Goal: Information Seeking & Learning: Find specific fact

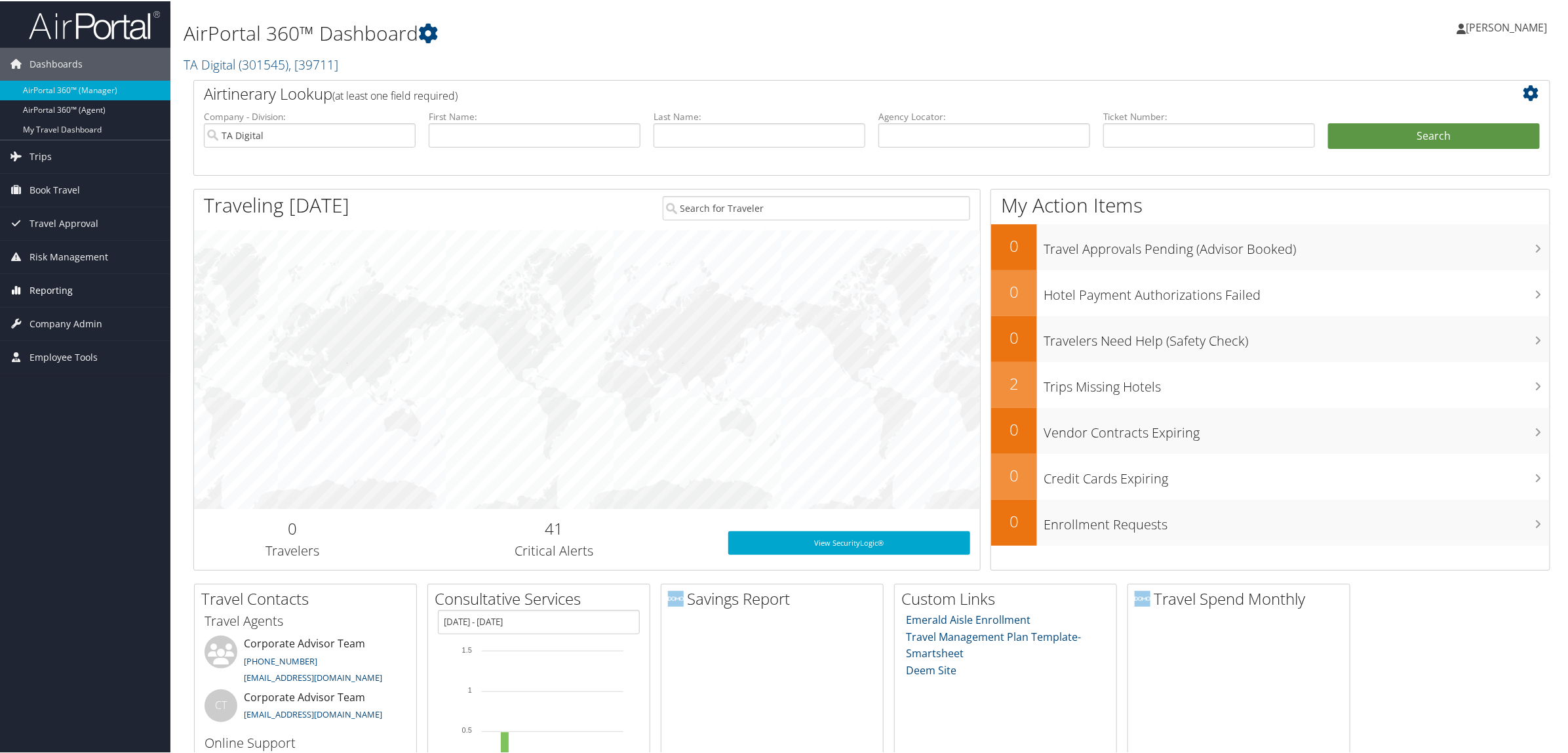
click at [58, 286] on span "Reporting" at bounding box center [51, 289] width 43 height 33
click at [98, 375] on link "Virtual Pay Lookup" at bounding box center [85, 374] width 170 height 20
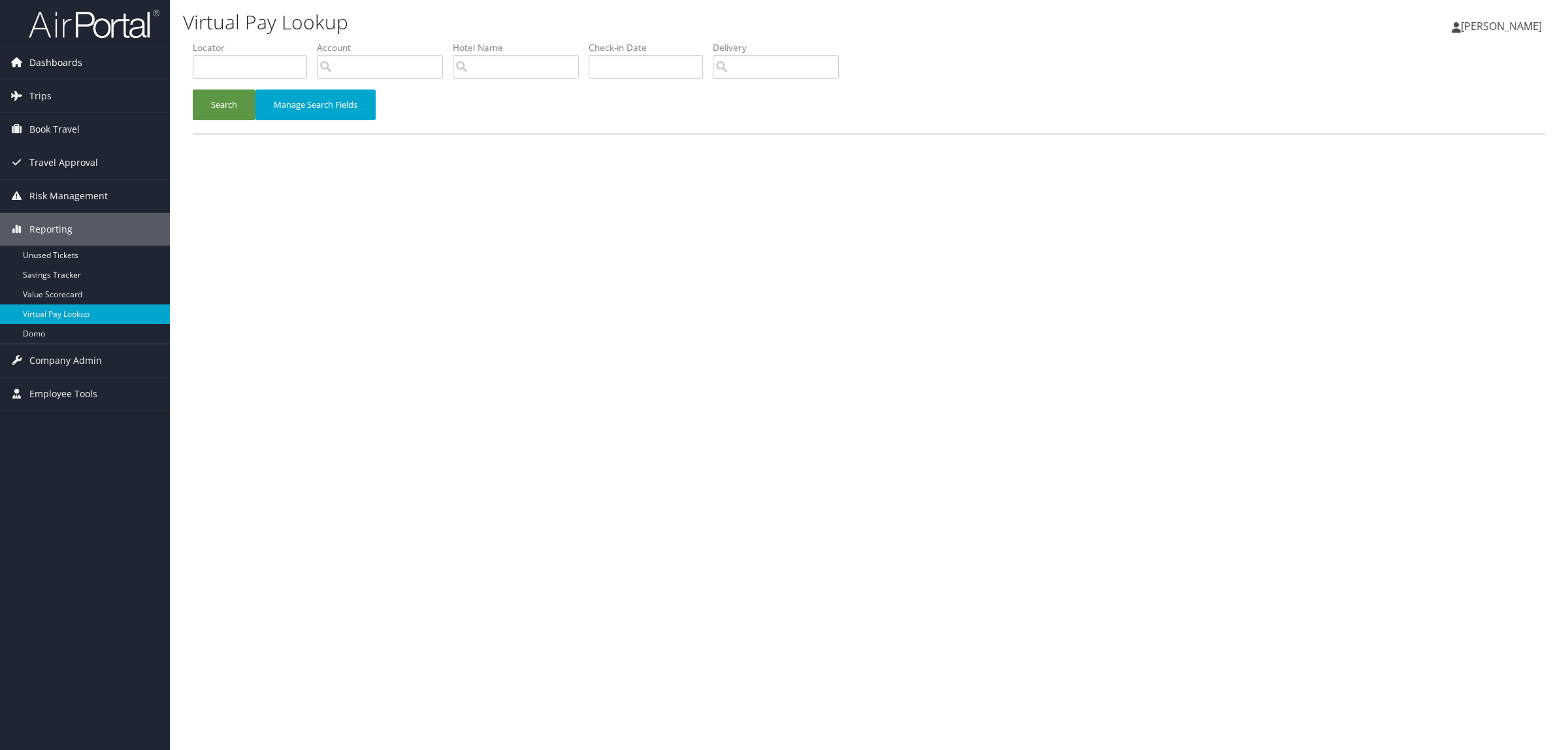
click at [38, 72] on span "Dashboards" at bounding box center [56, 63] width 53 height 33
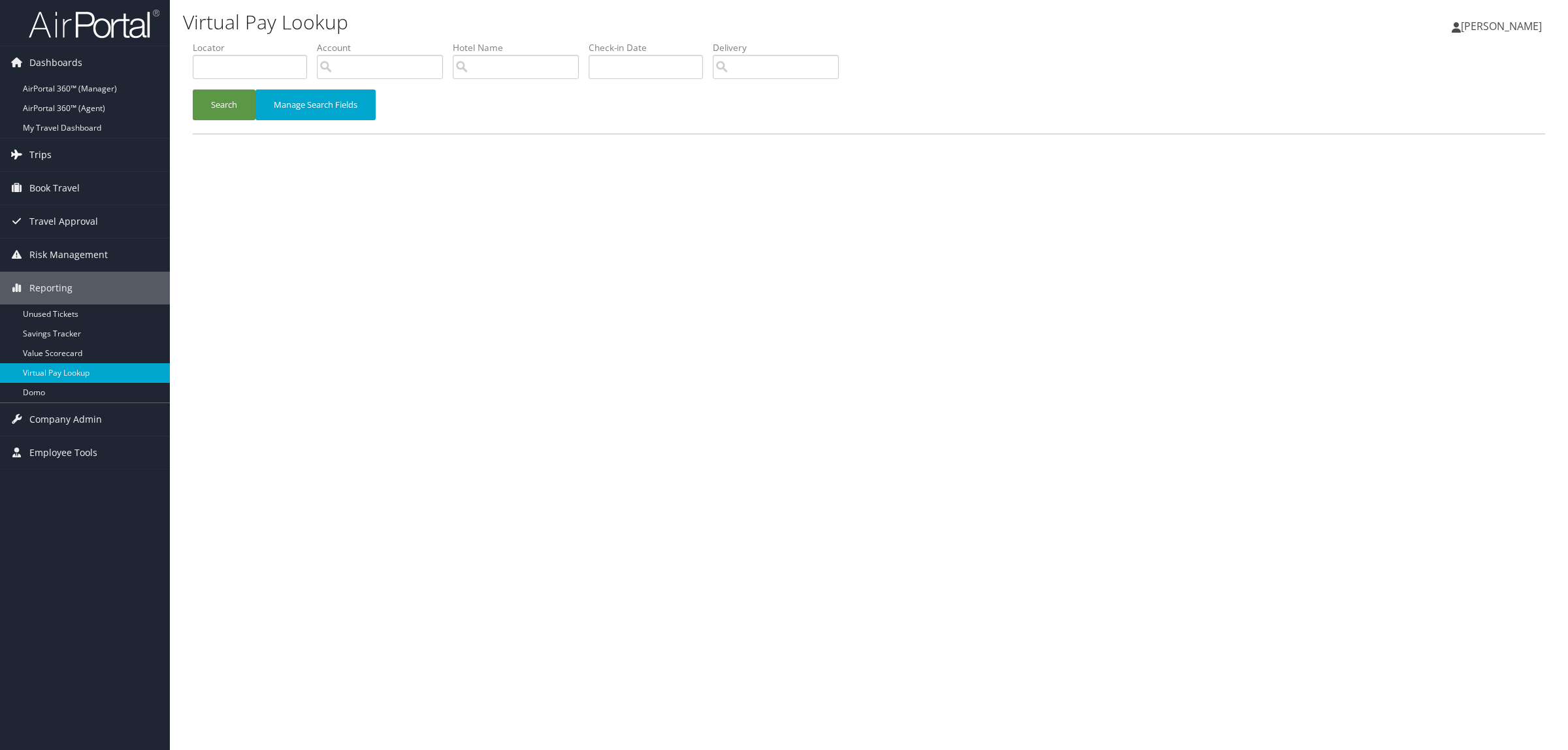
click at [74, 164] on link "Trips" at bounding box center [84, 155] width 170 height 33
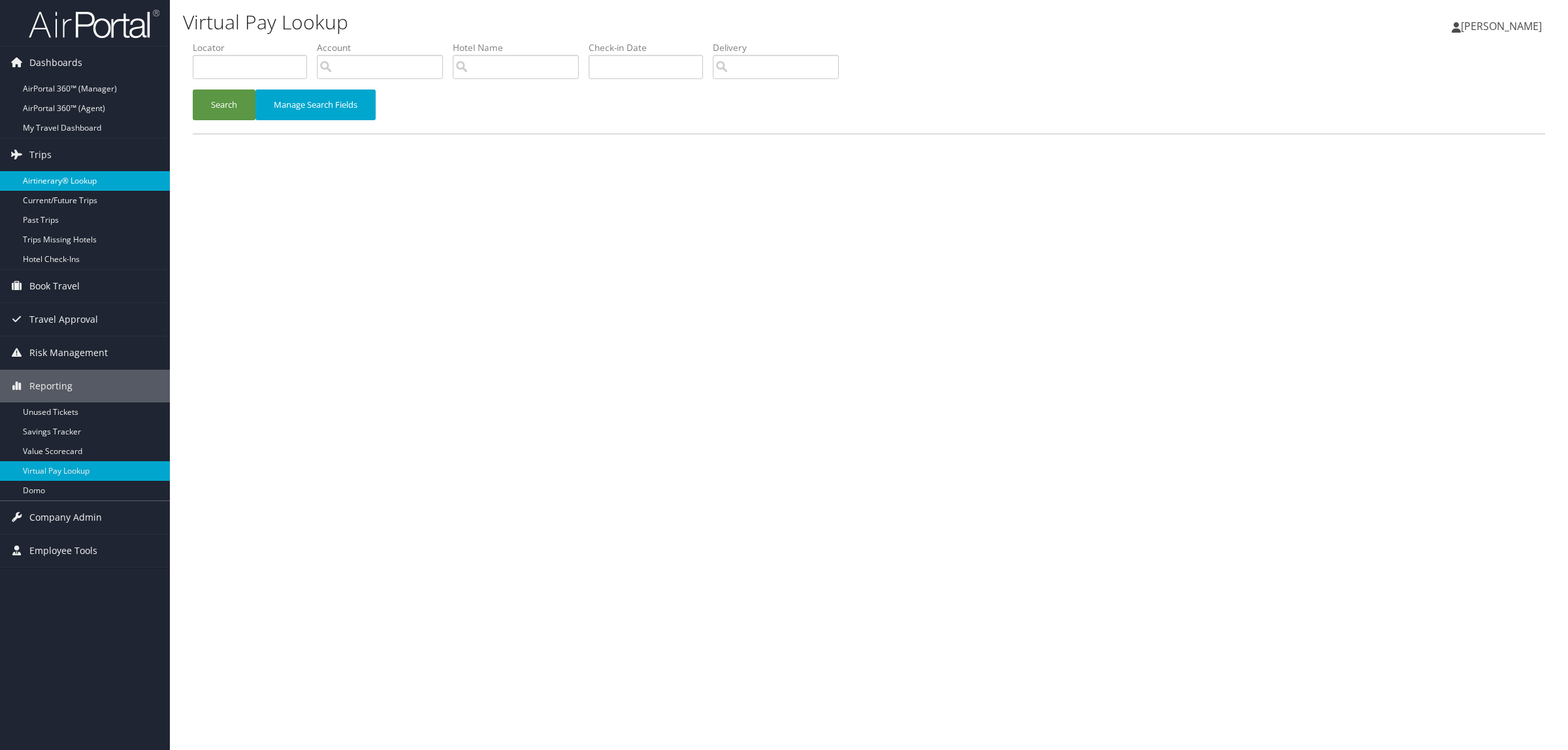
click at [82, 174] on link "Airtinerary® Lookup" at bounding box center [84, 181] width 170 height 20
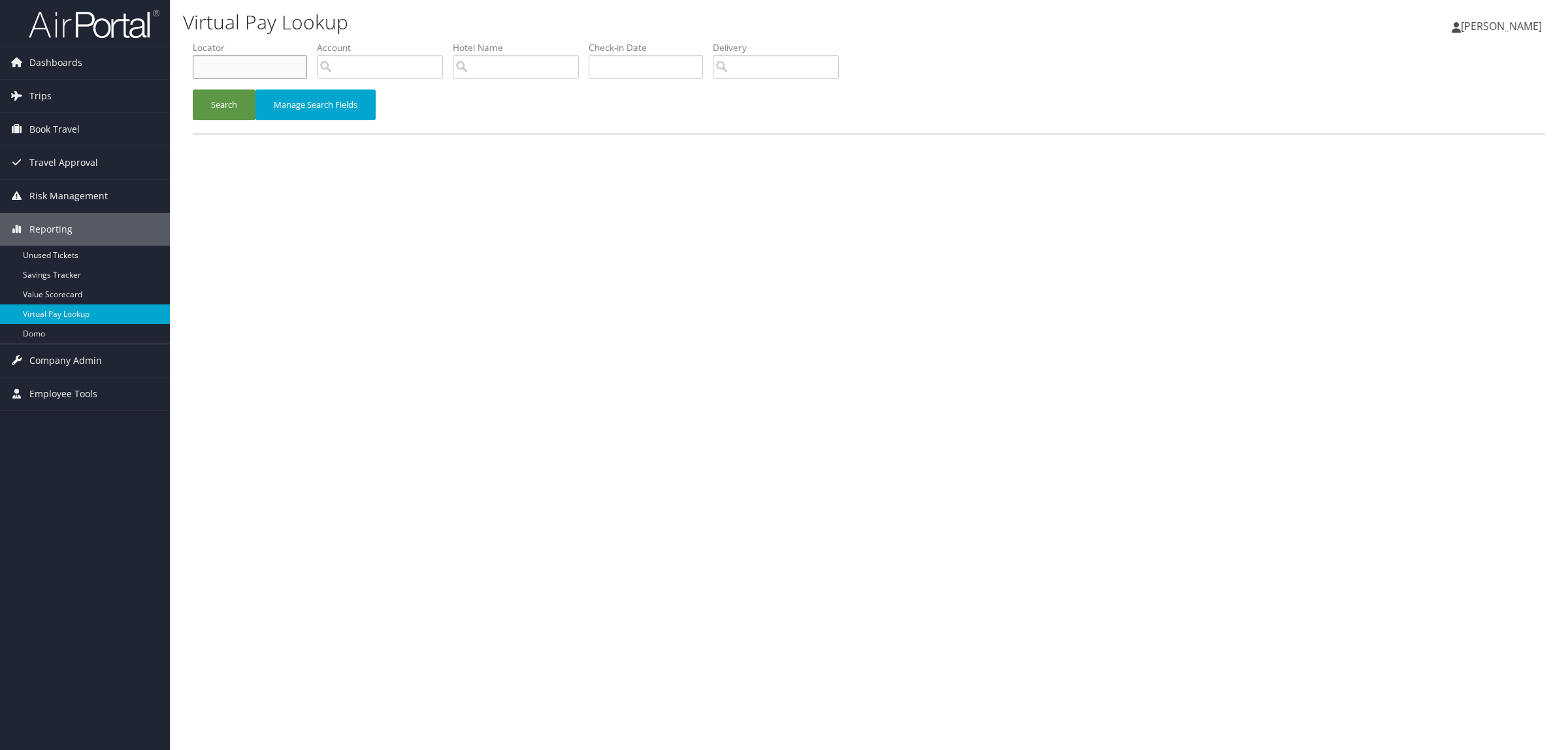
click at [203, 70] on input "text" at bounding box center [249, 66] width 114 height 24
paste input "DBDY2N"
click at [220, 99] on button "Search" at bounding box center [224, 104] width 63 height 31
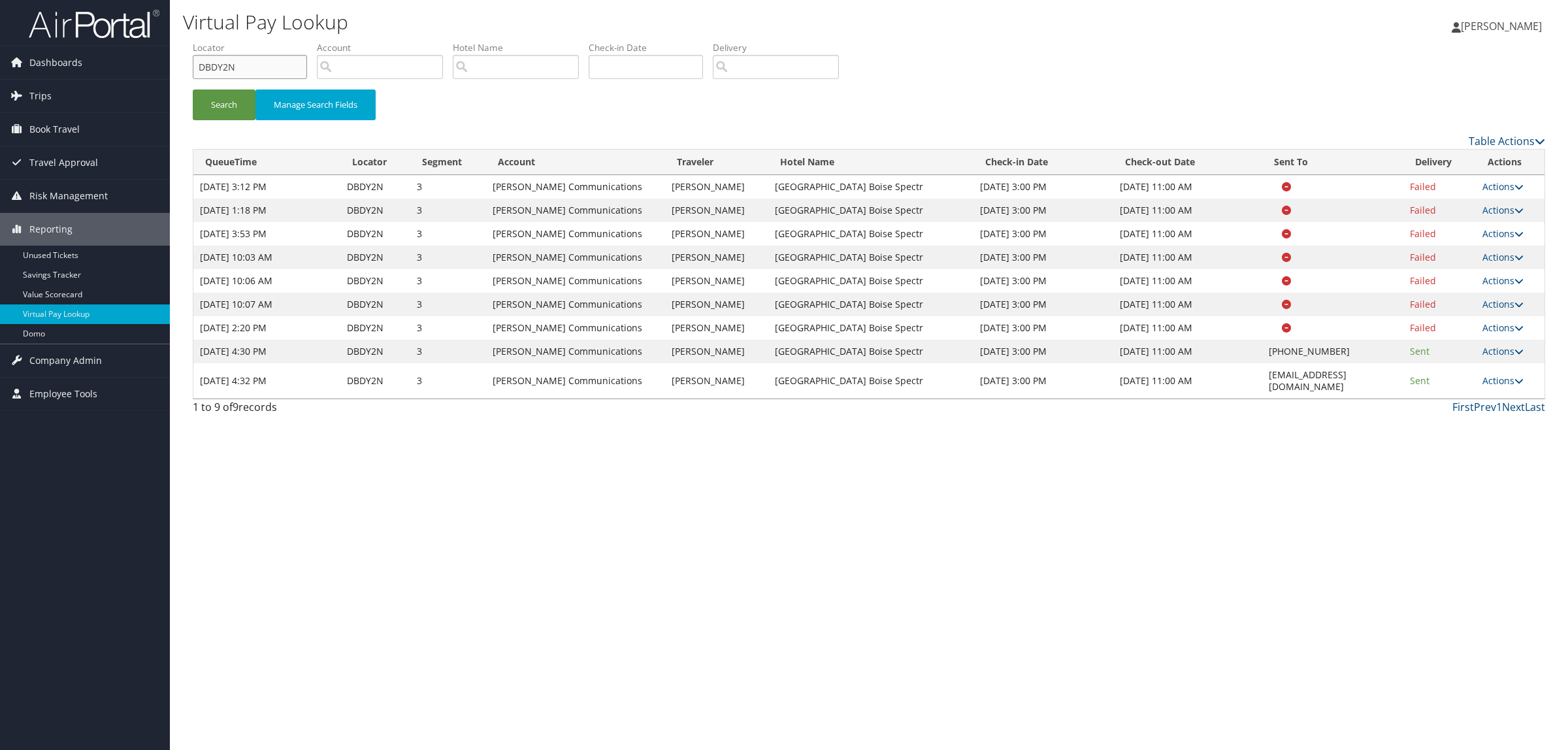
drag, startPoint x: 245, startPoint y: 63, endPoint x: 196, endPoint y: 57, distance: 49.4
click at [196, 57] on input "DBDY2N" at bounding box center [249, 66] width 114 height 24
paste input "P63ZZ"
type input "DP63ZZ"
click at [229, 102] on button "Search" at bounding box center [224, 104] width 63 height 31
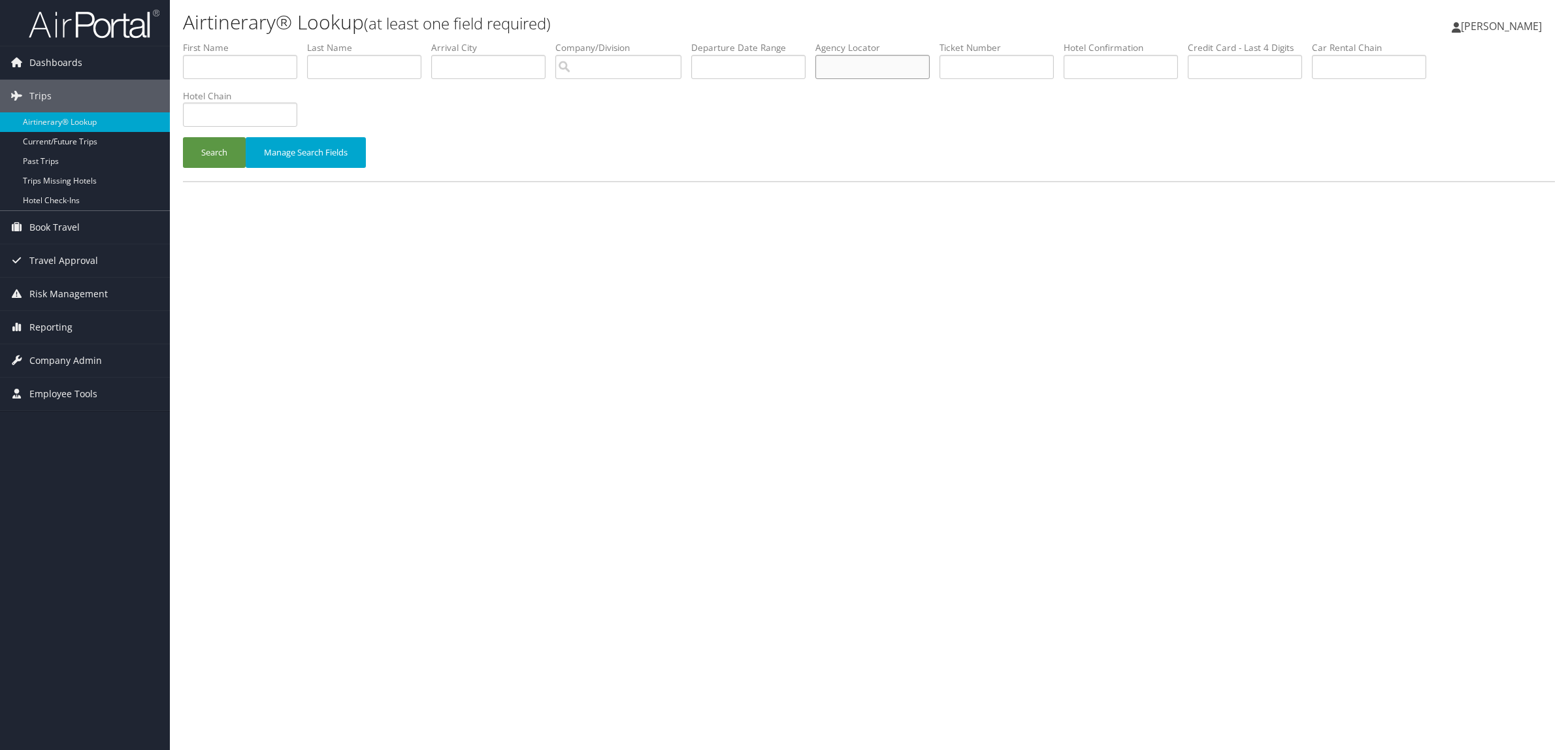
paste input "QLNZJZ"
click at [200, 145] on button "Search" at bounding box center [214, 152] width 63 height 31
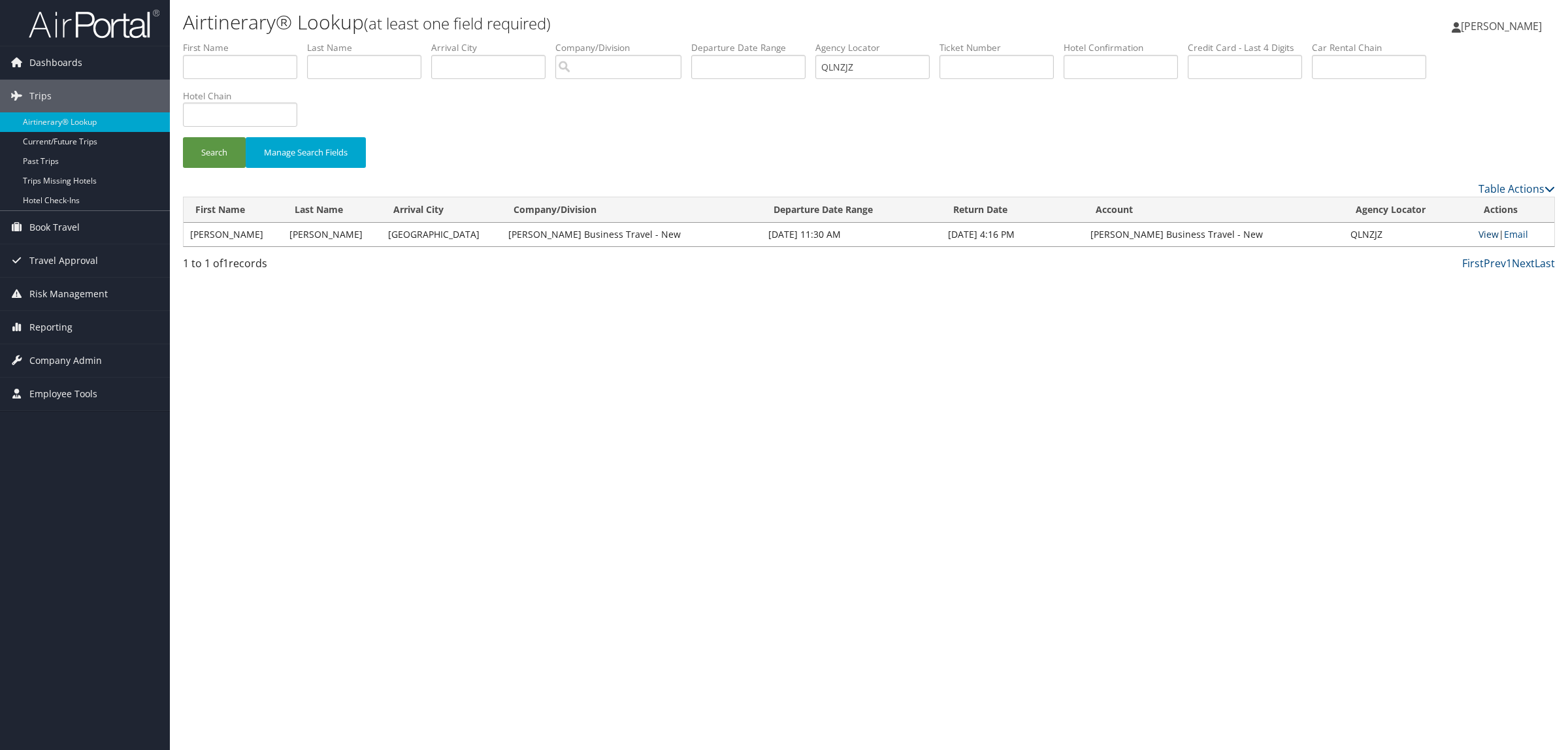
click at [1485, 231] on link "View" at bounding box center [1488, 235] width 20 height 13
drag, startPoint x: 876, startPoint y: 72, endPoint x: 635, endPoint y: 67, distance: 241.1
click at [641, 41] on ul "First Name Last Name Departure City Arrival City Company/Division Airport/City …" at bounding box center [869, 41] width 1372 height 0
paste input "DQ6CVR"
drag, startPoint x: 206, startPoint y: 145, endPoint x: 357, endPoint y: 17, distance: 198.0
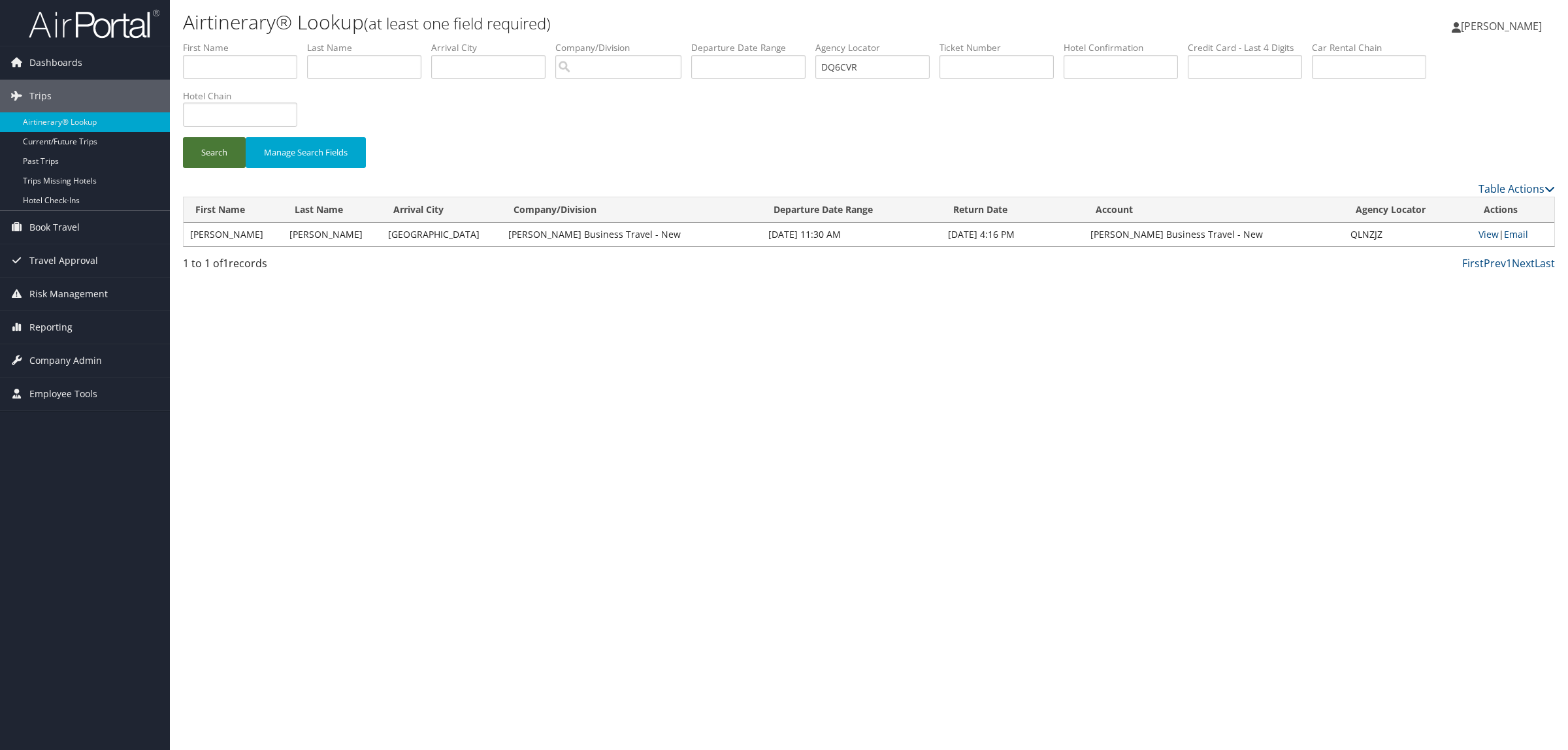
click at [208, 142] on button "Search" at bounding box center [214, 152] width 63 height 31
click at [1488, 232] on link "View" at bounding box center [1488, 235] width 20 height 13
drag, startPoint x: 885, startPoint y: 62, endPoint x: 661, endPoint y: 77, distance: 224.5
click at [670, 41] on ul "First Name Last Name Departure City Arrival City Company/Division Airport/City …" at bounding box center [869, 41] width 1372 height 0
paste input "PJXRW"
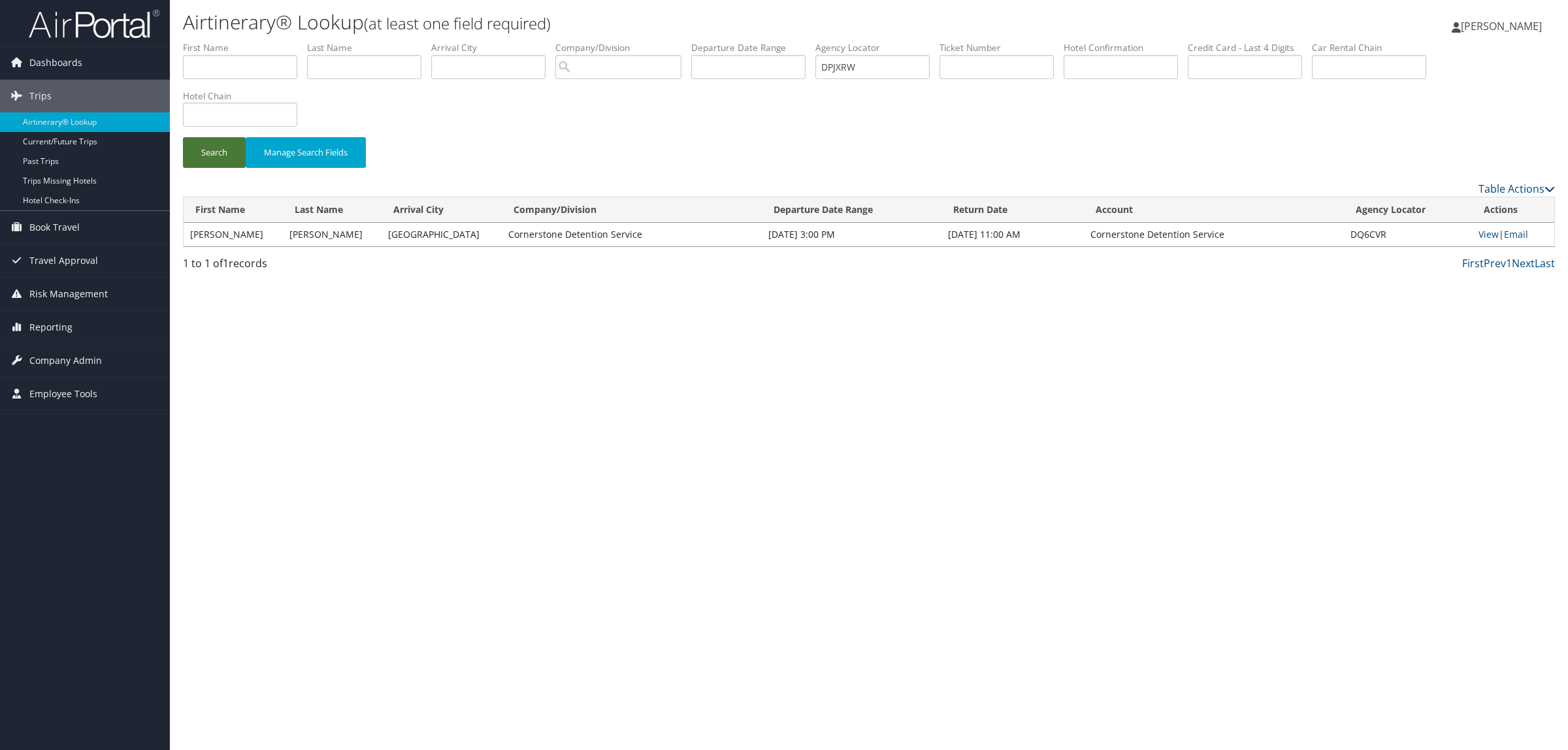
click at [223, 145] on button "Search" at bounding box center [214, 152] width 63 height 31
click at [1487, 234] on link "View" at bounding box center [1487, 235] width 20 height 13
drag, startPoint x: 1346, startPoint y: 230, endPoint x: 1380, endPoint y: 237, distance: 34.7
click at [1380, 237] on td "DPJXRW" at bounding box center [1405, 235] width 130 height 23
copy td "DPJXRW"
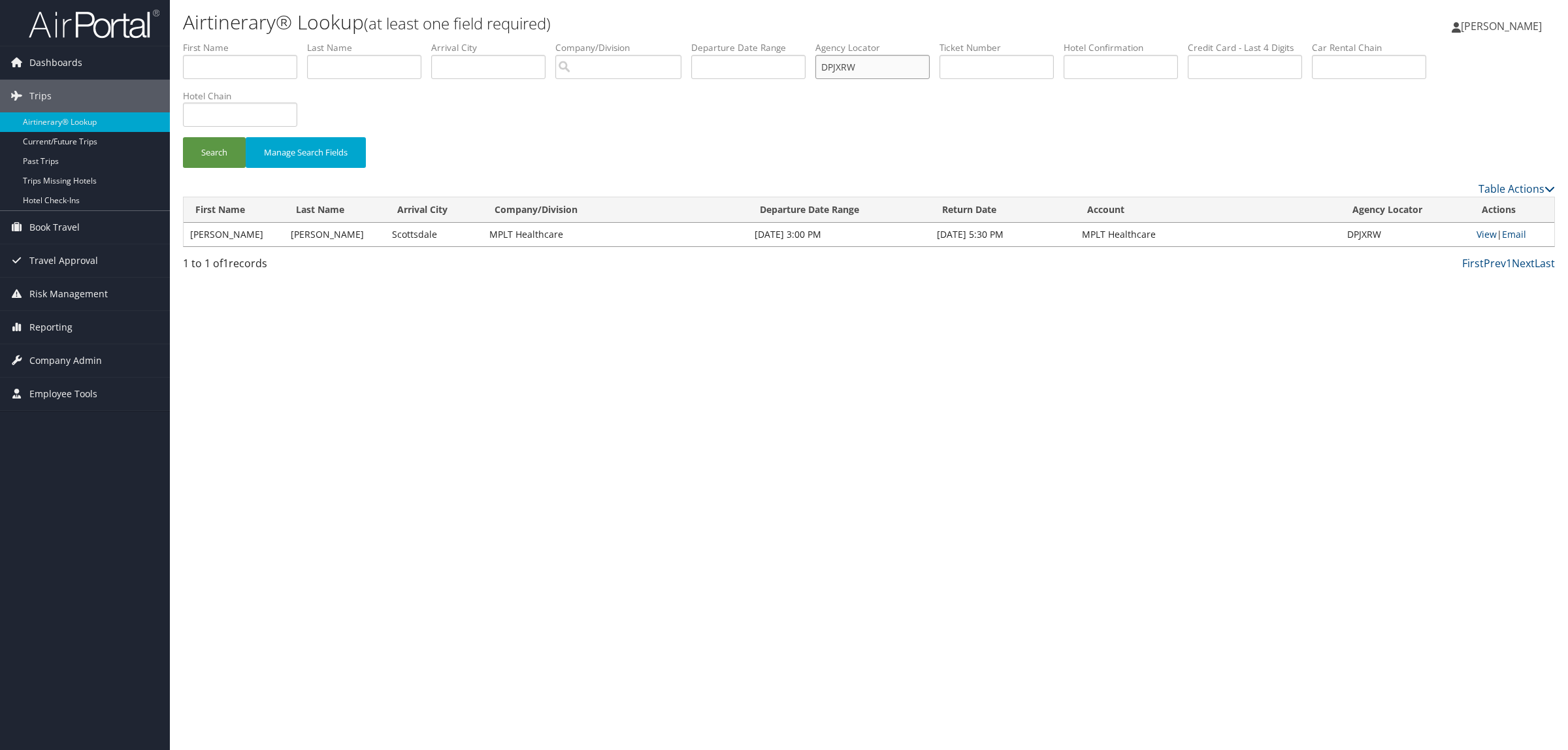
drag, startPoint x: 890, startPoint y: 59, endPoint x: 831, endPoint y: 66, distance: 59.4
click at [831, 41] on ul "First Name Last Name Departure City Arrival City Company/Division Airport/City …" at bounding box center [869, 41] width 1372 height 0
paste input "63ZZ"
click at [223, 158] on button "Search" at bounding box center [214, 152] width 63 height 31
click at [895, 81] on li "Agency Locator DP63ZZ" at bounding box center [877, 65] width 124 height 48
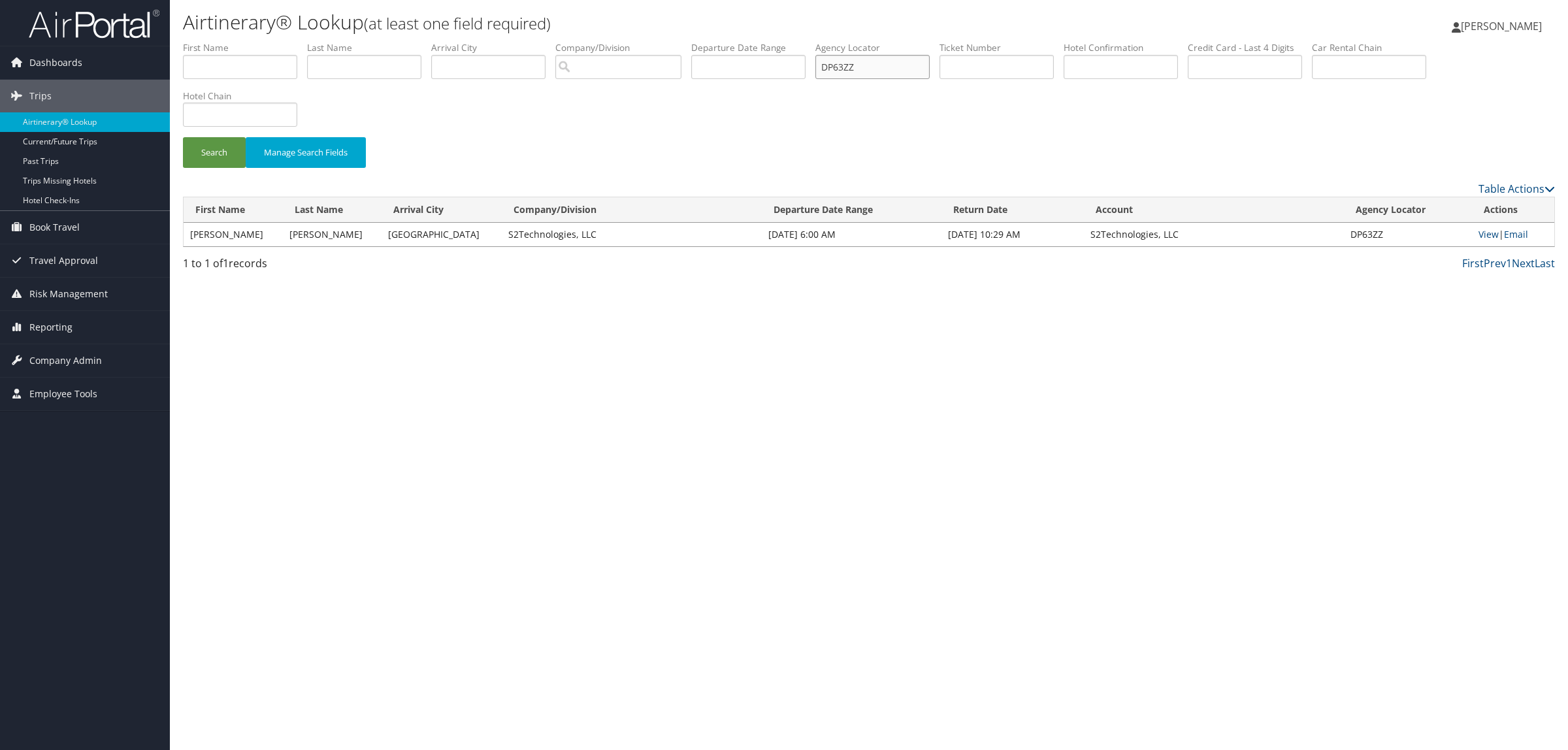
drag, startPoint x: 894, startPoint y: 70, endPoint x: 651, endPoint y: 163, distance: 260.2
click at [799, 41] on ul "First Name Last Name Departure City Arrival City Company/Division Airport/City …" at bounding box center [869, 41] width 1372 height 0
paste input "K4VSQ"
click at [198, 137] on button "Search" at bounding box center [214, 152] width 63 height 31
click at [1477, 237] on link "View" at bounding box center [1487, 235] width 20 height 13
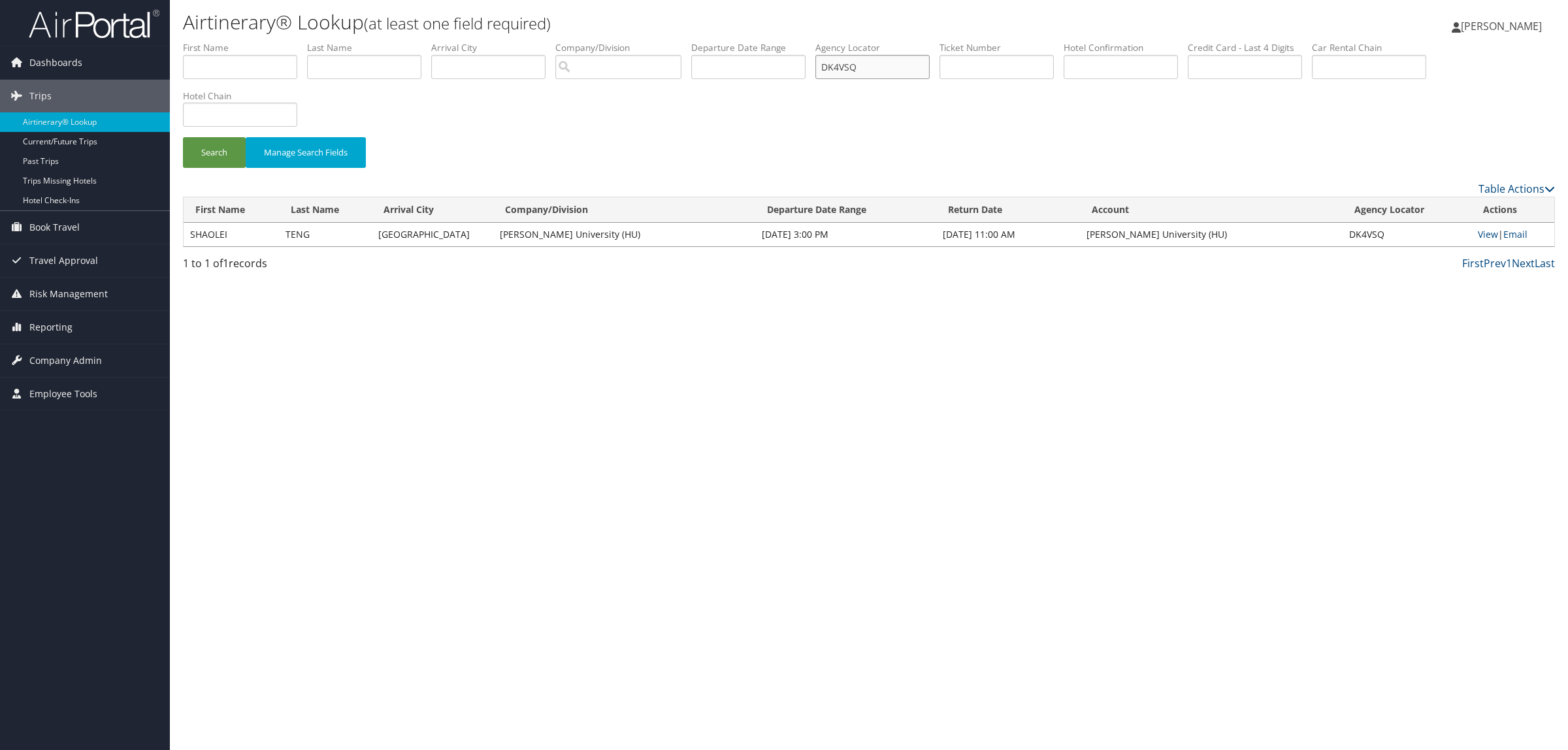
drag, startPoint x: 876, startPoint y: 66, endPoint x: 815, endPoint y: 85, distance: 63.9
click at [809, 41] on ul "First Name Last Name Departure City Arrival City Company/Division Airport/City …" at bounding box center [869, 41] width 1372 height 0
paste input "WHX"
type input "DK4WHX"
click at [183, 137] on button "Search" at bounding box center [214, 152] width 63 height 31
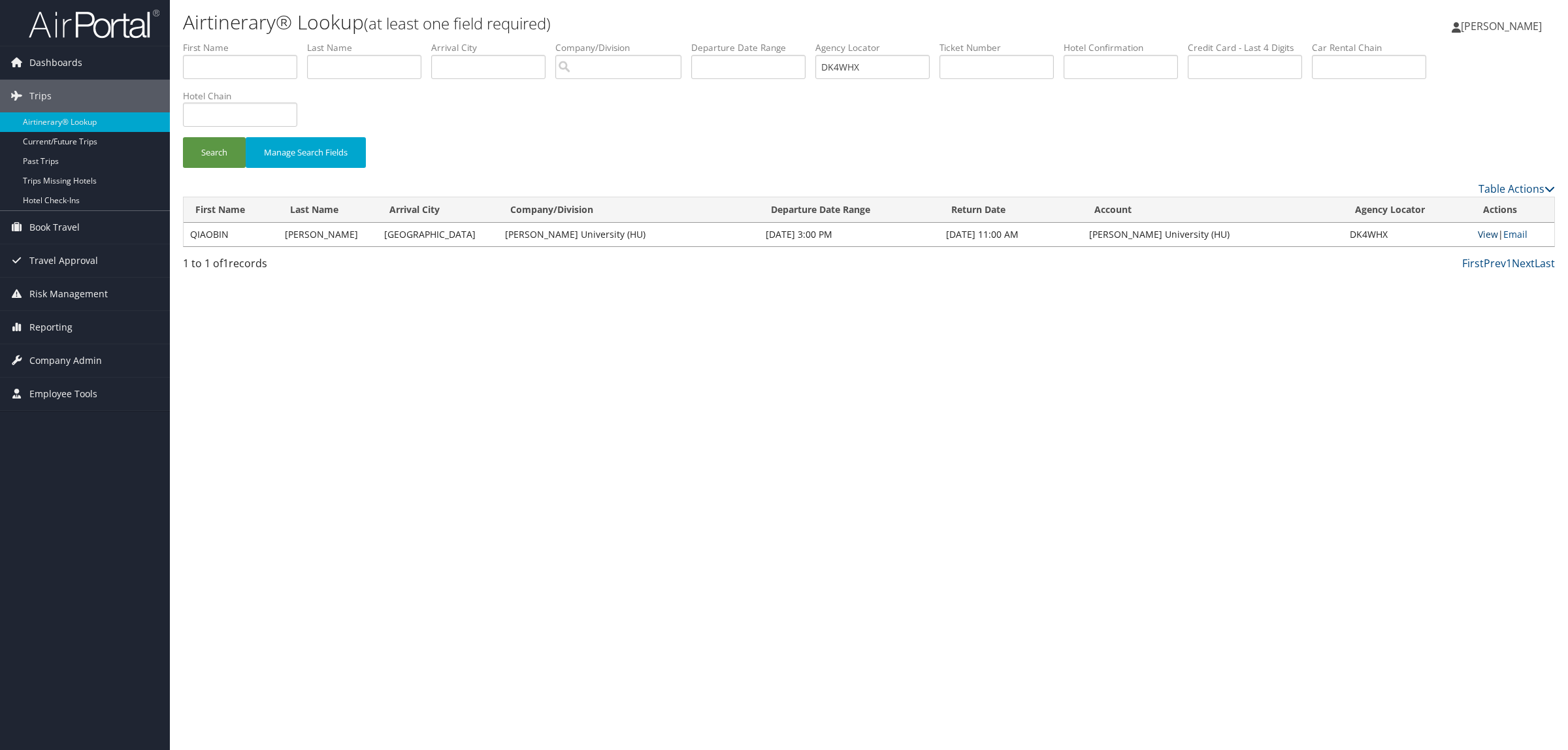
click at [1481, 233] on link "View" at bounding box center [1487, 235] width 20 height 13
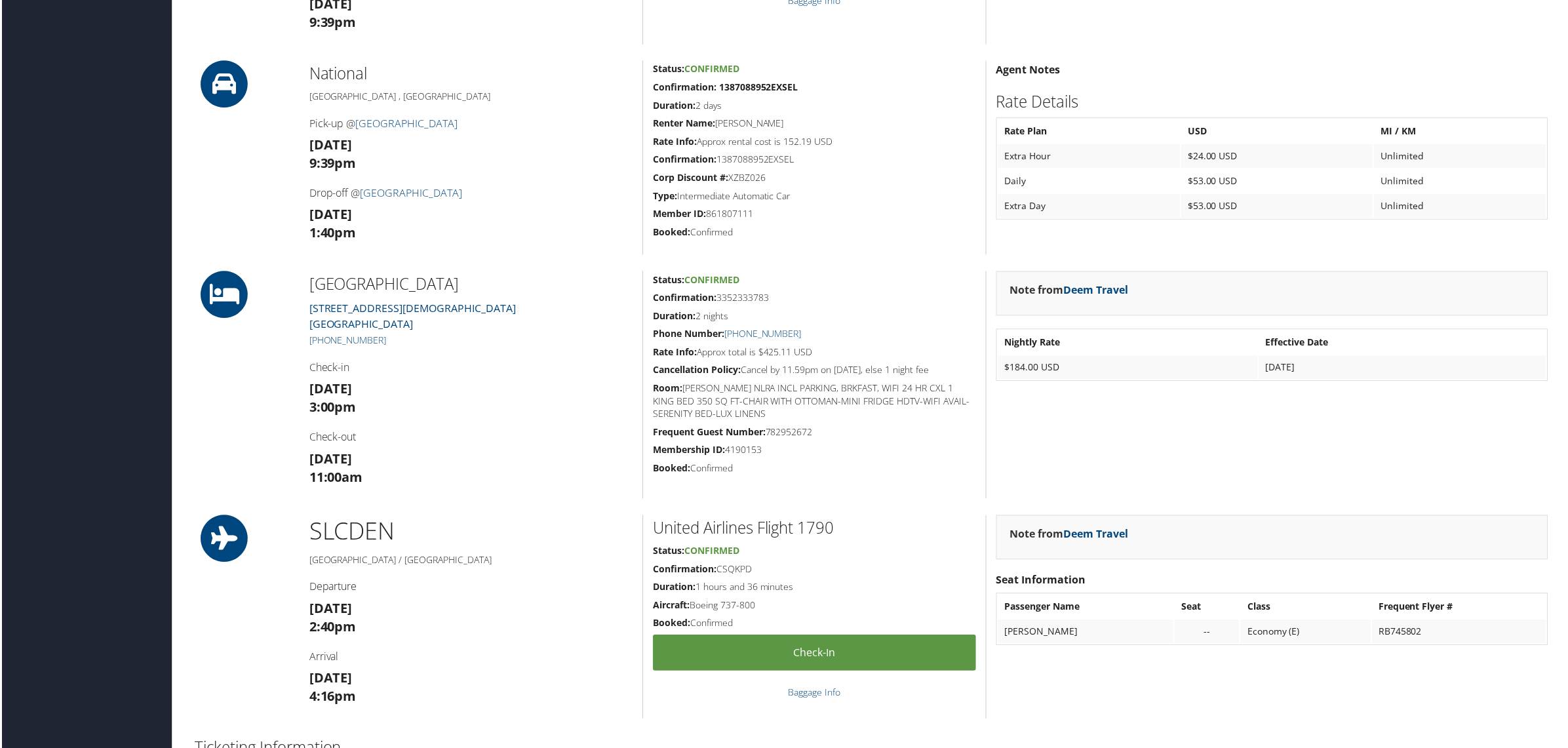
scroll to position [1393, 0]
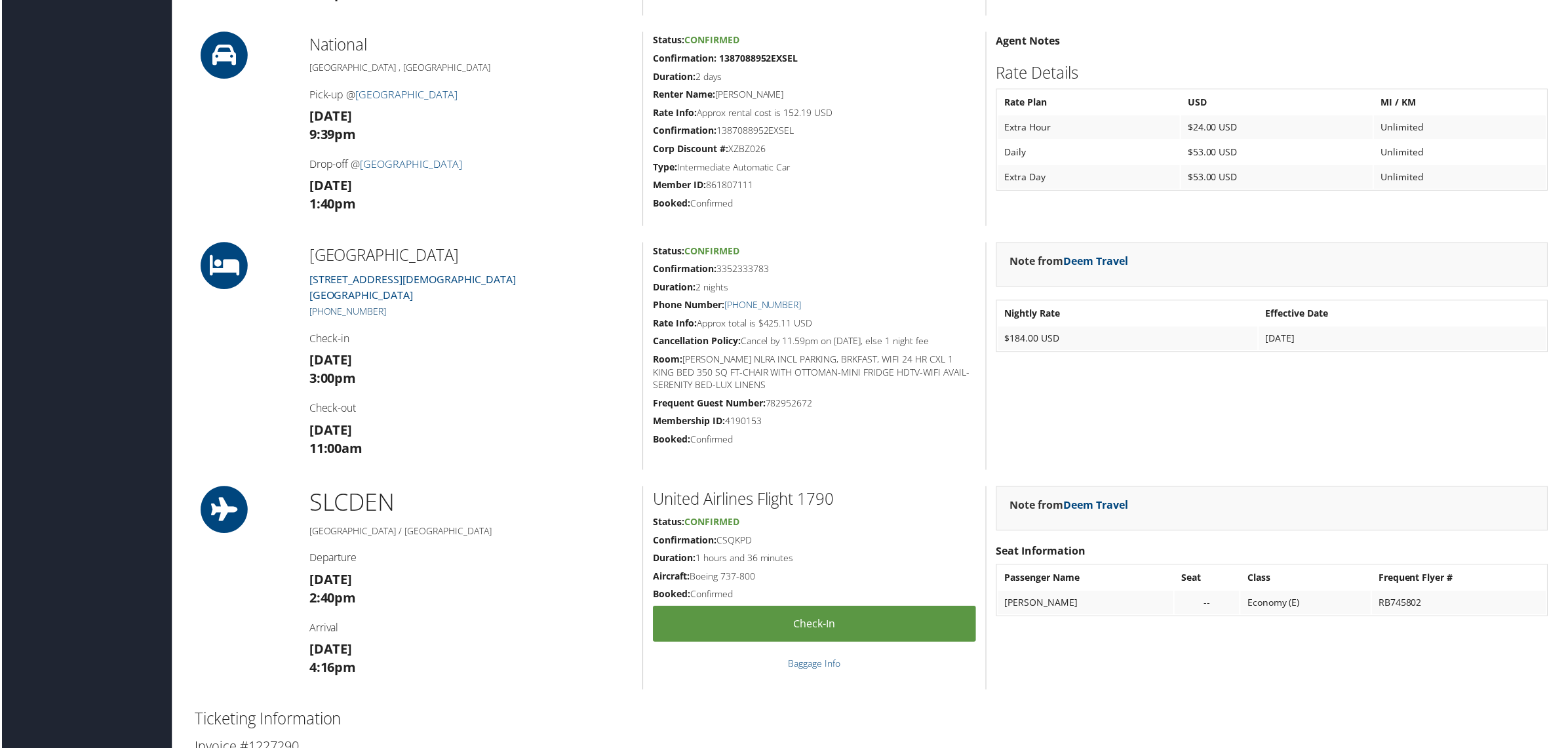
drag, startPoint x: 394, startPoint y: 310, endPoint x: 322, endPoint y: 307, distance: 72.1
click at [322, 307] on h5 "+1 (801) 328-2000" at bounding box center [470, 312] width 324 height 13
copy link "801) 328-2000"
drag, startPoint x: 718, startPoint y: 272, endPoint x: 772, endPoint y: 274, distance: 54.0
click at [772, 274] on h5 "Confirmation: 3352333783" at bounding box center [815, 270] width 324 height 13
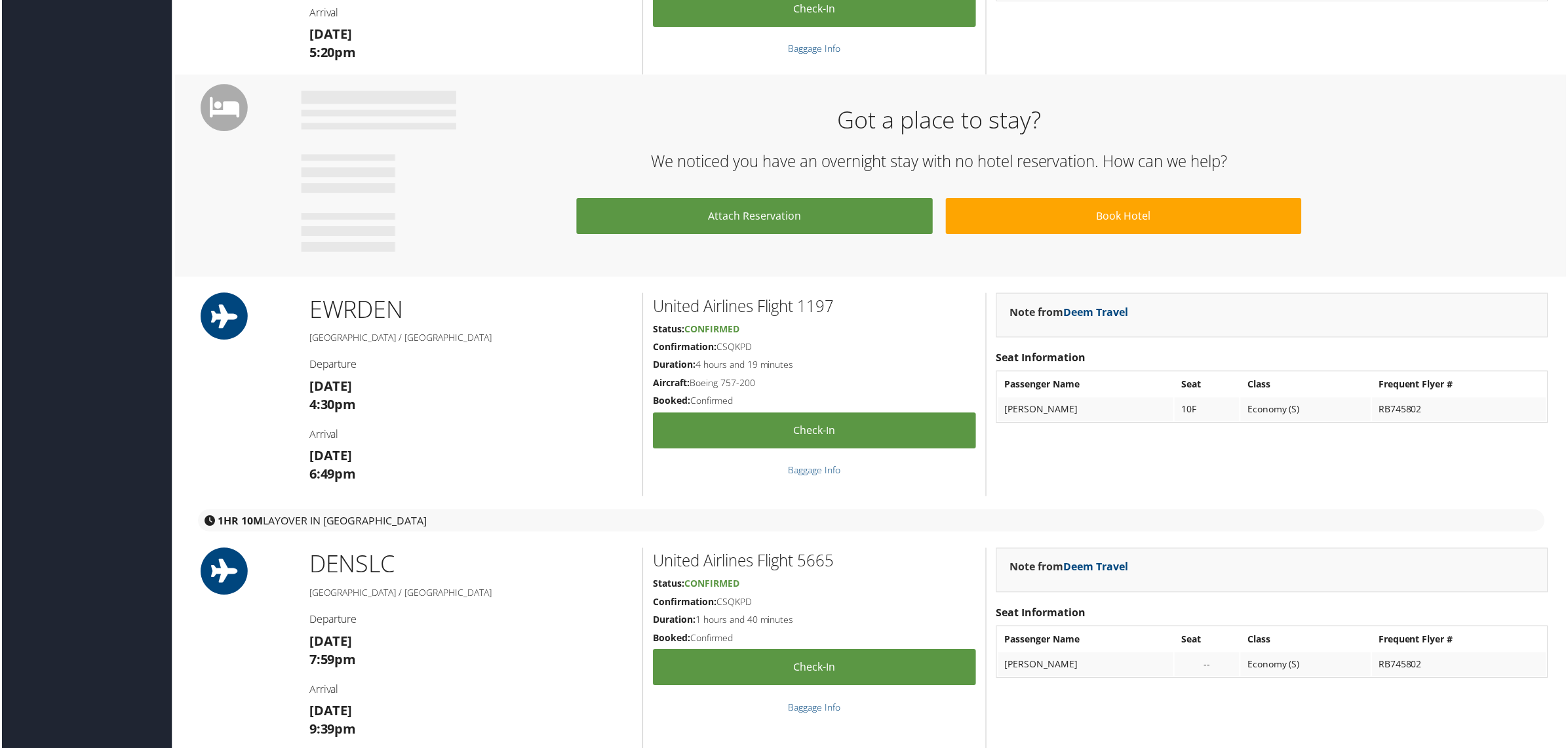
scroll to position [1065, 0]
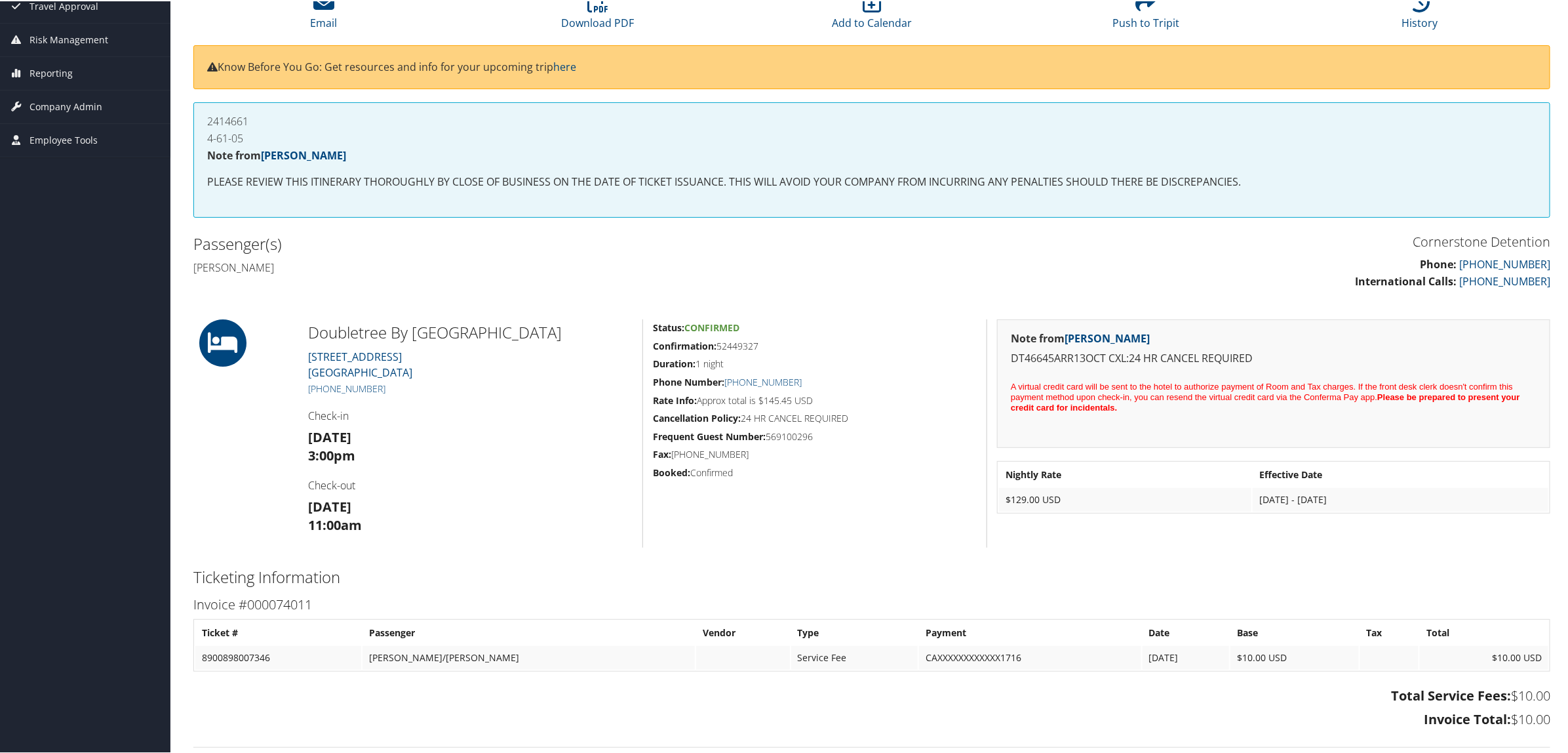
scroll to position [164, 0]
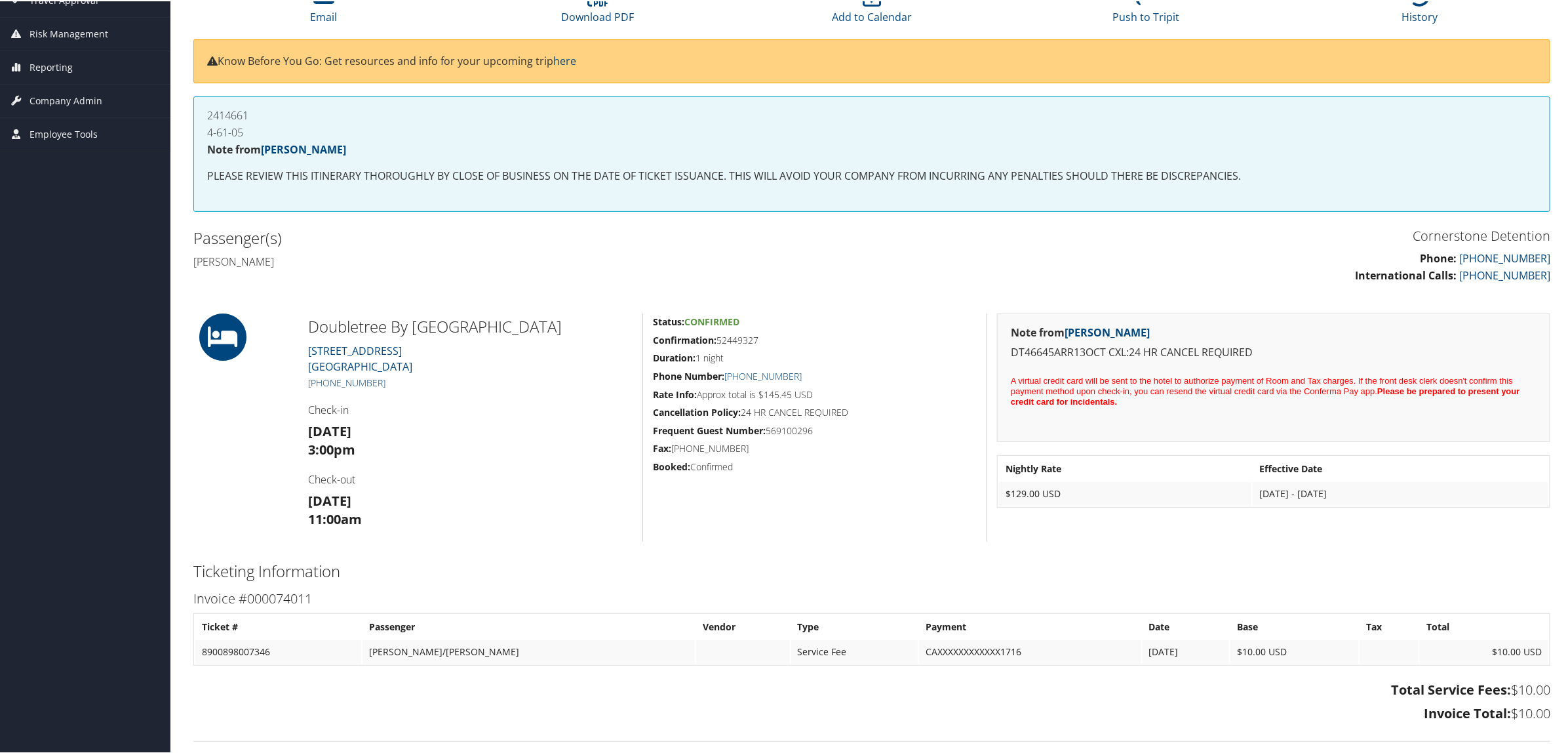
drag, startPoint x: 391, startPoint y: 382, endPoint x: 320, endPoint y: 377, distance: 71.2
click at [320, 377] on h5 "[PHONE_NUMBER]" at bounding box center [470, 382] width 324 height 13
copy link "[PHONE_NUMBER]"
drag, startPoint x: 765, startPoint y: 392, endPoint x: 793, endPoint y: 392, distance: 28.0
click at [793, 392] on h5 "Rate Info: Approx total is $145.45 USD" at bounding box center [815, 393] width 324 height 13
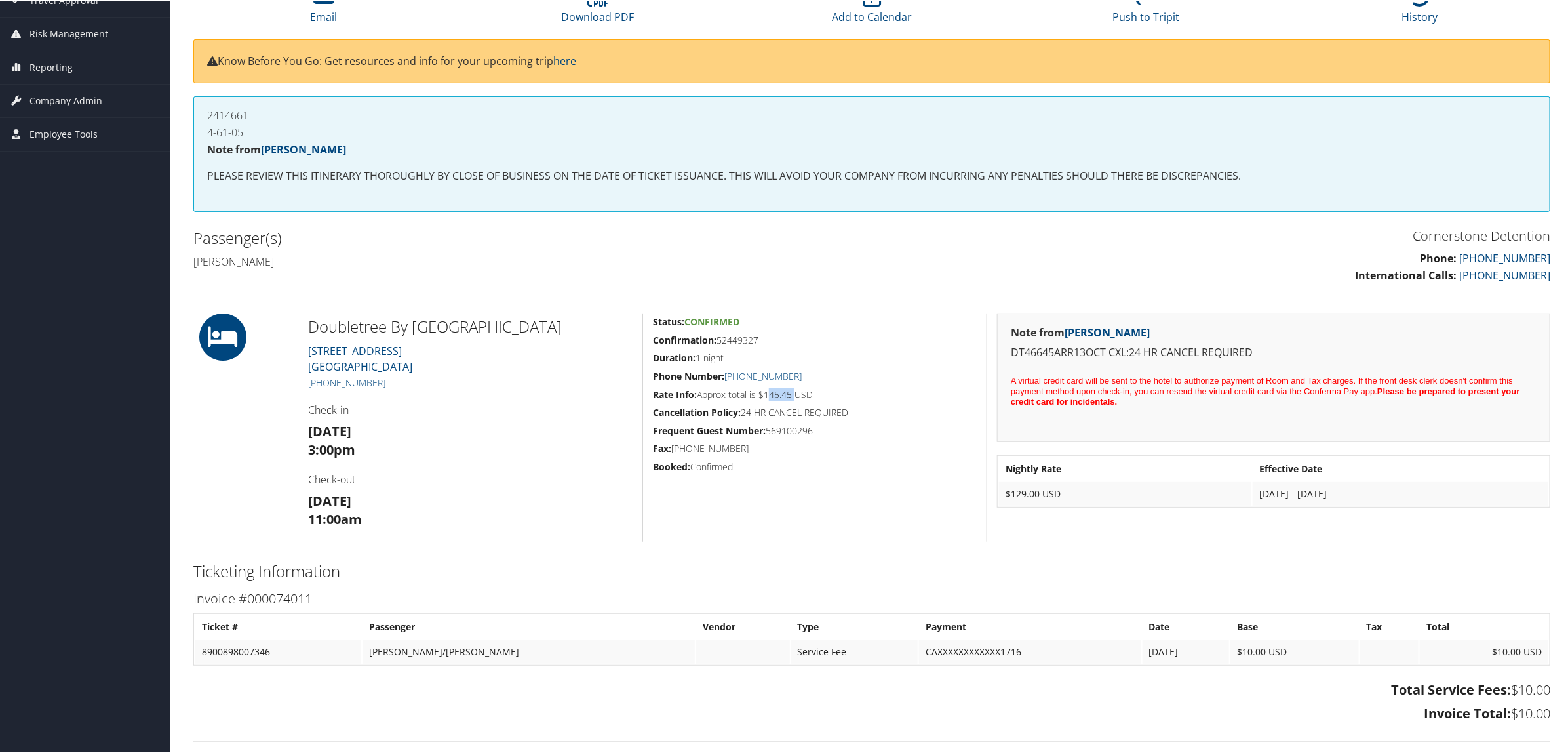
copy h5 "145.45"
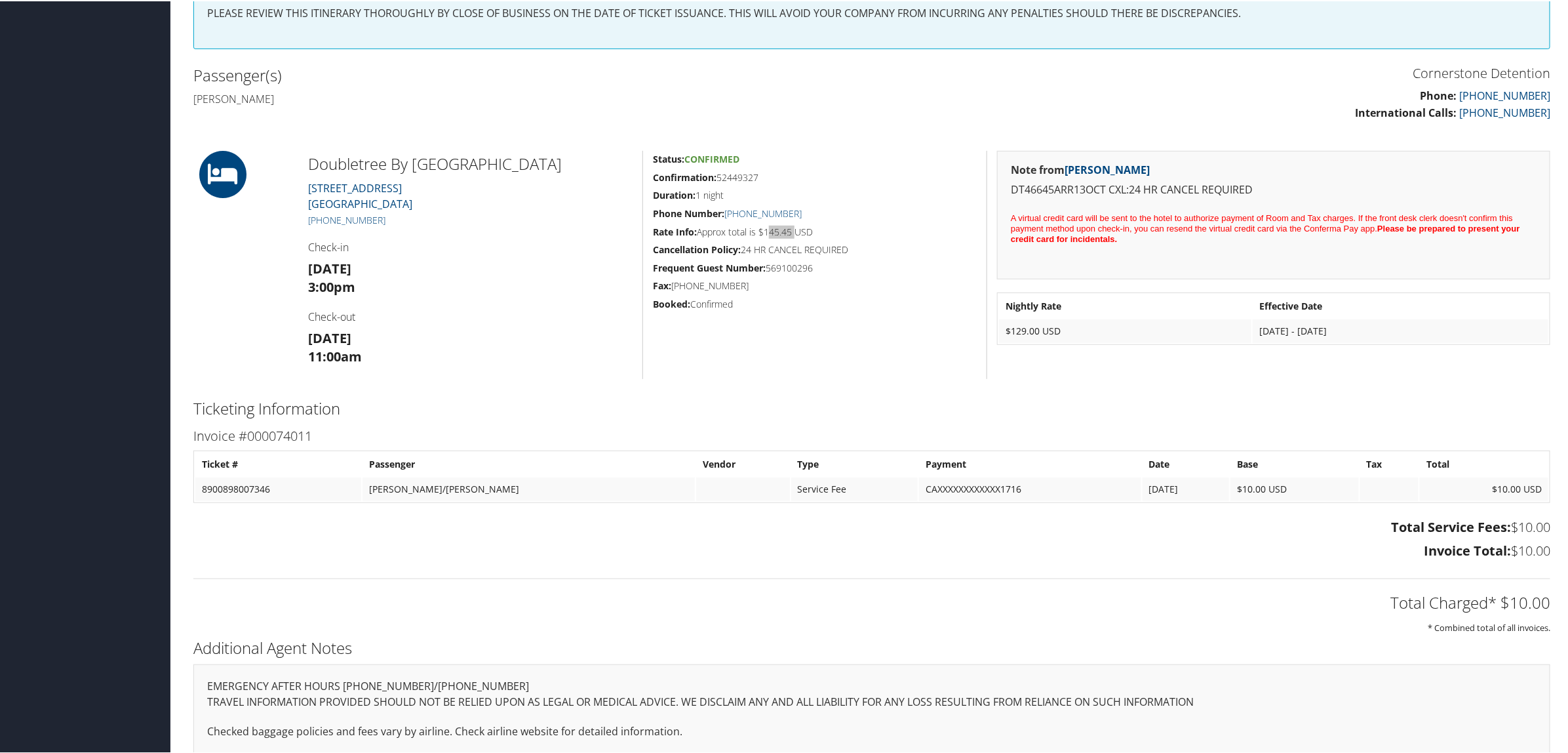
scroll to position [328, 0]
drag, startPoint x: 717, startPoint y: 177, endPoint x: 758, endPoint y: 178, distance: 41.0
click at [758, 178] on h5 "Confirmation: 52449327" at bounding box center [815, 175] width 324 height 13
copy h5 "52449327"
drag, startPoint x: 304, startPoint y: 157, endPoint x: 545, endPoint y: 166, distance: 241.2
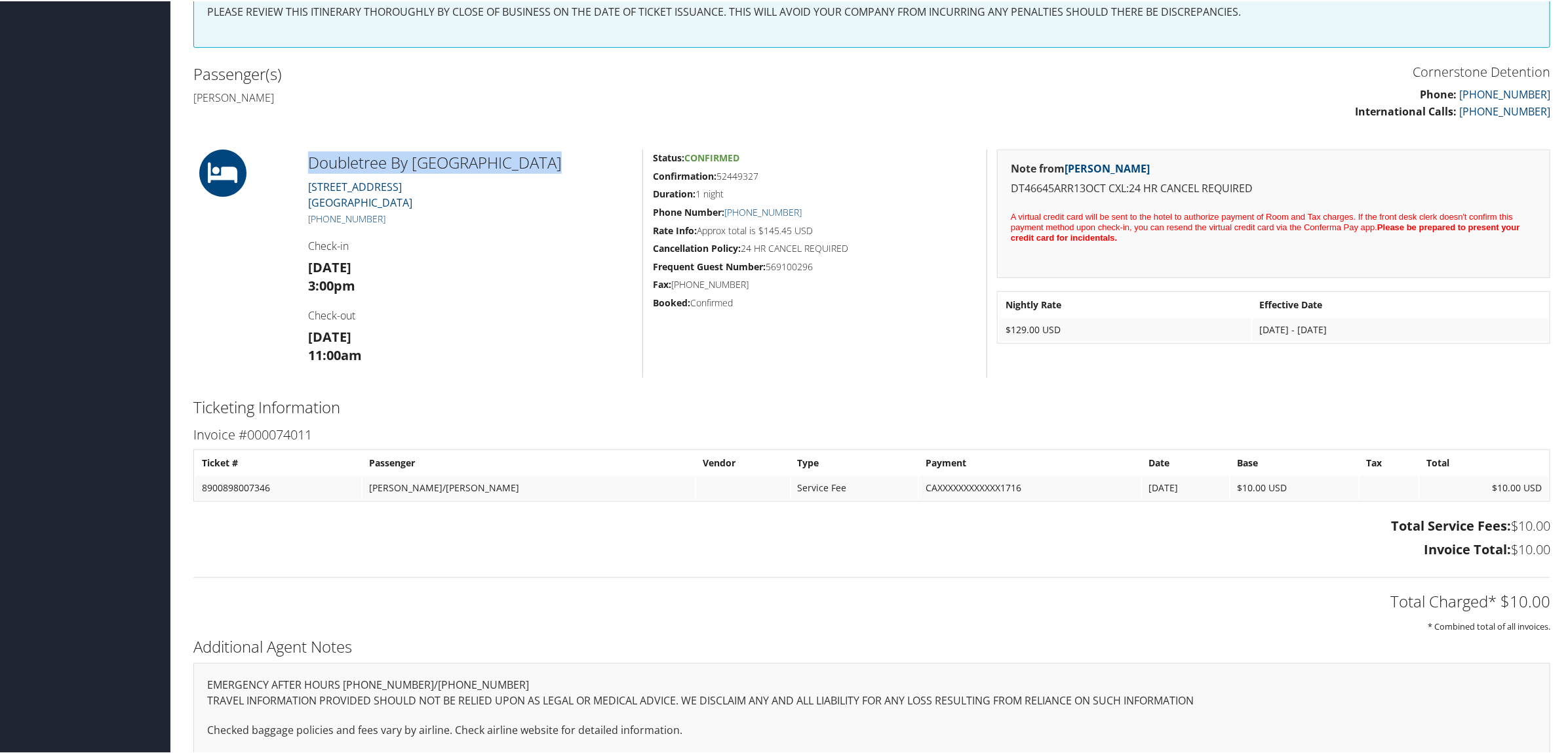
click at [545, 166] on div "Doubletree By Hilton Greensboro 3030 West Gate City Blvd Greensboro NC 27403 +1…" at bounding box center [470, 262] width 345 height 228
copy h2 "Doubletree By [GEOGRAPHIC_DATA]"
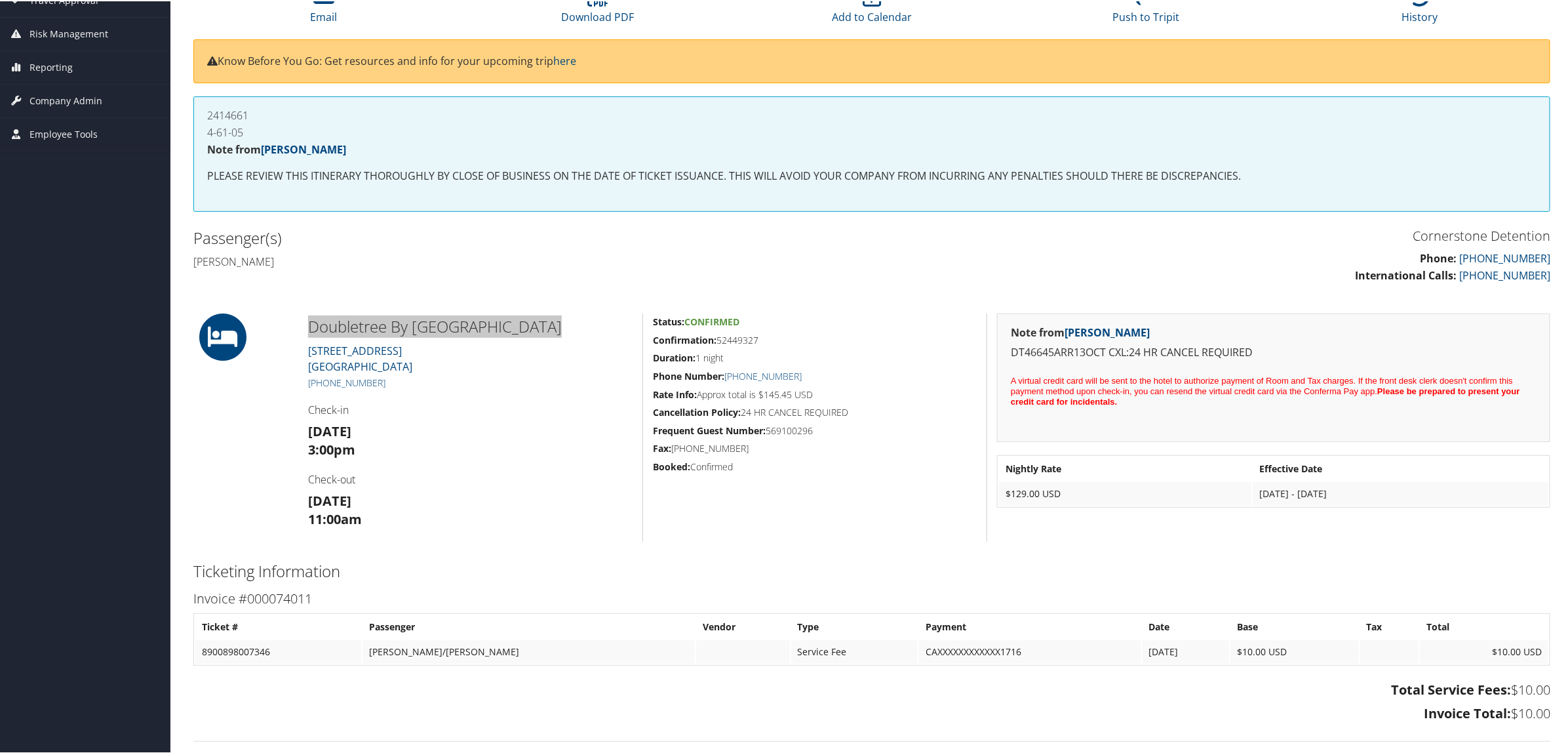
scroll to position [0, 0]
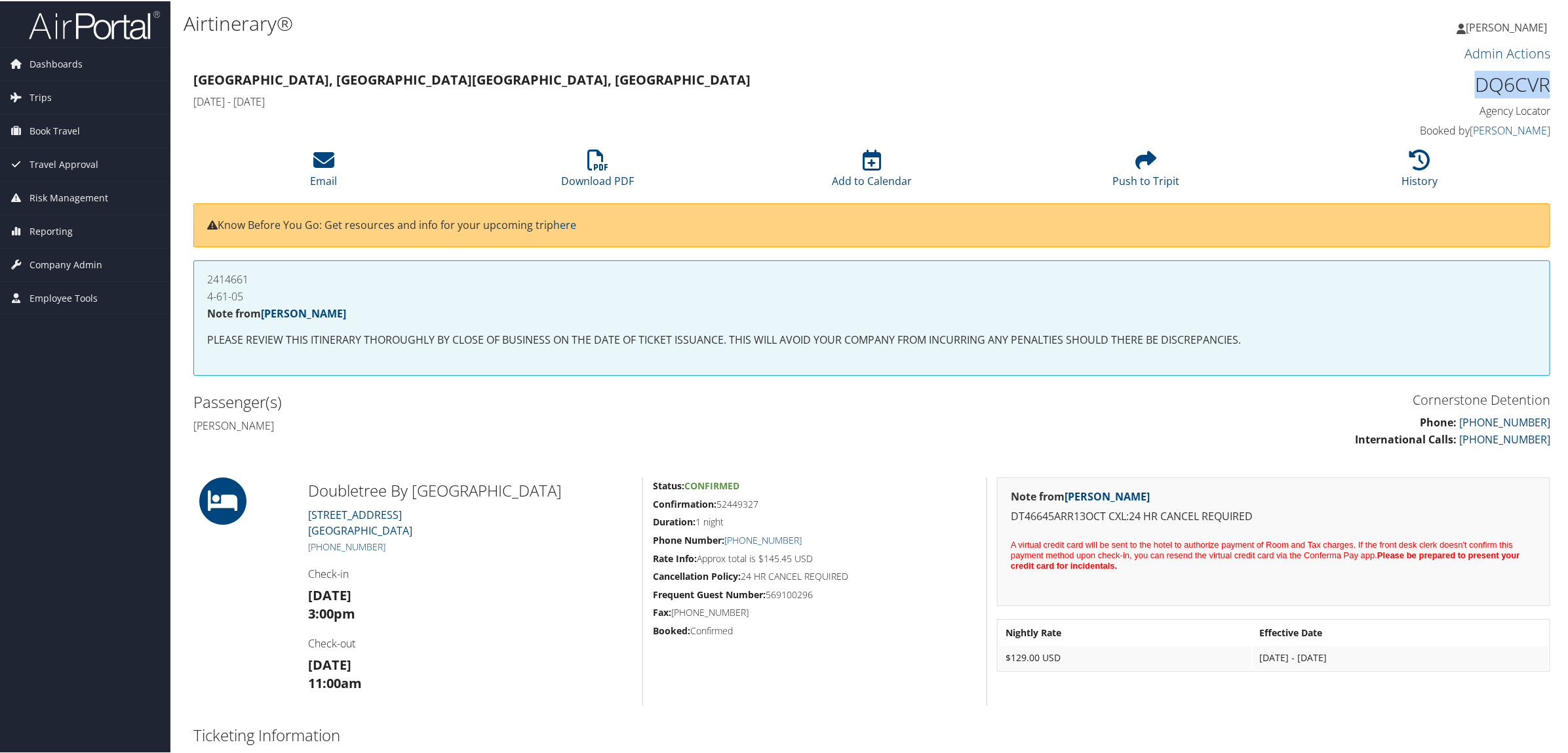
drag, startPoint x: 1470, startPoint y: 87, endPoint x: 1551, endPoint y: 93, distance: 81.2
click at [1551, 93] on div "DQ6CVR Agency Locator Agency Locator DQ6CVR Booked by Marylore Mauldin Booked b…" at bounding box center [1387, 104] width 345 height 75
copy h1 "DQ6CVR"
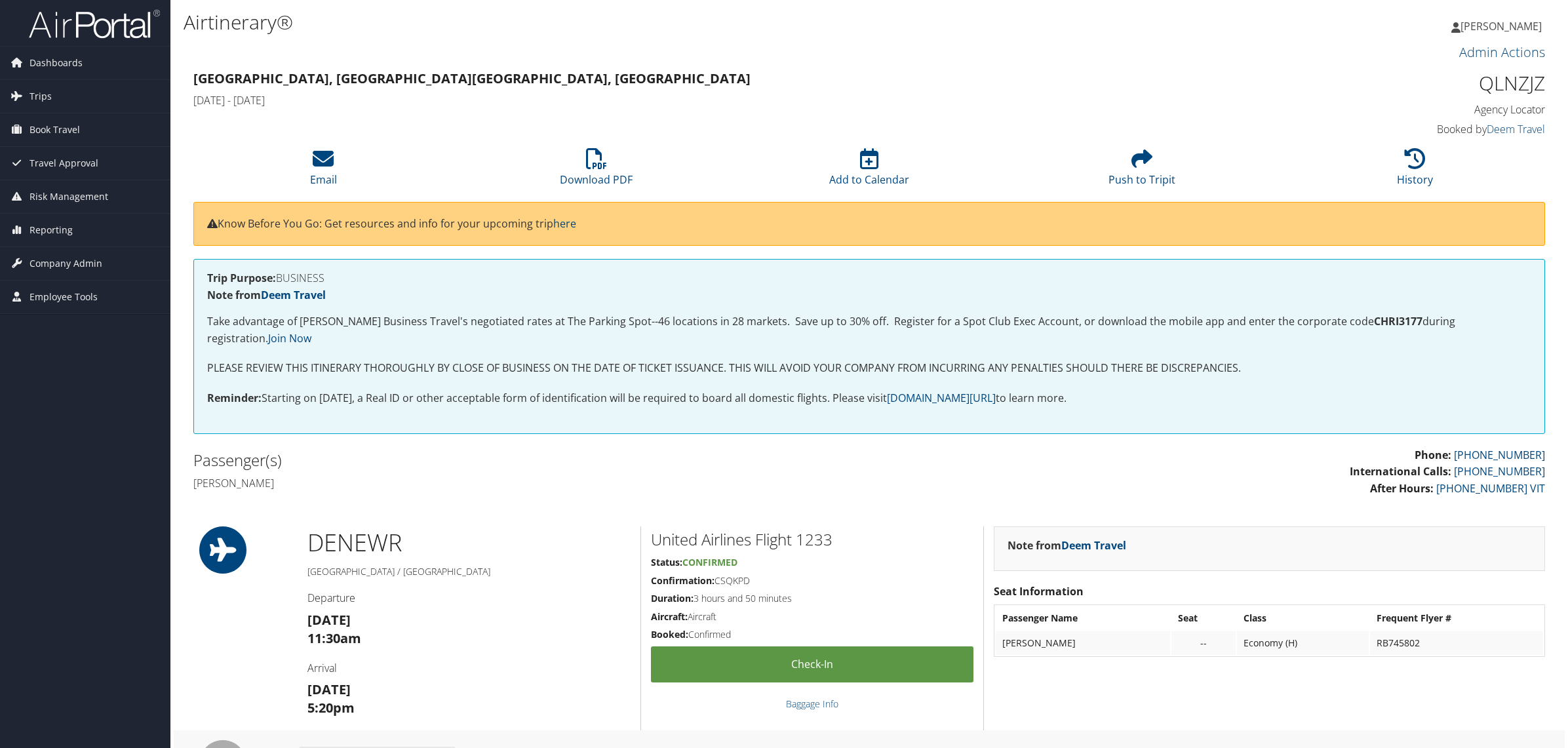
scroll to position [1065, 0]
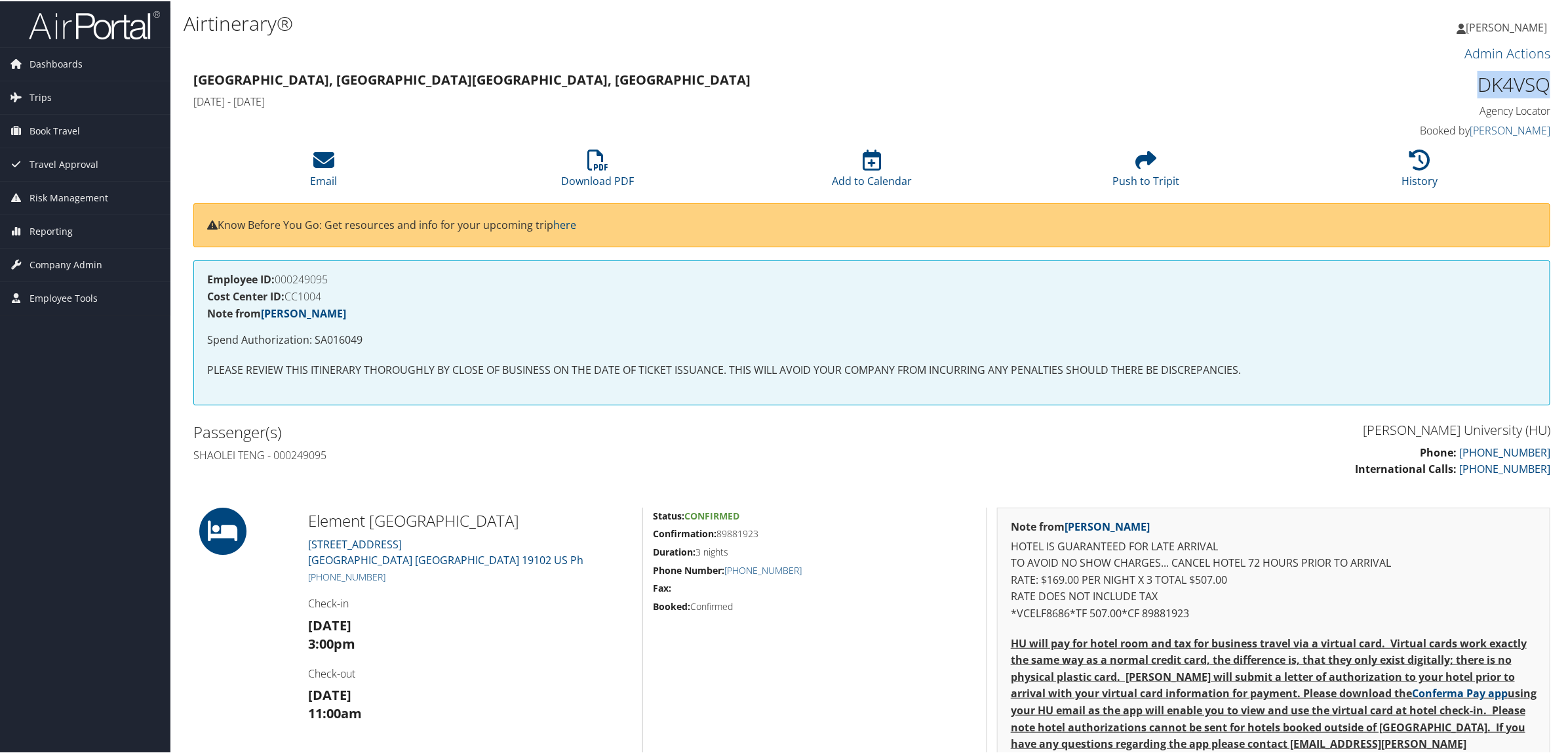
drag, startPoint x: 1471, startPoint y: 81, endPoint x: 1544, endPoint y: 90, distance: 73.6
click at [1544, 90] on h1 "DK4VSQ" at bounding box center [1387, 83] width 324 height 27
copy h1 "DK4VSQ"
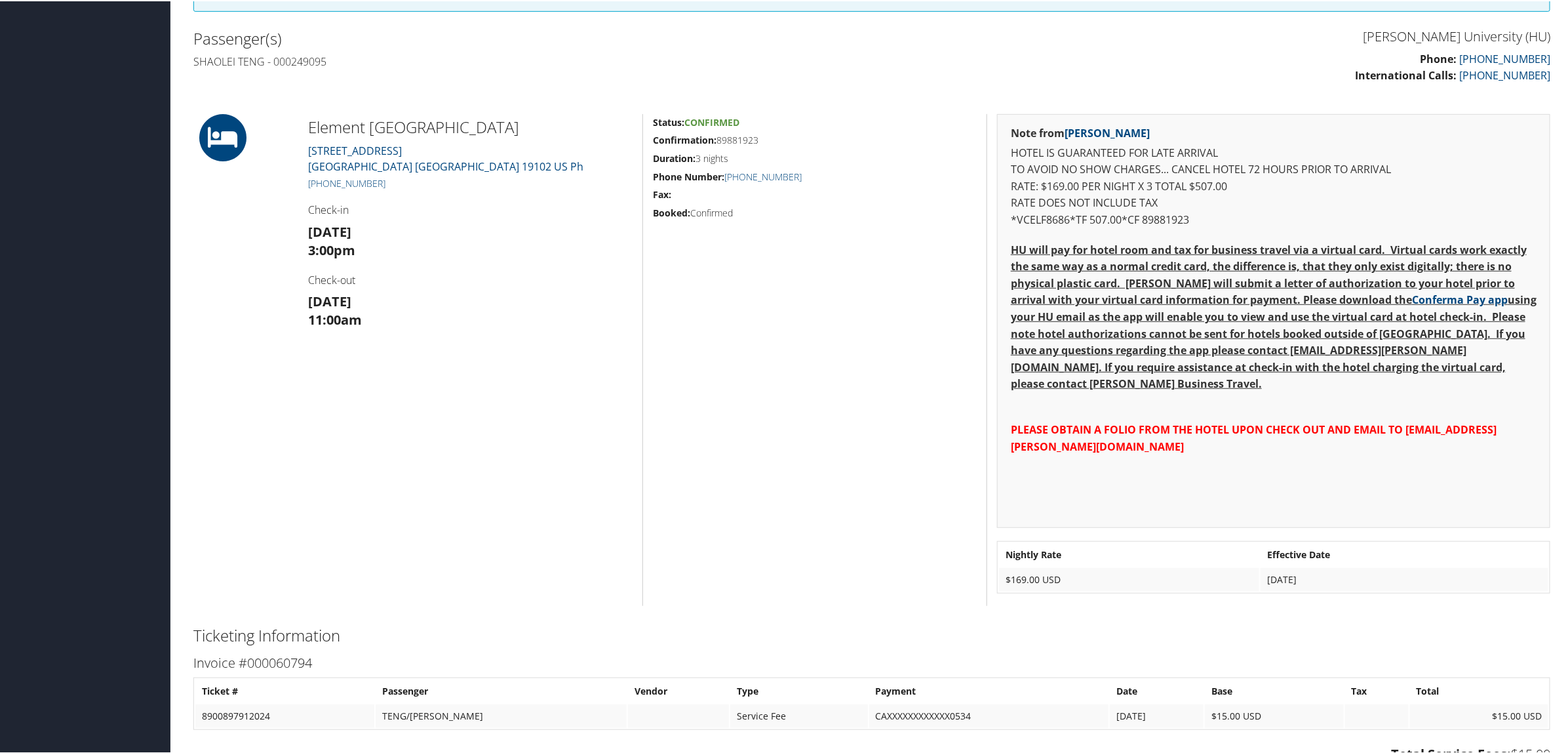
scroll to position [410, 0]
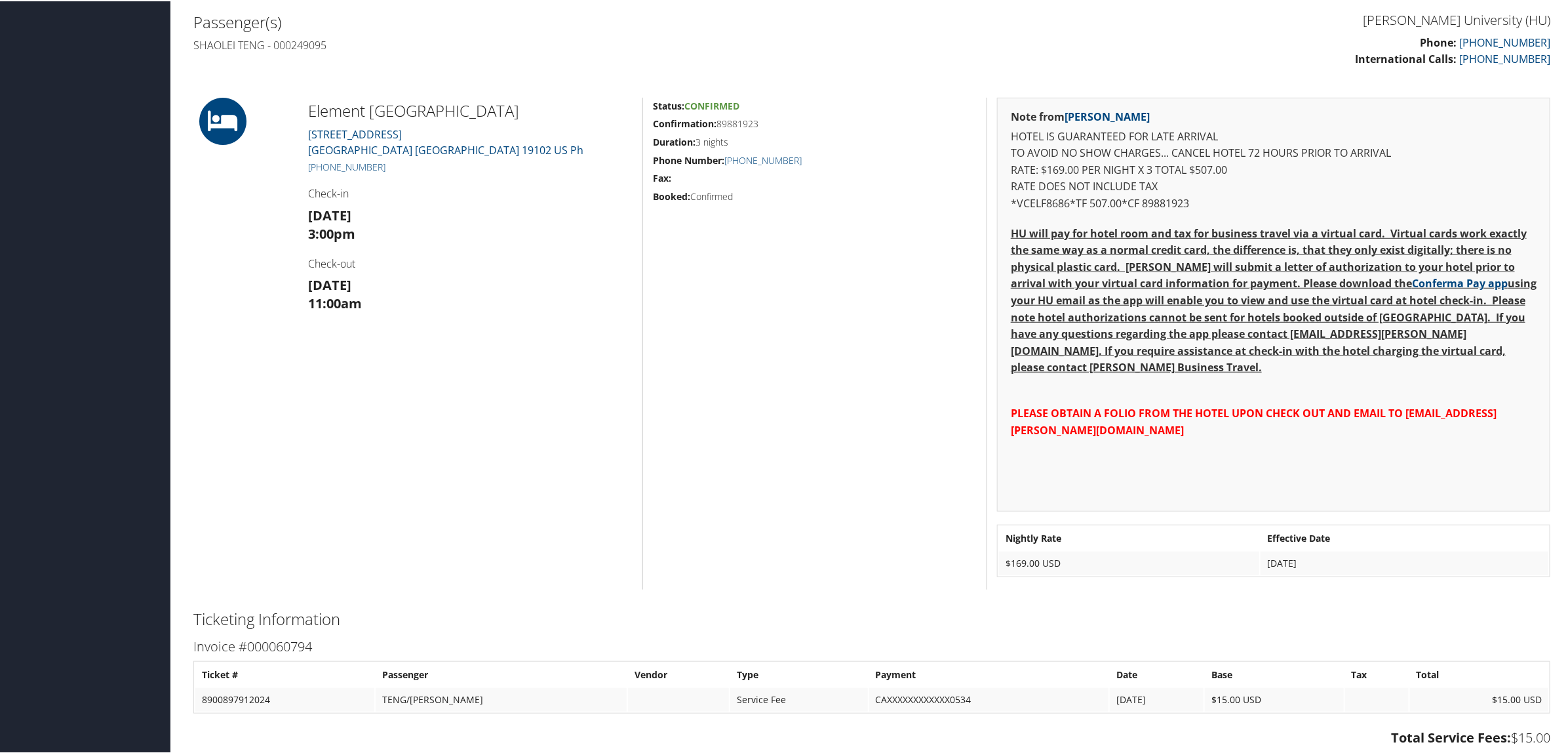
drag, startPoint x: 747, startPoint y: 120, endPoint x: 761, endPoint y: 119, distance: 14.0
click at [761, 119] on h5 "Confirmation: 89881923" at bounding box center [815, 122] width 324 height 13
copy h5 "89881923"
drag, startPoint x: 348, startPoint y: 113, endPoint x: 538, endPoint y: 110, distance: 190.0
click at [538, 110] on div "Element Philadelphia Downtown 1441 CHESTNUT STREET Philadelphia PA 19102 US Ph …" at bounding box center [470, 342] width 345 height 492
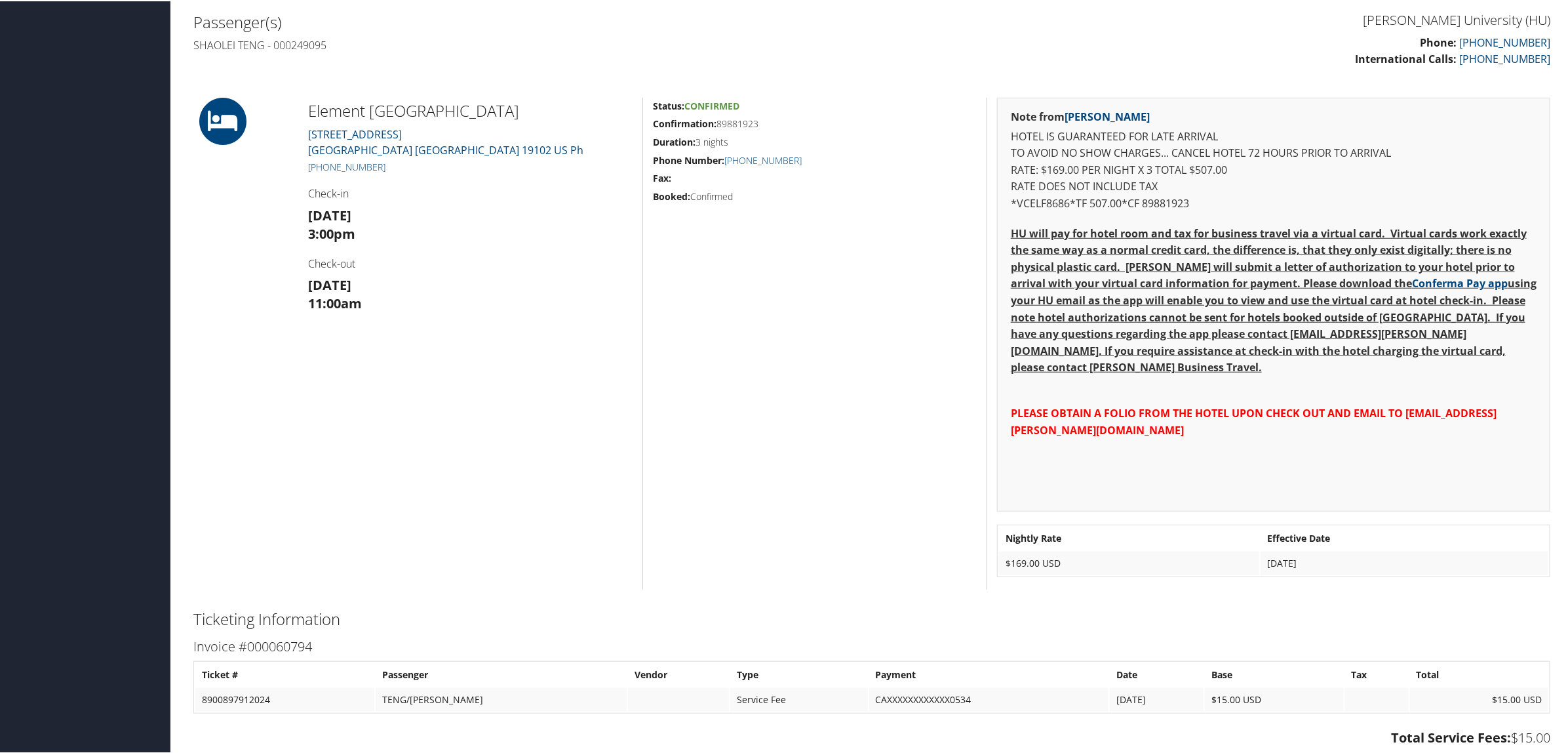
copy h2 "Element Philadelphia Downtown"
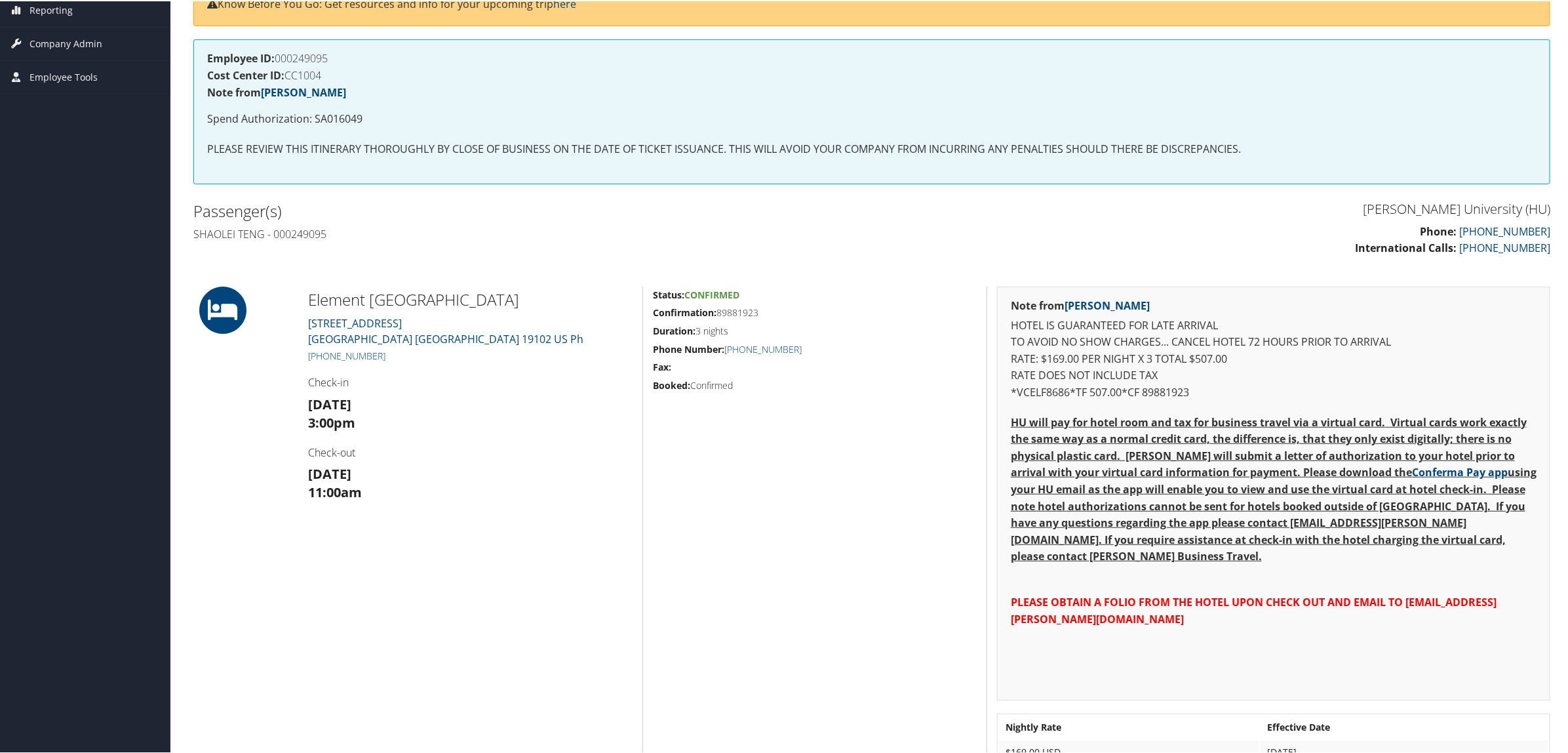
scroll to position [0, 0]
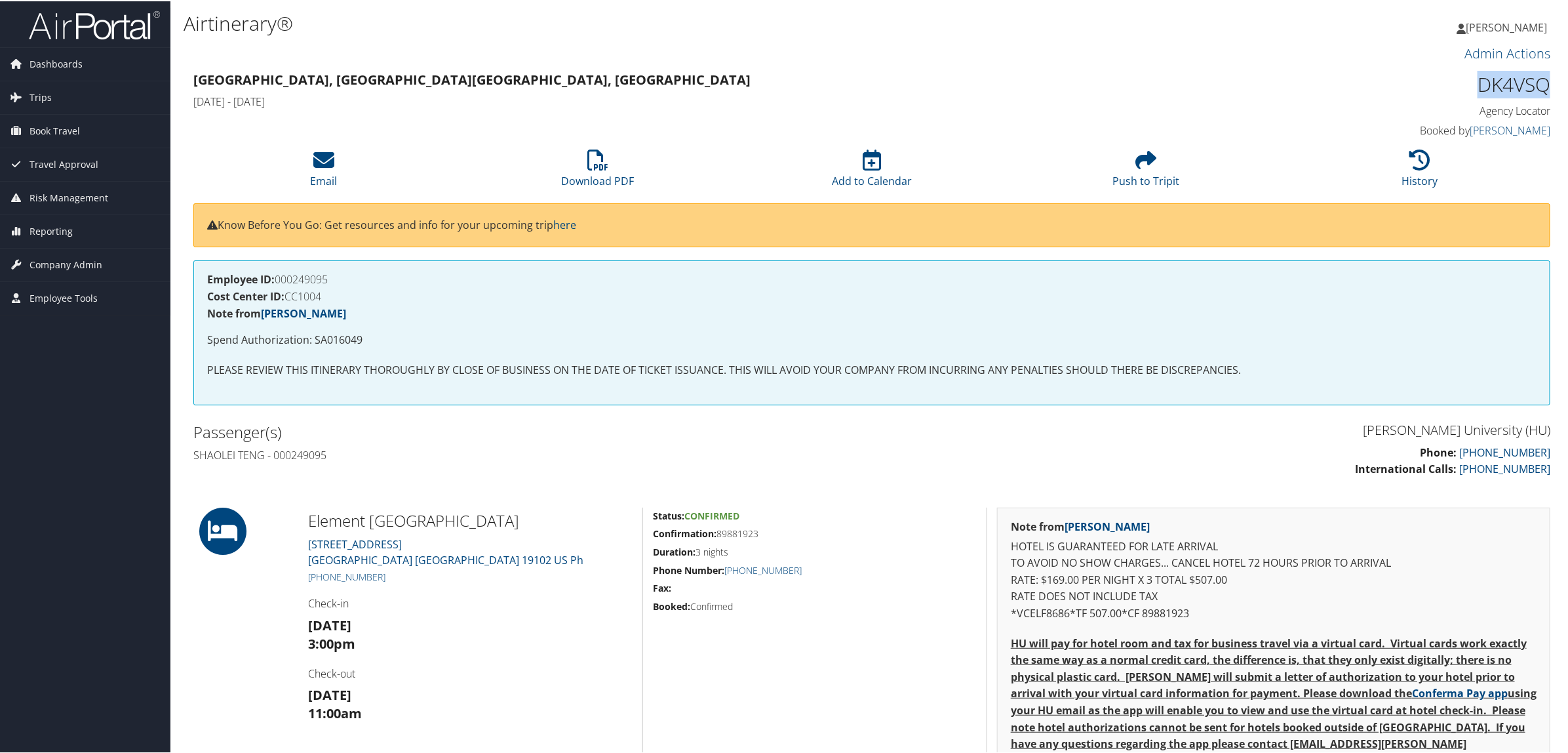
drag, startPoint x: 1473, startPoint y: 83, endPoint x: 1552, endPoint y: 83, distance: 79.0
click at [1552, 83] on div "DK4VSQ Agency Locator Agency Locator DK4VSQ Booked by Pooja Malik Booked by Poo…" at bounding box center [1387, 104] width 345 height 75
copy h1 "DK4VSQ"
drag, startPoint x: 387, startPoint y: 572, endPoint x: 324, endPoint y: 572, distance: 63.0
click at [324, 572] on h5 "+1 (215) 709-9000" at bounding box center [470, 576] width 324 height 13
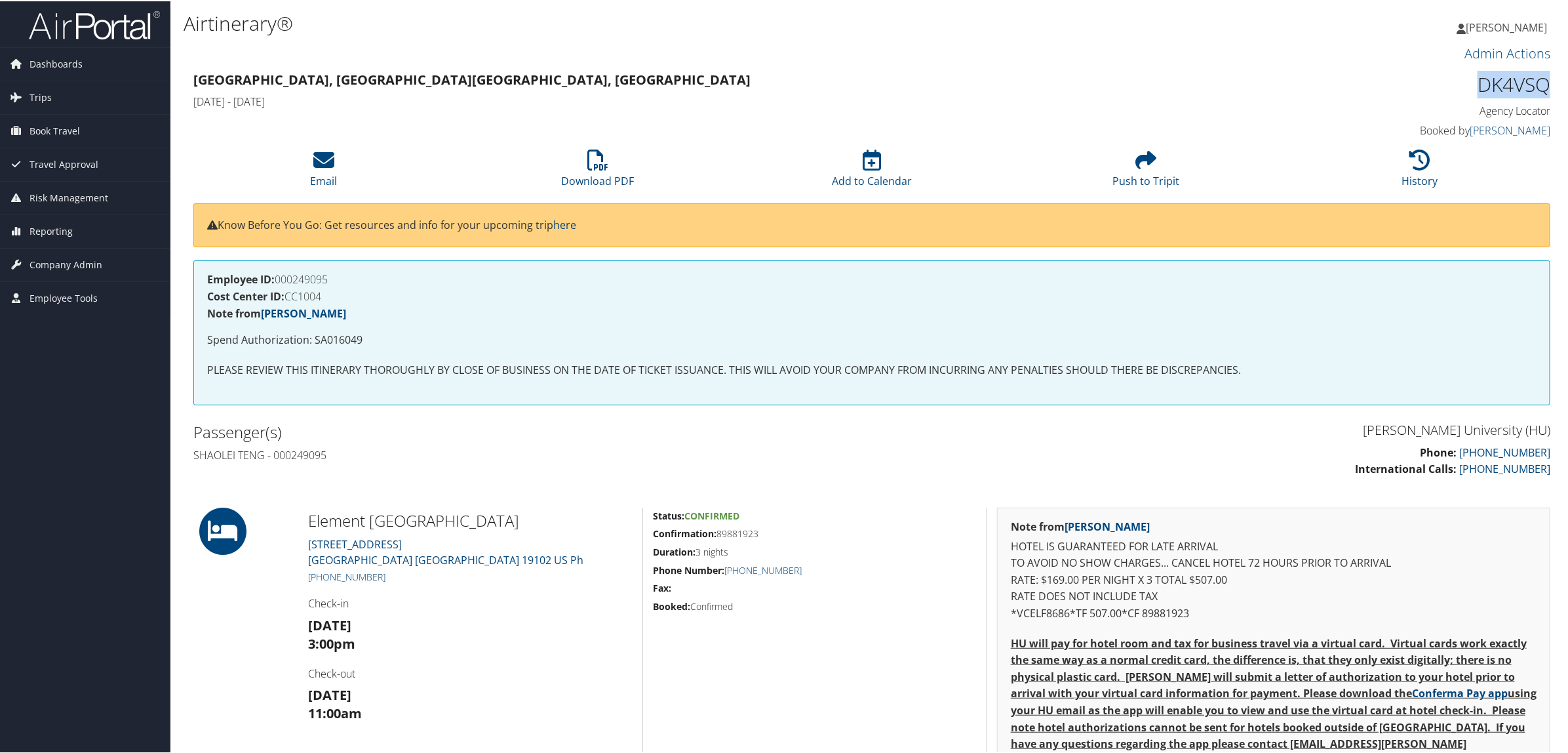
copy link "215) 709-9000"
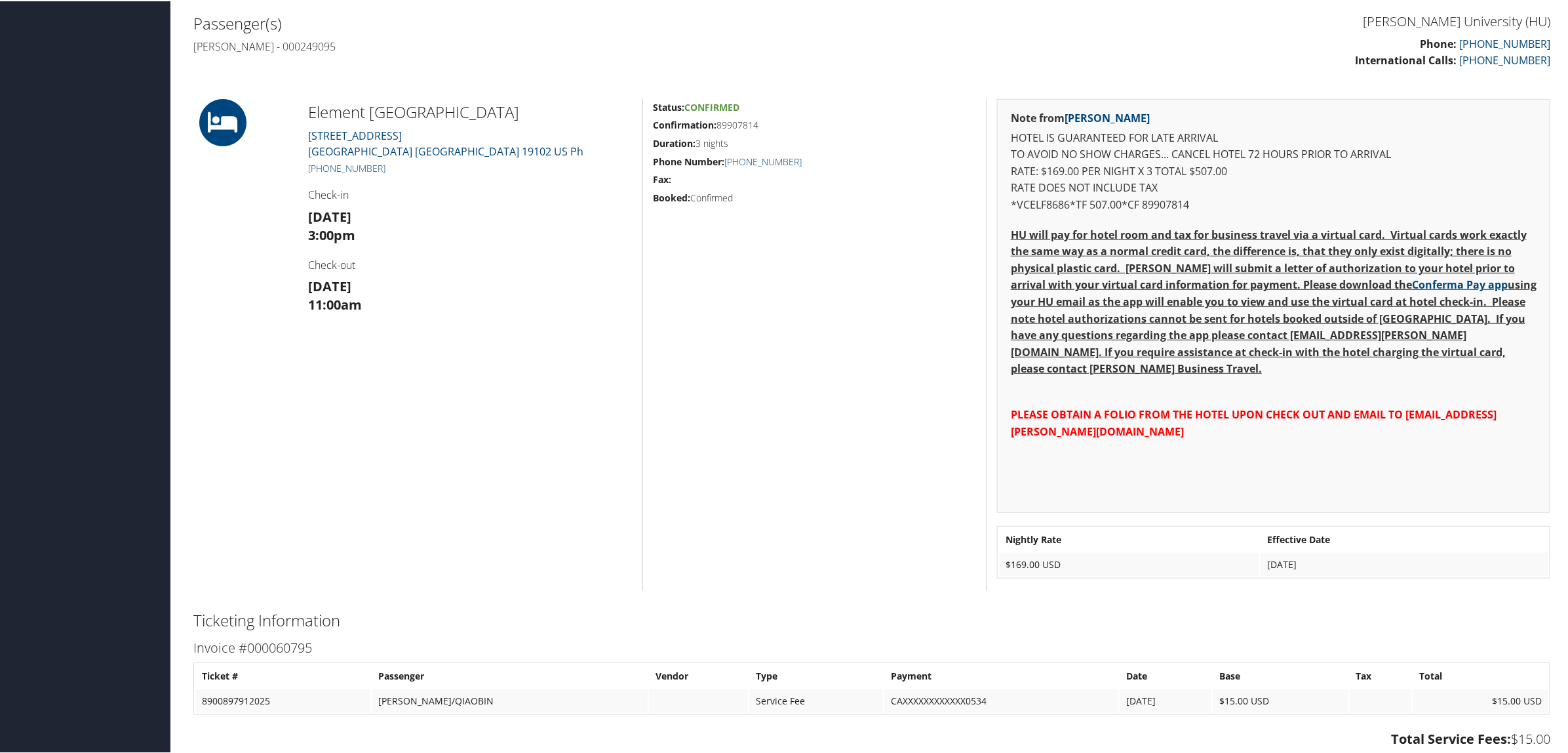
scroll to position [410, 0]
drag, startPoint x: 305, startPoint y: 102, endPoint x: 551, endPoint y: 109, distance: 246.1
click at [551, 109] on div "Element Philadelphia Downtown 1441 CHESTNUT STREET Philadelphia PA 19102 US Ph …" at bounding box center [470, 342] width 345 height 492
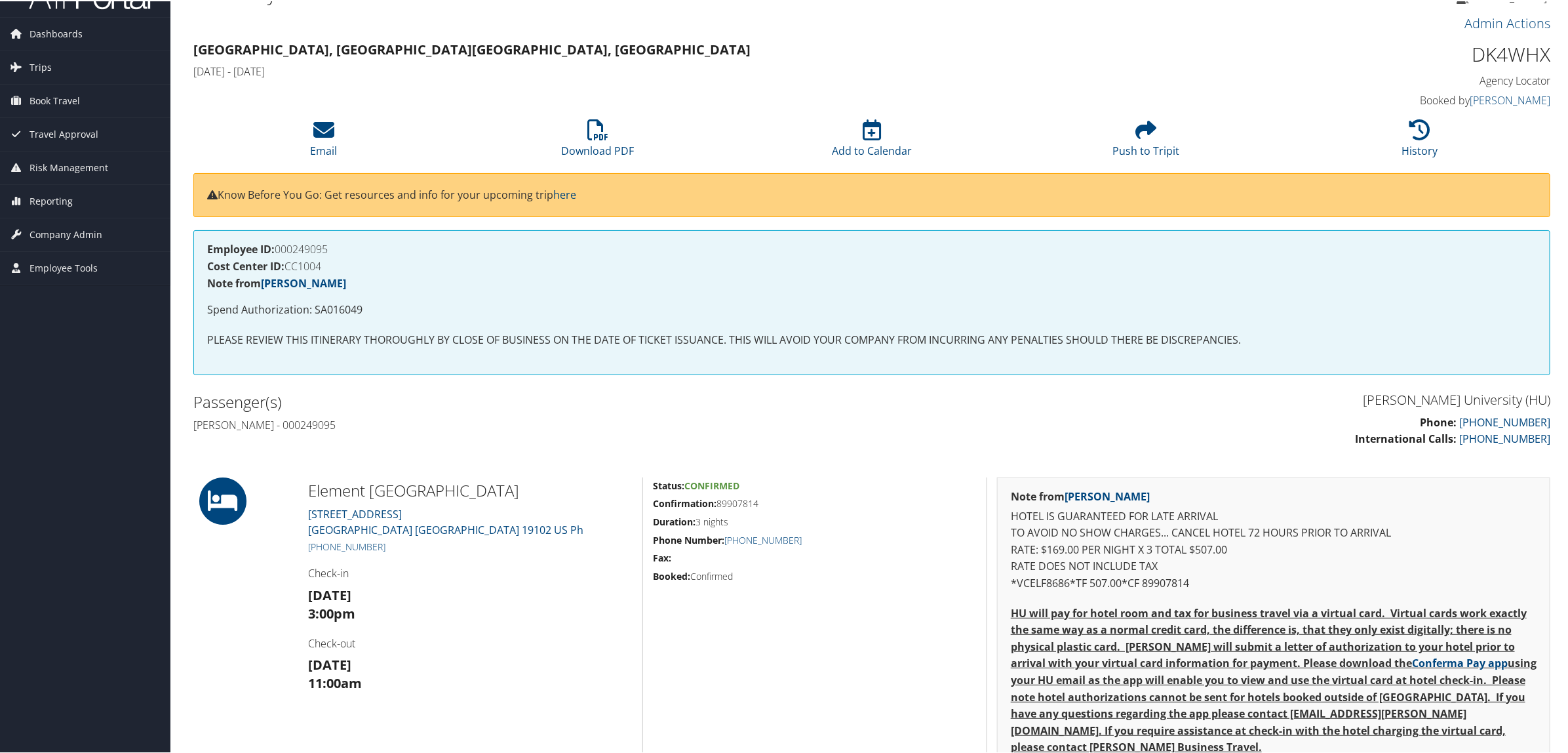
scroll to position [0, 0]
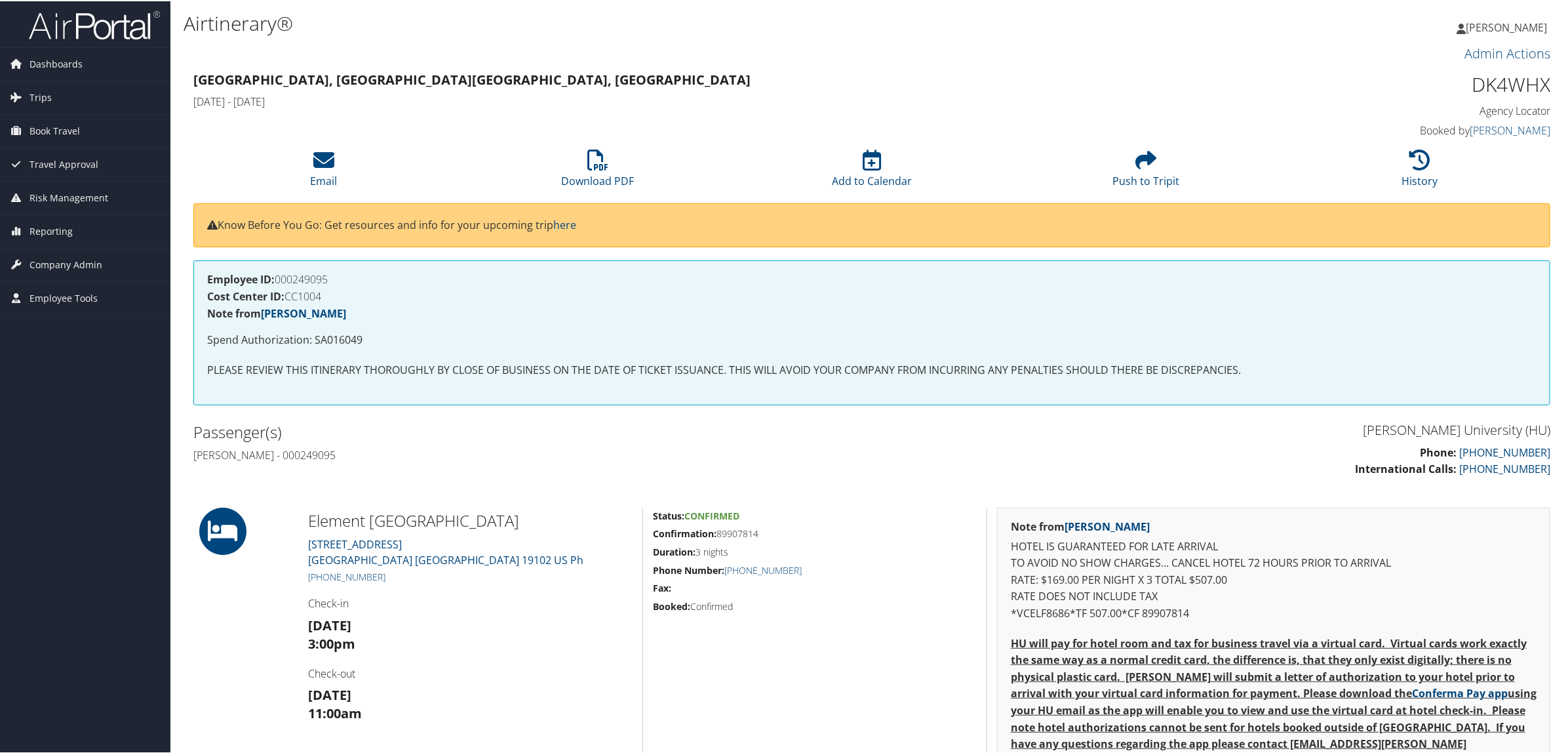
drag, startPoint x: 719, startPoint y: 536, endPoint x: 766, endPoint y: 539, distance: 47.1
click at [766, 539] on h5 "Confirmation: 89907814" at bounding box center [815, 532] width 324 height 13
copy h5 "89907814"
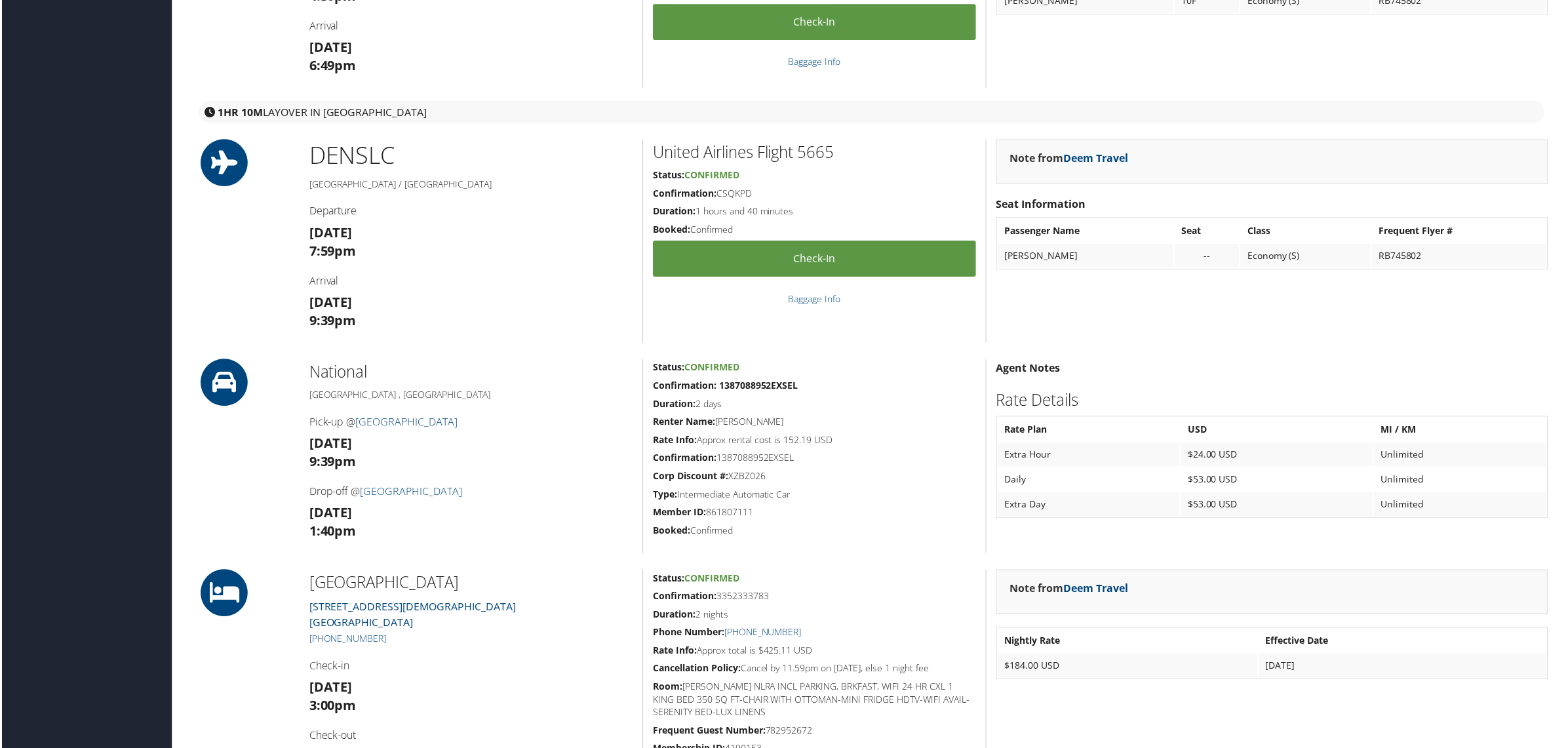
scroll to position [983, 0]
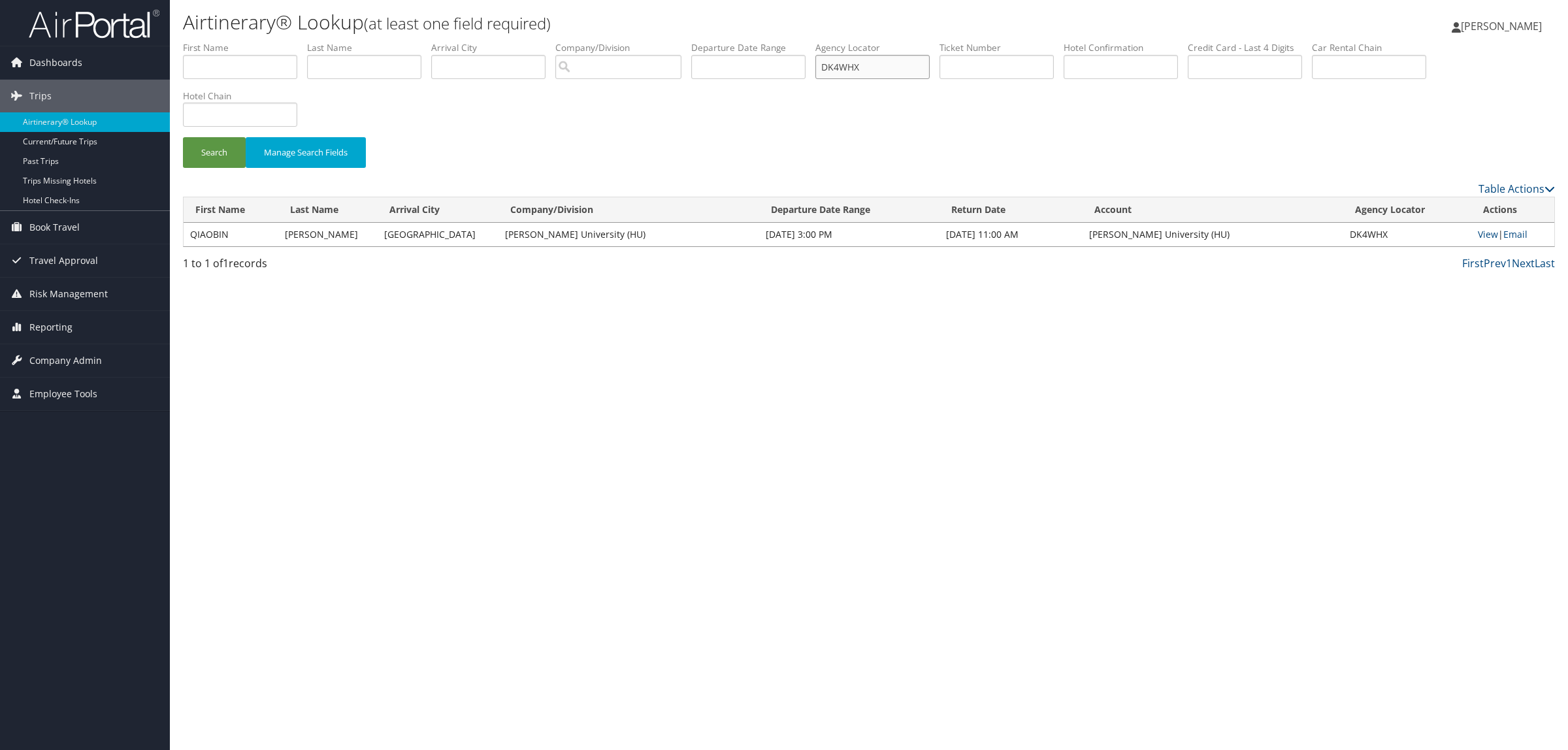
drag, startPoint x: 892, startPoint y: 76, endPoint x: 838, endPoint y: 74, distance: 54.0
click at [827, 41] on ul "First Name Last Name Departure City Arrival City Company/Division Airport/City …" at bounding box center [869, 41] width 1372 height 0
paste input "PZ05V"
click at [204, 145] on button "Search" at bounding box center [214, 152] width 63 height 31
click at [191, 150] on button "Search" at bounding box center [214, 152] width 63 height 31
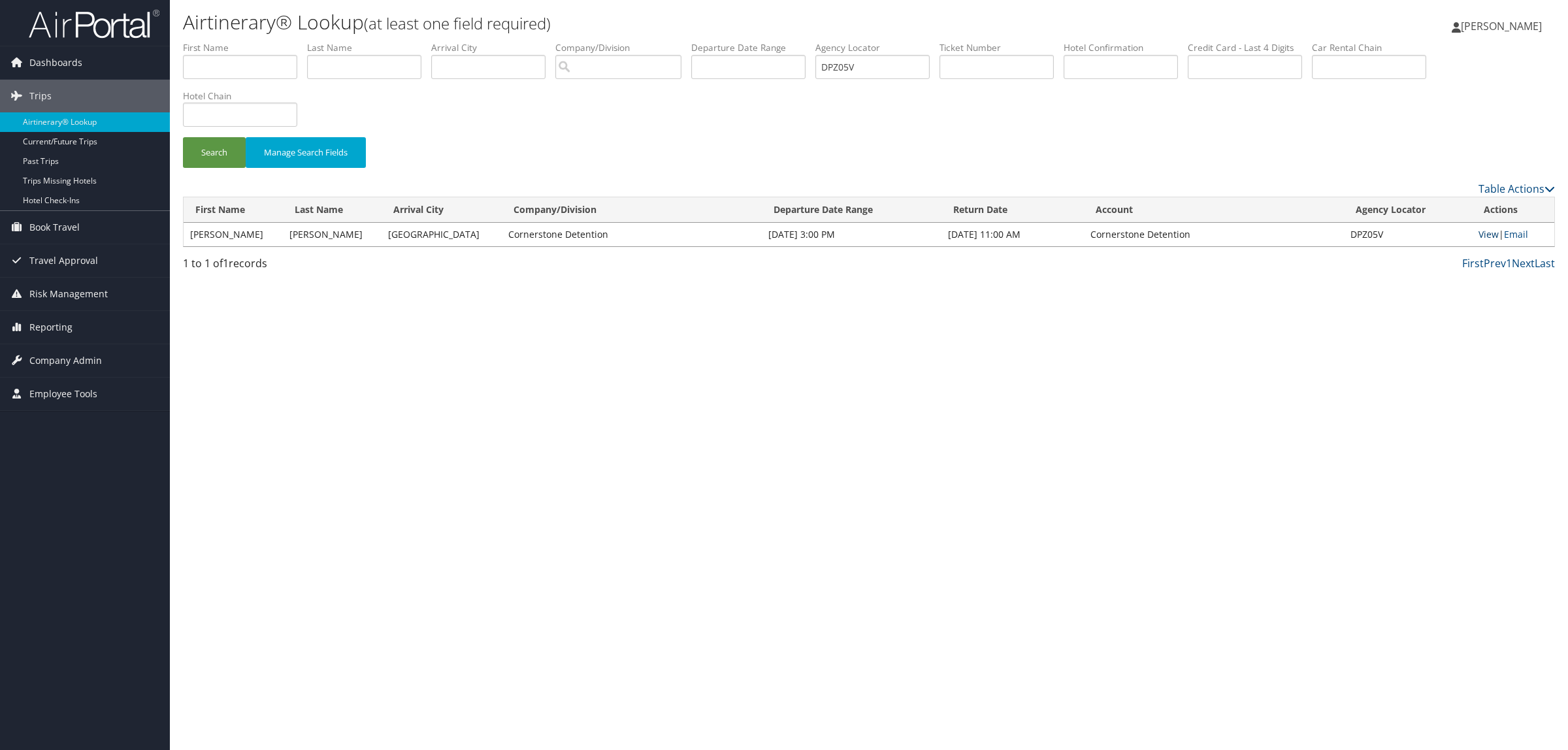
click at [1480, 235] on link "View" at bounding box center [1488, 235] width 20 height 13
drag, startPoint x: 882, startPoint y: 66, endPoint x: 831, endPoint y: 77, distance: 52.2
click at [831, 41] on ul "First Name Last Name Departure City Arrival City Company/Division Airport/City …" at bounding box center [869, 41] width 1372 height 0
paste input "1Q17"
click at [220, 145] on button "Search" at bounding box center [214, 152] width 63 height 31
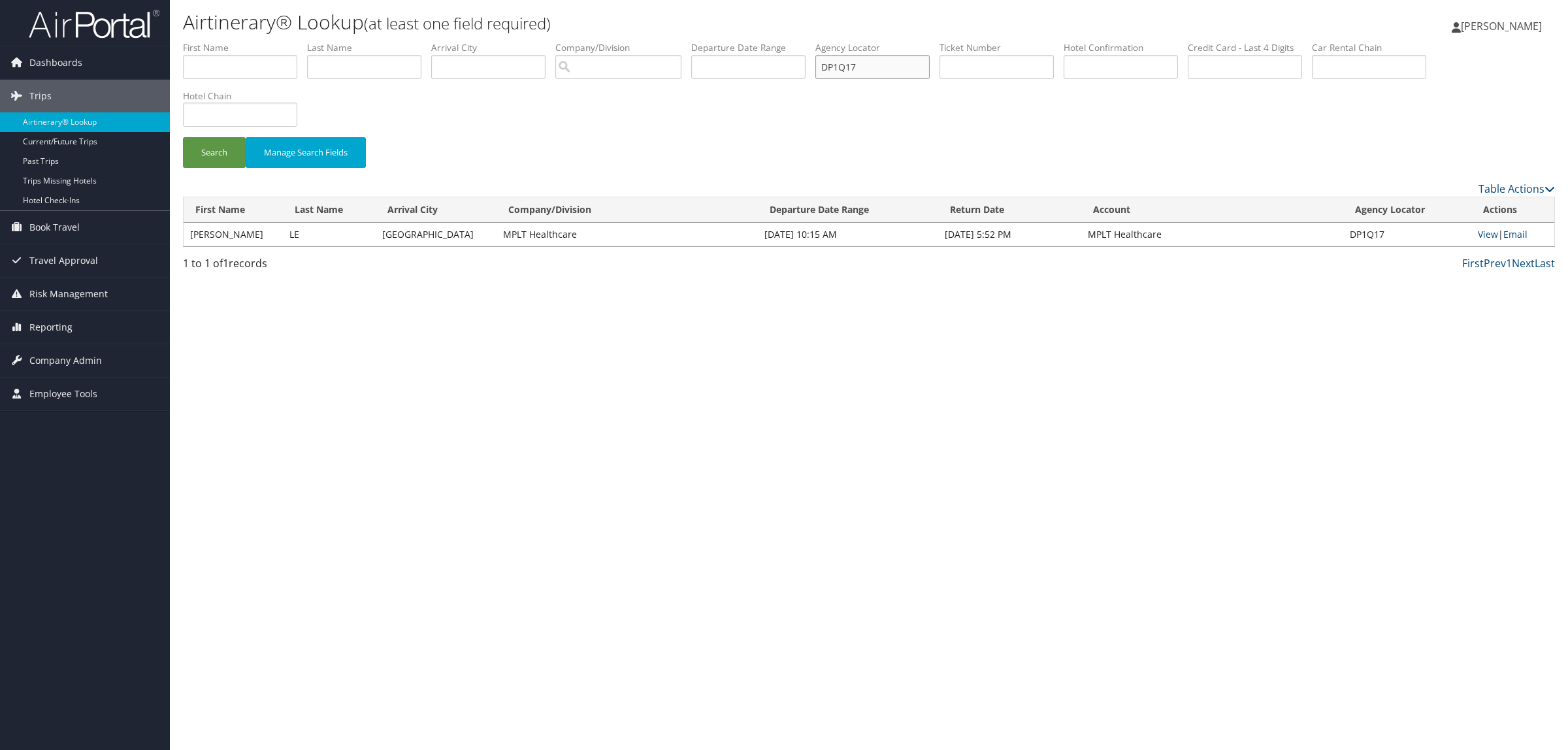
click at [918, 55] on input "DP1Q17" at bounding box center [872, 66] width 114 height 24
click at [253, 64] on input "text" at bounding box center [240, 66] width 114 height 24
click at [895, 59] on input "DP1Q17" at bounding box center [872, 66] width 114 height 24
type input "D"
click at [995, 67] on input "text" at bounding box center [996, 66] width 114 height 24
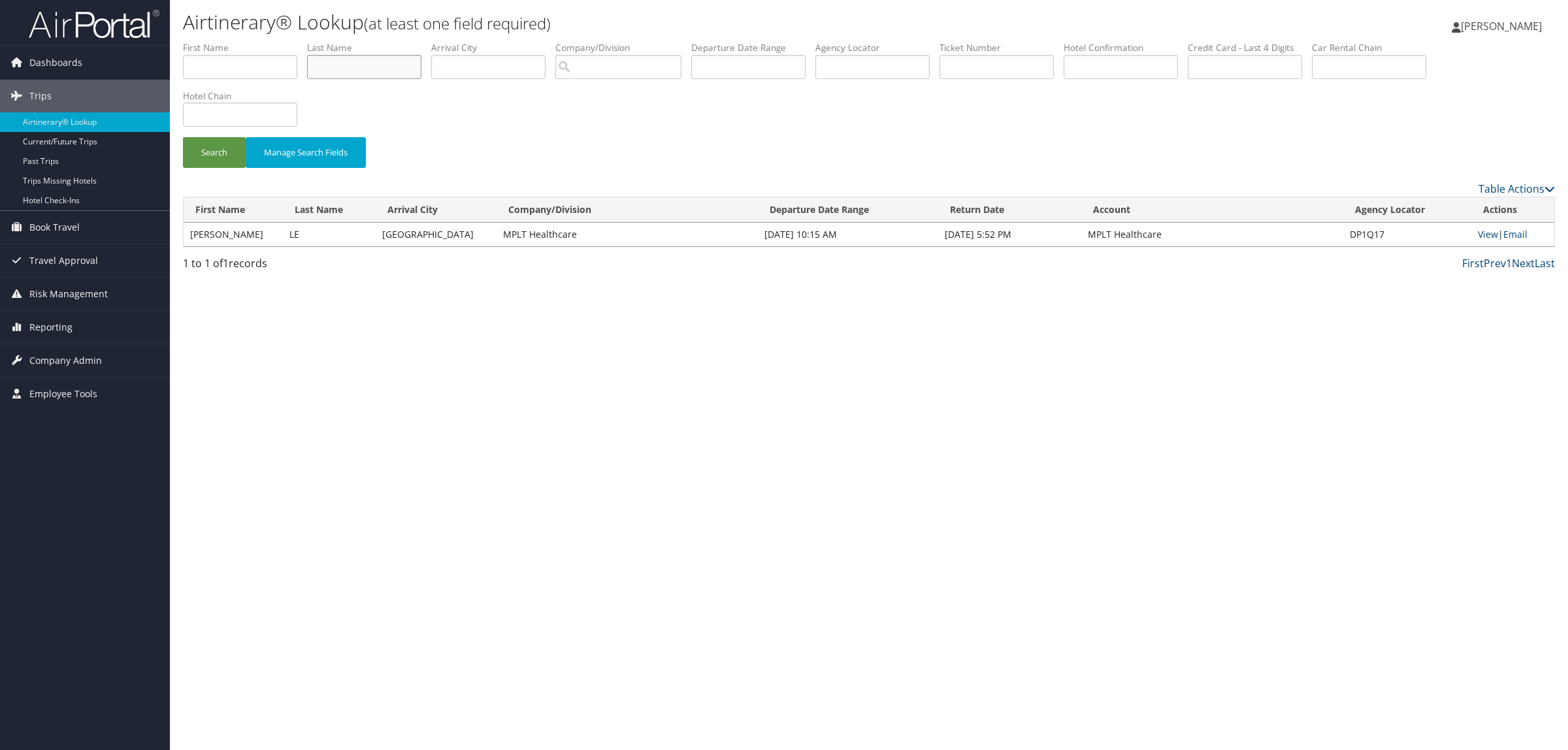
click at [370, 66] on input "text" at bounding box center [364, 66] width 114 height 24
type input "maceda"
click at [183, 137] on button "Search" at bounding box center [214, 152] width 63 height 31
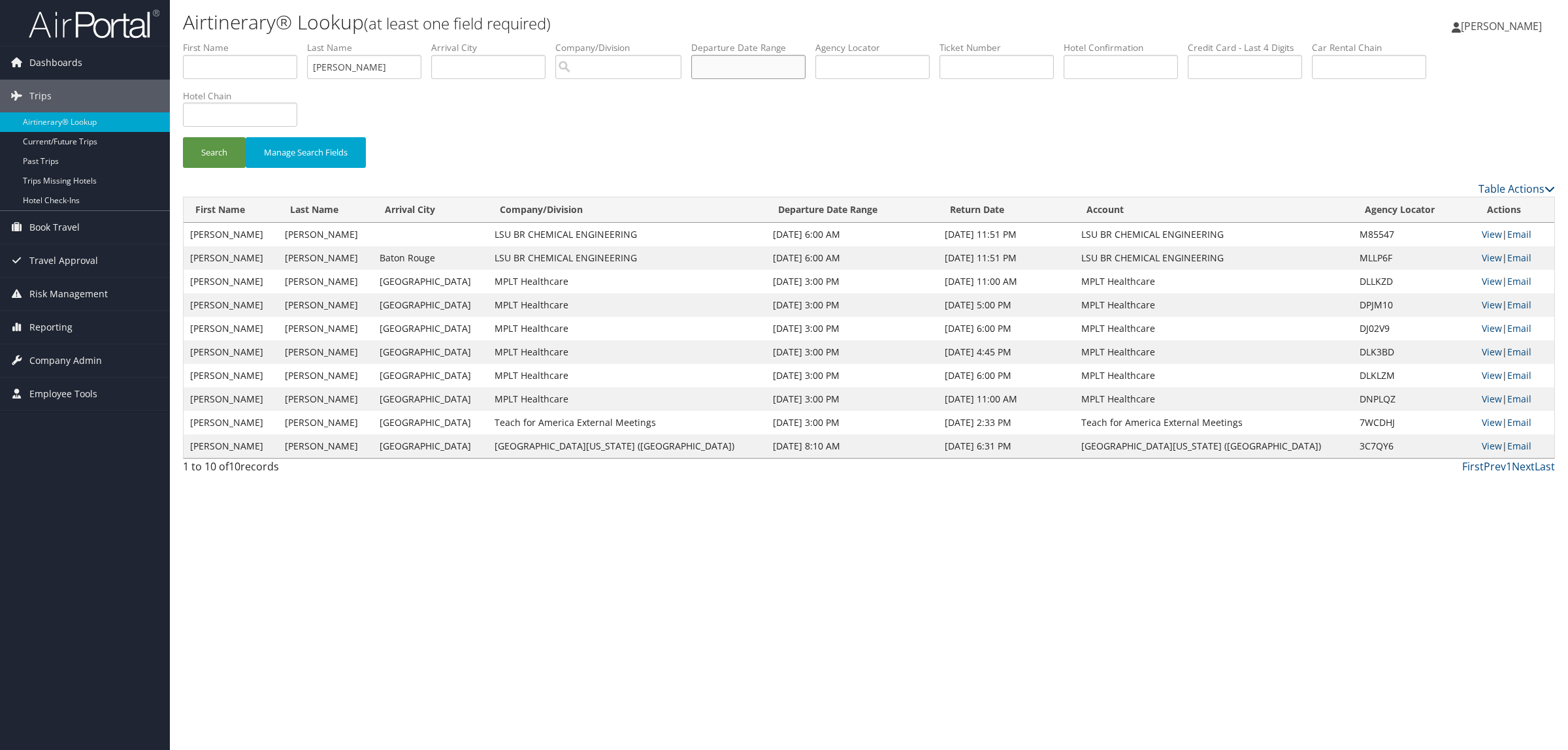
click at [774, 59] on input "text" at bounding box center [748, 66] width 114 height 24
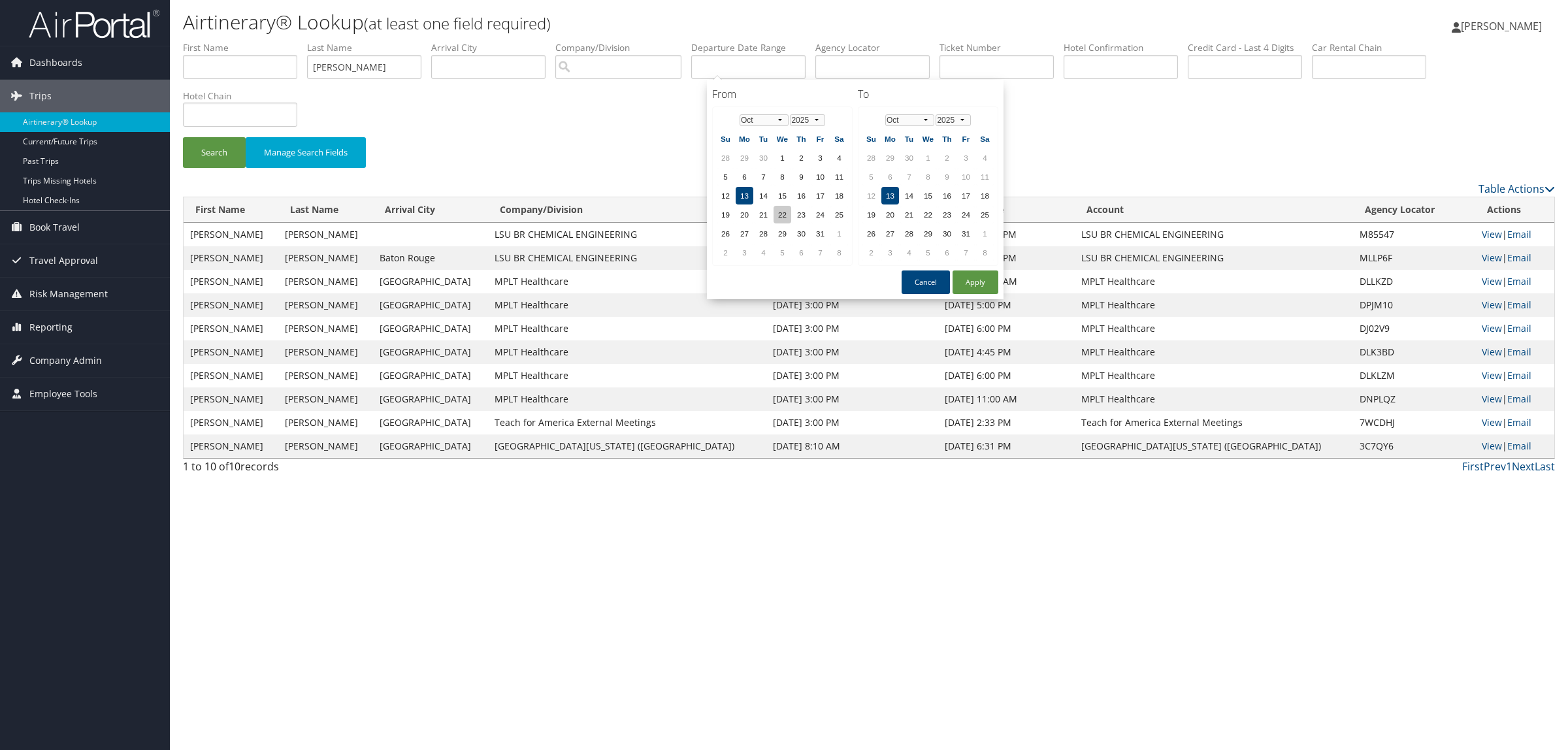
click at [778, 210] on td "22" at bounding box center [782, 214] width 18 height 18
click at [967, 284] on button "Apply" at bounding box center [975, 282] width 45 height 23
type input "10/22/2025"
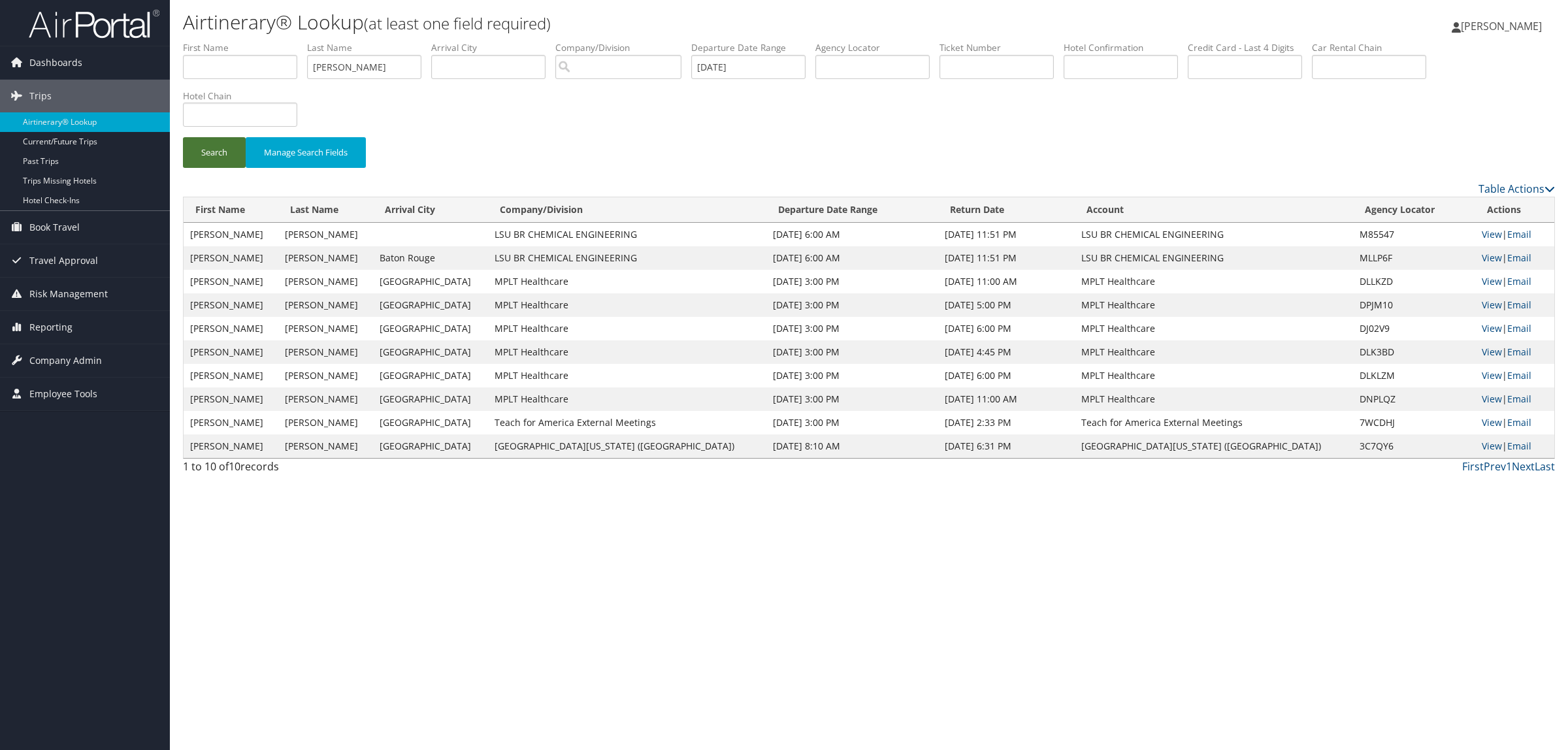
click at [211, 145] on button "Search" at bounding box center [214, 152] width 63 height 31
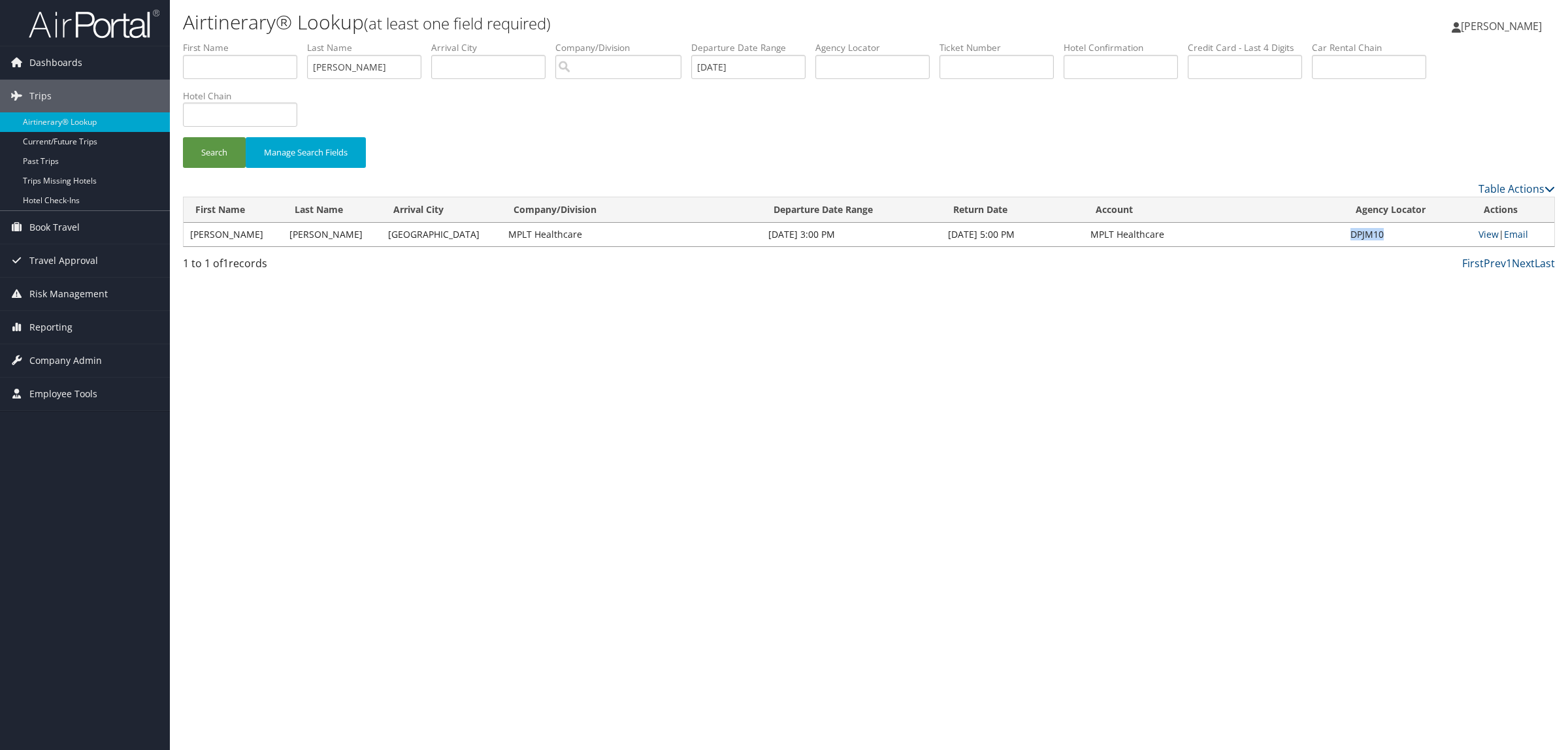
drag, startPoint x: 1342, startPoint y: 237, endPoint x: 1389, endPoint y: 237, distance: 47.0
click at [1389, 237] on td "DPJM10" at bounding box center [1407, 235] width 127 height 23
copy td "DPJM10"
drag, startPoint x: 363, startPoint y: 58, endPoint x: 136, endPoint y: 85, distance: 228.6
click at [136, 85] on div "Dashboards AirPortal 360™ (Manager) AirPortal 360™ (Agent) My Travel Dashboard …" at bounding box center [784, 375] width 1568 height 750
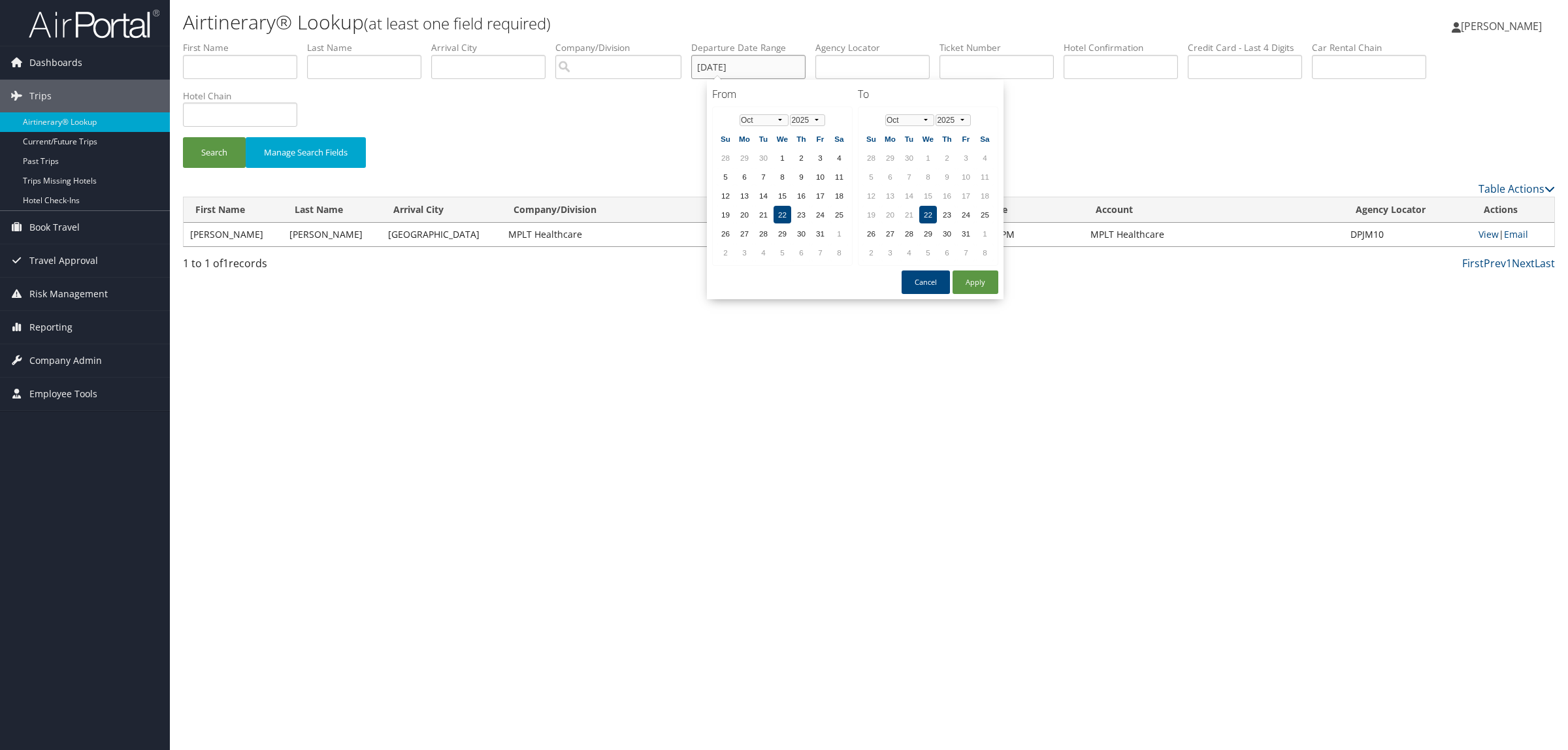
drag, startPoint x: 806, startPoint y: 67, endPoint x: 831, endPoint y: 66, distance: 25.0
click at [550, 41] on ul "First Name Last Name Departure City Arrival City Company/Division Airport/City …" at bounding box center [869, 41] width 1372 height 0
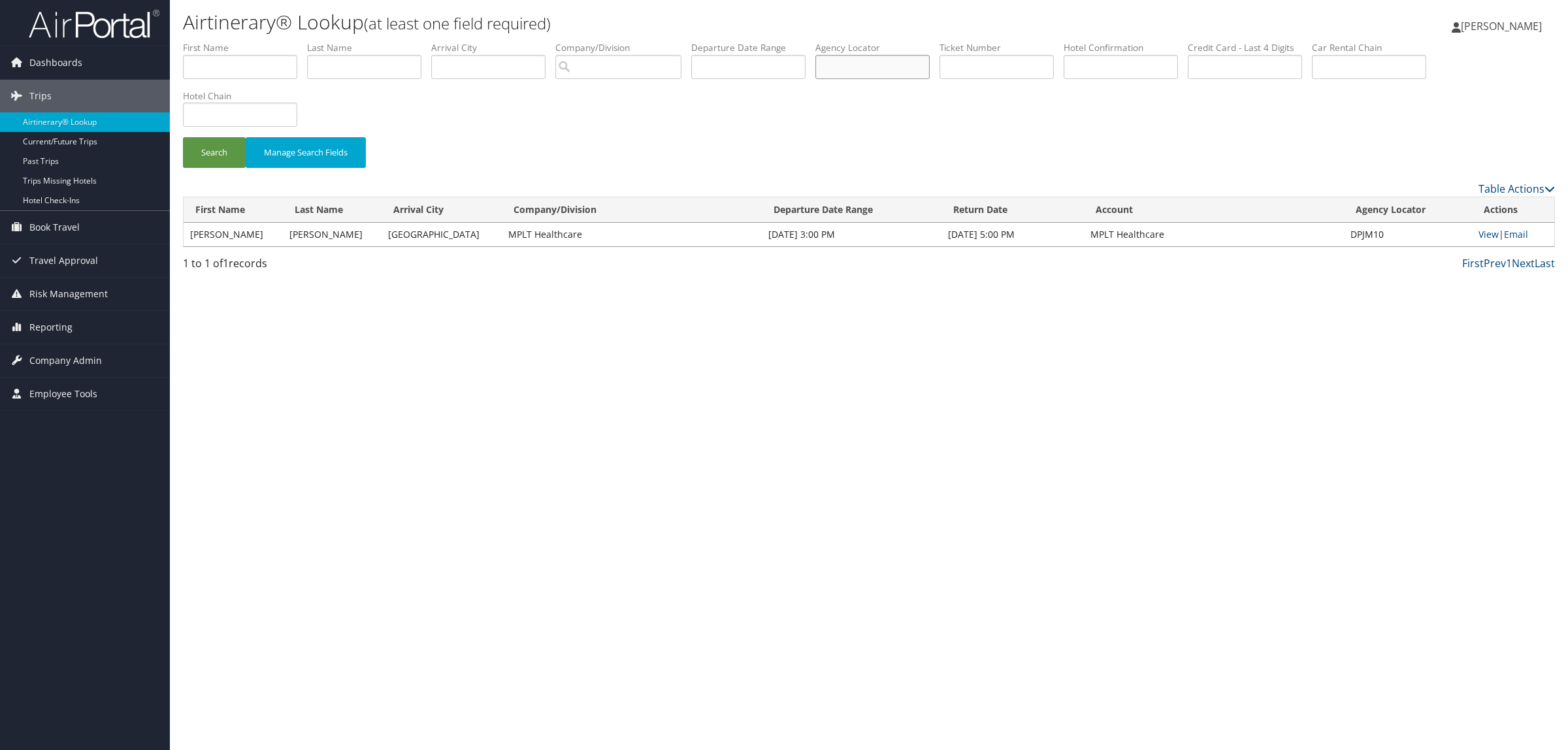
paste input "DP1Q17"
click at [213, 154] on button "Search" at bounding box center [214, 152] width 63 height 31
click at [1488, 231] on link "View" at bounding box center [1487, 235] width 20 height 13
drag, startPoint x: 863, startPoint y: 63, endPoint x: 716, endPoint y: 85, distance: 148.6
click at [769, 41] on ul "First Name Last Name Departure City Arrival City Company/Division Airport/City …" at bounding box center [869, 41] width 1372 height 0
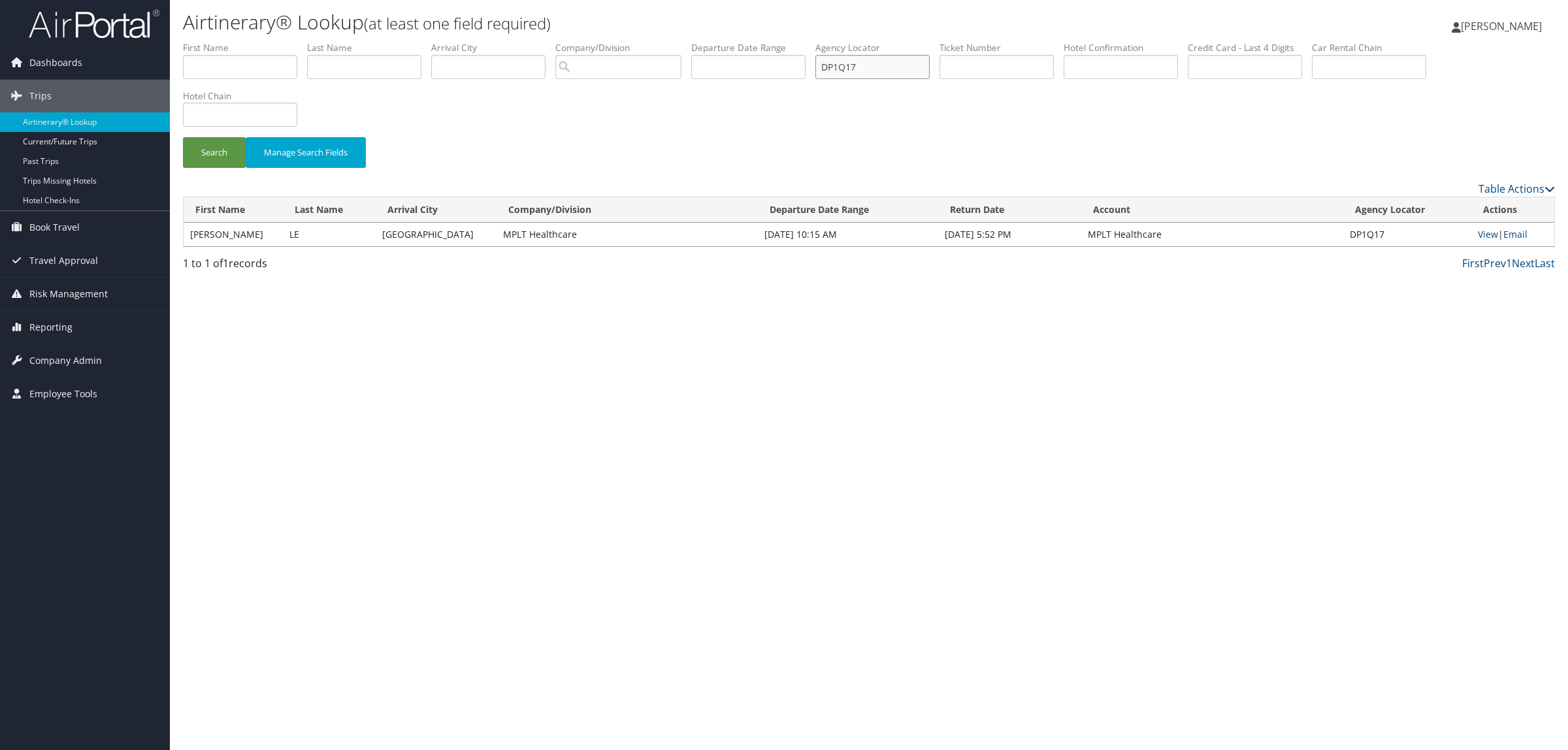
paste input "SB3M"
click at [213, 148] on button "Search" at bounding box center [214, 152] width 63 height 31
click at [1490, 233] on link "View" at bounding box center [1487, 235] width 20 height 13
drag, startPoint x: 886, startPoint y: 66, endPoint x: 824, endPoint y: 66, distance: 62.0
click at [824, 41] on ul "First Name Last Name Departure City Arrival City Company/Division Airport/City …" at bounding box center [869, 41] width 1372 height 0
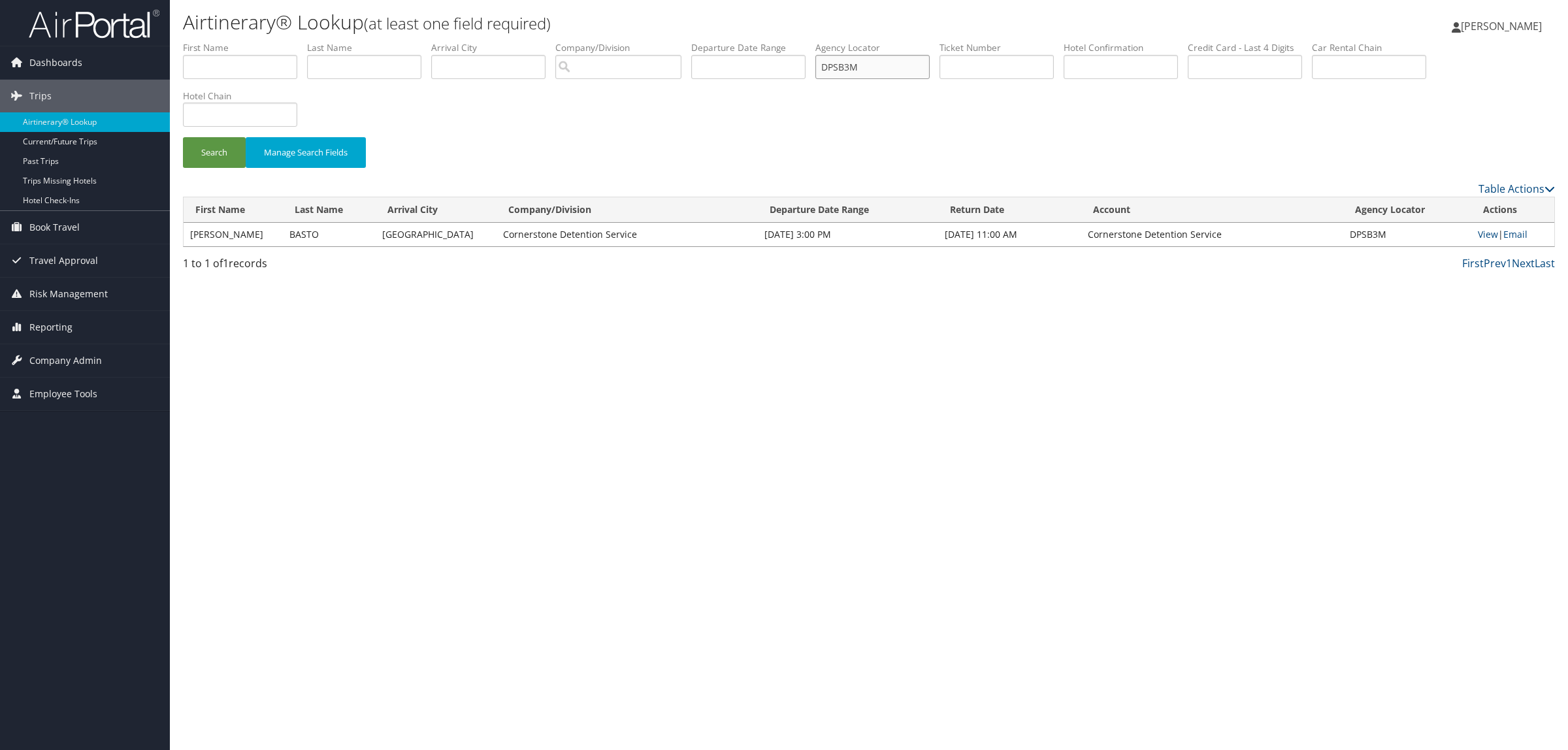
paste input "VZ33"
click at [223, 152] on button "Search" at bounding box center [214, 152] width 63 height 31
click at [1486, 236] on link "View" at bounding box center [1488, 235] width 20 height 13
drag, startPoint x: 888, startPoint y: 63, endPoint x: 744, endPoint y: 57, distance: 144.1
click at [745, 41] on ul "First Name Last Name Departure City Arrival City Company/Division Airport/City …" at bounding box center [869, 41] width 1372 height 0
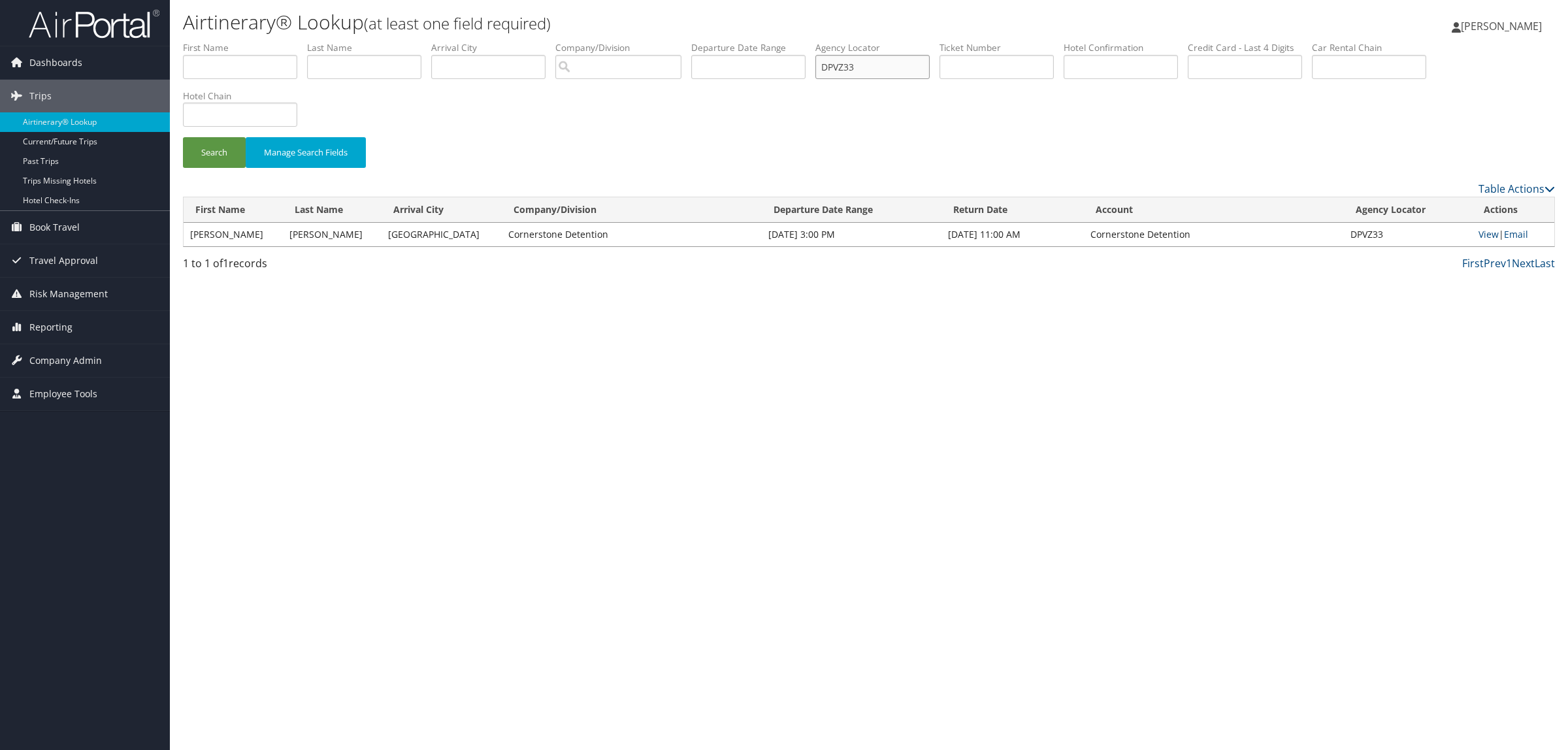
paste input "Q4SDW"
click at [183, 137] on button "Search" at bounding box center [214, 152] width 63 height 31
click at [1484, 234] on link "View" at bounding box center [1488, 235] width 20 height 13
paste input "7PYG"
drag, startPoint x: 886, startPoint y: 60, endPoint x: 727, endPoint y: 70, distance: 159.3
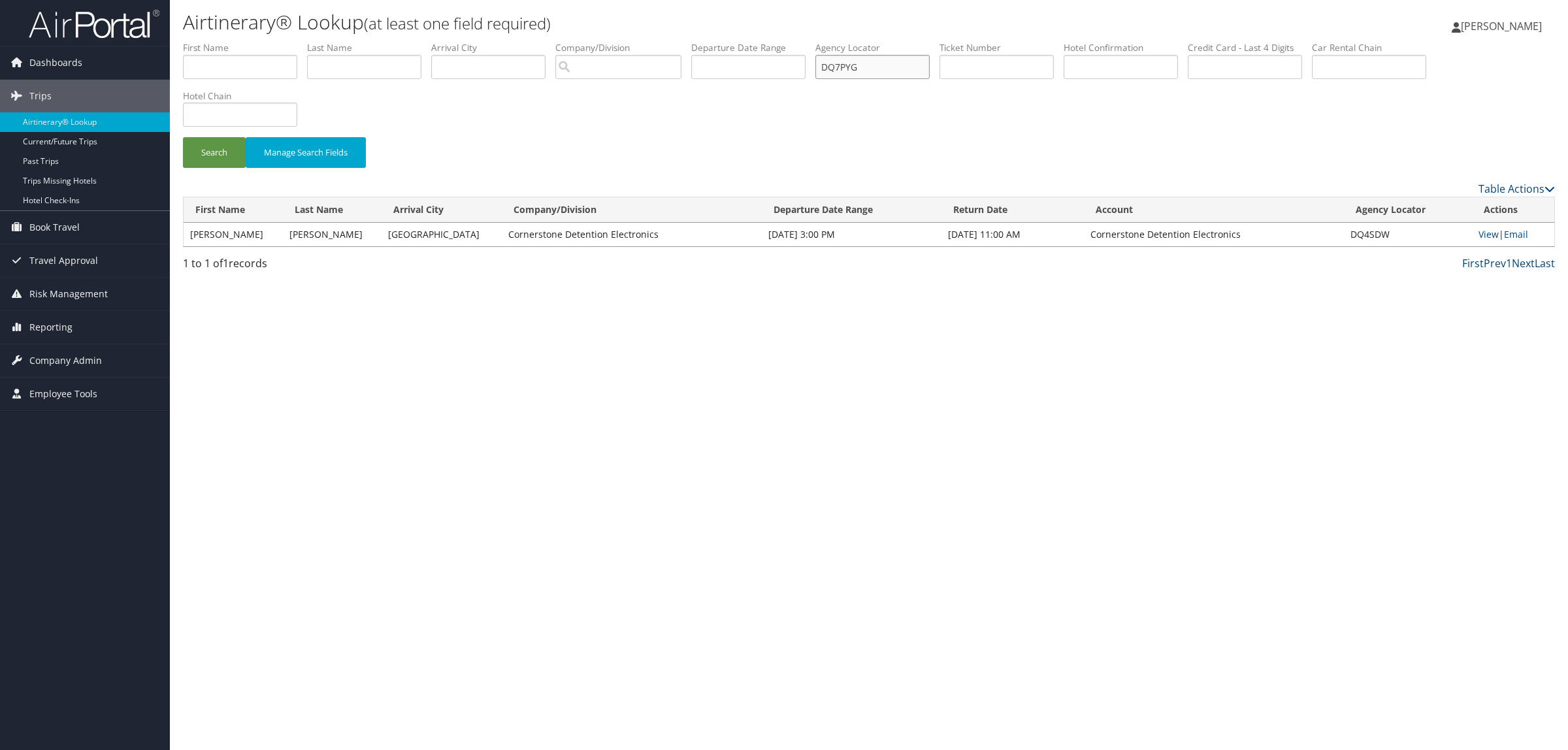
click at [742, 41] on ul "First Name Last Name Departure City Arrival City Company/Division Airport/City …" at bounding box center [869, 41] width 1372 height 0
click at [214, 148] on button "Search" at bounding box center [214, 152] width 63 height 31
click at [1481, 236] on link "View" at bounding box center [1488, 235] width 20 height 13
paste input "677K"
click at [222, 151] on button "Search" at bounding box center [214, 152] width 63 height 31
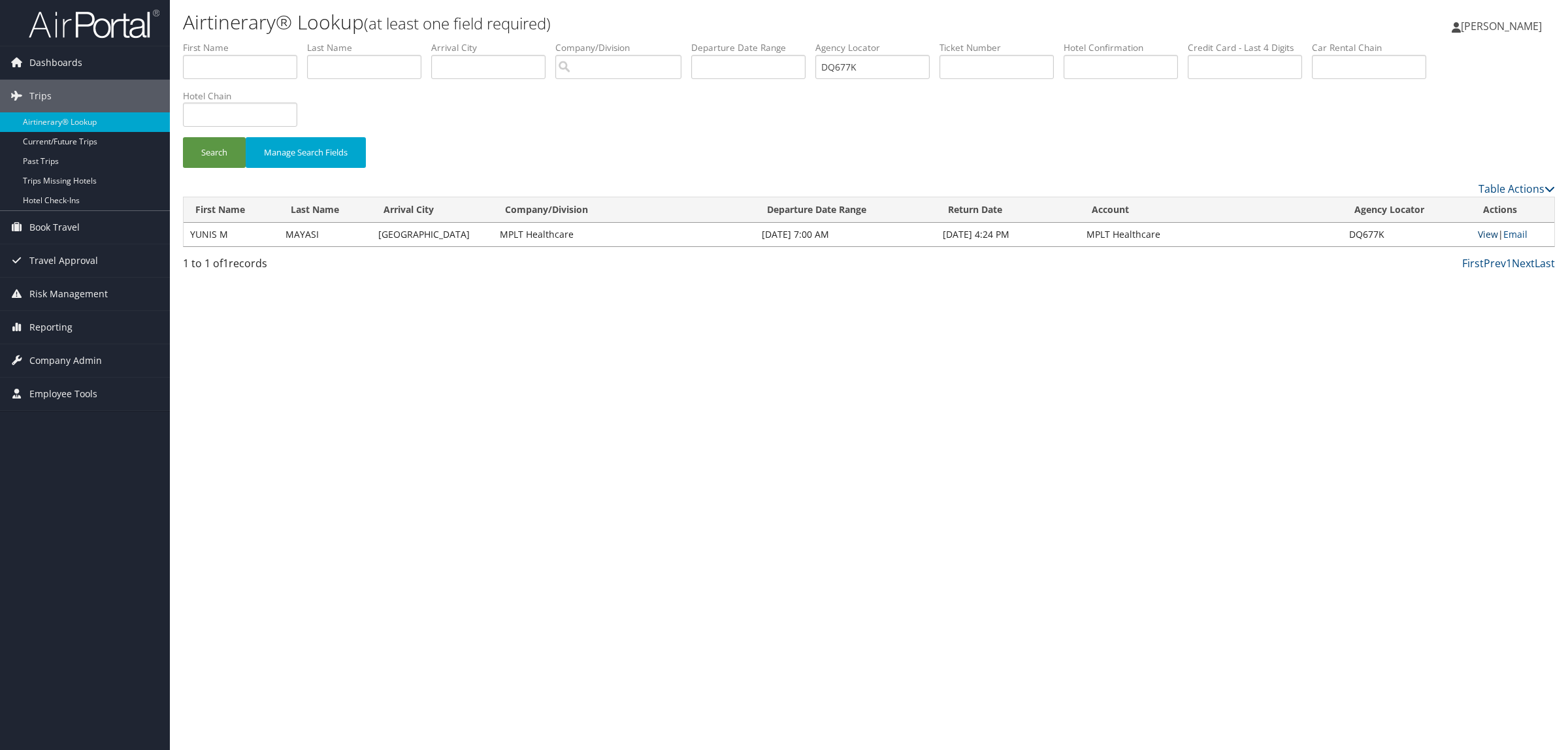
click at [1481, 229] on link "View" at bounding box center [1487, 235] width 20 height 13
drag, startPoint x: 889, startPoint y: 70, endPoint x: 684, endPoint y: 59, distance: 205.3
click at [691, 41] on ul "First Name Last Name Departure City Arrival City Company/Division Airport/City …" at bounding box center [869, 41] width 1372 height 0
paste input "FT"
drag, startPoint x: 228, startPoint y: 157, endPoint x: 354, endPoint y: 170, distance: 126.7
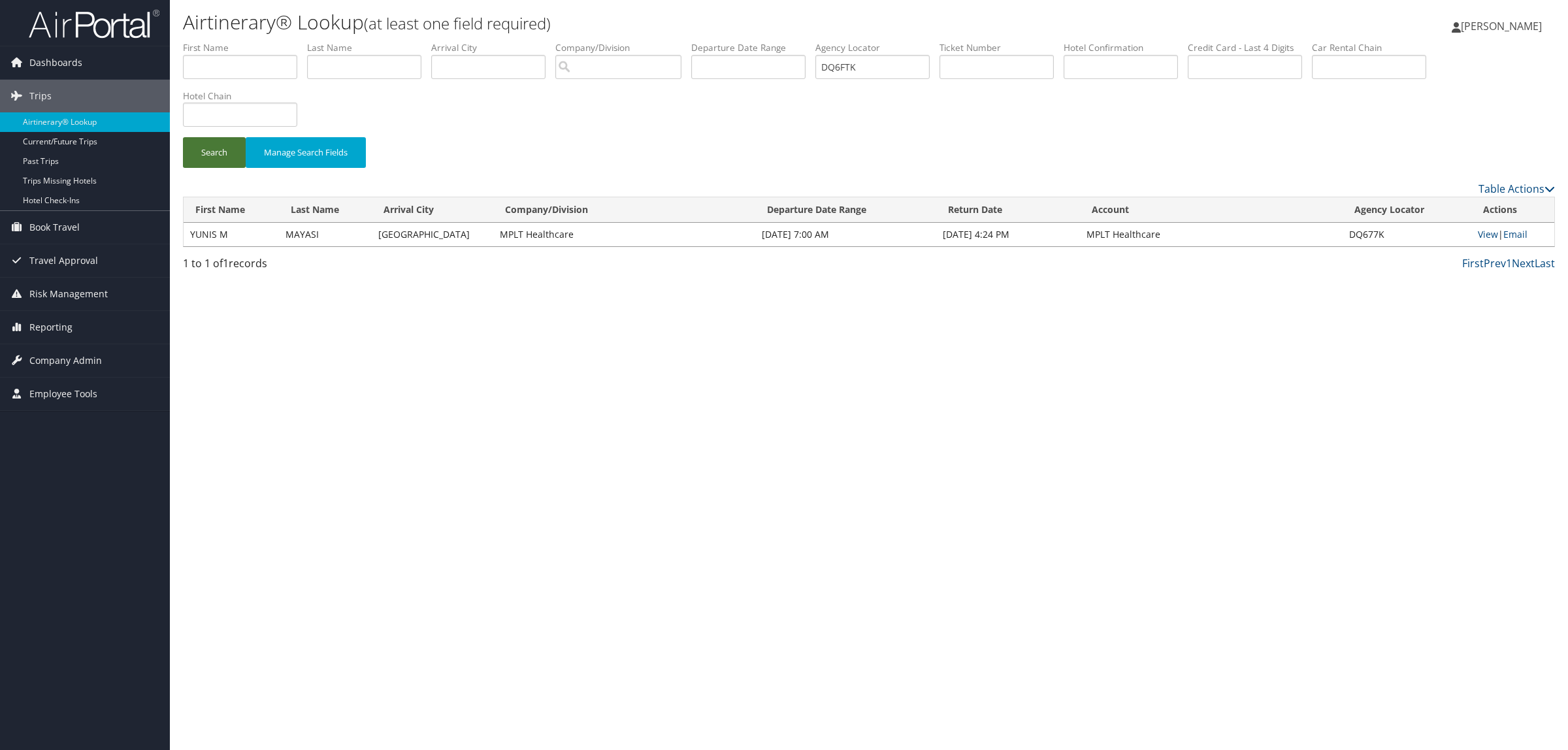
click at [228, 157] on button "Search" at bounding box center [214, 152] width 63 height 31
click at [1484, 236] on link "View" at bounding box center [1486, 235] width 20 height 13
drag, startPoint x: 897, startPoint y: 63, endPoint x: 554, endPoint y: 81, distance: 343.5
click at [576, 41] on ul "First Name Last Name Departure City Arrival City Company/Division Airport/City …" at bounding box center [869, 41] width 1372 height 0
paste input "BZ6"
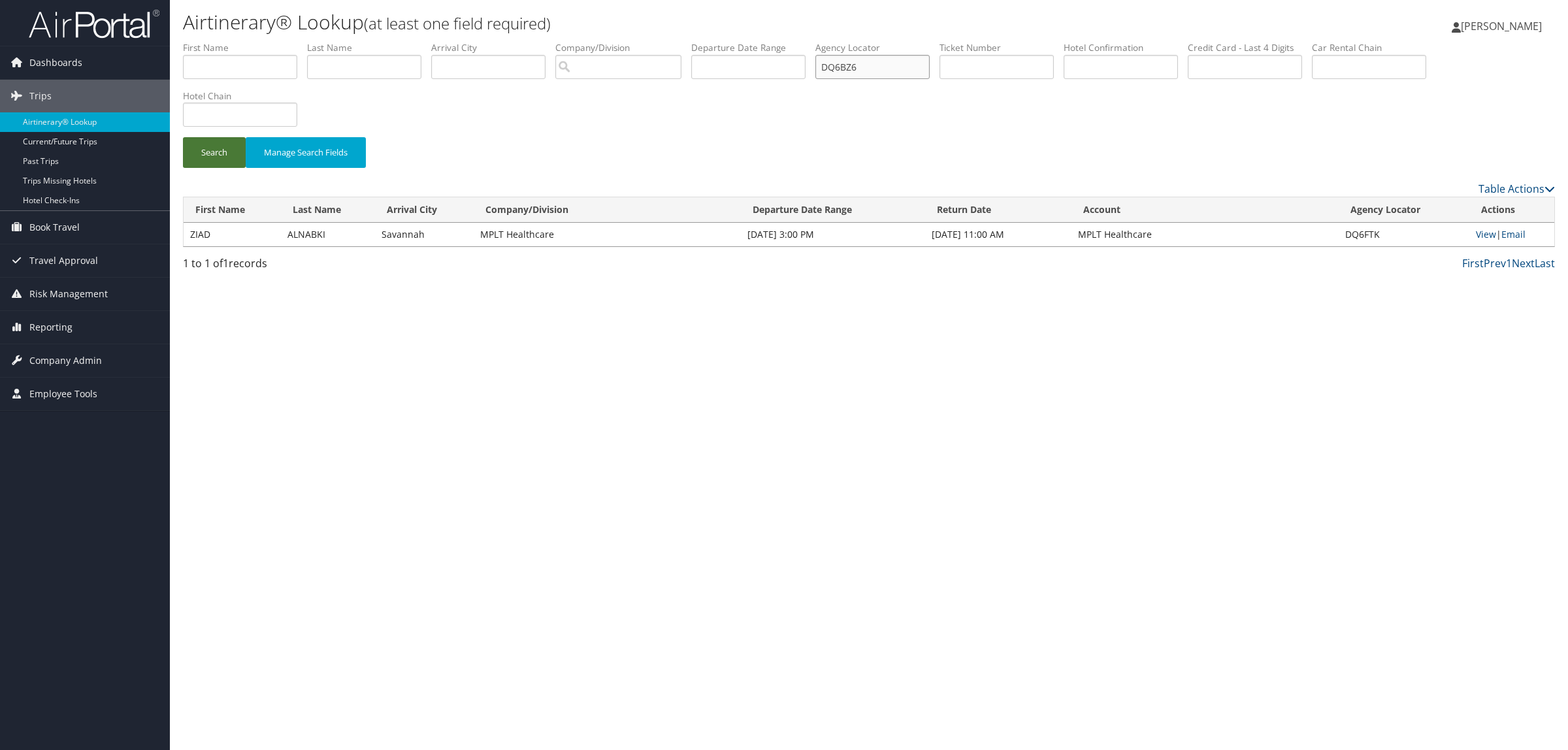
type input "DQ6BZ6"
click at [229, 147] on button "Search" at bounding box center [214, 152] width 63 height 31
click at [1478, 235] on link "View" at bounding box center [1487, 235] width 20 height 13
click at [234, 70] on input "text" at bounding box center [240, 66] width 114 height 24
type input "STEPHEN"
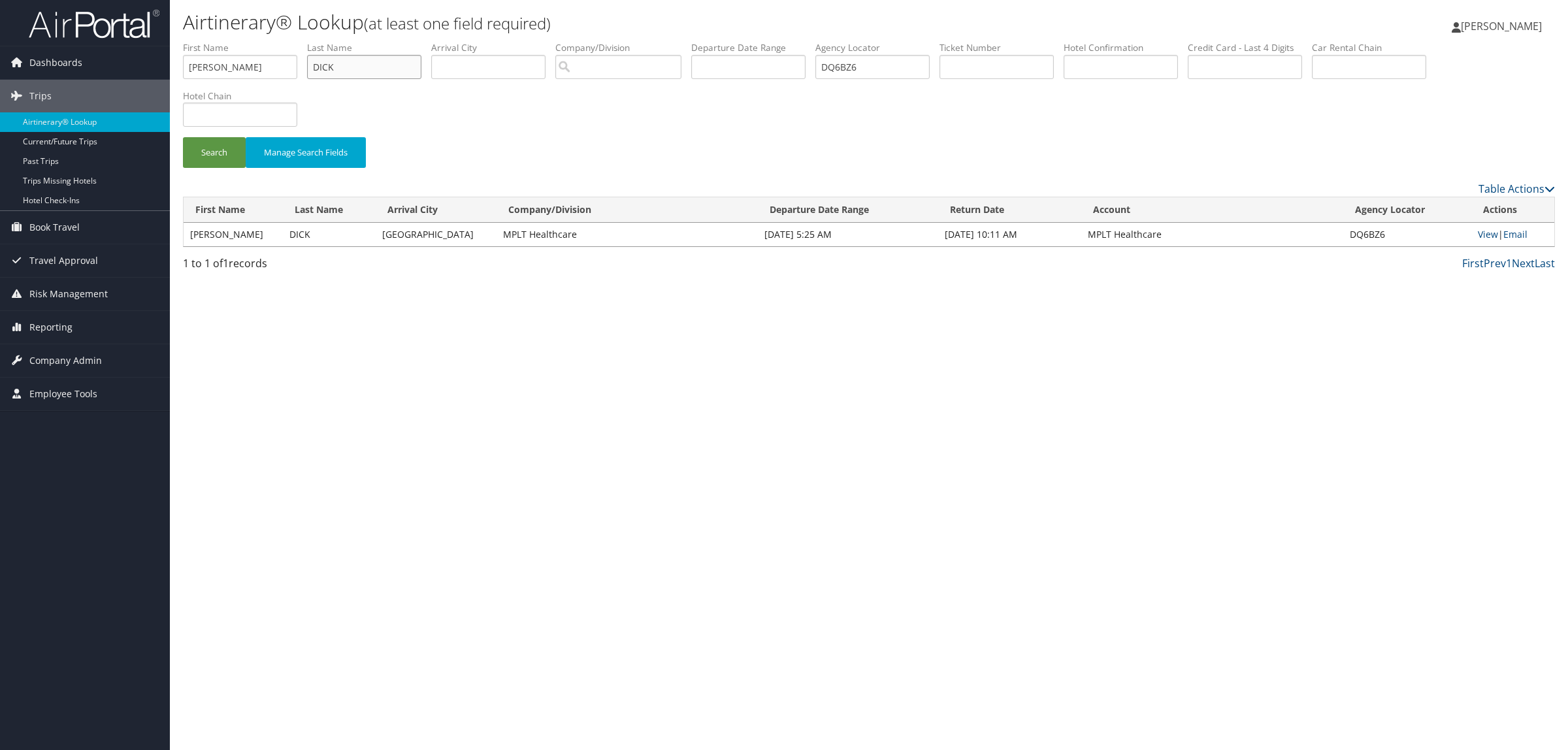
type input "DICK"
drag, startPoint x: 759, startPoint y: 56, endPoint x: 731, endPoint y: 56, distance: 28.0
click at [731, 41] on ul "First Name STEPHEN Last Name DICK Departure City Arrival City Company/Division …" at bounding box center [869, 41] width 1372 height 0
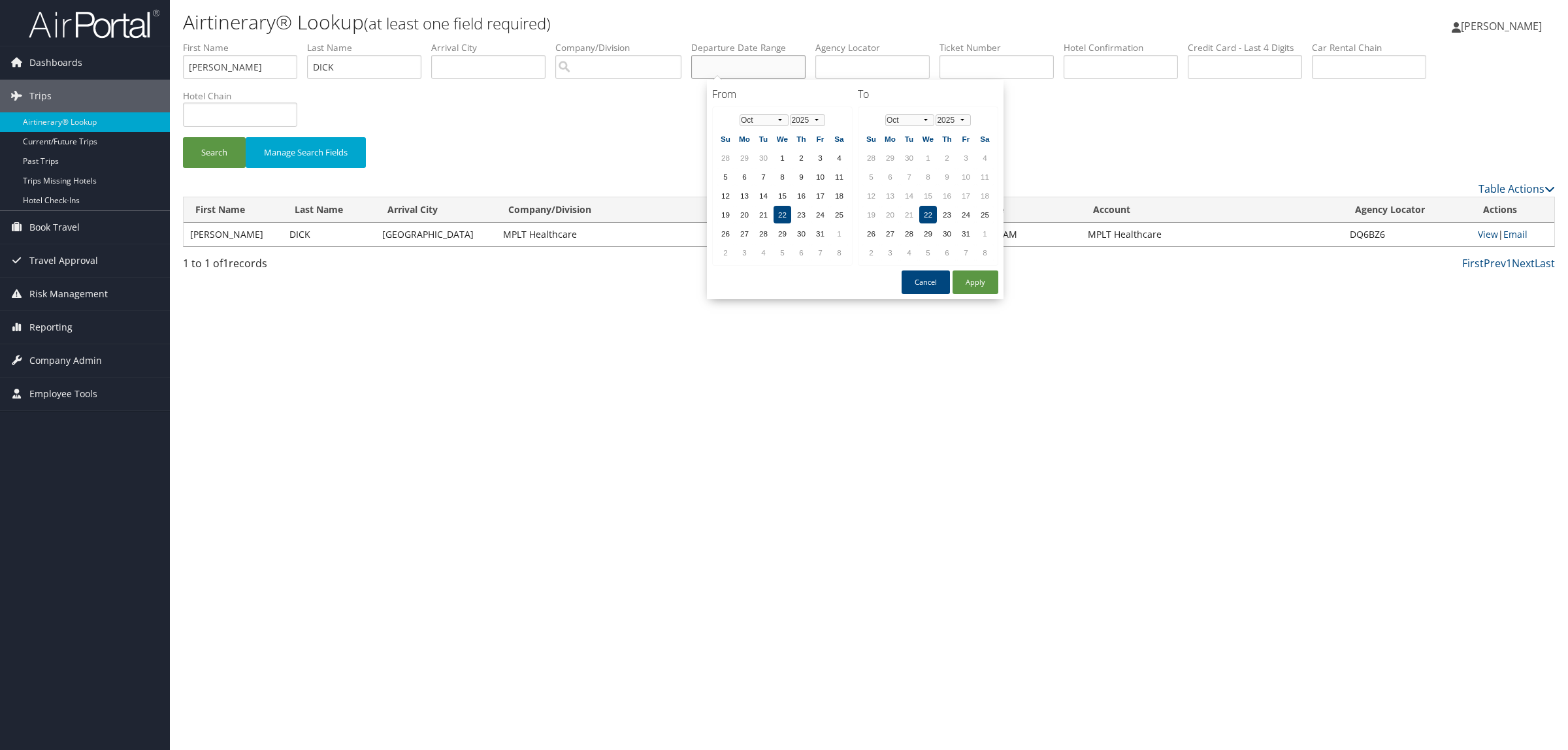
click at [775, 62] on input "text" at bounding box center [748, 66] width 114 height 24
click at [764, 120] on select "Jan Feb Mar Apr May Jun Jul Aug Sep Oct Nov Dec" at bounding box center [764, 120] width 49 height 12
click at [728, 193] on td "10" at bounding box center [725, 196] width 18 height 18
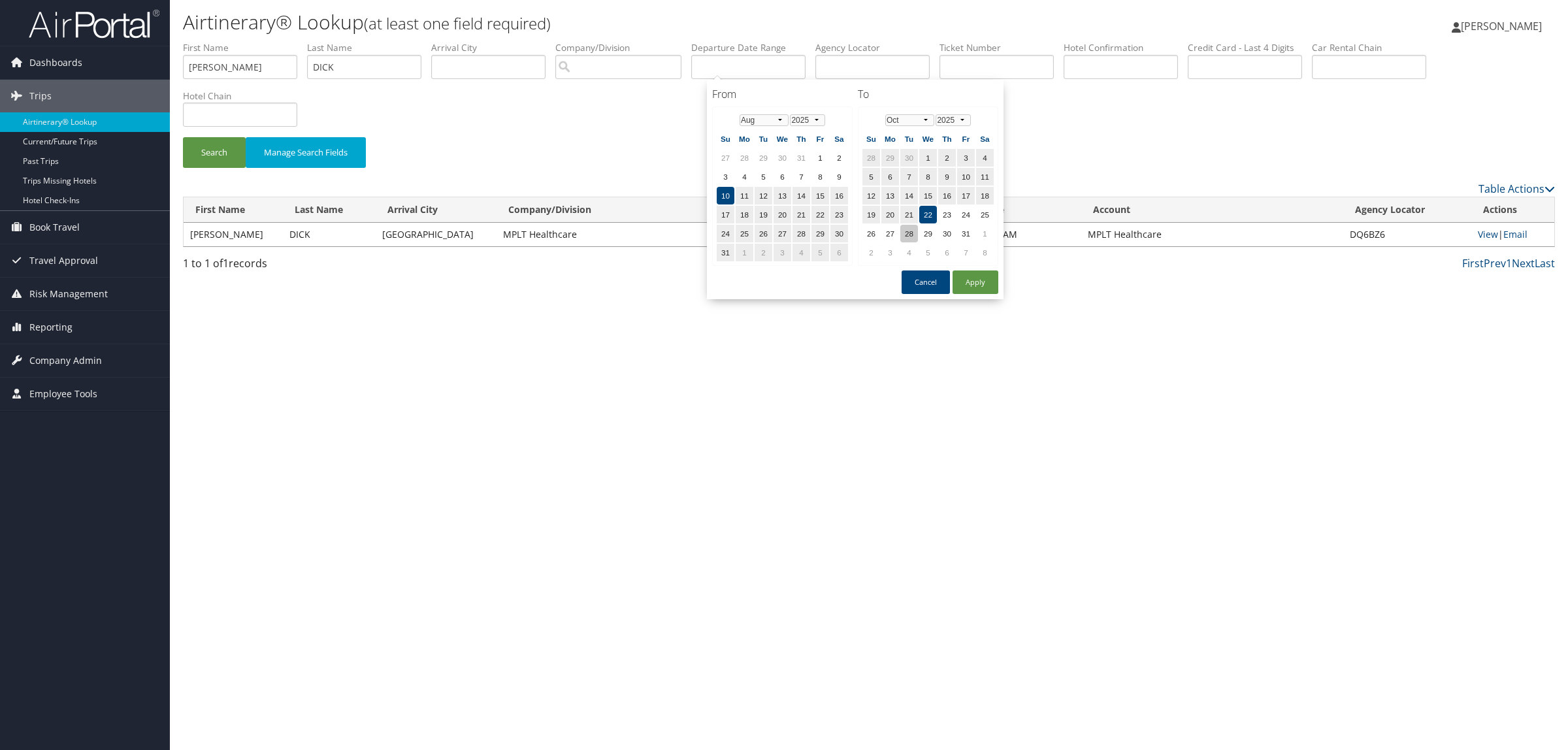
click at [906, 226] on td "28" at bounding box center [909, 233] width 18 height 18
click at [969, 279] on button "Apply" at bounding box center [975, 282] width 45 height 23
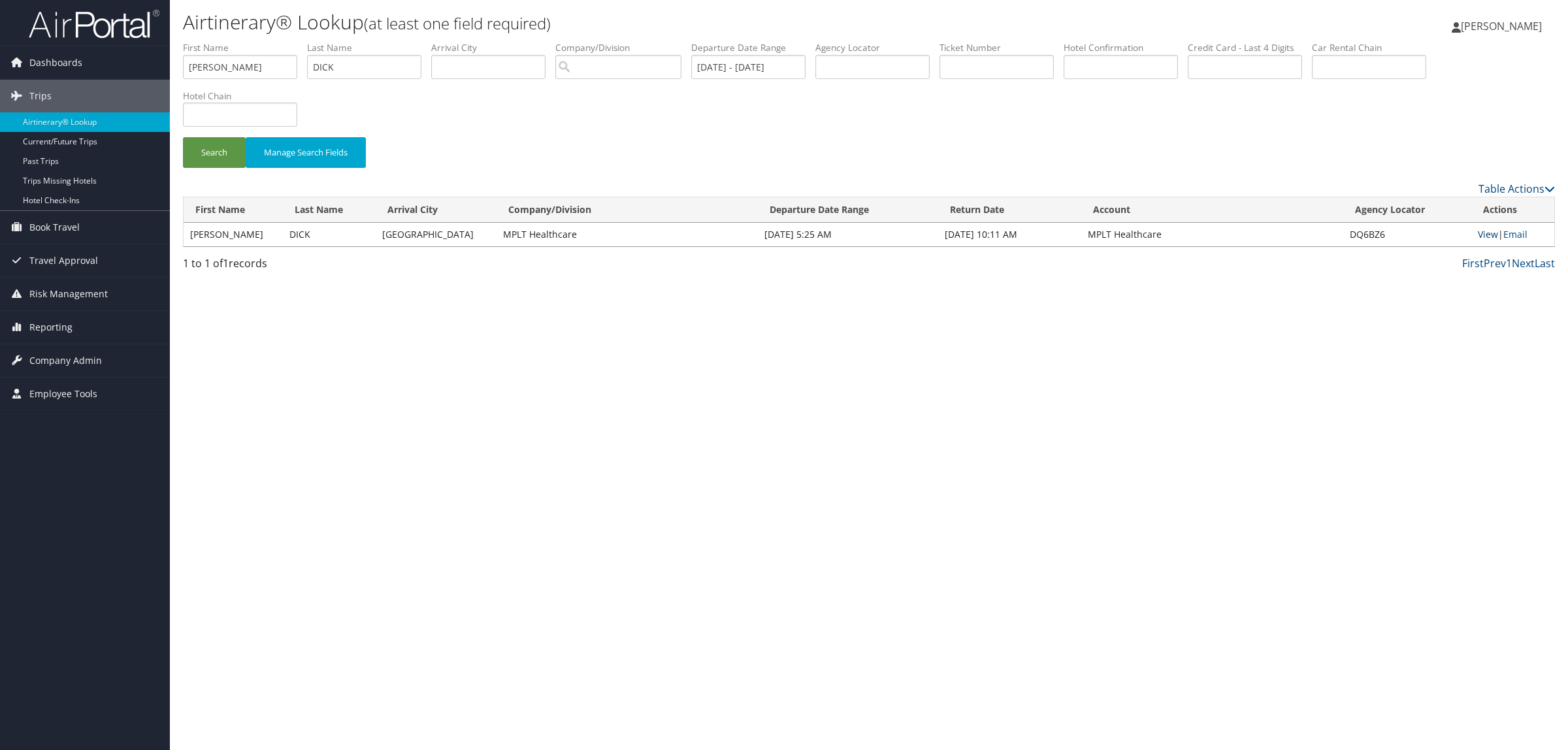
click at [1477, 236] on link "View" at bounding box center [1487, 235] width 20 height 13
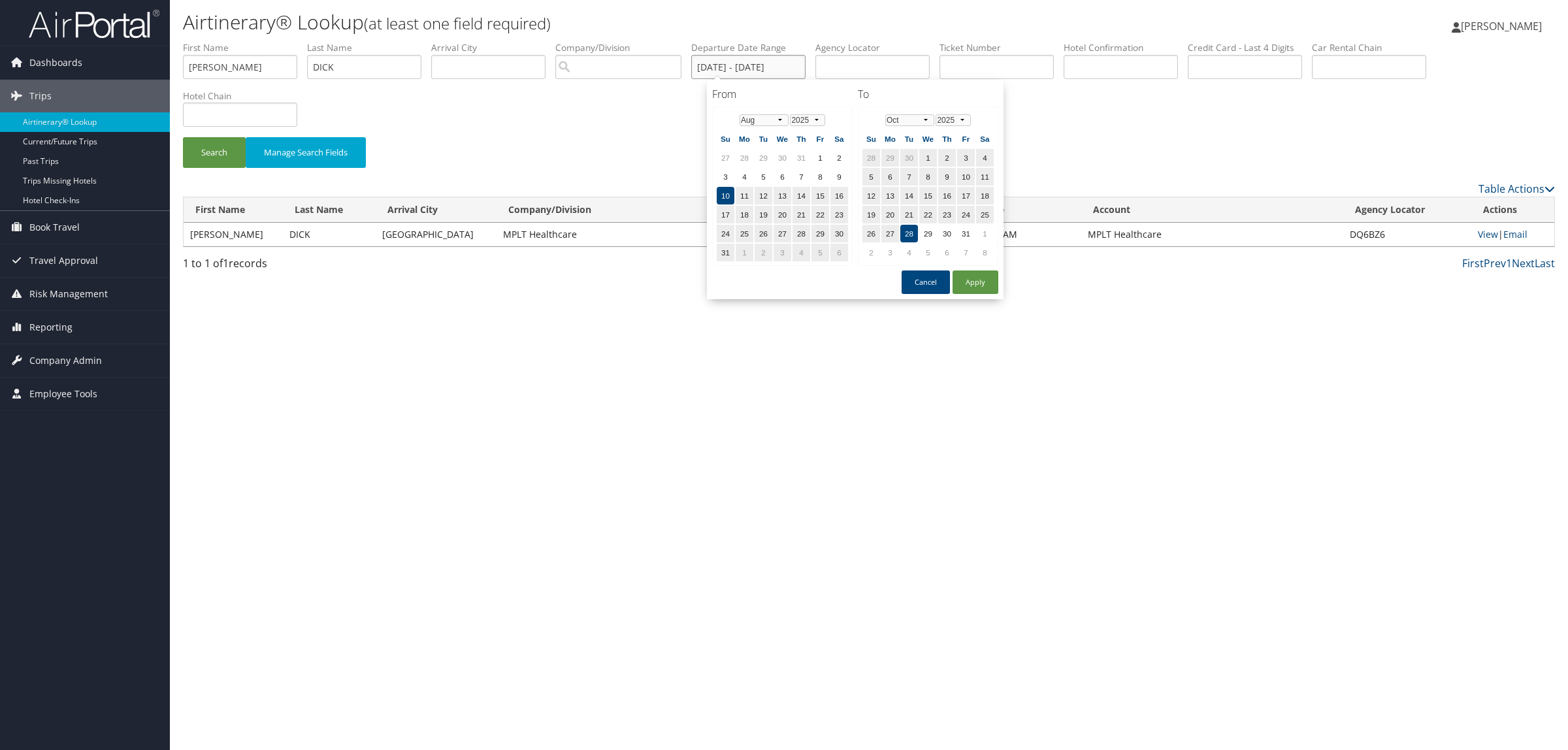
drag, startPoint x: 708, startPoint y: 73, endPoint x: 726, endPoint y: 75, distance: 18.1
click at [726, 75] on input "08/10/2025 - 10/28/2025" at bounding box center [748, 66] width 114 height 24
click at [1196, 159] on div "Search Manage Search Fields" at bounding box center [868, 159] width 1391 height 44
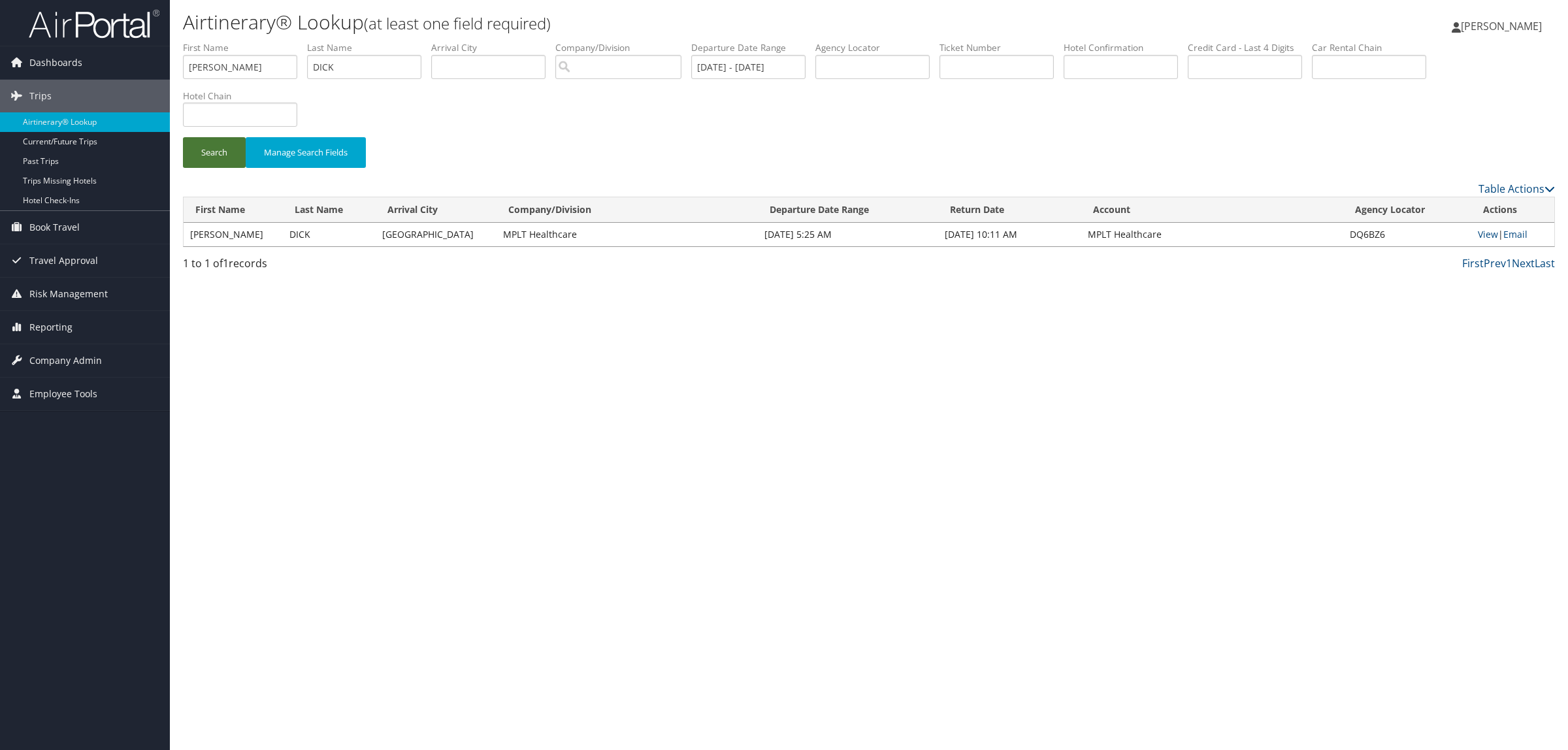
click at [216, 151] on button "Search" at bounding box center [214, 152] width 63 height 31
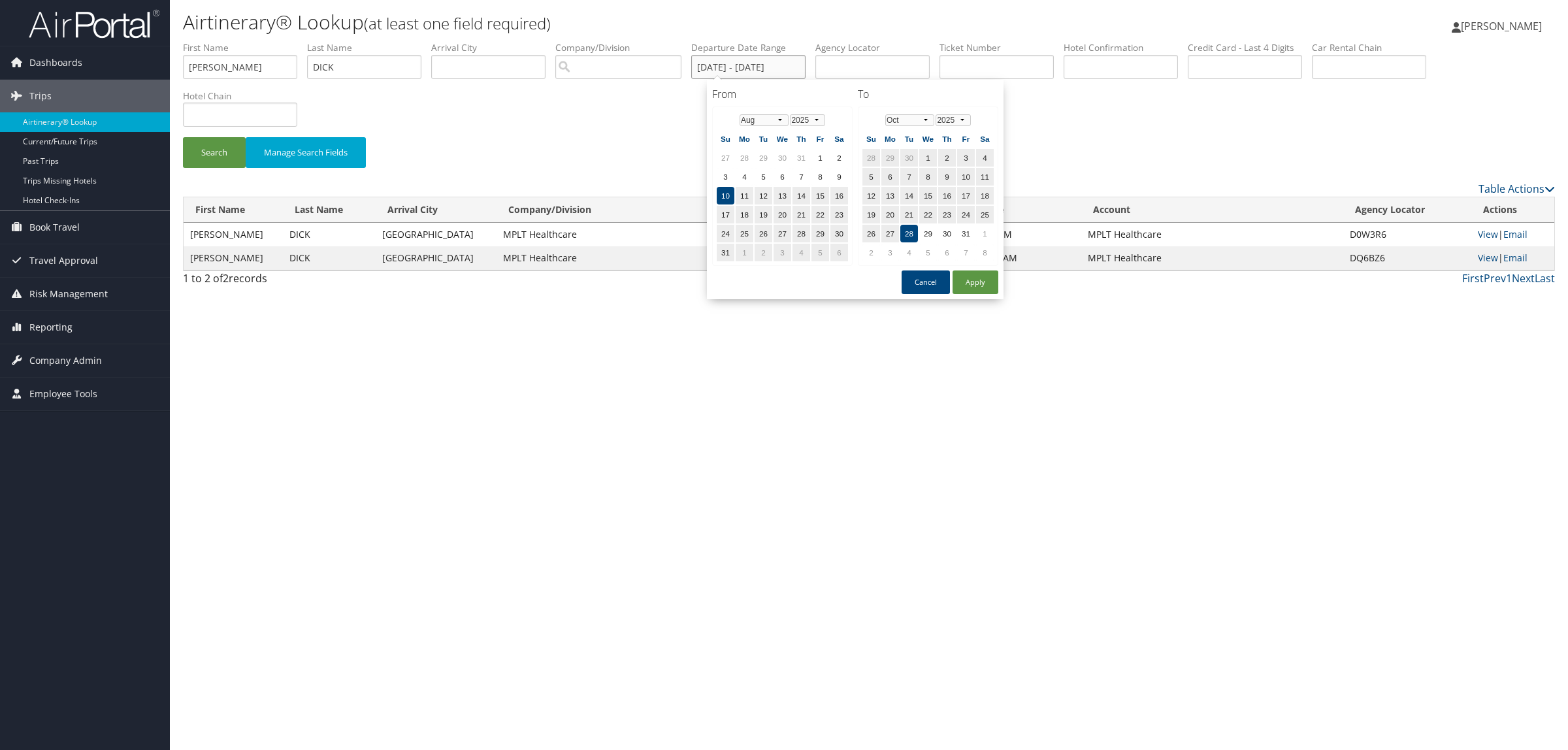
drag, startPoint x: 769, startPoint y: 66, endPoint x: 877, endPoint y: 67, distance: 108.0
click at [877, 41] on ul "First Name STEPHEN Last Name DICK Departure City Arrival City Company/Division …" at bounding box center [869, 41] width 1372 height 0
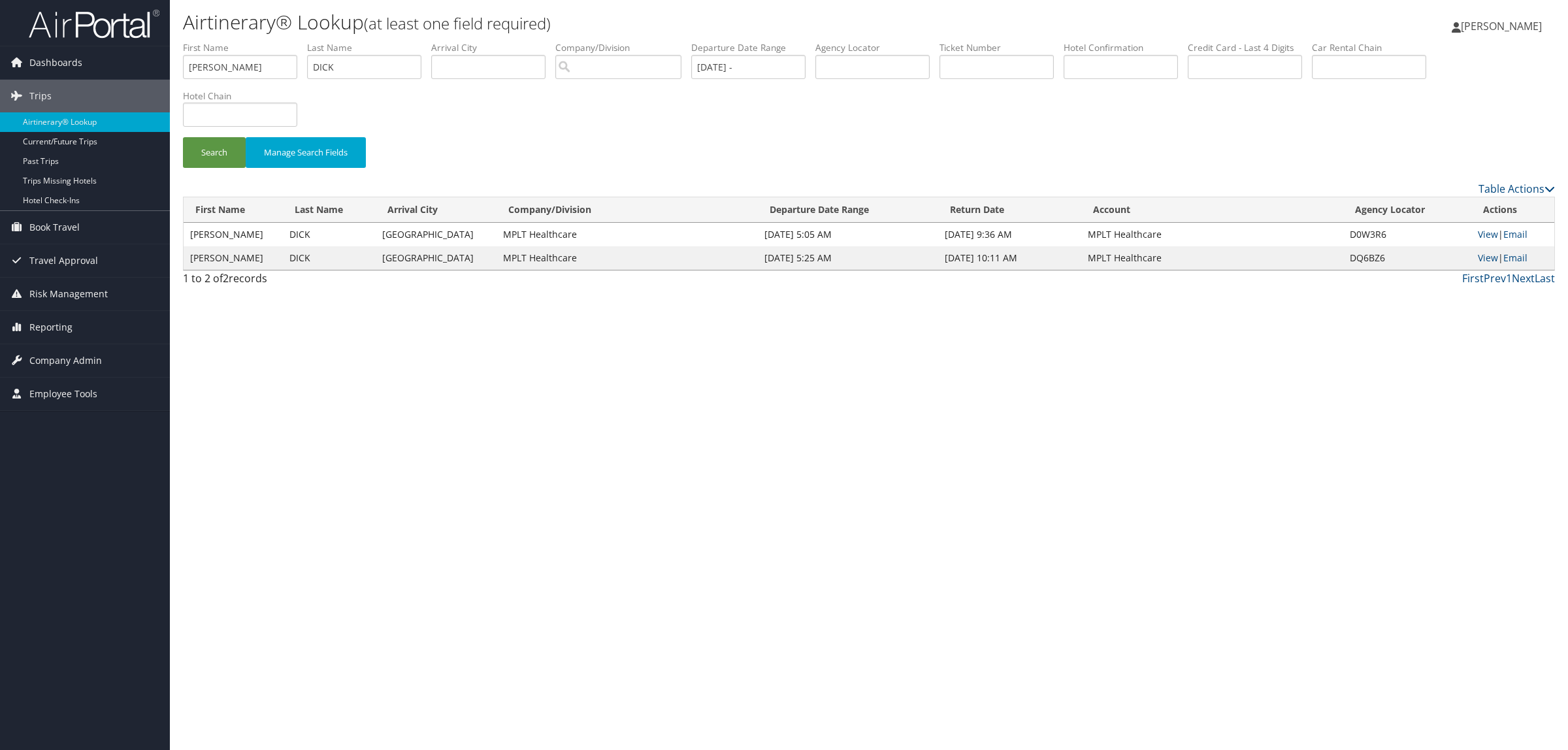
click at [851, 399] on div "Airtinerary® Lookup (at least one field required) Hope Ewing Hope Ewing My Sett…" at bounding box center [868, 375] width 1398 height 750
click at [775, 66] on input "08/10/2025 -" at bounding box center [748, 66] width 114 height 24
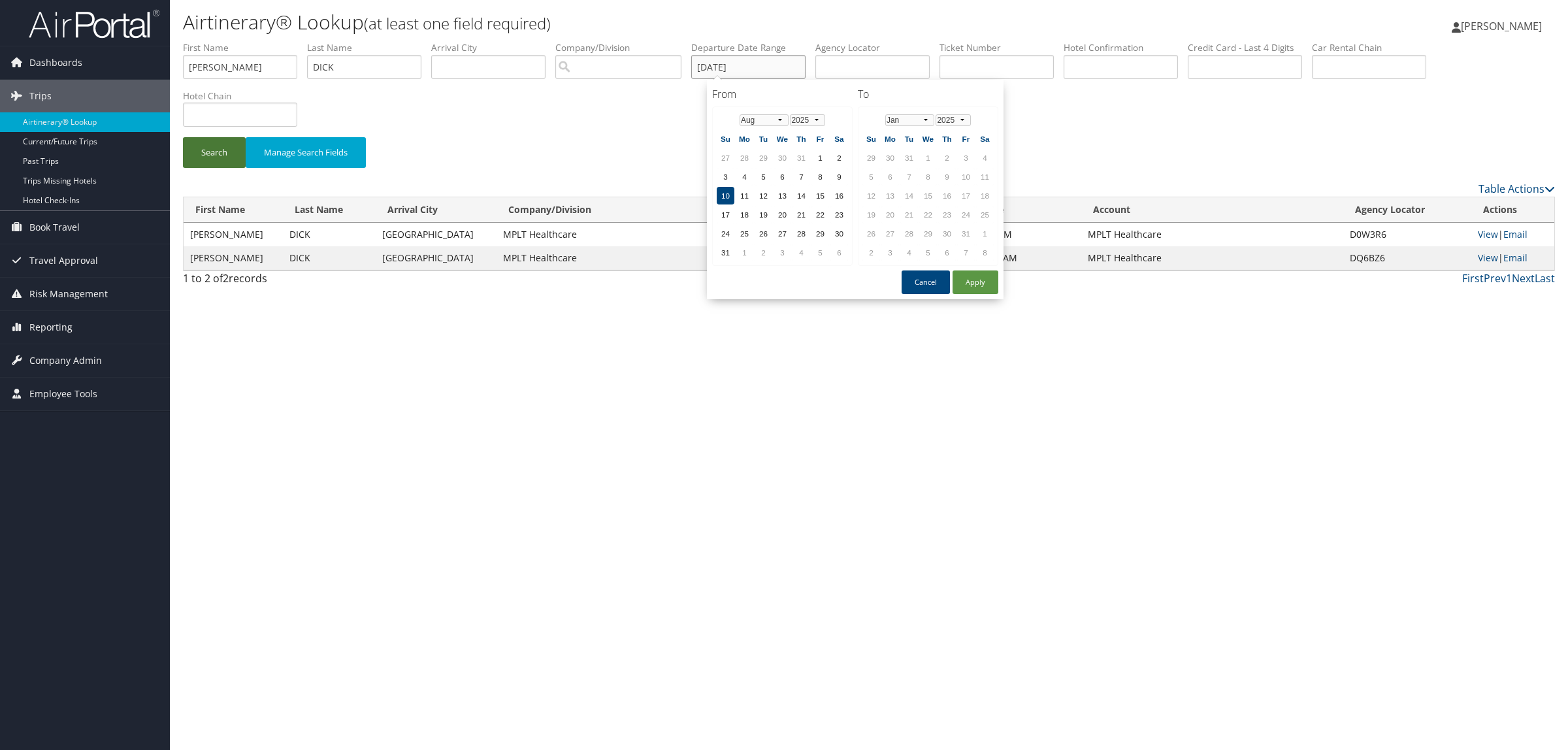
type input "08/10/2025"
click at [224, 164] on button "Search" at bounding box center [214, 152] width 63 height 31
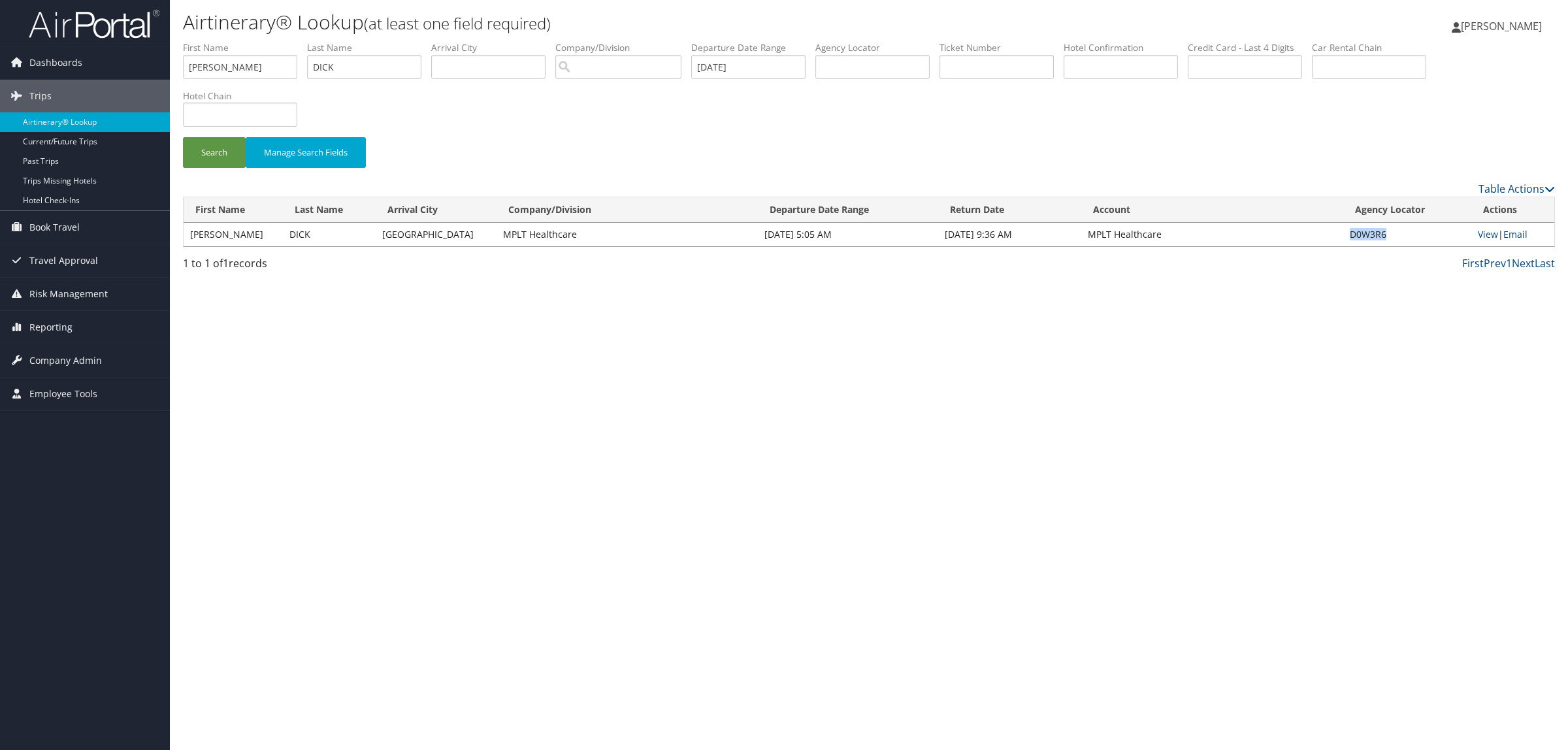
drag, startPoint x: 1342, startPoint y: 229, endPoint x: 1392, endPoint y: 230, distance: 50.0
click at [1392, 230] on td "D0W3R6" at bounding box center [1407, 235] width 128 height 23
copy td "D0W3R6"
drag, startPoint x: 255, startPoint y: 66, endPoint x: 92, endPoint y: 70, distance: 163.0
click at [61, 56] on div "Dashboards AirPortal 360™ (Manager) AirPortal 360™ (Agent) My Travel Dashboard …" at bounding box center [784, 375] width 1568 height 750
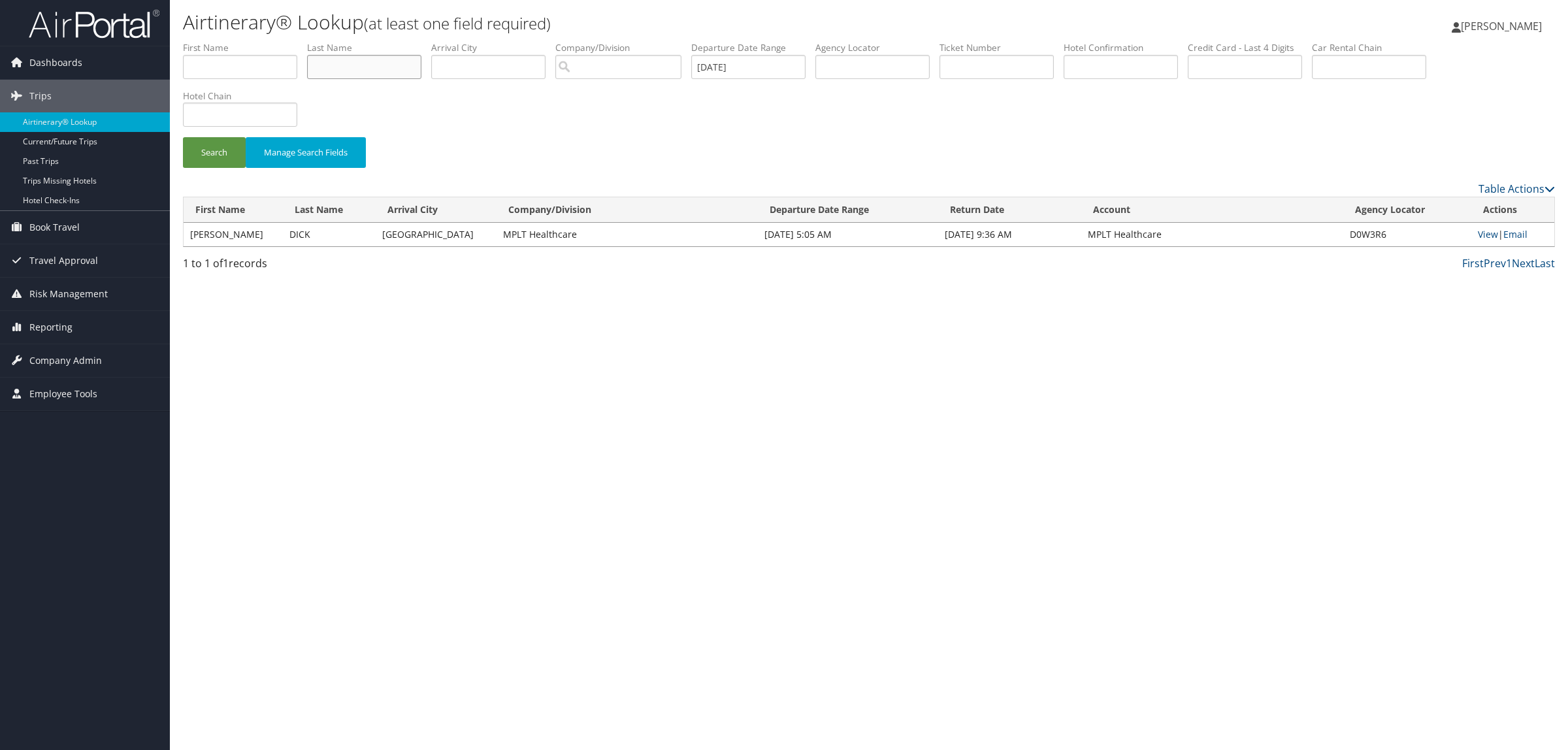
drag, startPoint x: 364, startPoint y: 57, endPoint x: 239, endPoint y: 61, distance: 125.1
click at [239, 41] on ul "First Name Last Name Departure City Arrival City Company/Division Airport/City …" at bounding box center [869, 41] width 1372 height 0
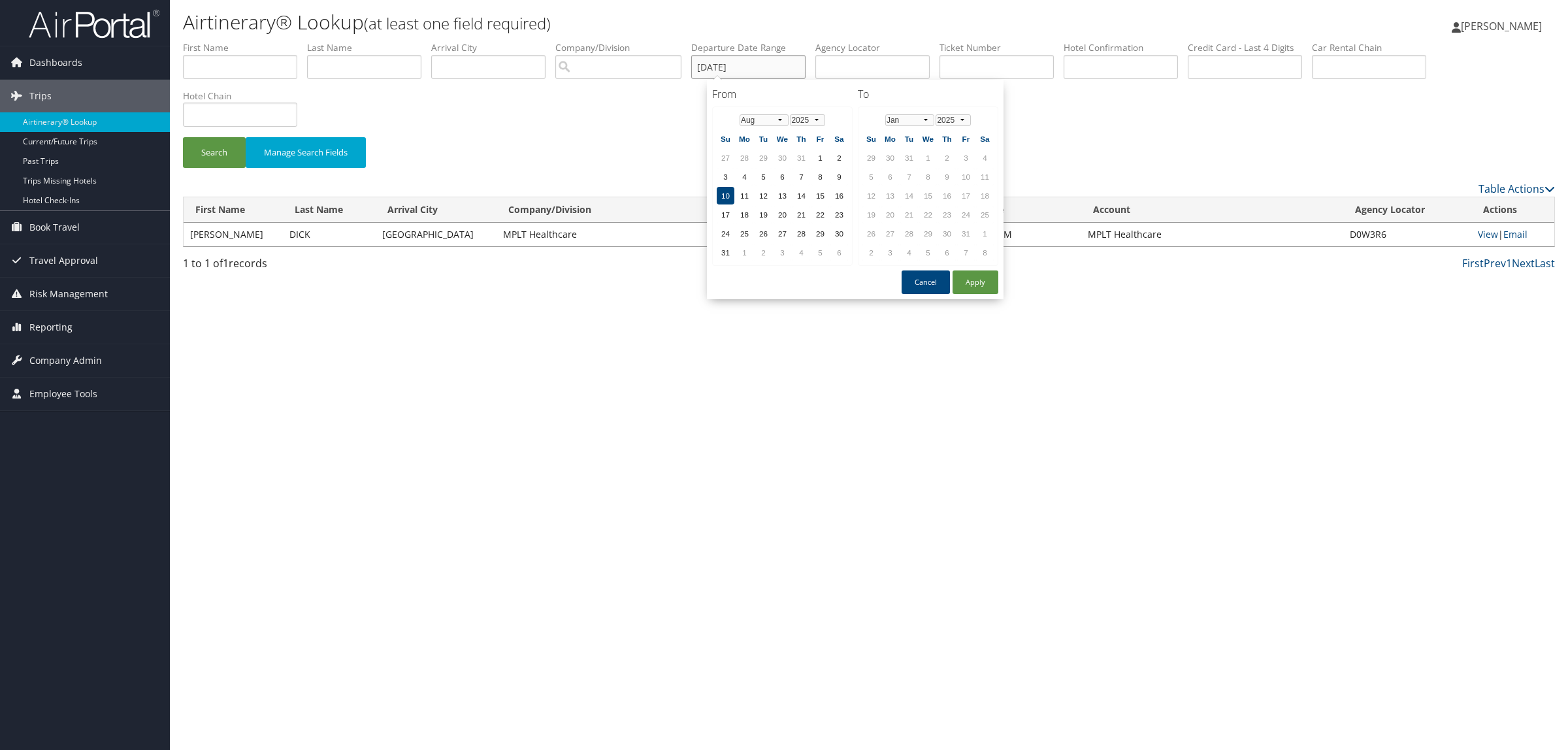
drag, startPoint x: 767, startPoint y: 69, endPoint x: 592, endPoint y: 66, distance: 175.0
click at [593, 41] on ul "First Name Last Name Departure City Arrival City Company/Division Airport/City …" at bounding box center [869, 41] width 1372 height 0
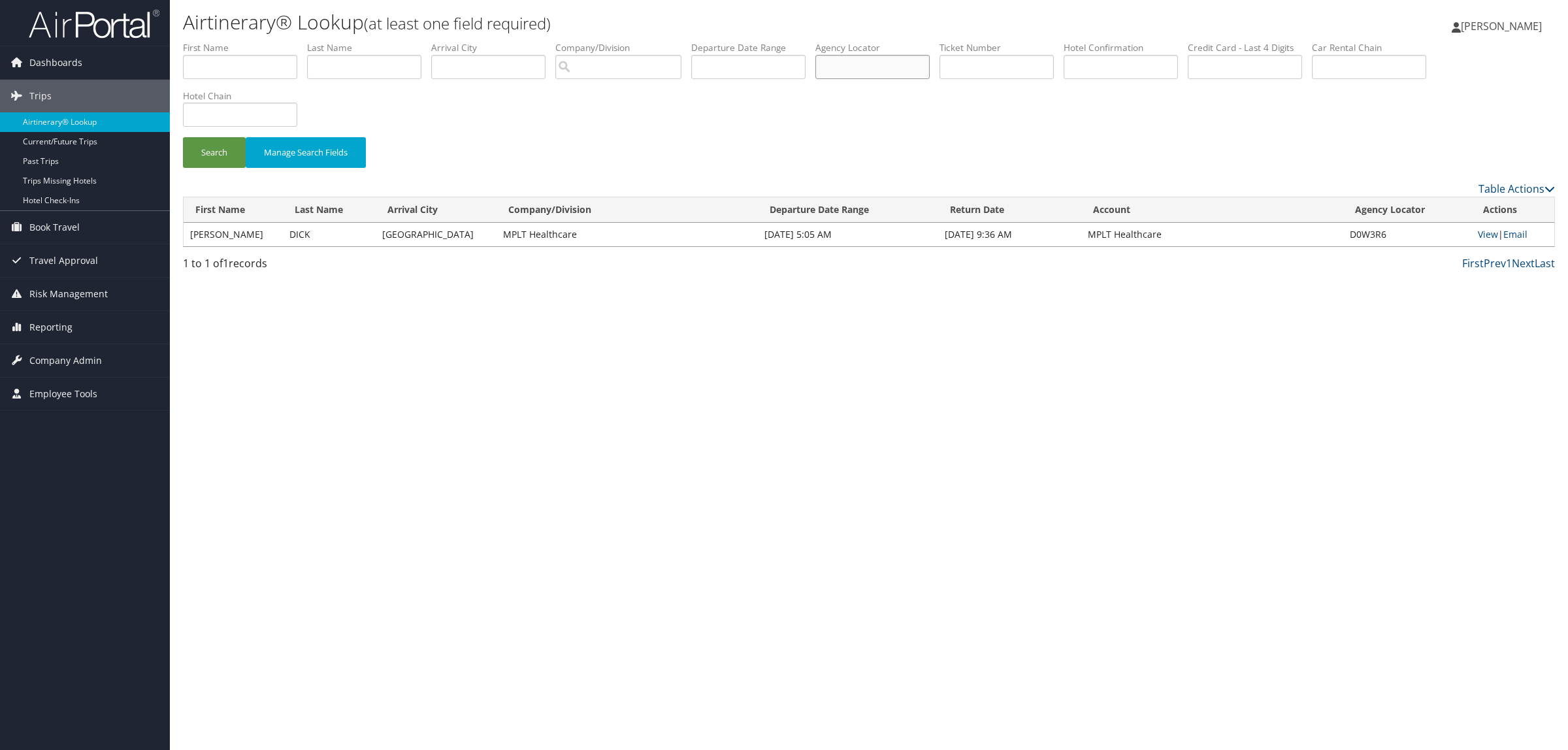
paste input "DQ6J1X"
click at [232, 138] on button "Search" at bounding box center [214, 152] width 63 height 31
click at [1486, 232] on link "View" at bounding box center [1487, 235] width 20 height 13
drag, startPoint x: 887, startPoint y: 66, endPoint x: 555, endPoint y: 50, distance: 332.4
click at [564, 41] on ul "First Name Last Name Departure City Arrival City Company/Division Airport/City …" at bounding box center [869, 41] width 1372 height 0
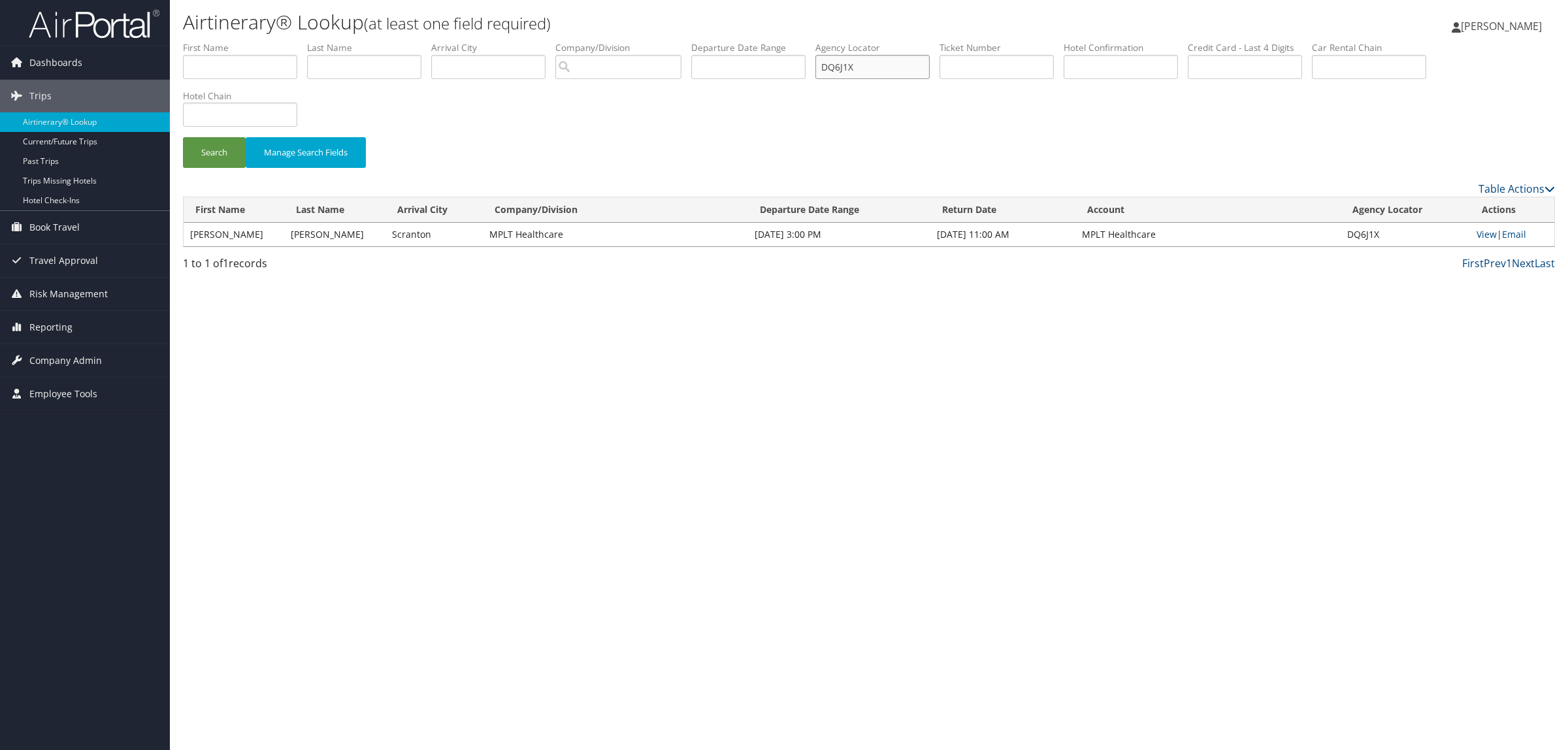
paste input "7TND"
click at [225, 141] on button "Search" at bounding box center [214, 152] width 63 height 31
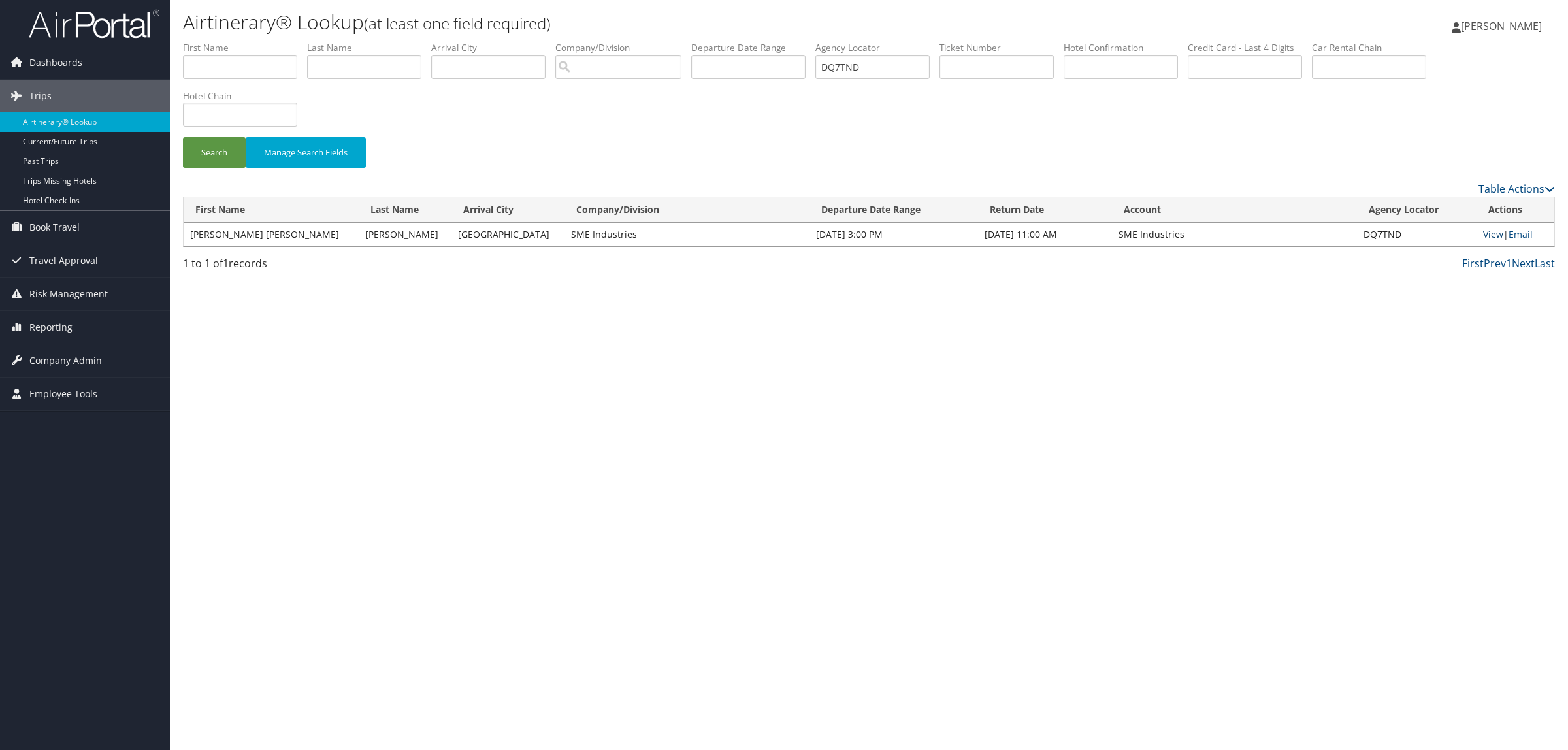
click at [1483, 232] on link "View" at bounding box center [1493, 235] width 20 height 13
drag, startPoint x: 903, startPoint y: 64, endPoint x: 559, endPoint y: 56, distance: 344.1
click at [593, 41] on ul "First Name Last Name Departure City Arrival City Company/Division Airport/City …" at bounding box center [869, 41] width 1372 height 0
paste input "PWKT7"
click at [204, 158] on button "Search" at bounding box center [214, 152] width 63 height 31
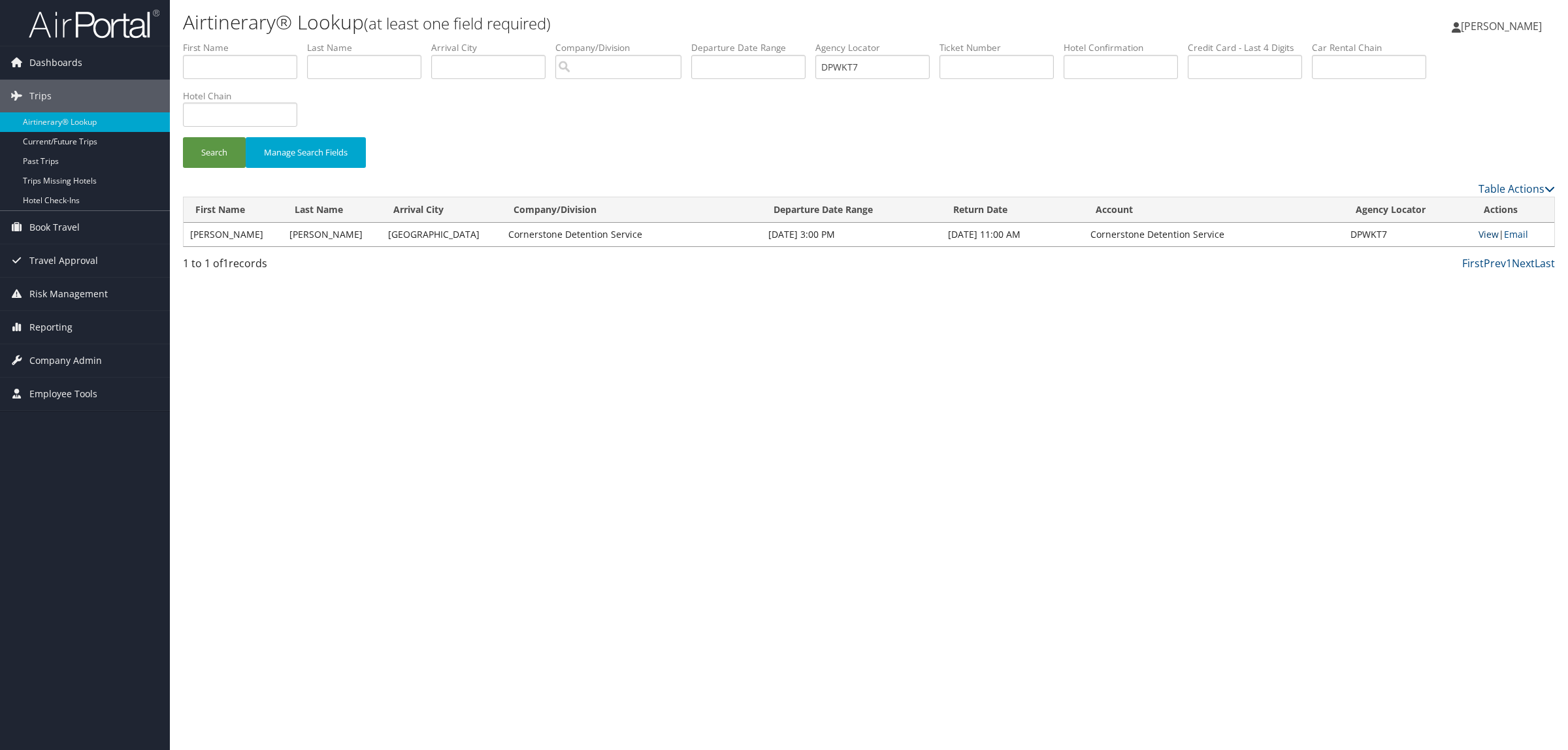
click at [1485, 236] on link "View" at bounding box center [1488, 235] width 20 height 13
drag, startPoint x: 889, startPoint y: 60, endPoint x: 540, endPoint y: 66, distance: 349.1
click at [633, 41] on ul "First Name Last Name Departure City Arrival City Company/Division Airport/City …" at bounding box center [869, 41] width 1372 height 0
paste input "GQ3"
click at [230, 157] on button "Search" at bounding box center [214, 152] width 63 height 31
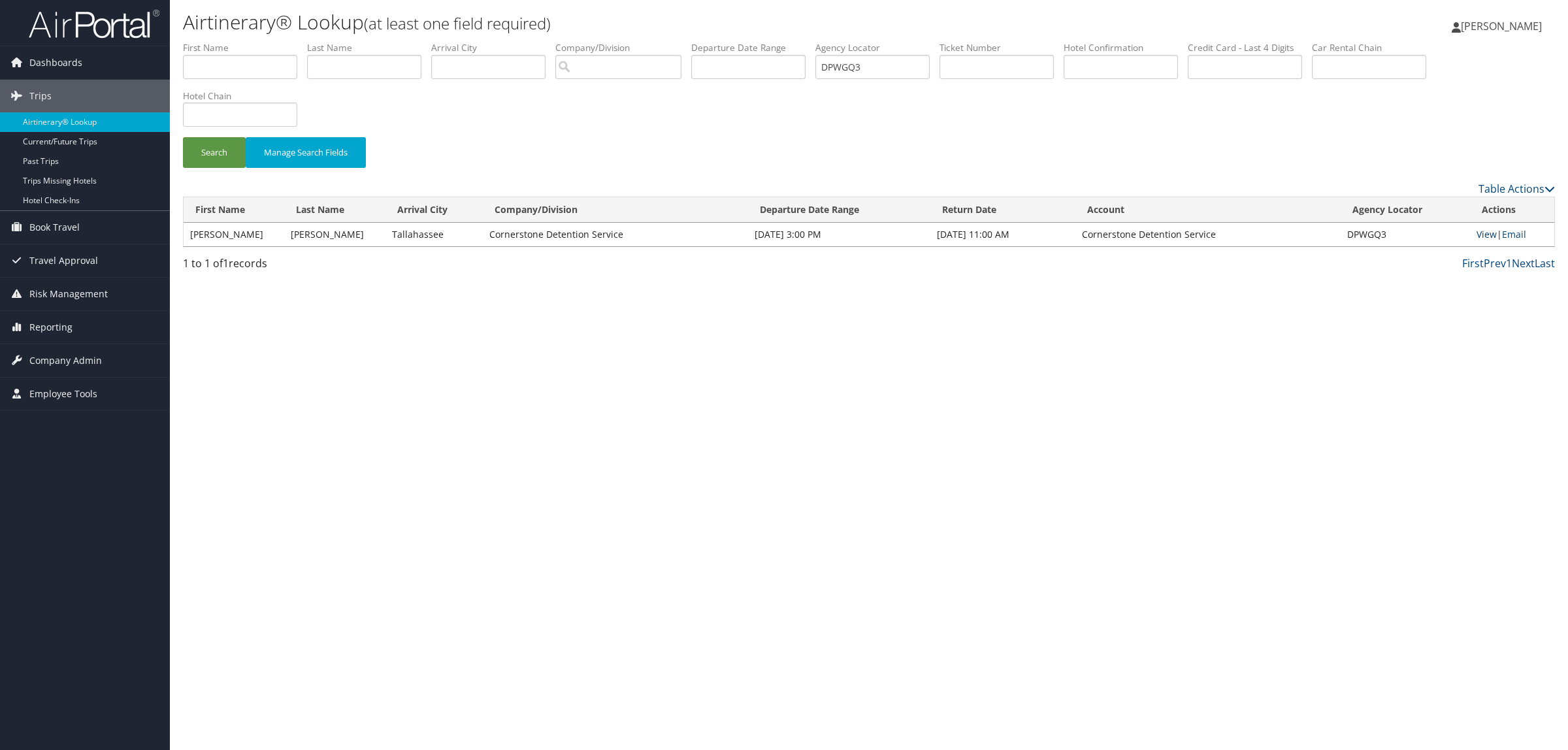
click at [1489, 232] on link "View" at bounding box center [1487, 235] width 20 height 13
drag, startPoint x: 890, startPoint y: 66, endPoint x: 779, endPoint y: 67, distance: 111.0
click at [781, 41] on ul "First Name Last Name Departure City Arrival City Company/Division Airport/City …" at bounding box center [869, 41] width 1372 height 0
paste input "1Q17"
click at [226, 150] on button "Search" at bounding box center [214, 152] width 63 height 31
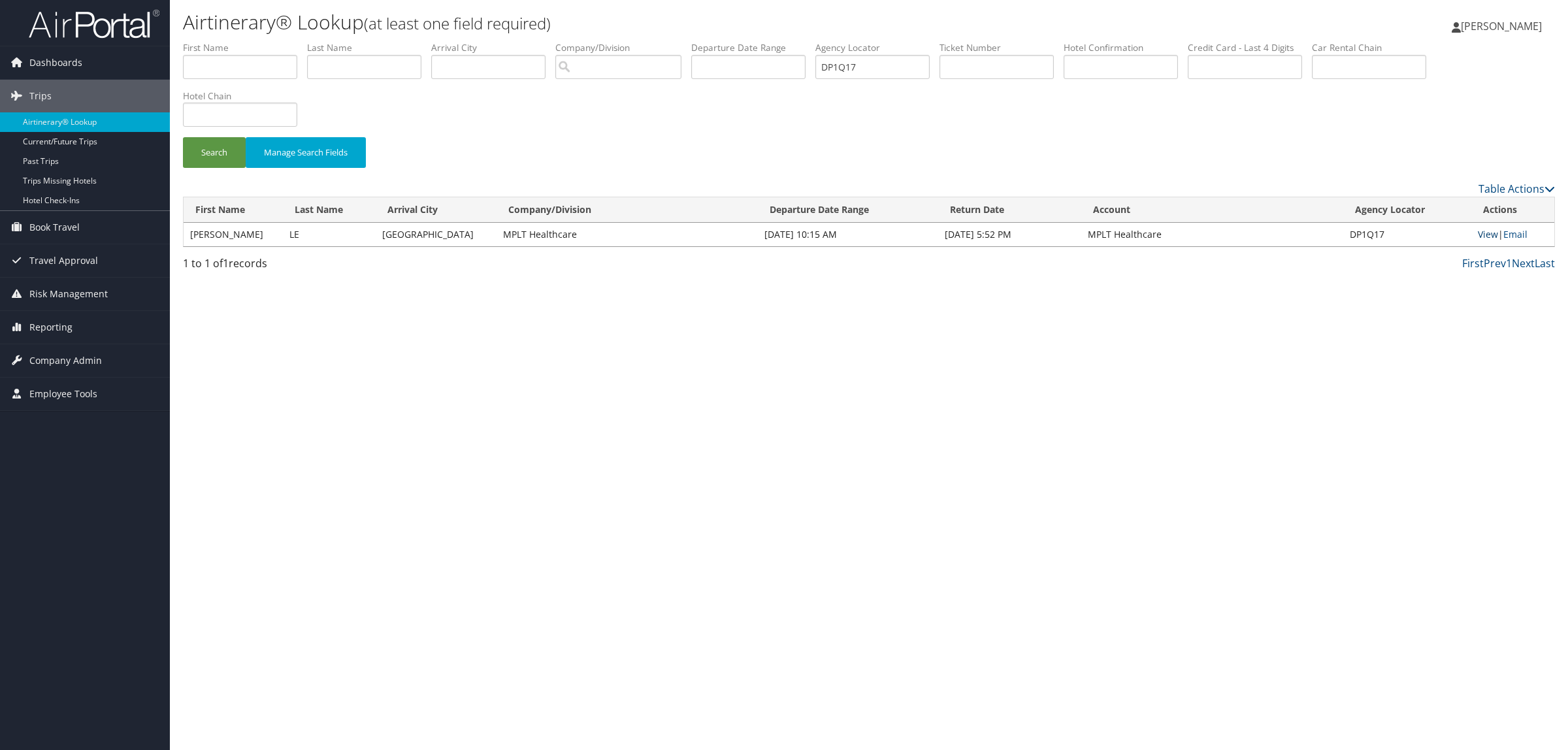
click at [1493, 232] on link "View" at bounding box center [1487, 235] width 20 height 13
paste input "Q7X7T"
drag, startPoint x: 903, startPoint y: 70, endPoint x: 508, endPoint y: 93, distance: 395.7
click at [608, 41] on ul "First Name Last Name Departure City Arrival City Company/Division Airport/City …" at bounding box center [869, 41] width 1372 height 0
type input "DQ7X7T"
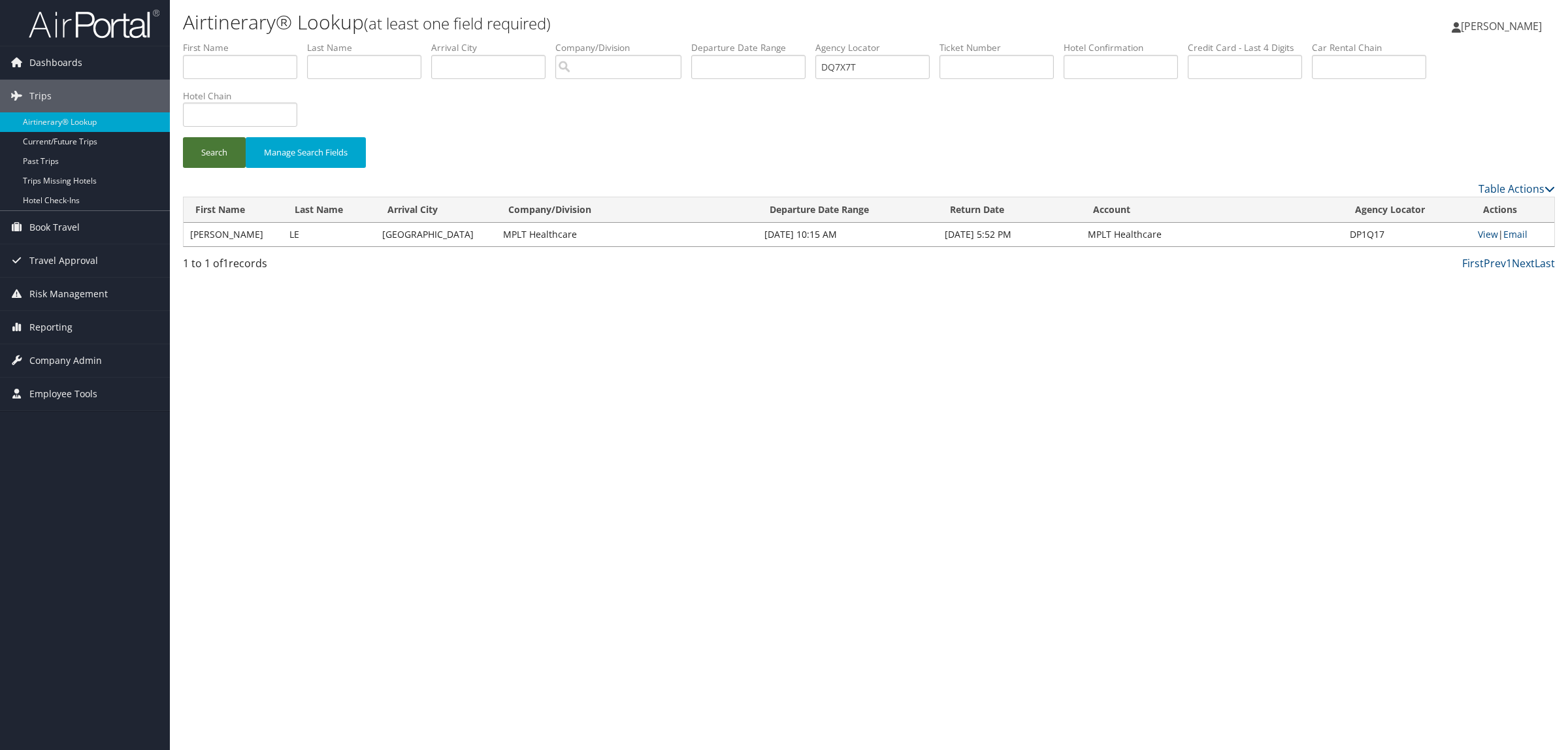
click at [223, 155] on button "Search" at bounding box center [214, 152] width 63 height 31
click at [1481, 236] on link "View" at bounding box center [1487, 235] width 20 height 13
click at [183, 137] on button "Search" at bounding box center [214, 152] width 63 height 31
drag, startPoint x: 1355, startPoint y: 232, endPoint x: 1380, endPoint y: 232, distance: 25.0
click at [1380, 232] on td "DDZFGV" at bounding box center [1407, 235] width 127 height 23
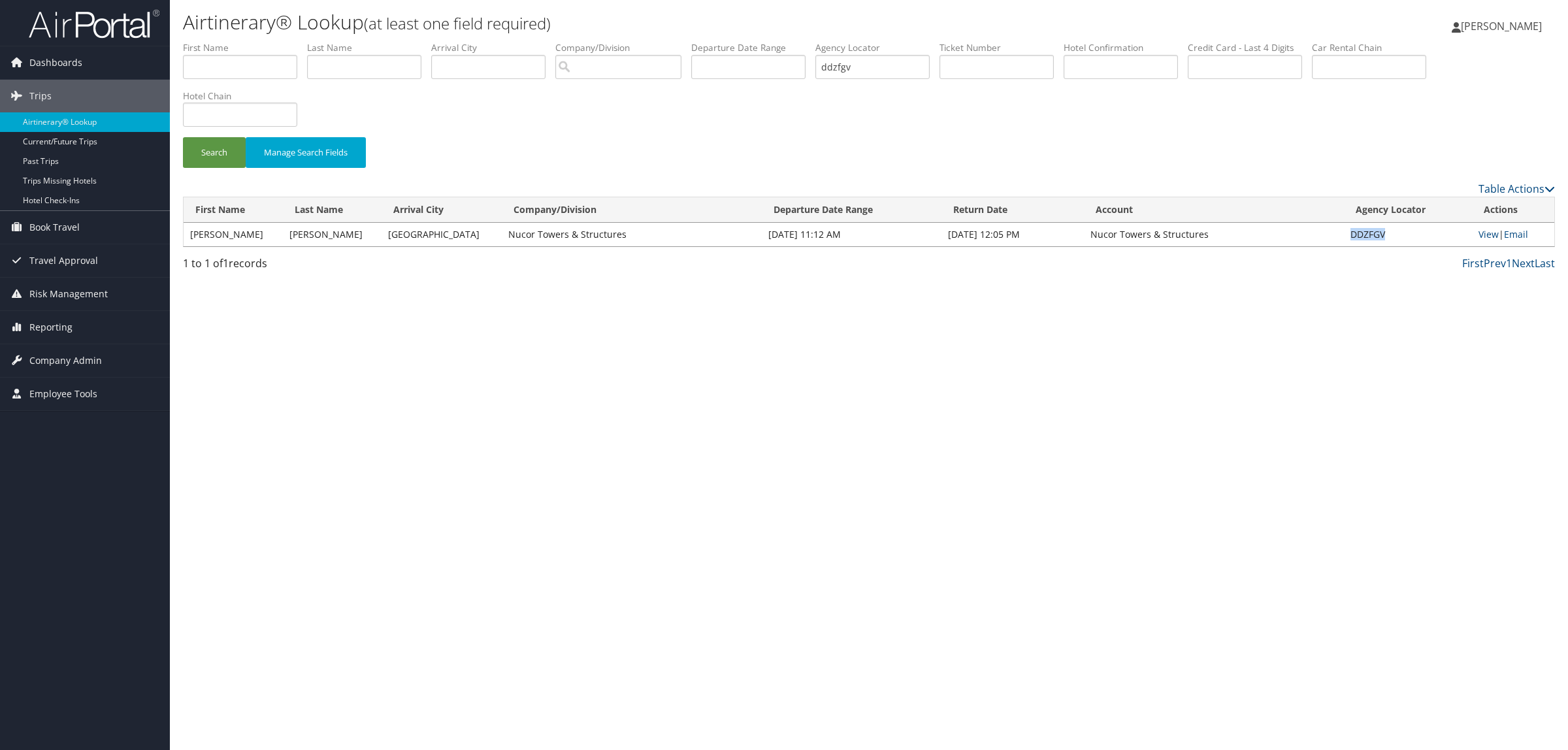
copy td "DDZFGV"
drag, startPoint x: 874, startPoint y: 70, endPoint x: 674, endPoint y: 84, distance: 200.5
click at [676, 41] on ul "First Name Last Name Departure City Arrival City Company/Division Airport/City …" at bounding box center [869, 41] width 1372 height 0
paste input "DQ7X7T"
click at [213, 152] on button "Search" at bounding box center [214, 152] width 63 height 31
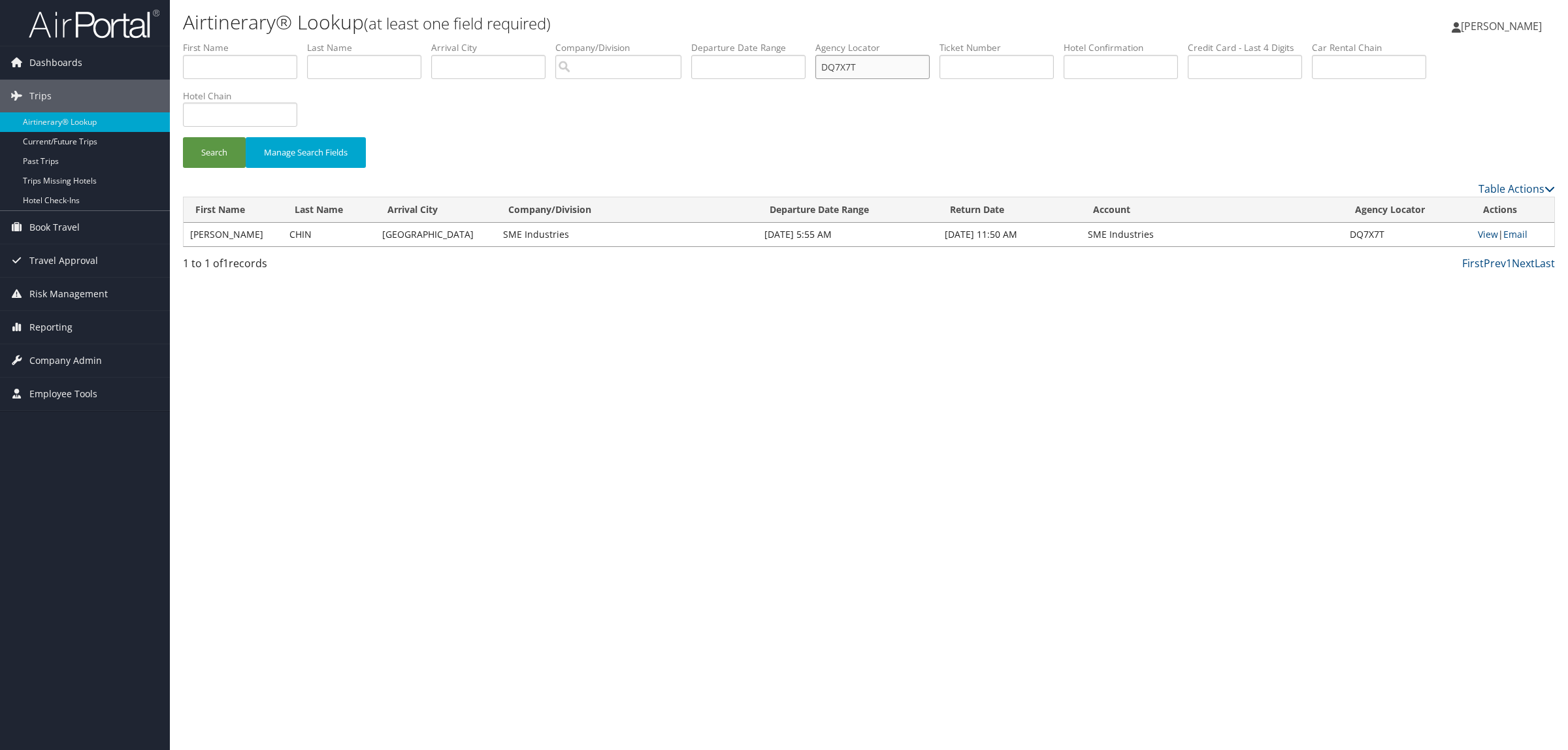
drag, startPoint x: 887, startPoint y: 63, endPoint x: 748, endPoint y: 53, distance: 139.4
click at [748, 41] on ul "First Name Last Name Departure City Arrival City Company/Division Airport/City …" at bounding box center [869, 41] width 1372 height 0
paste input "864G"
click at [211, 154] on button "Search" at bounding box center [214, 152] width 63 height 31
click at [1485, 232] on link "View" at bounding box center [1487, 235] width 20 height 13
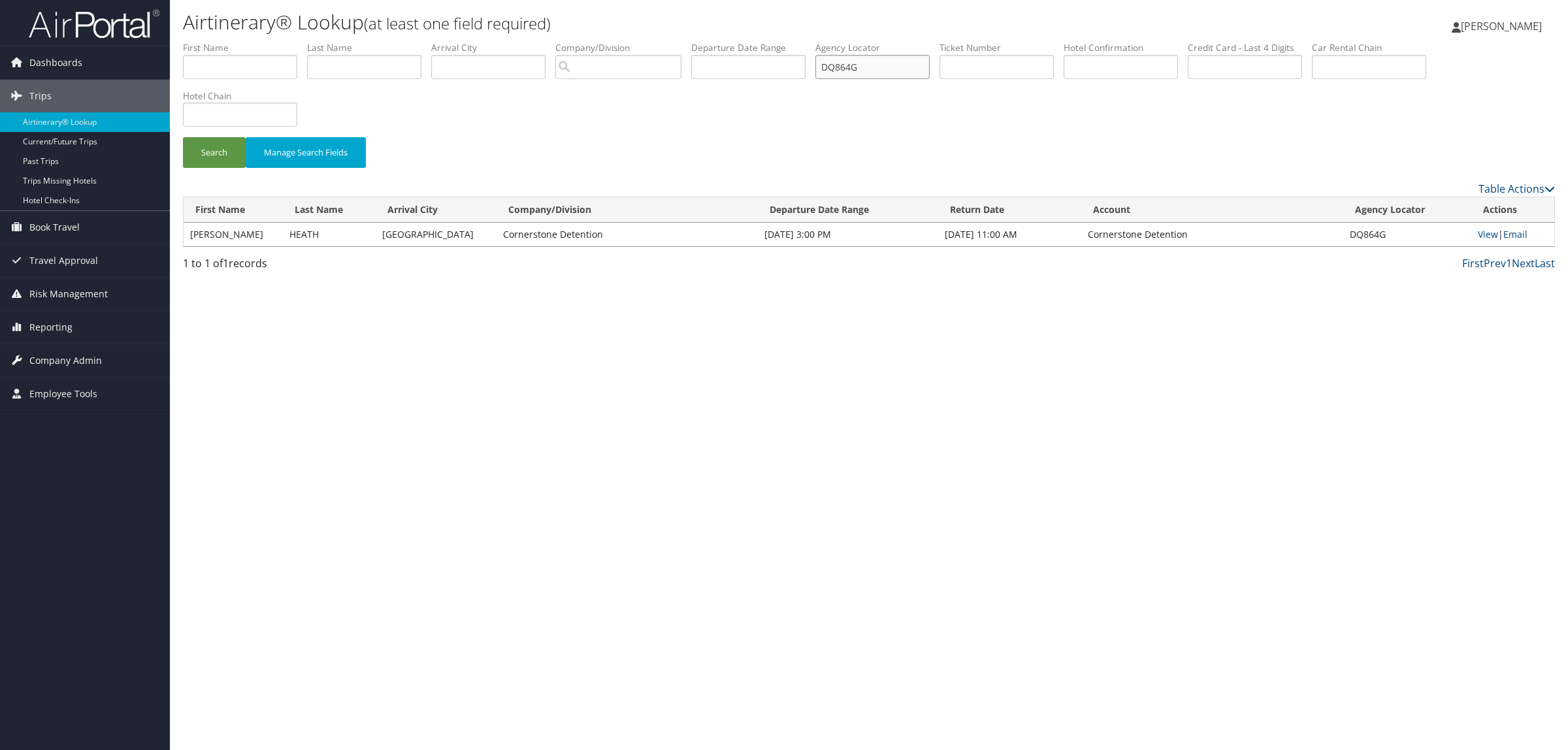
paste input "PJS3V"
drag, startPoint x: 899, startPoint y: 67, endPoint x: 680, endPoint y: 73, distance: 219.1
click at [694, 41] on ul "First Name Last Name Departure City Arrival City Company/Division Airport/City …" at bounding box center [869, 41] width 1372 height 0
click at [878, 62] on input "DPJS3V" at bounding box center [872, 66] width 114 height 24
drag, startPoint x: 883, startPoint y: 69, endPoint x: 745, endPoint y: 66, distance: 138.0
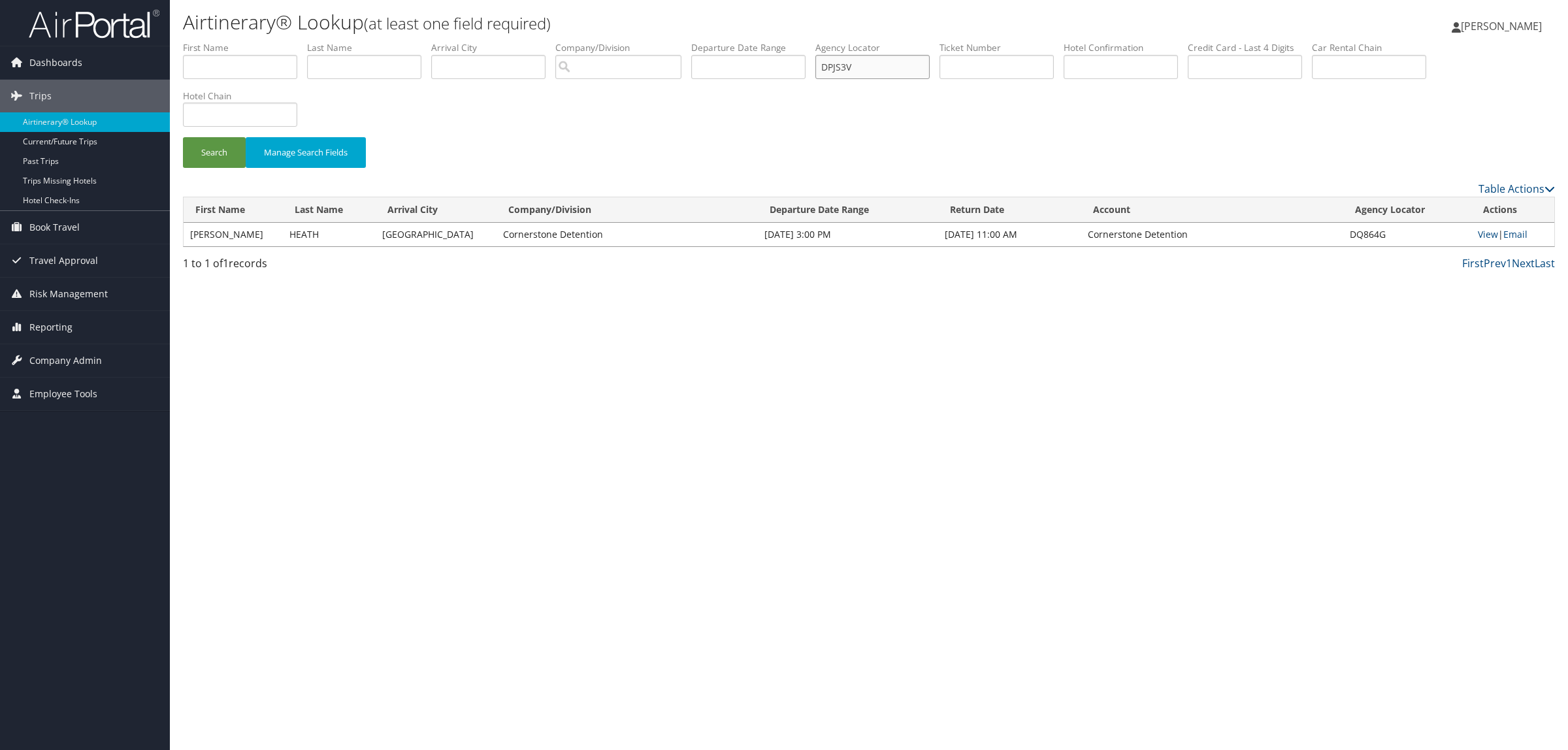
click at [745, 41] on ul "First Name Last Name Departure City Arrival City Company/Division Airport/City …" at bounding box center [869, 41] width 1372 height 0
paste input "text"
click at [220, 145] on button "Search" at bounding box center [214, 152] width 63 height 31
click at [1491, 236] on link "View" at bounding box center [1487, 235] width 20 height 13
drag, startPoint x: 879, startPoint y: 70, endPoint x: 668, endPoint y: 67, distance: 211.0
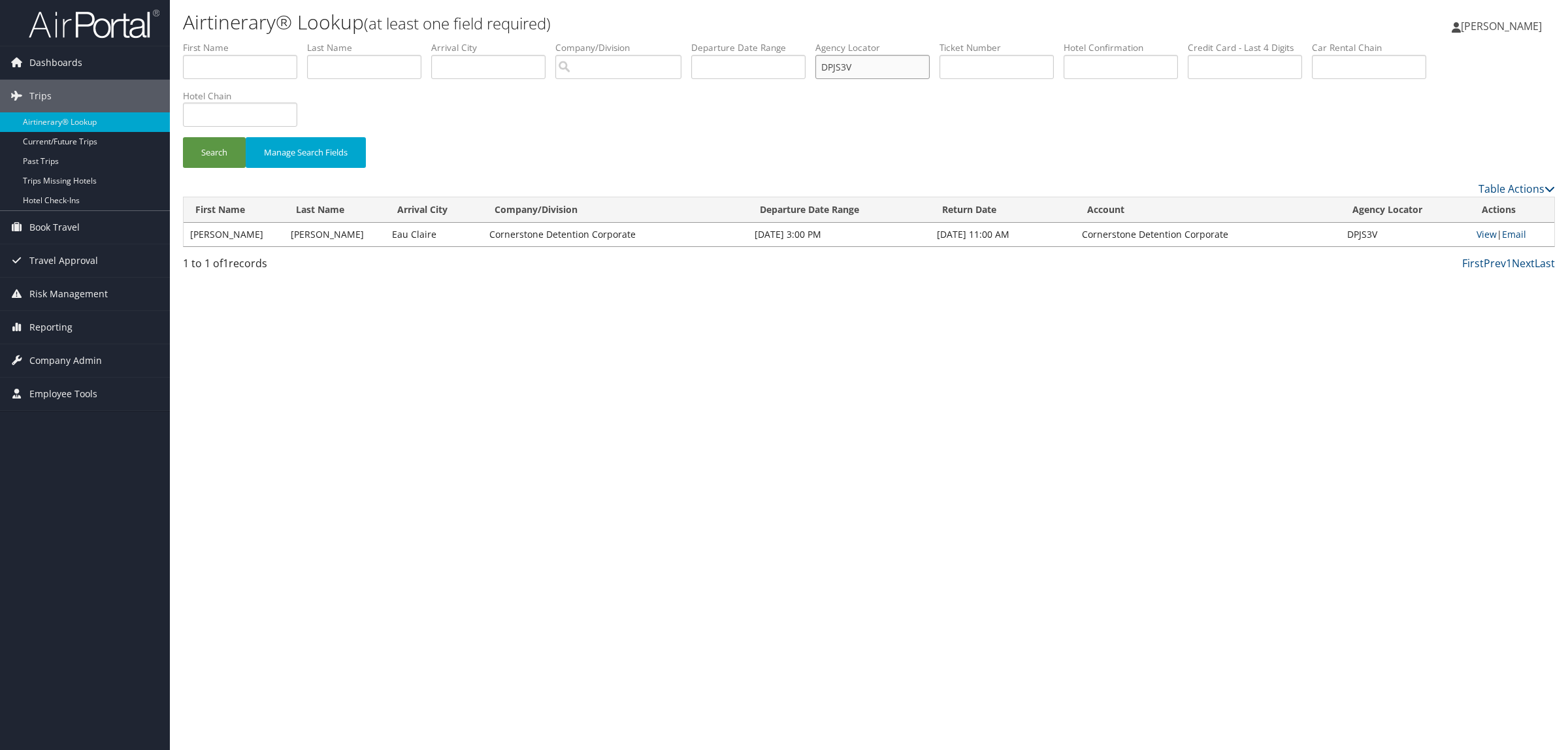
click at [668, 41] on ul "First Name Last Name Departure City Arrival City Company/Division Airport/City …" at bounding box center [869, 41] width 1372 height 0
paste input "YJZYJY"
type input "YJZYJY"
click at [208, 150] on button "Search" at bounding box center [214, 152] width 63 height 31
drag, startPoint x: 1343, startPoint y: 236, endPoint x: 1380, endPoint y: 236, distance: 37.0
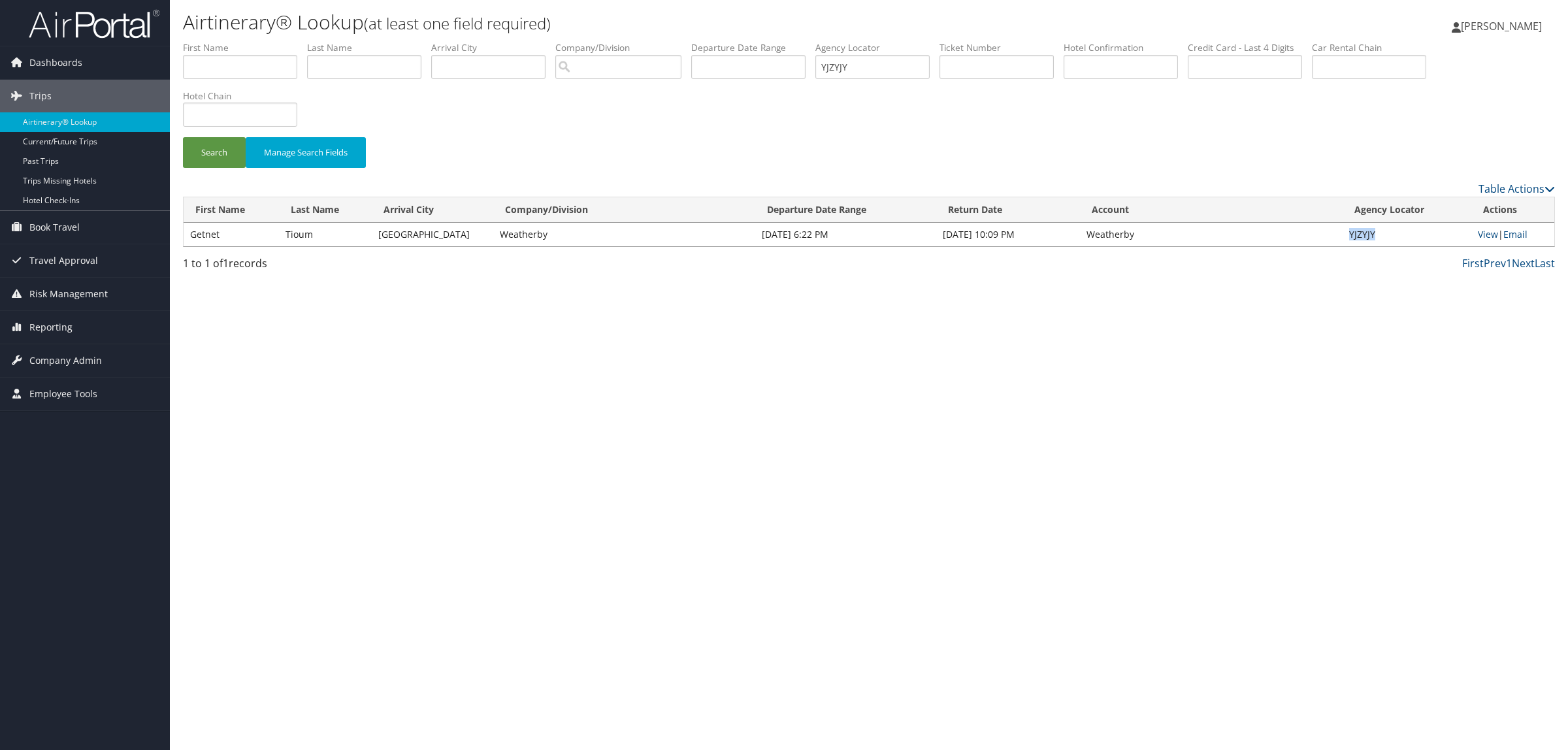
click at [1380, 236] on td "YJZYJY" at bounding box center [1406, 235] width 129 height 23
copy td "YJZYJY"
click at [1491, 232] on link "View" at bounding box center [1487, 235] width 20 height 13
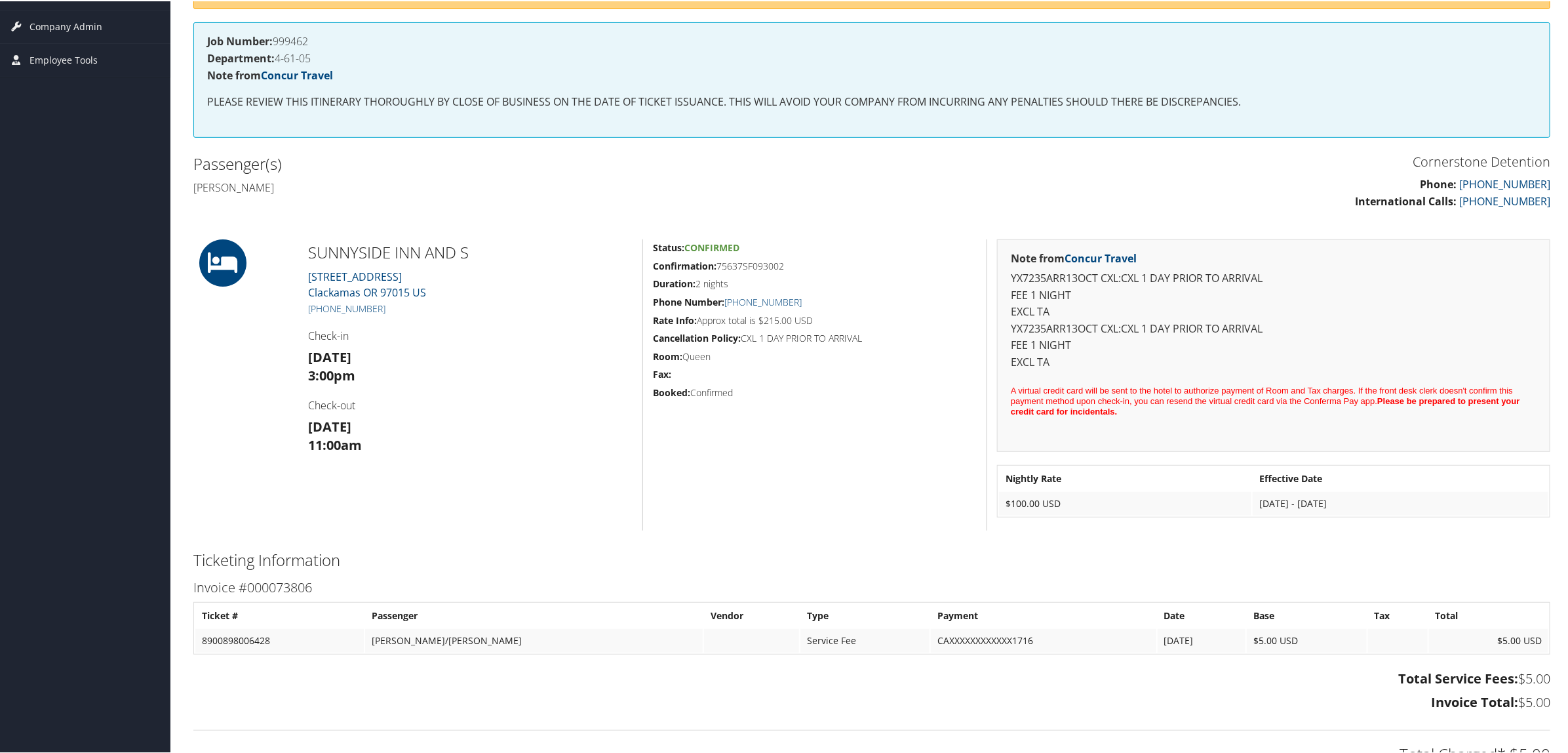
scroll to position [246, 0]
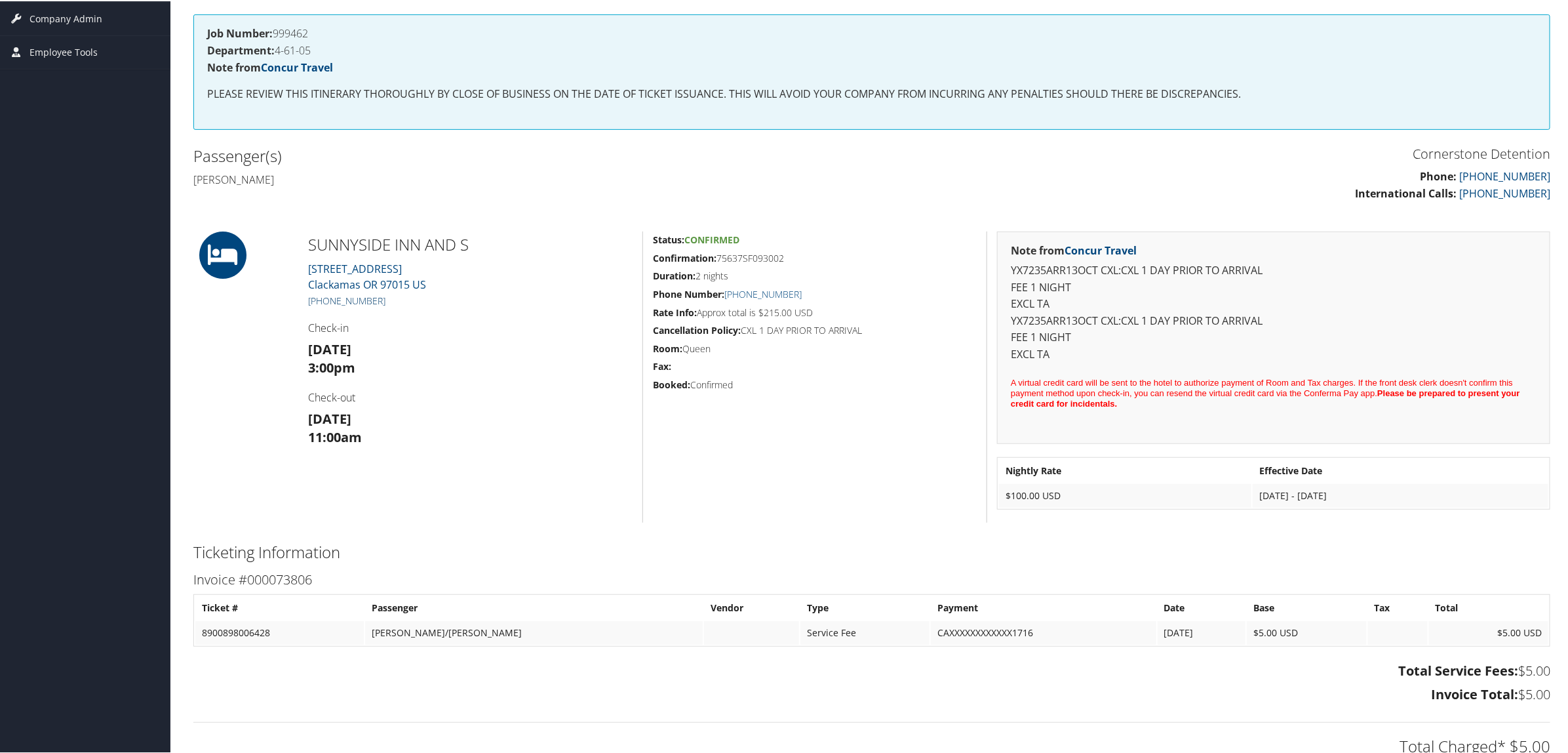
drag, startPoint x: 391, startPoint y: 298, endPoint x: 323, endPoint y: 304, distance: 68.3
click at [323, 304] on h5 "+1 (503) 652-1500" at bounding box center [470, 299] width 324 height 13
copy link "503) 652-1500"
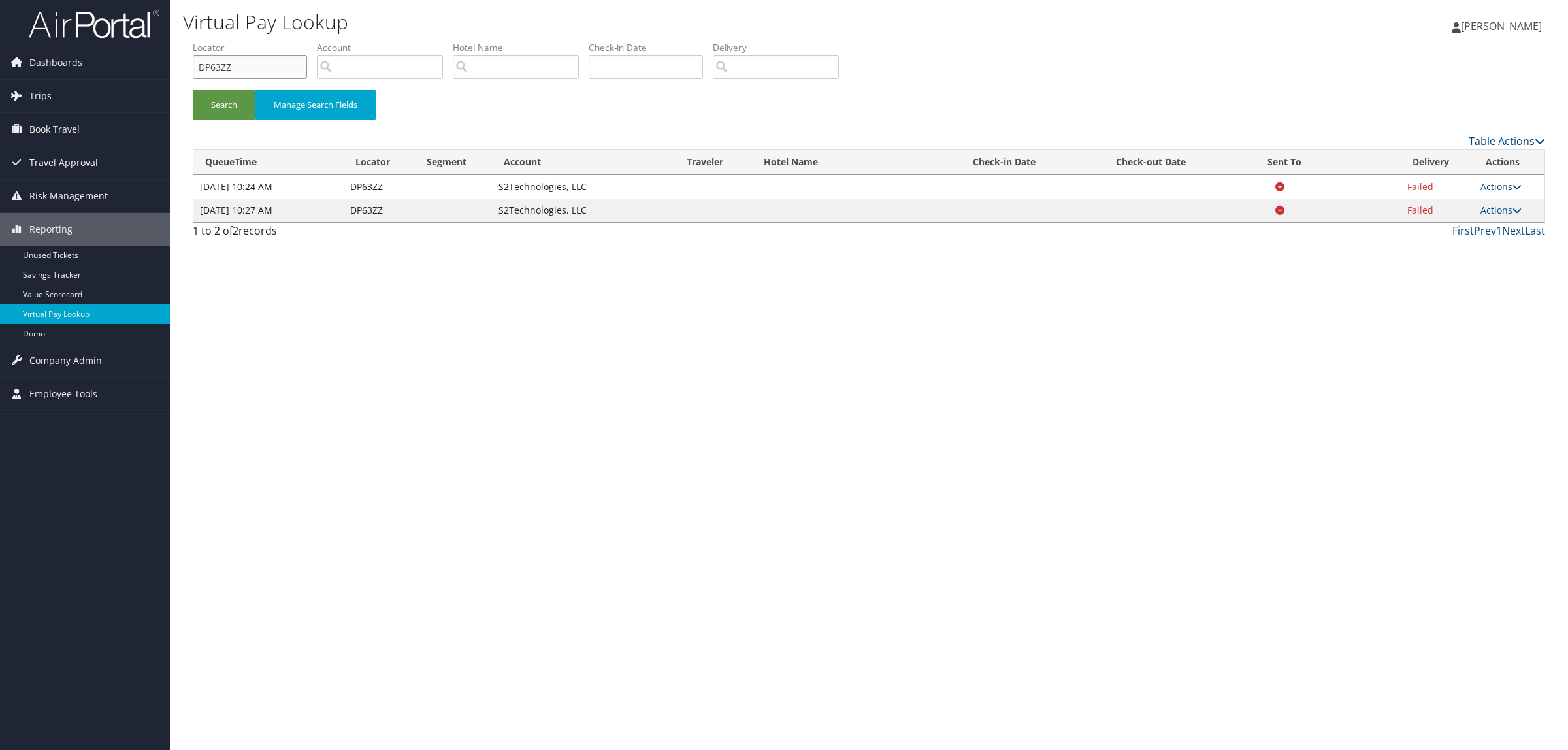
drag, startPoint x: 246, startPoint y: 72, endPoint x: 173, endPoint y: 85, distance: 74.1
click at [137, 76] on div "Dashboards AirPortal 360™ (Manager) AirPortal 360™ (Agent) My Travel Dashboard …" at bounding box center [784, 375] width 1568 height 750
paste input "KTSYH"
click at [214, 106] on button "Search" at bounding box center [224, 104] width 63 height 31
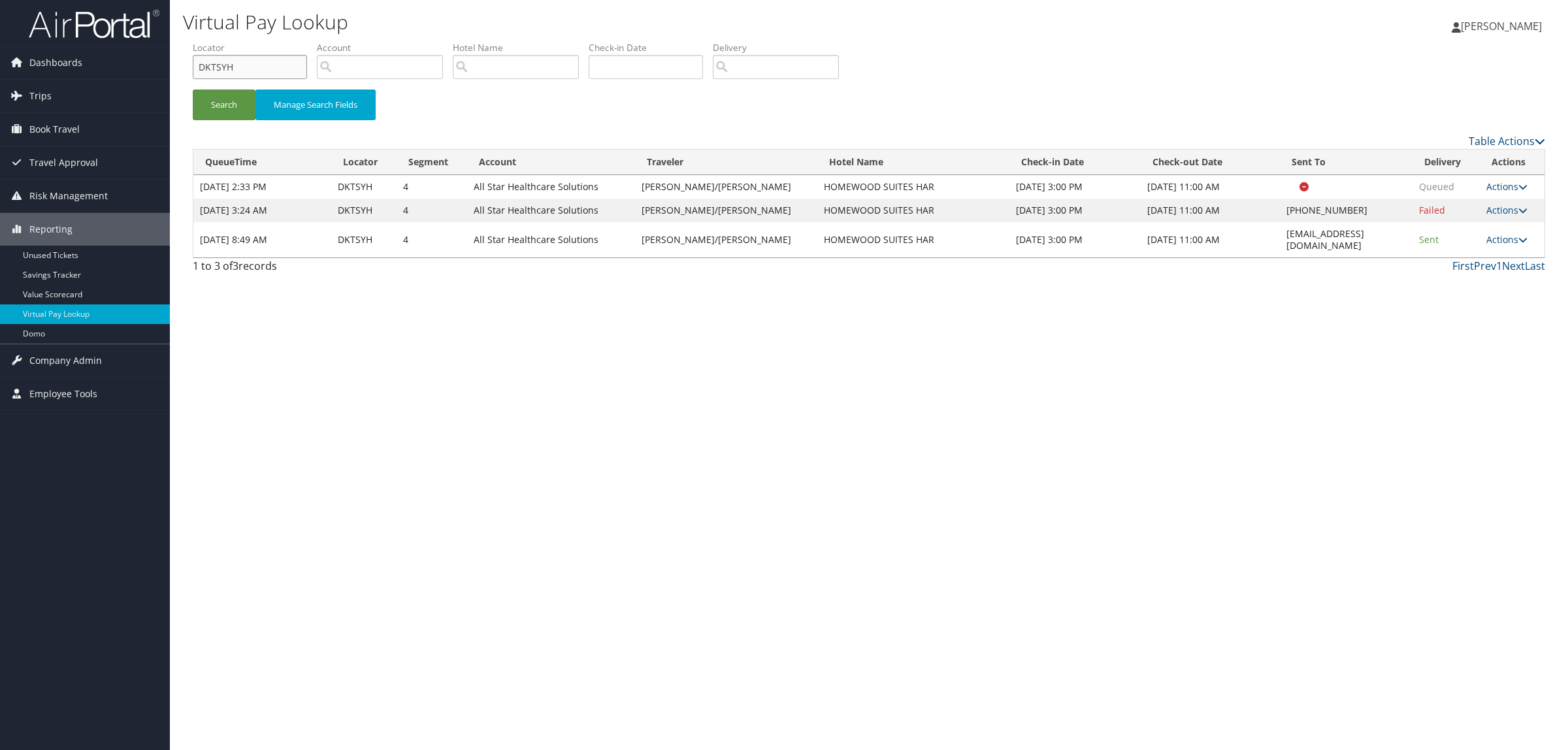
drag, startPoint x: 135, startPoint y: 72, endPoint x: 536, endPoint y: 108, distance: 402.6
click at [121, 72] on div "Dashboards AirPortal 360™ (Manager) AirPortal 360™ (Agent) My Travel Dashboard …" at bounding box center [784, 375] width 1568 height 750
paste input "Q8XBR"
type input "DQ8XBR"
drag, startPoint x: 1263, startPoint y: 232, endPoint x: 1288, endPoint y: 232, distance: 25.0
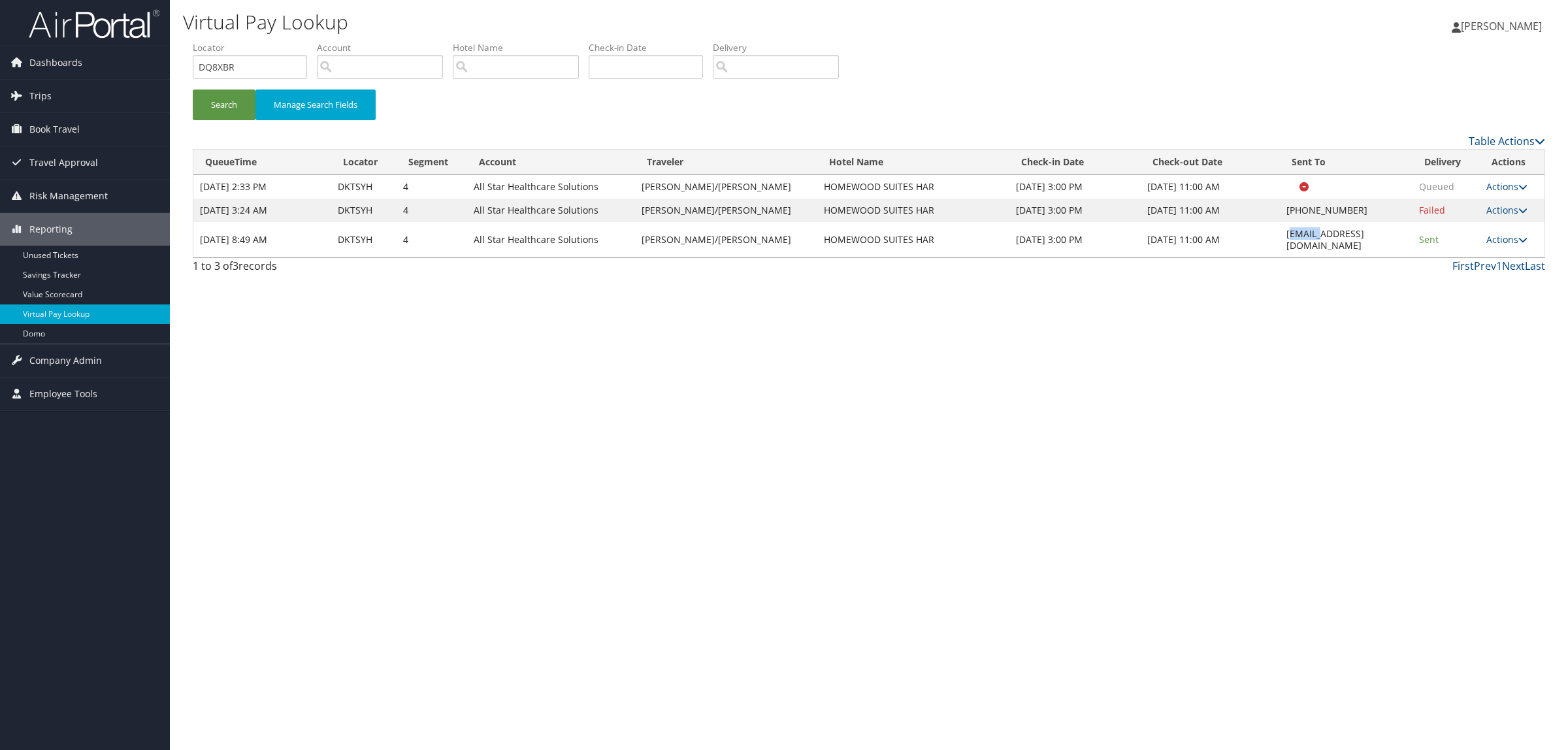
click at [1301, 232] on td "homewood@ogihotels.com" at bounding box center [1346, 239] width 133 height 35
drag, startPoint x: 1258, startPoint y: 232, endPoint x: 1375, endPoint y: 240, distance: 117.3
click at [1375, 240] on td "homewood@ogihotels.com" at bounding box center [1346, 239] width 133 height 35
copy td "homewood@ogihotels.com"
click at [234, 99] on button "Search" at bounding box center [224, 104] width 63 height 31
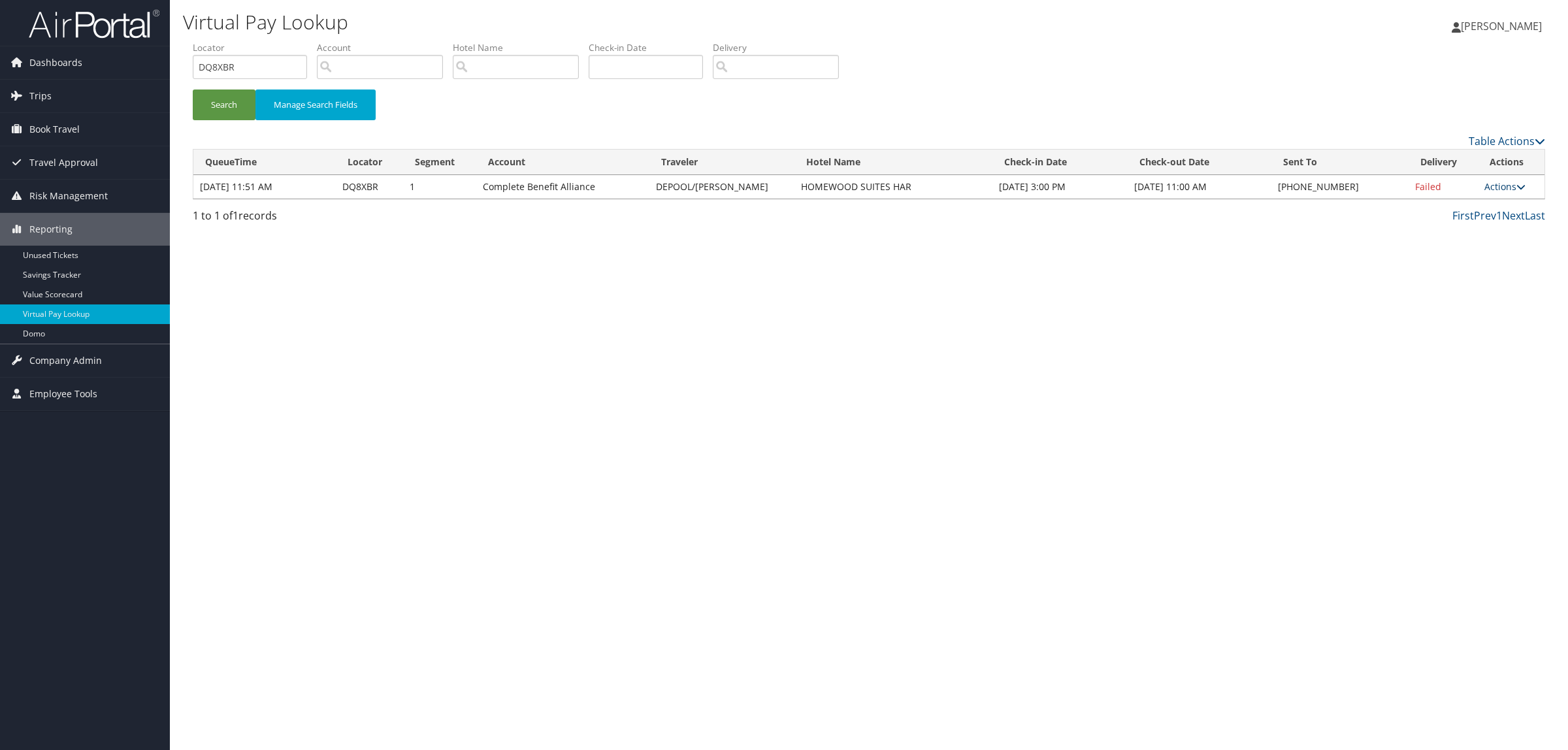
click at [1511, 185] on link "Actions" at bounding box center [1505, 187] width 41 height 13
click at [1487, 200] on link "Resend" at bounding box center [1463, 206] width 112 height 22
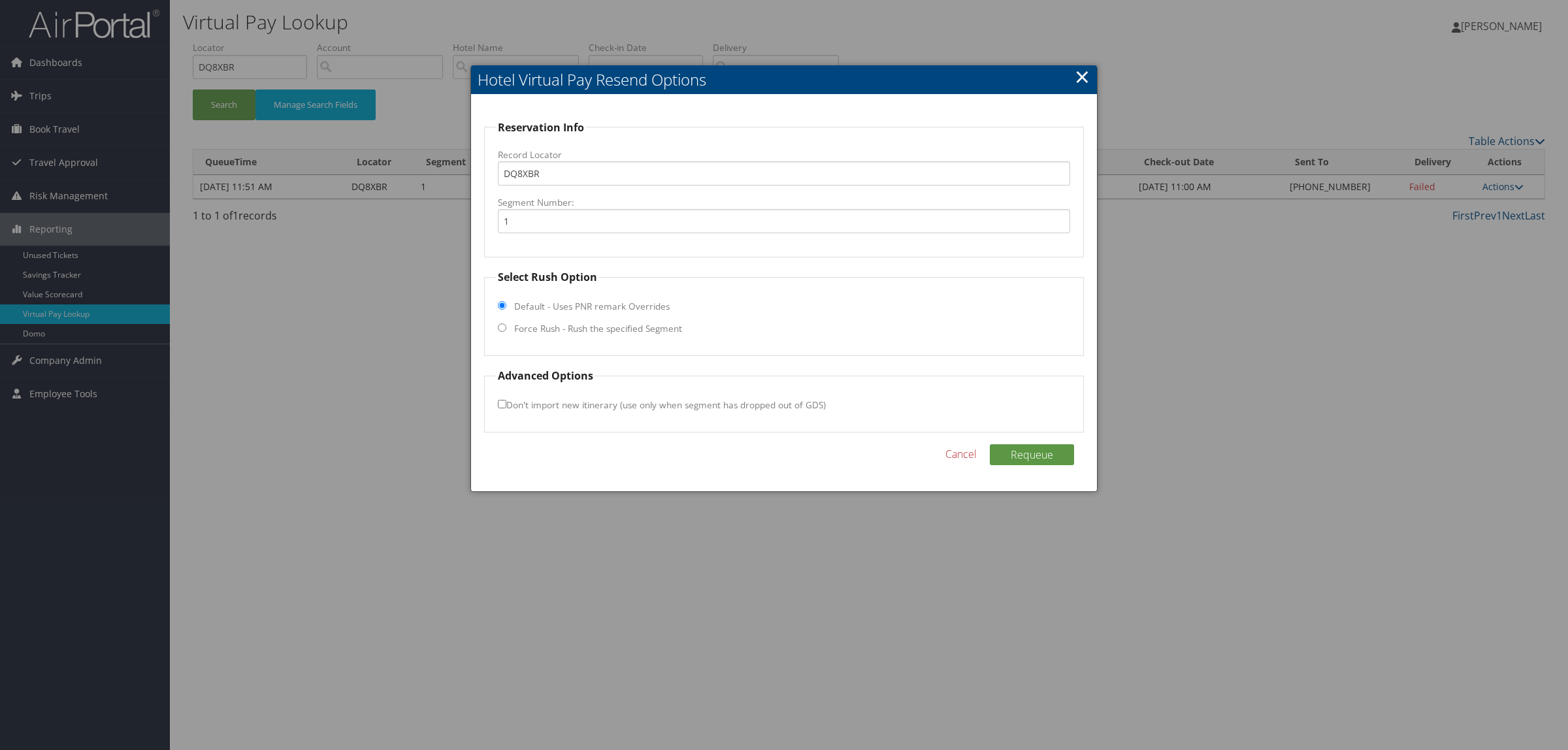
click at [661, 334] on label "Force Rush - Rush the specified Segment" at bounding box center [597, 328] width 168 height 13
click at [506, 332] on input "Force Rush - Rush the specified Segment" at bounding box center [501, 327] width 9 height 9
radio input "true"
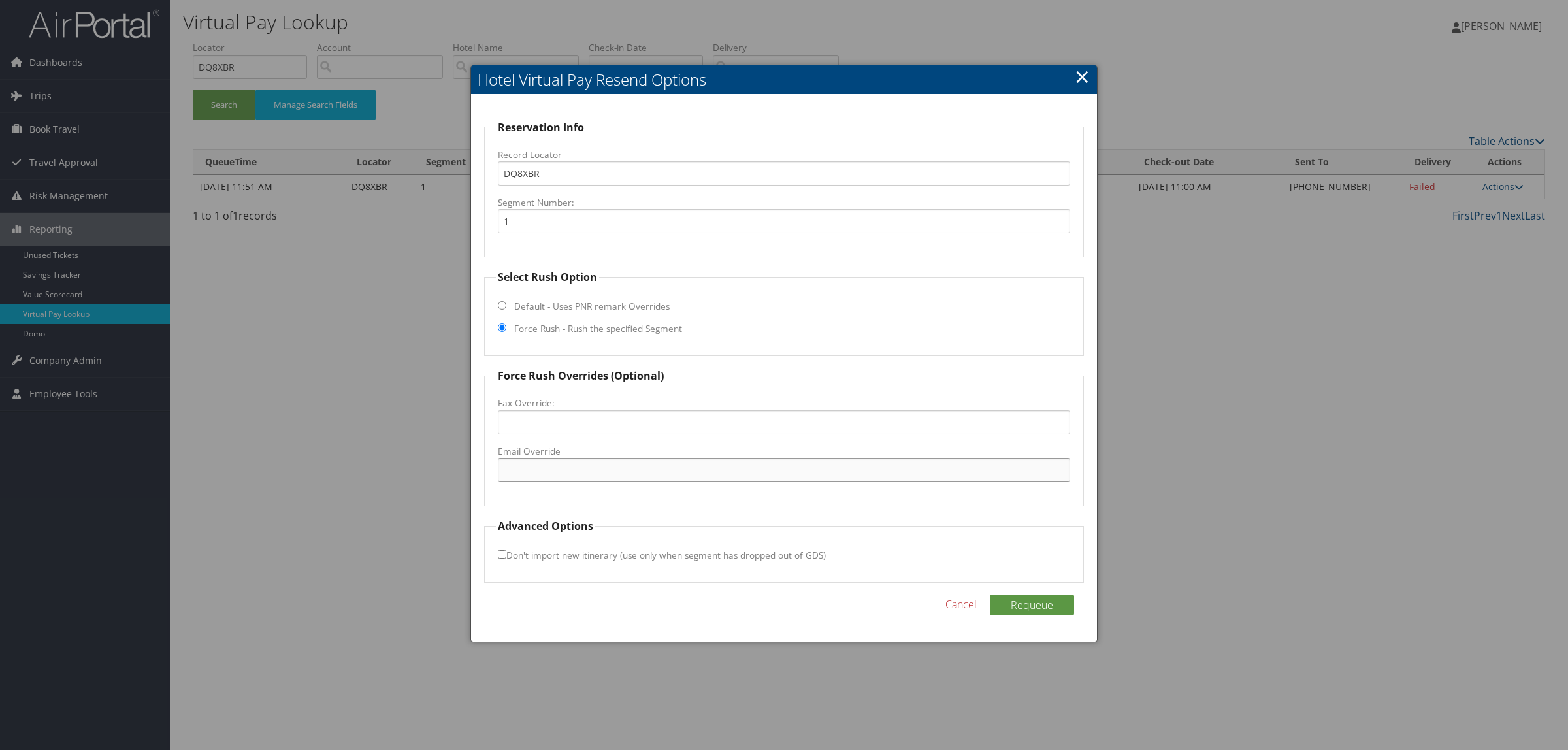
click at [575, 468] on input "Email Override" at bounding box center [784, 470] width 572 height 24
paste input "homewood@ogihotels.com"
type input "homewood@ogihotels.com"
click at [1053, 605] on button "Requeue" at bounding box center [1032, 605] width 84 height 21
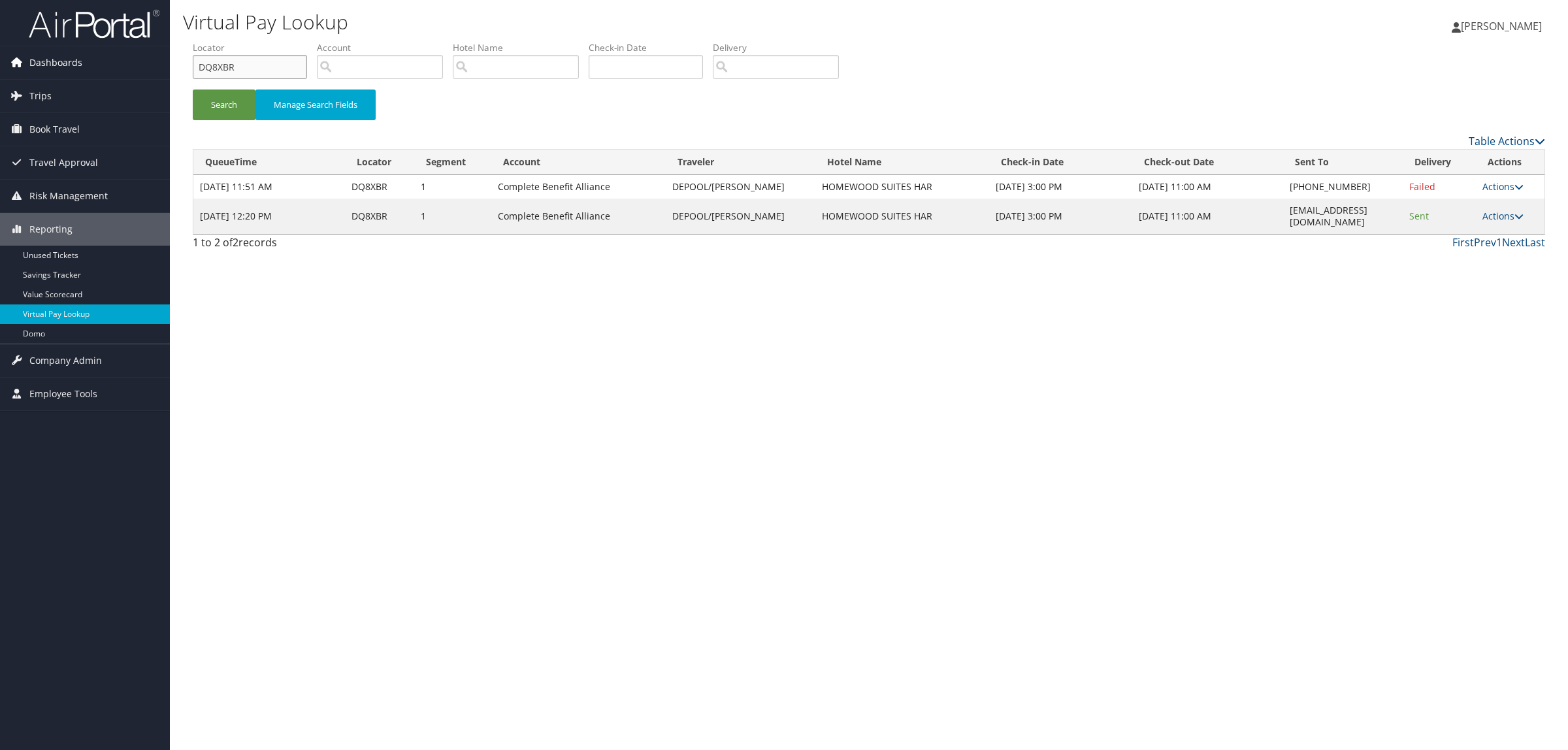
drag, startPoint x: 245, startPoint y: 66, endPoint x: 134, endPoint y: 60, distance: 111.2
click at [134, 60] on div "Dashboards AirPortal 360™ (Manager) AirPortal 360™ (Agent) My Travel Dashboard …" at bounding box center [784, 375] width 1568 height 750
paste input "DZFGV"
type input "DDZFGV"
click at [236, 89] on button "Search" at bounding box center [224, 104] width 63 height 31
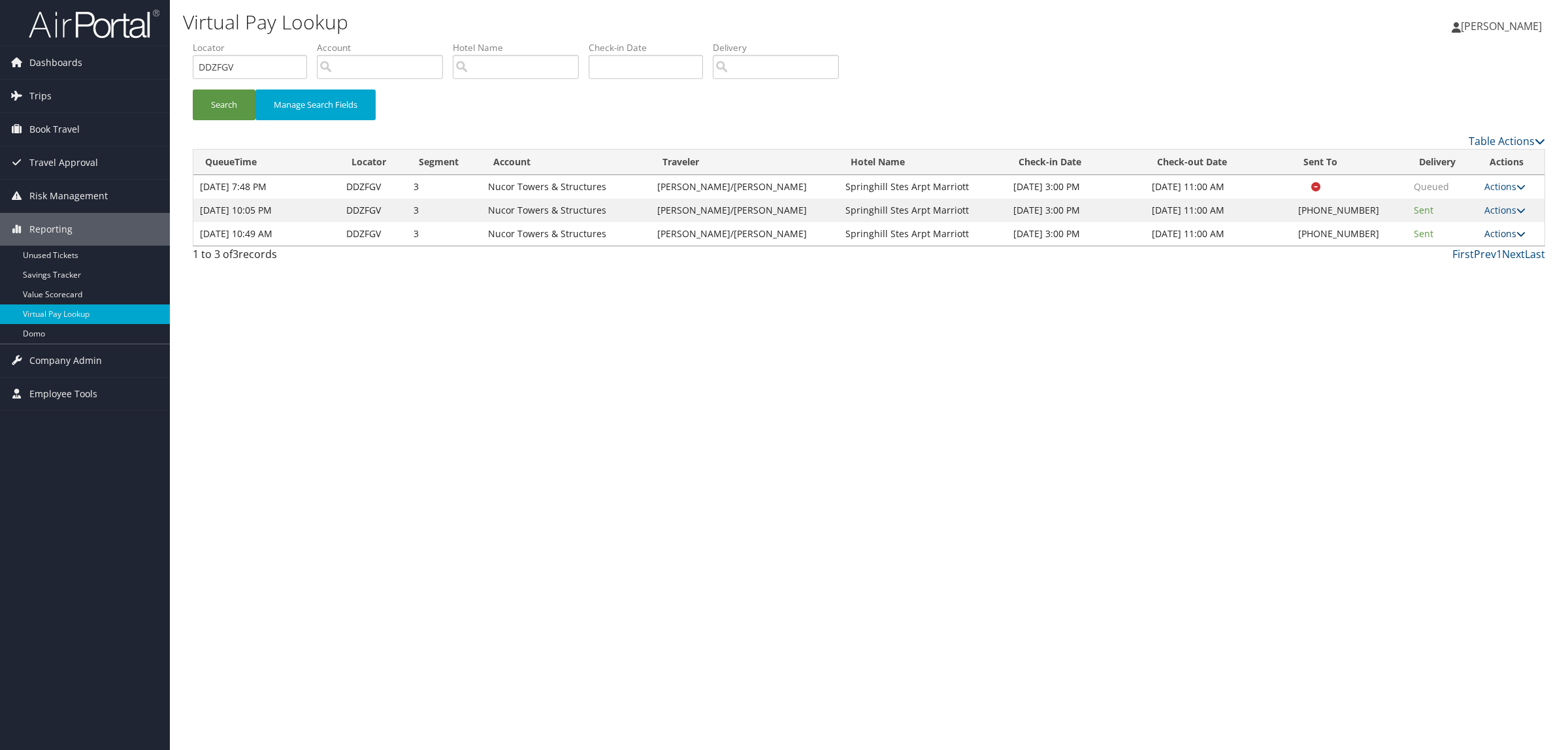
click at [1501, 231] on link "Actions" at bounding box center [1505, 234] width 41 height 13
click at [1473, 271] on link "Logs" at bounding box center [1462, 275] width 112 height 22
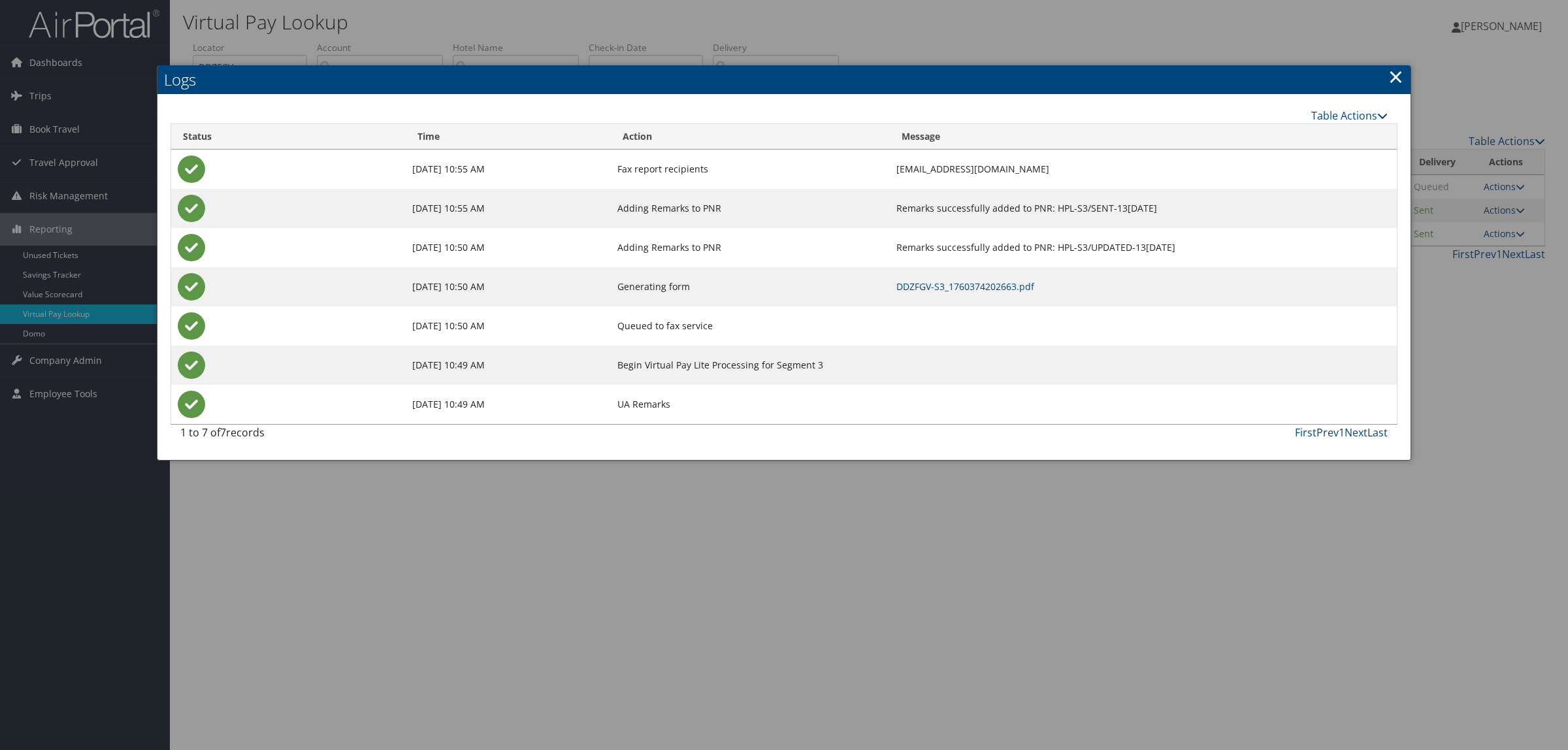
click at [1395, 81] on link "×" at bounding box center [1395, 76] width 15 height 26
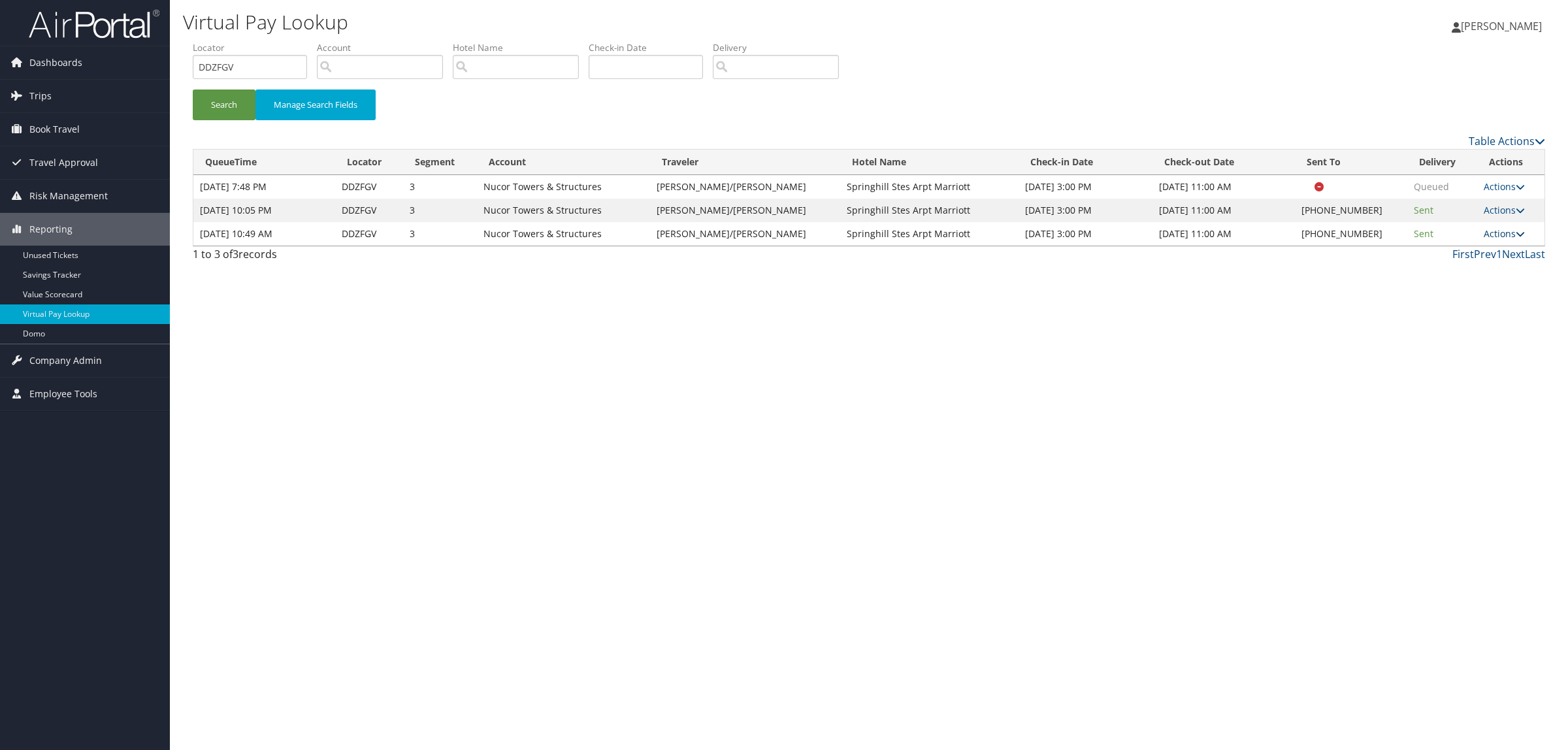
click at [1503, 232] on link "Actions" at bounding box center [1504, 234] width 41 height 13
click at [1481, 253] on link "Resend" at bounding box center [1462, 253] width 112 height 22
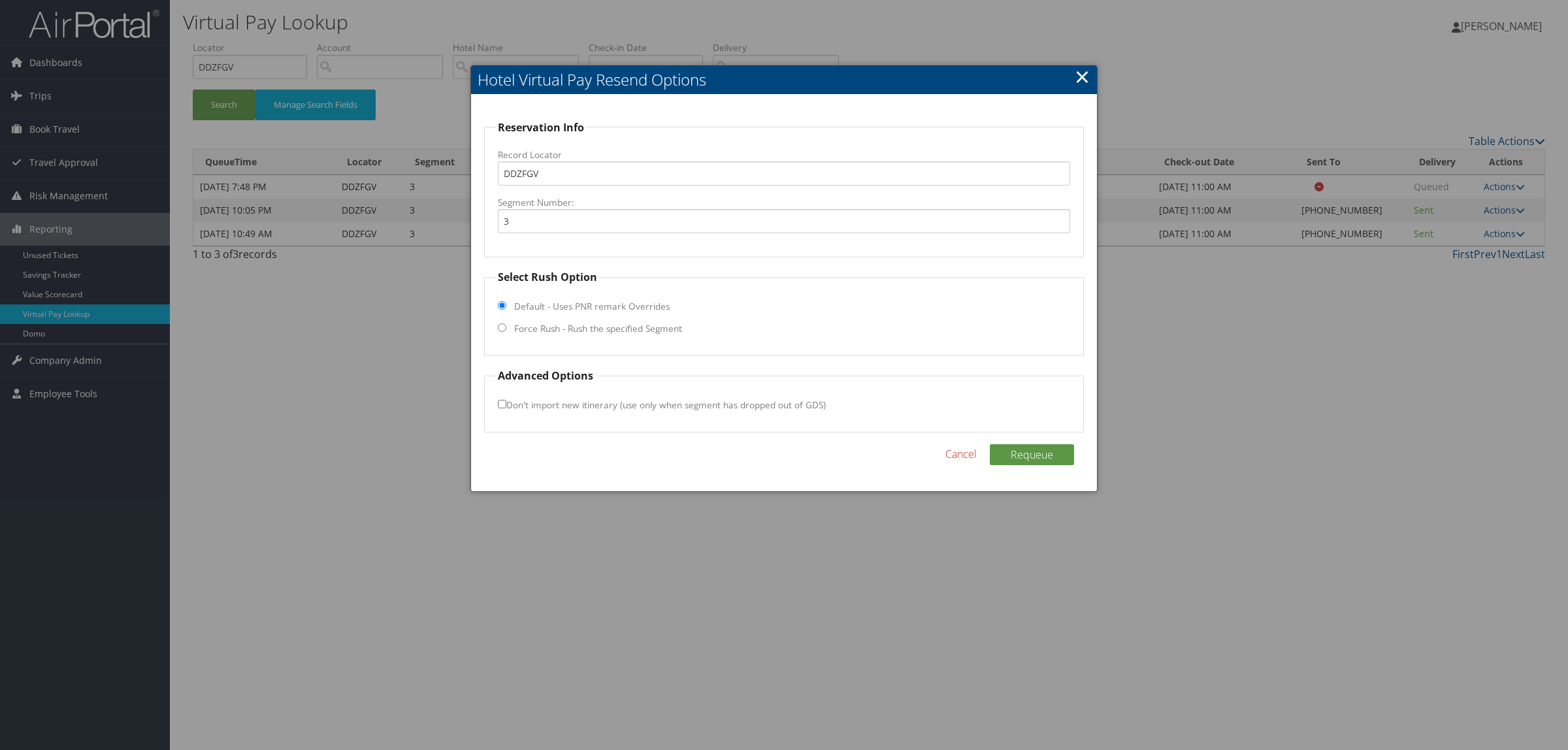
click at [537, 322] on label "Force Rush - Rush the specified Segment" at bounding box center [597, 328] width 168 height 13
click at [506, 323] on input "Force Rush - Rush the specified Segment" at bounding box center [501, 327] width 9 height 9
radio input "true"
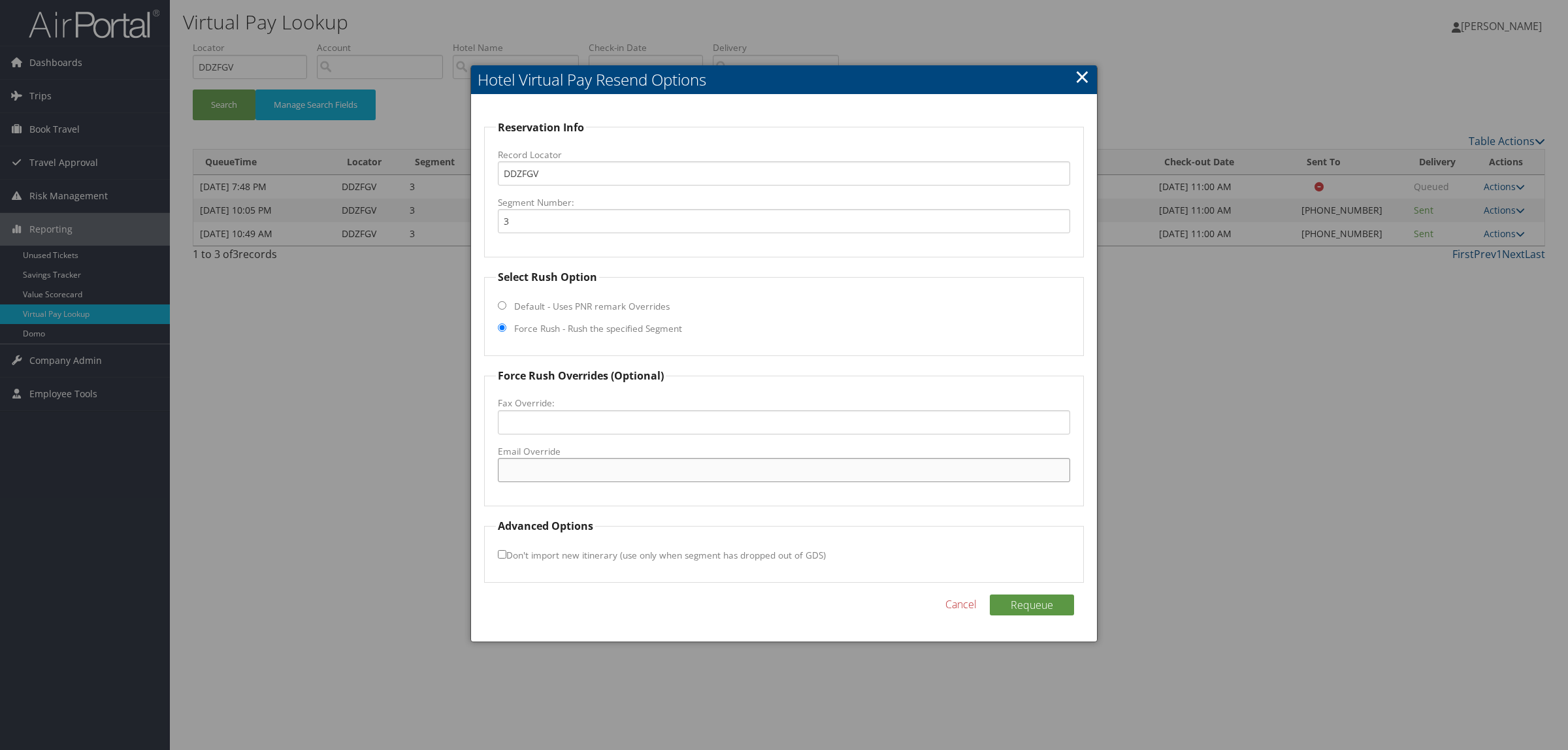
click at [537, 465] on input "Email Override" at bounding box center [784, 470] width 572 height 24
click at [1079, 67] on link "×" at bounding box center [1082, 76] width 15 height 26
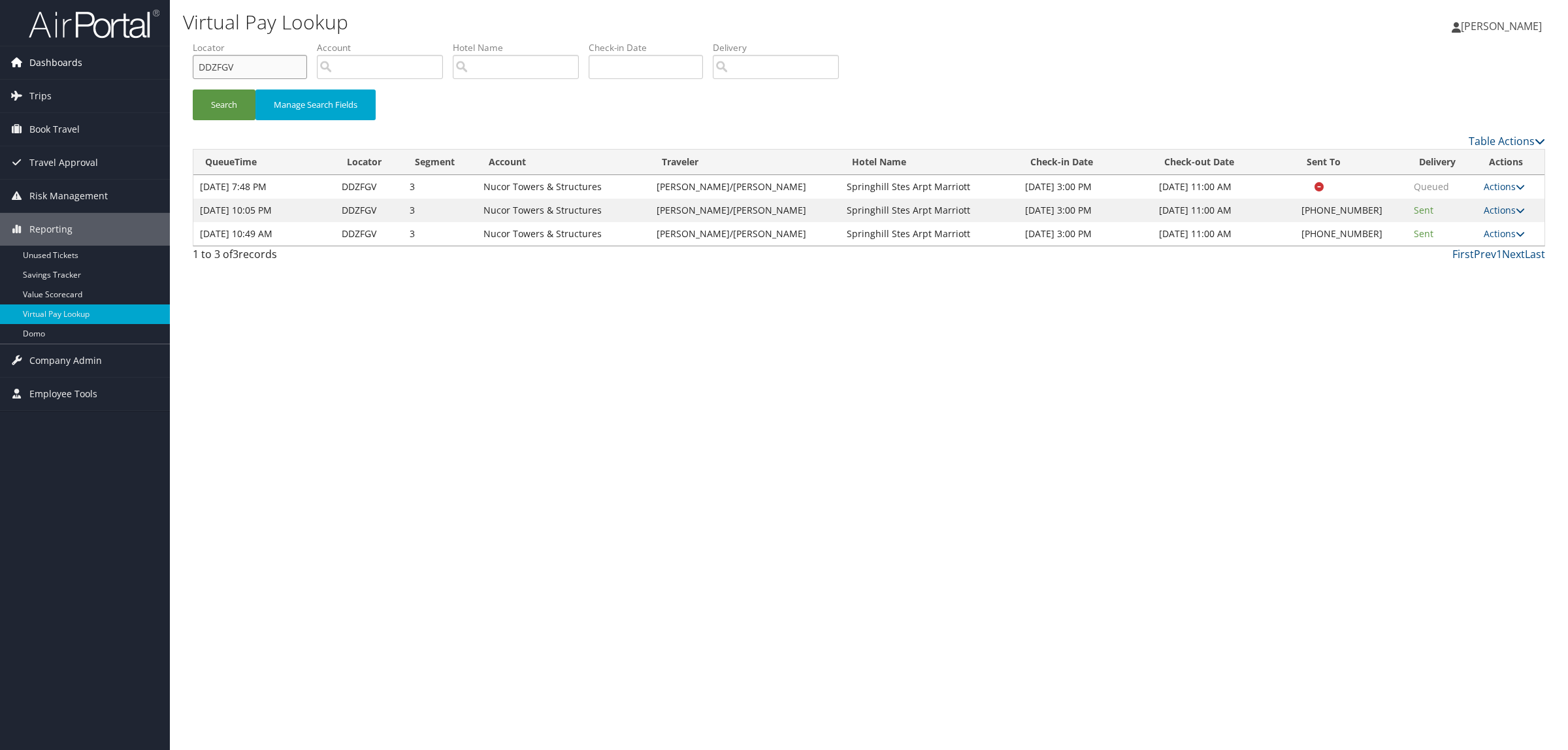
drag, startPoint x: 250, startPoint y: 72, endPoint x: 164, endPoint y: 56, distance: 87.5
click at [164, 56] on div "Dashboards AirPortal 360™ (Manager) AirPortal 360™ (Agent) My Travel Dashboard …" at bounding box center [784, 375] width 1568 height 750
paste input "Q8Q4H"
type input "DQ8Q4H"
click at [231, 90] on button "Search" at bounding box center [224, 104] width 63 height 31
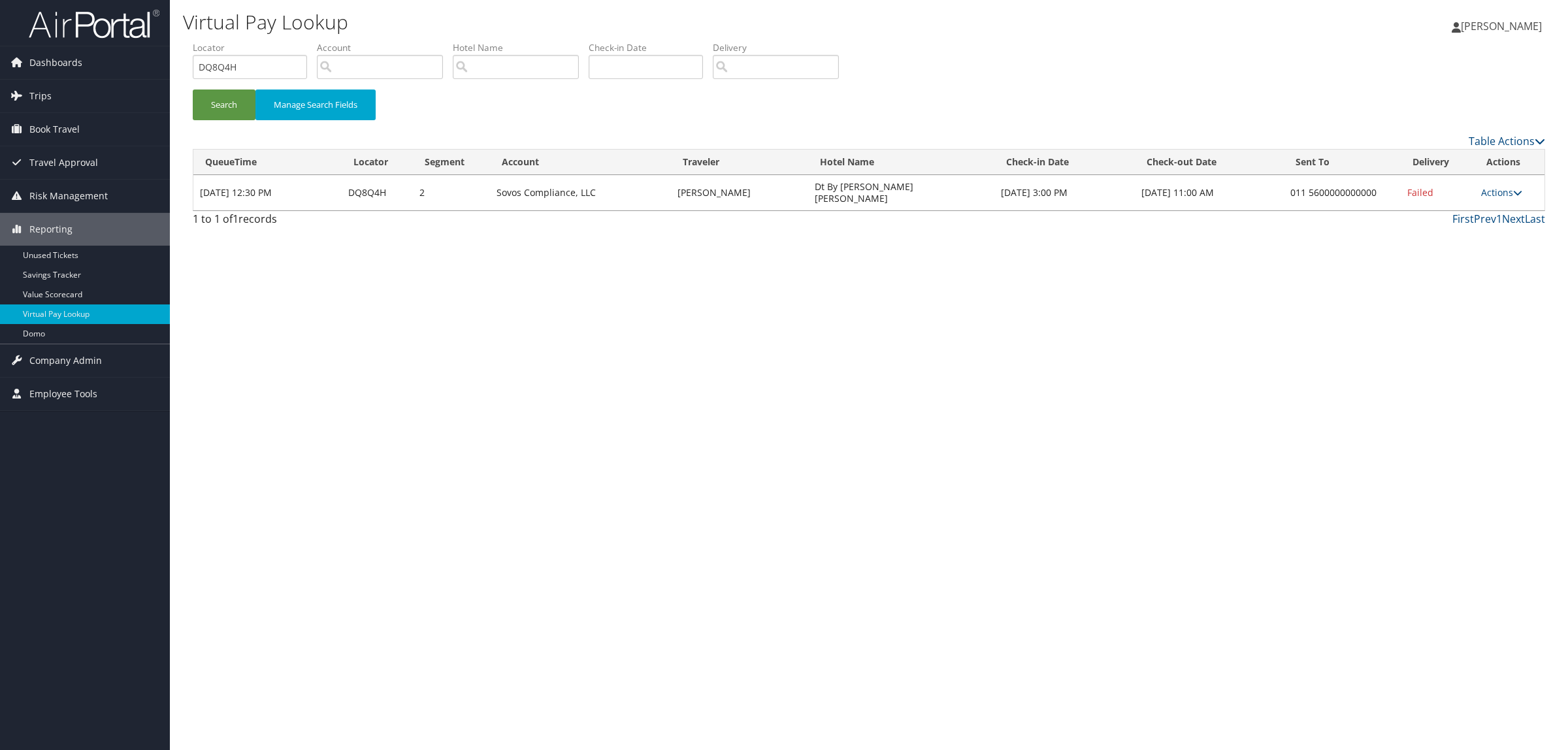
drag, startPoint x: 1507, startPoint y: 185, endPoint x: 1475, endPoint y: 200, distance: 35.3
click at [1507, 186] on link "Actions" at bounding box center [1502, 192] width 41 height 13
click at [1466, 206] on link "Resend" at bounding box center [1462, 206] width 112 height 22
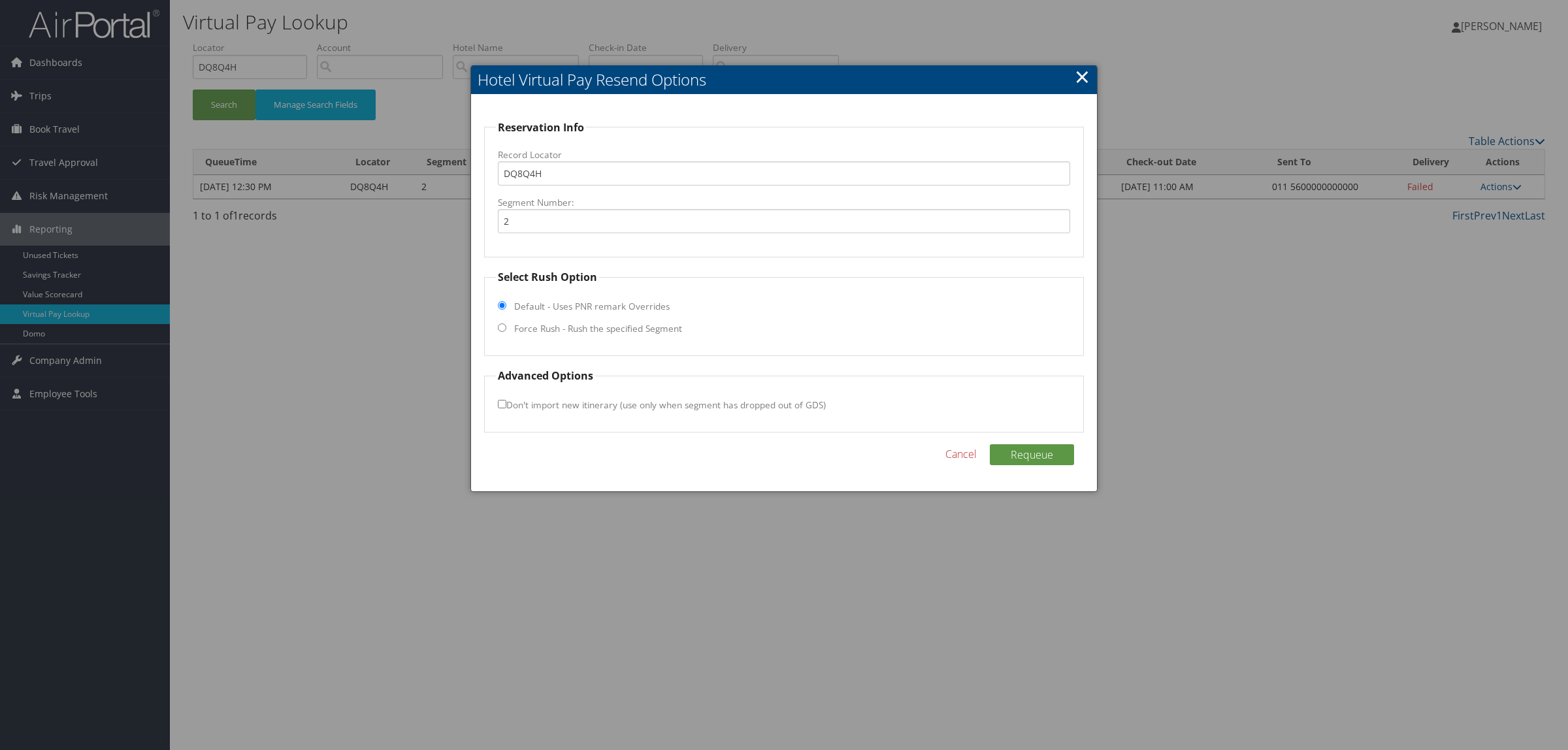
click at [514, 325] on fieldset "Select Rush Option Default - Uses PNR remark Overrides Force Rush - Rush the sp…" at bounding box center [784, 312] width 600 height 87
click at [598, 325] on label "Force Rush - Rush the specified Segment" at bounding box center [597, 328] width 168 height 13
click at [506, 325] on input "Force Rush - Rush the specified Segment" at bounding box center [501, 327] width 9 height 9
radio input "true"
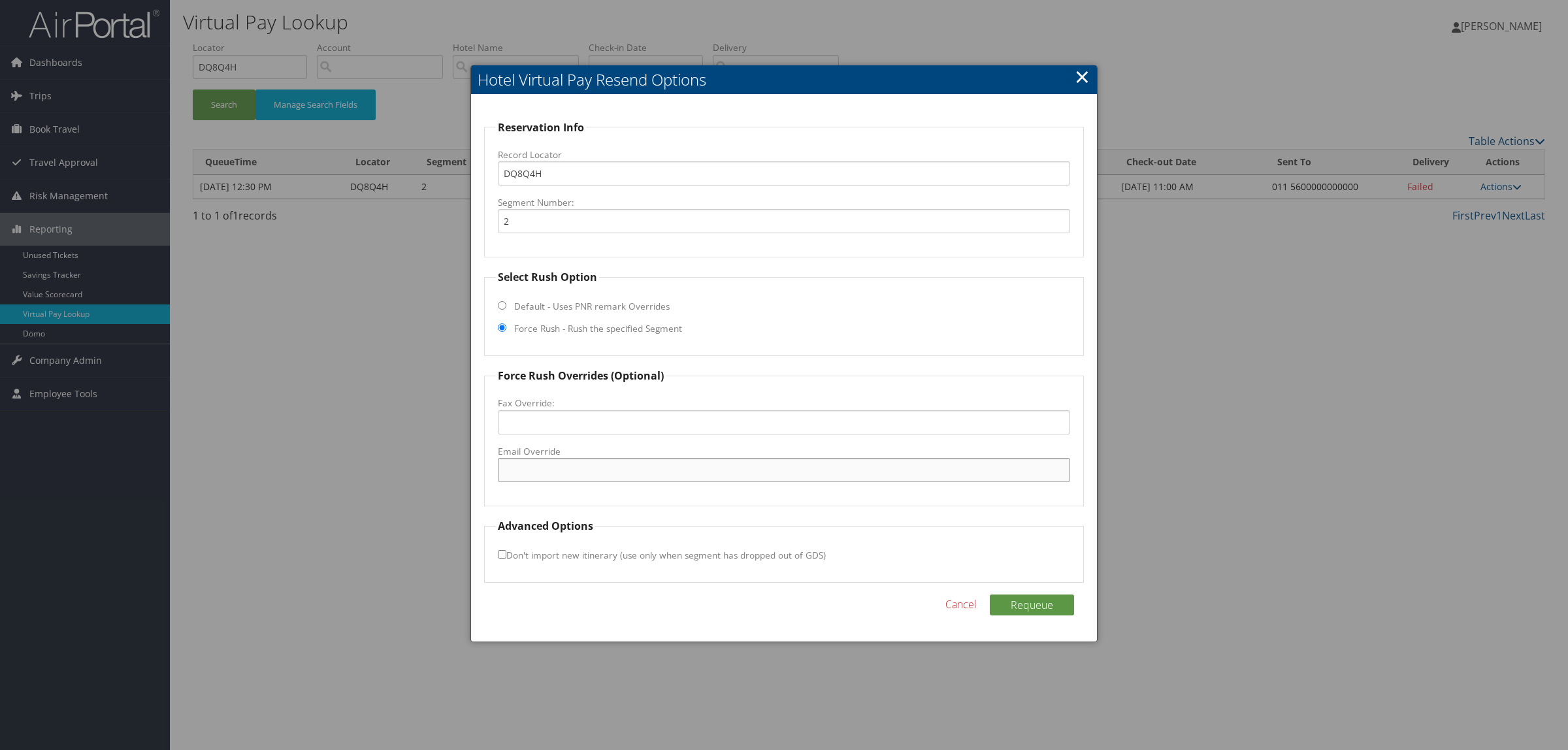
paste input "reservas3@hotelescumbres.cl"
type input "reservas3@hotelescumbres.cl"
click at [1041, 608] on button "Requeue" at bounding box center [1032, 605] width 84 height 21
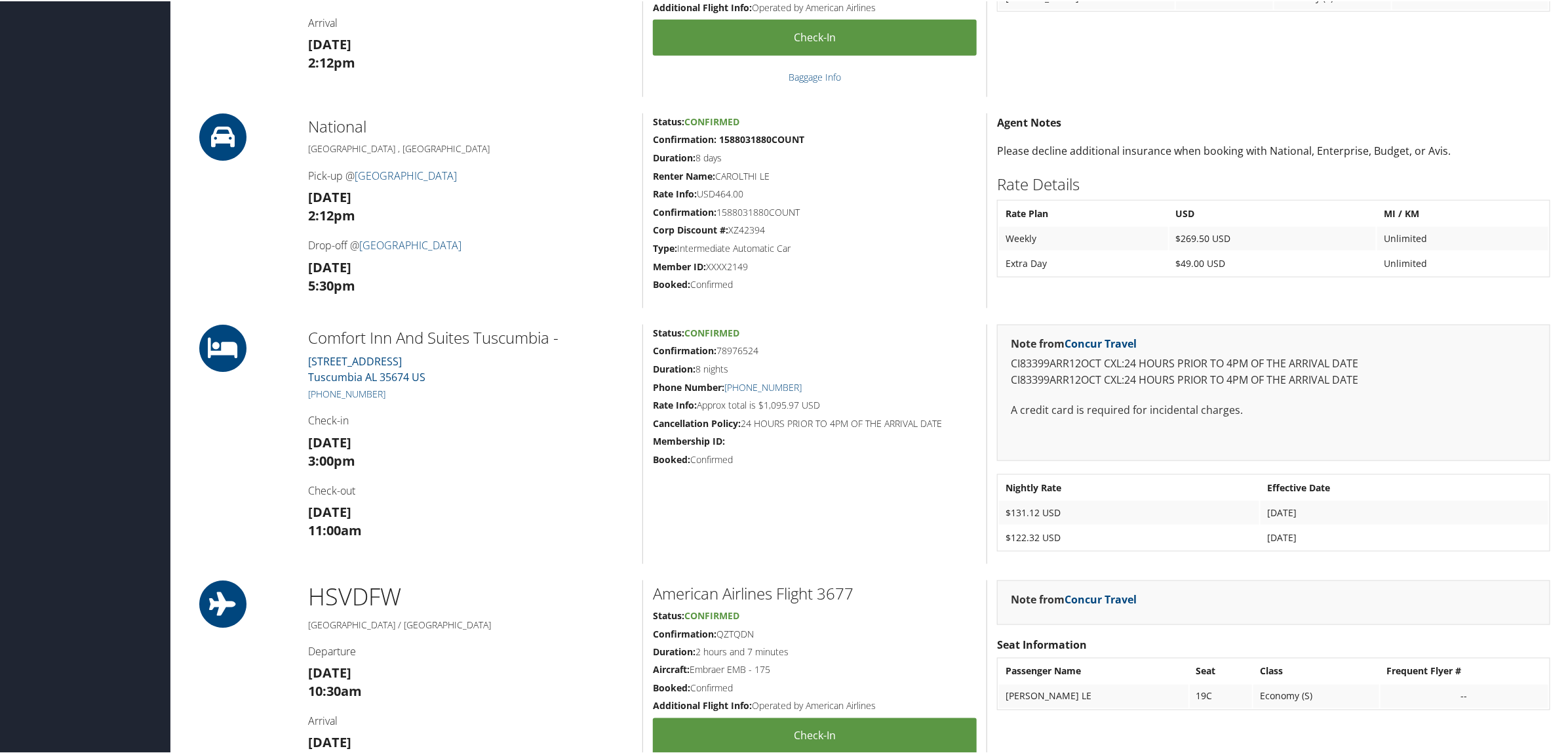
scroll to position [984, 0]
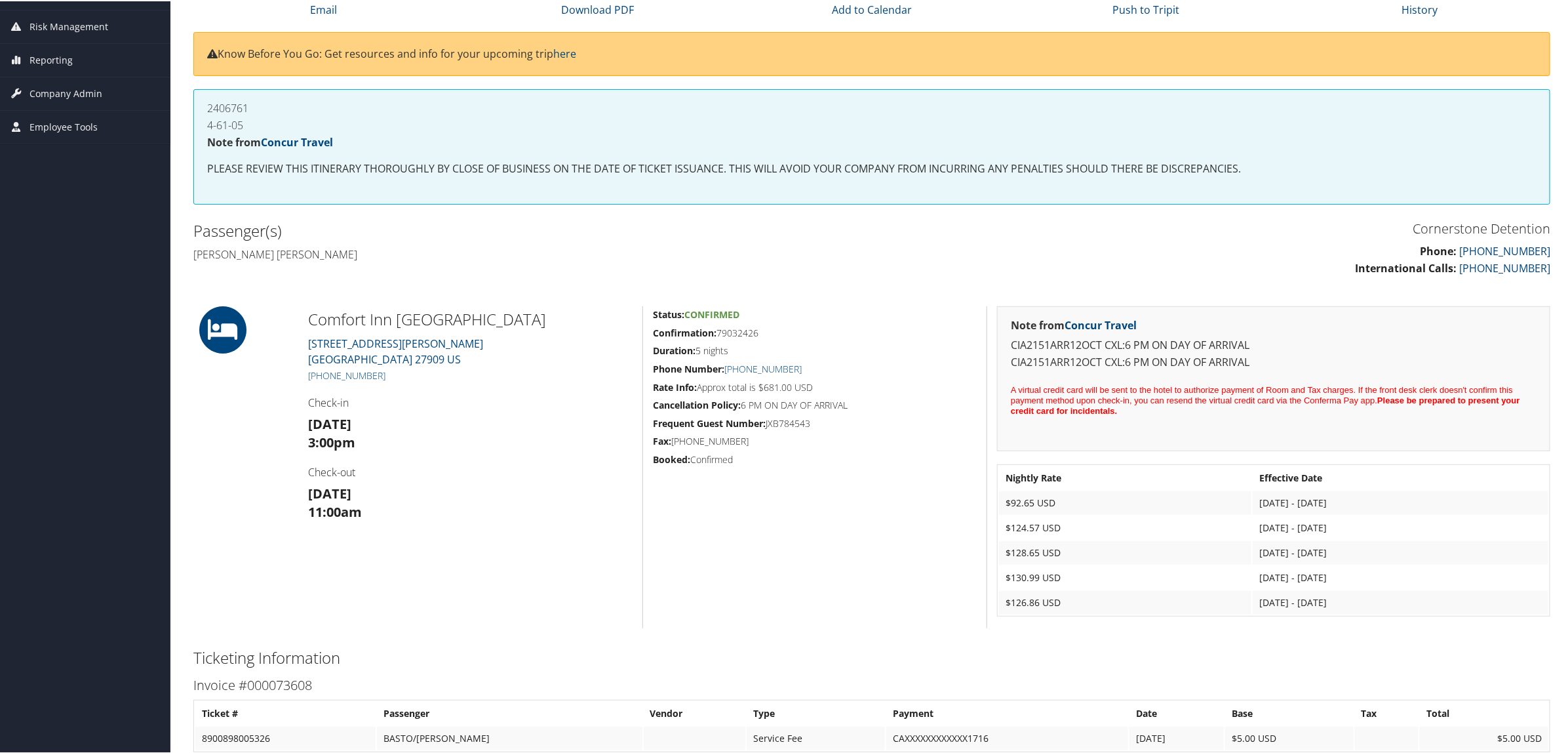
scroll to position [246, 0]
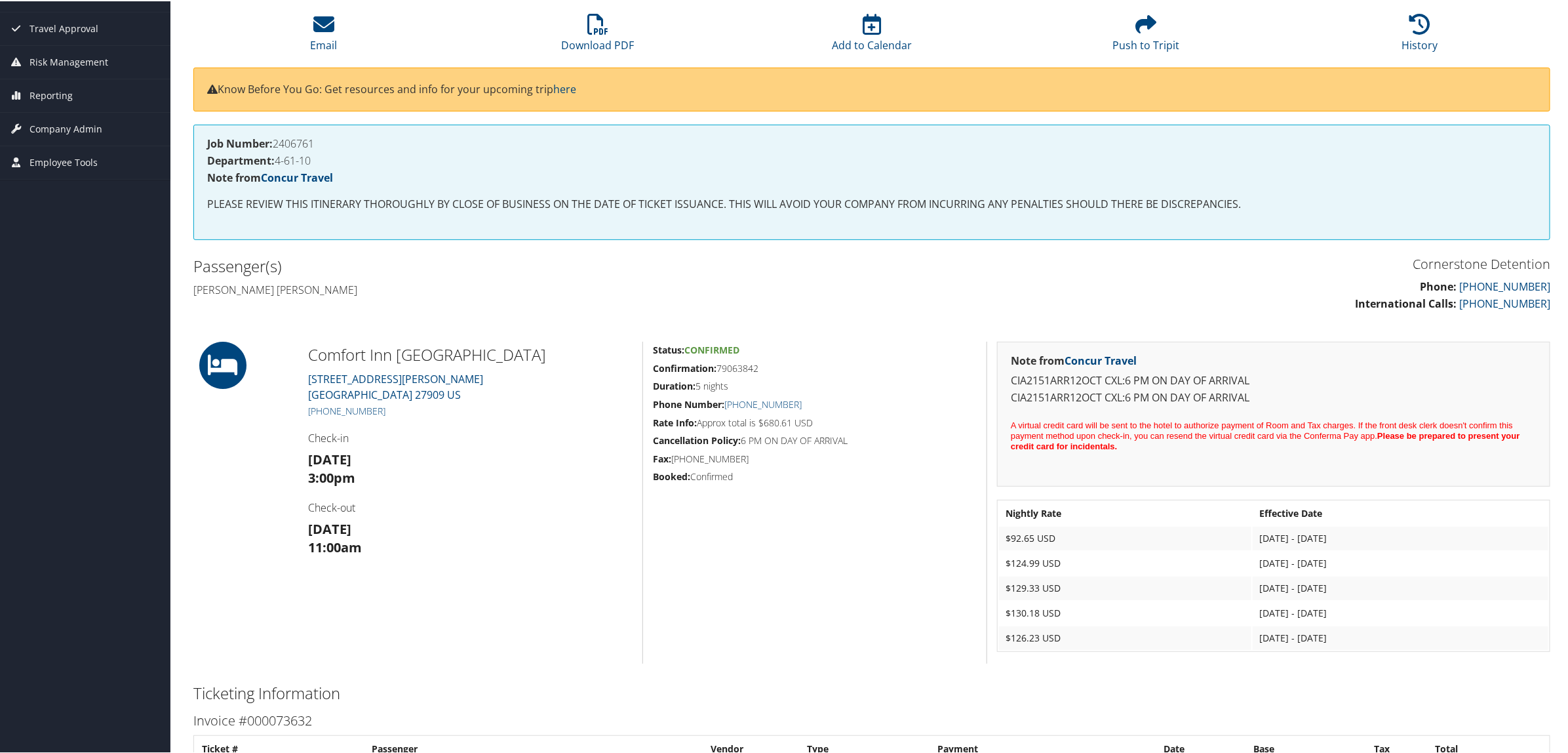
scroll to position [164, 0]
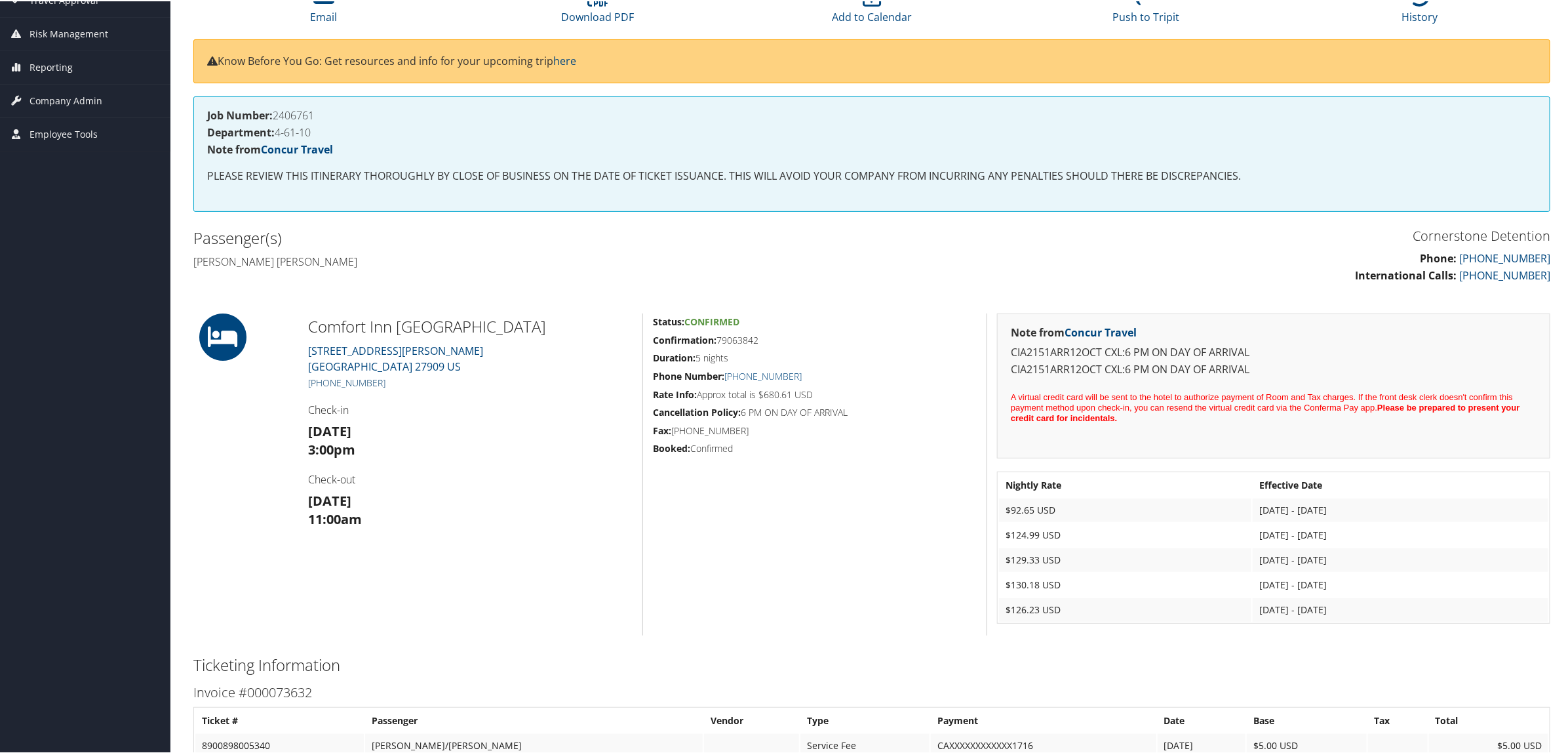
drag, startPoint x: 395, startPoint y: 377, endPoint x: 324, endPoint y: 380, distance: 71.1
click at [324, 380] on h5 "[PHONE_NUMBER]" at bounding box center [470, 382] width 324 height 13
copy link "252) 340-8250"
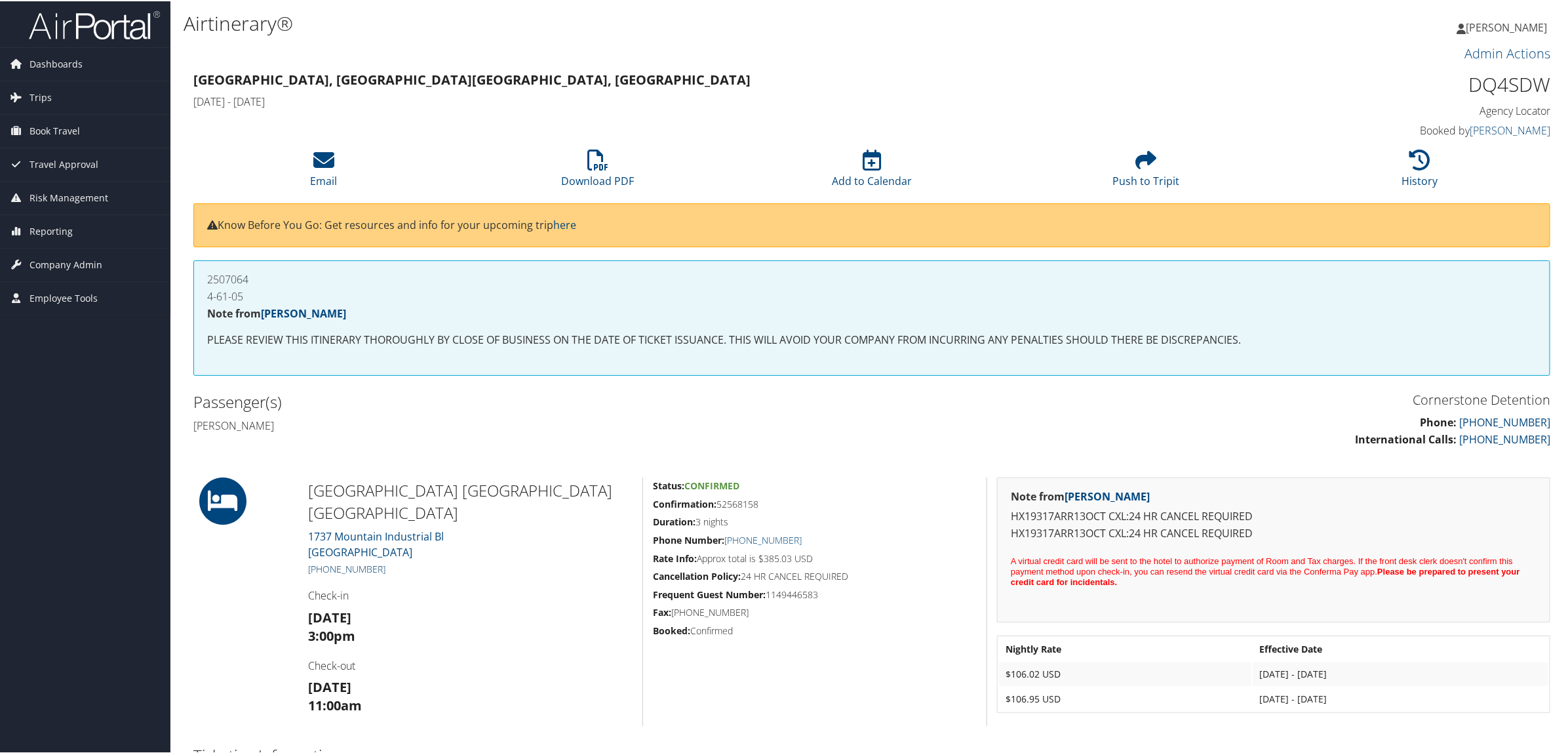
drag, startPoint x: 381, startPoint y: 546, endPoint x: 323, endPoint y: 543, distance: 58.1
click at [323, 561] on h5 "[PHONE_NUMBER]" at bounding box center [470, 568] width 324 height 13
copy link "770) 934-0004"
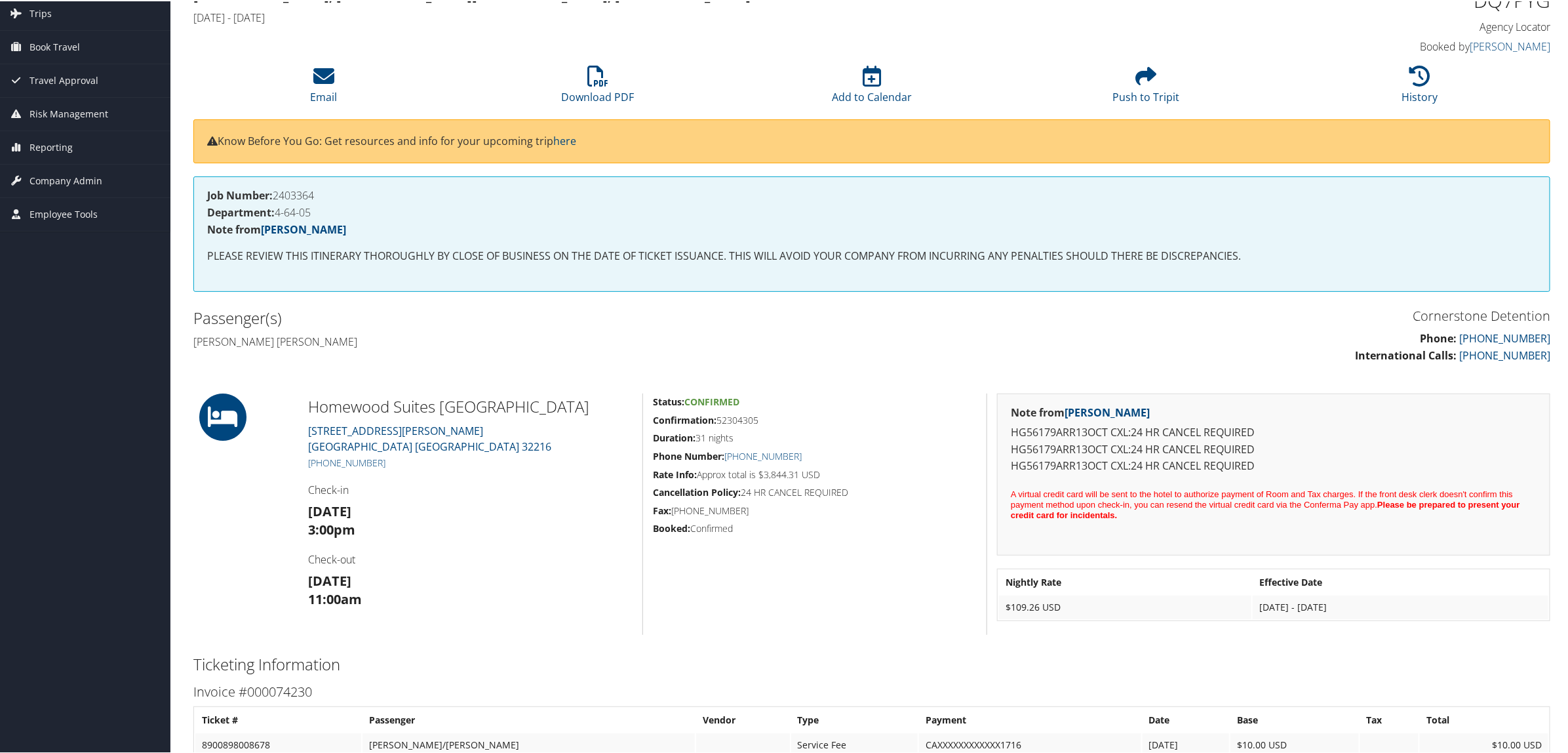
scroll to position [164, 0]
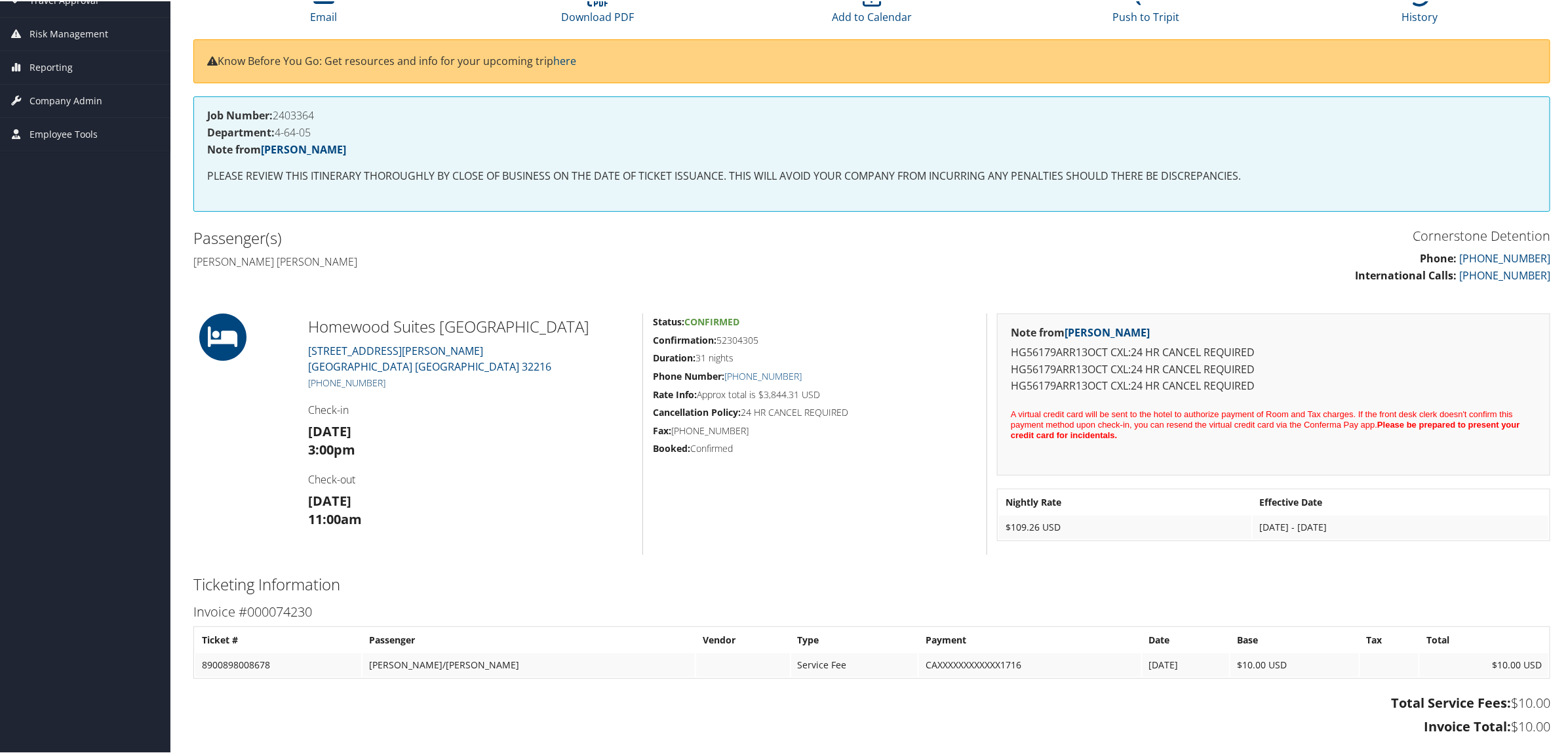
drag, startPoint x: 396, startPoint y: 382, endPoint x: 322, endPoint y: 384, distance: 74.0
click at [322, 384] on h5 "+1 (904) 253-7120" at bounding box center [470, 382] width 324 height 13
copy link "904) 253-7120"
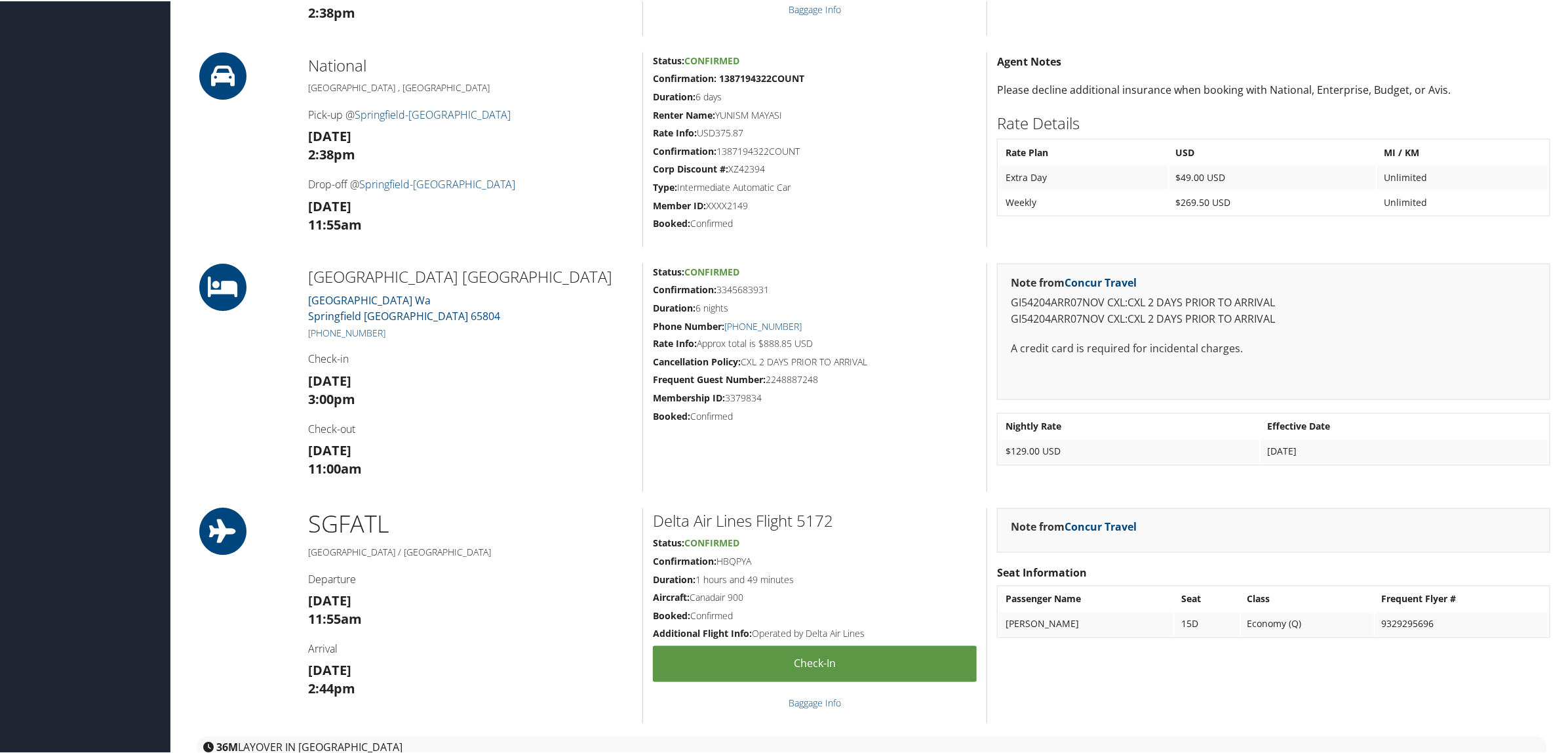
scroll to position [1230, 0]
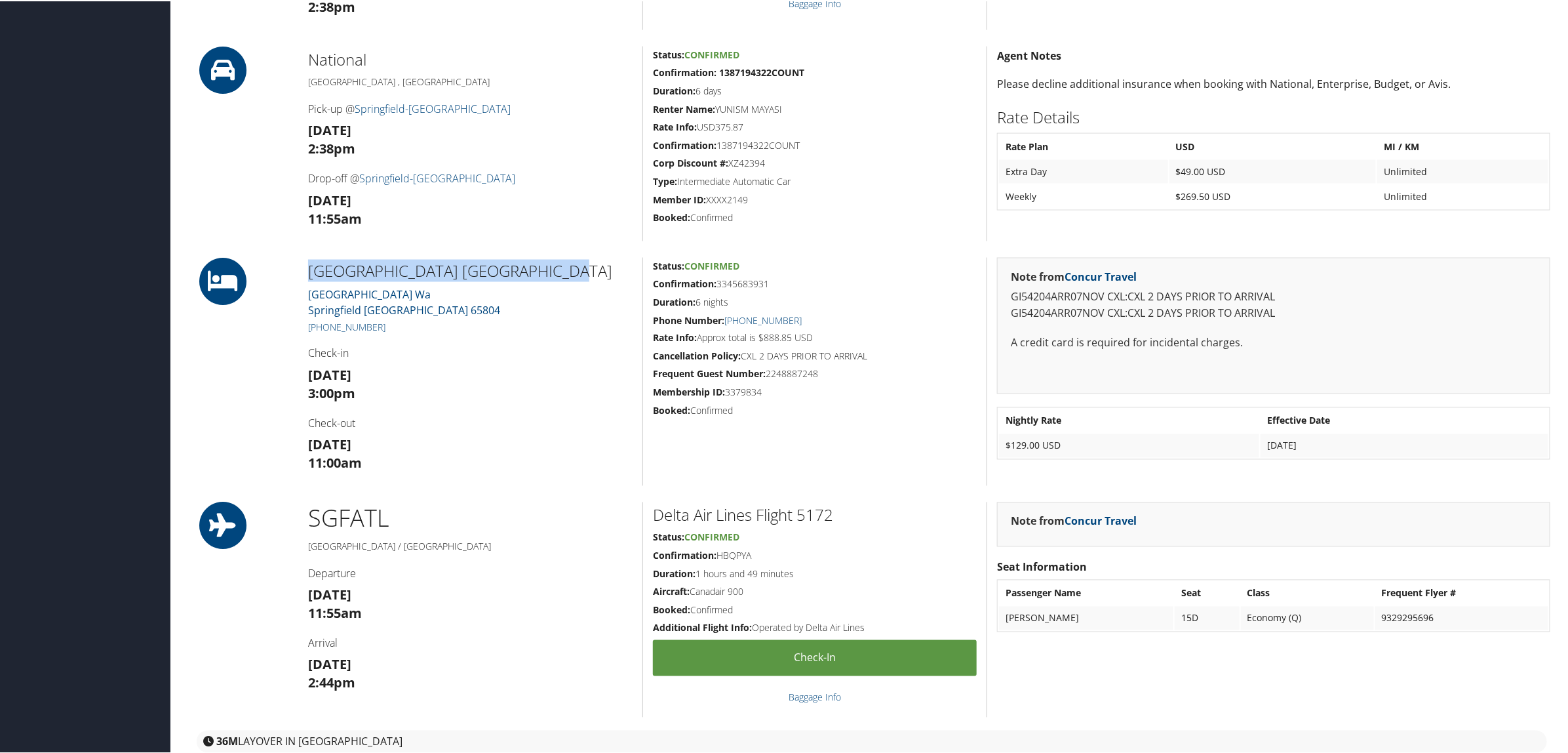
drag, startPoint x: 307, startPoint y: 261, endPoint x: 541, endPoint y: 269, distance: 234.1
click at [541, 269] on h2 "[GEOGRAPHIC_DATA] [GEOGRAPHIC_DATA]" at bounding box center [470, 269] width 324 height 22
copy h2 "[GEOGRAPHIC_DATA] [GEOGRAPHIC_DATA]"
drag, startPoint x: 388, startPoint y: 323, endPoint x: 323, endPoint y: 321, distance: 65.0
click at [323, 321] on h5 "+1 (417) 875-8800" at bounding box center [470, 326] width 324 height 13
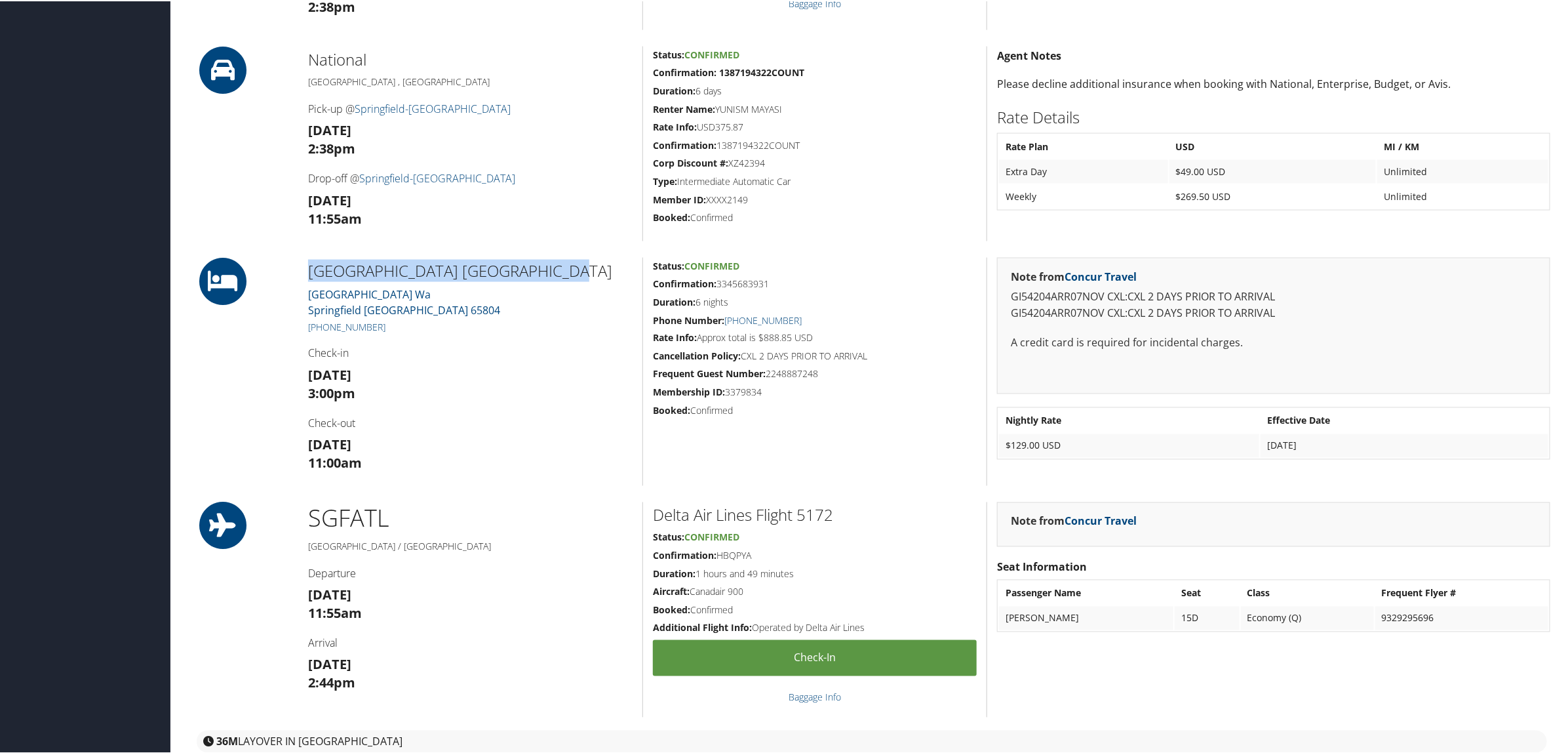
copy link "417) 875-8800"
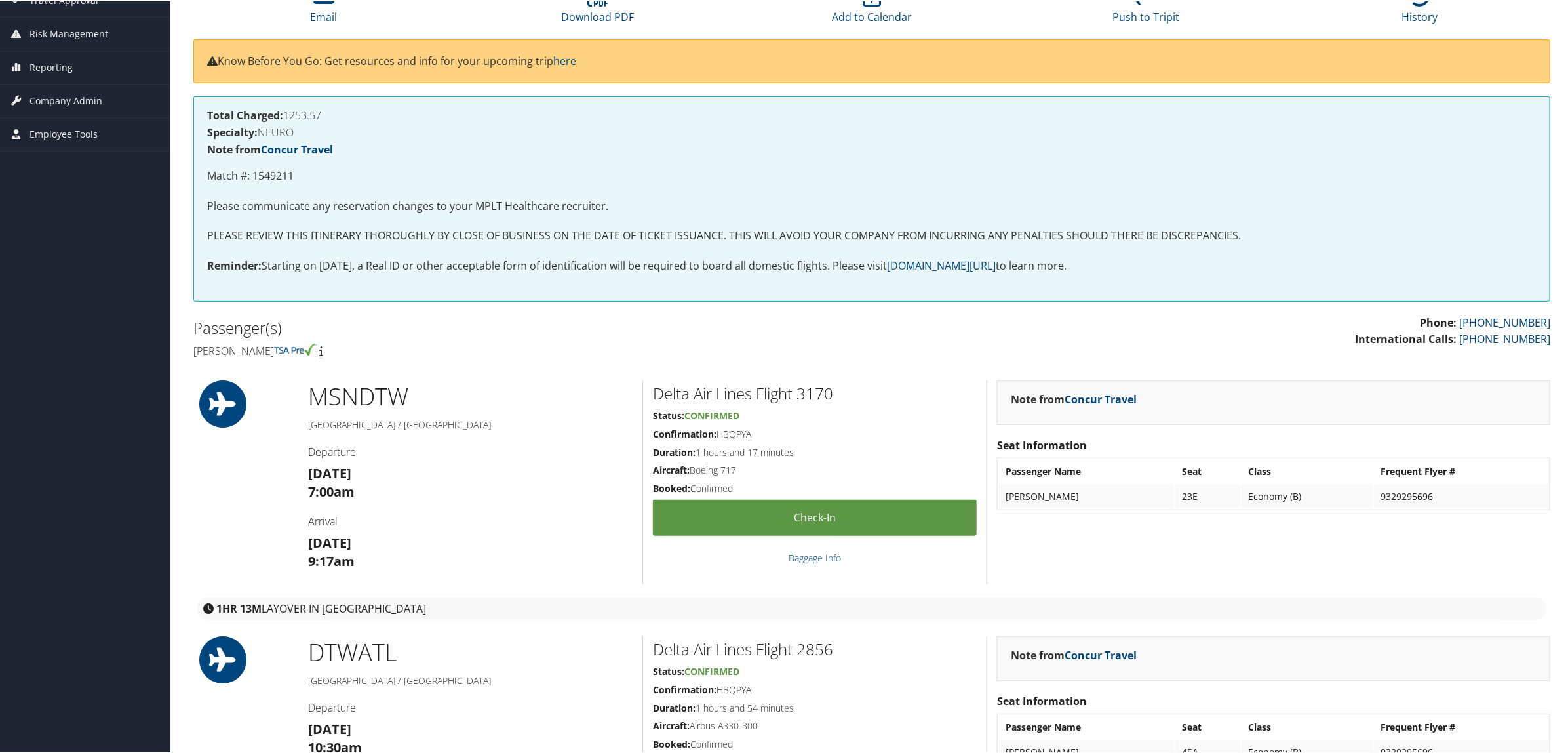
scroll to position [0, 0]
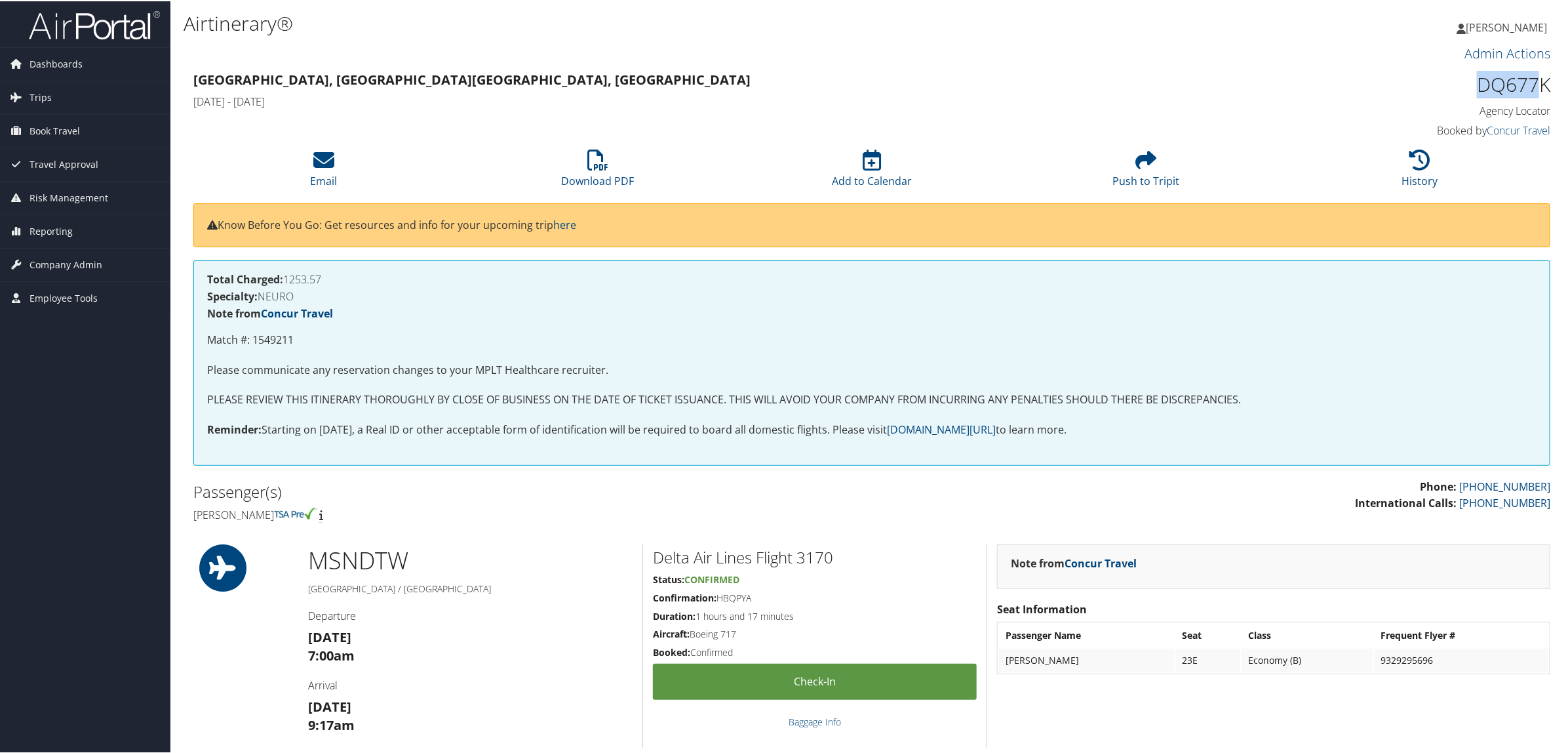
drag, startPoint x: 1466, startPoint y: 80, endPoint x: 1539, endPoint y: 83, distance: 73.1
click at [1539, 83] on h1 "DQ677K" at bounding box center [1387, 83] width 324 height 27
click at [1387, 82] on h1 "DQ677K" at bounding box center [1387, 83] width 324 height 27
drag, startPoint x: 1466, startPoint y: 83, endPoint x: 1544, endPoint y: 86, distance: 78.1
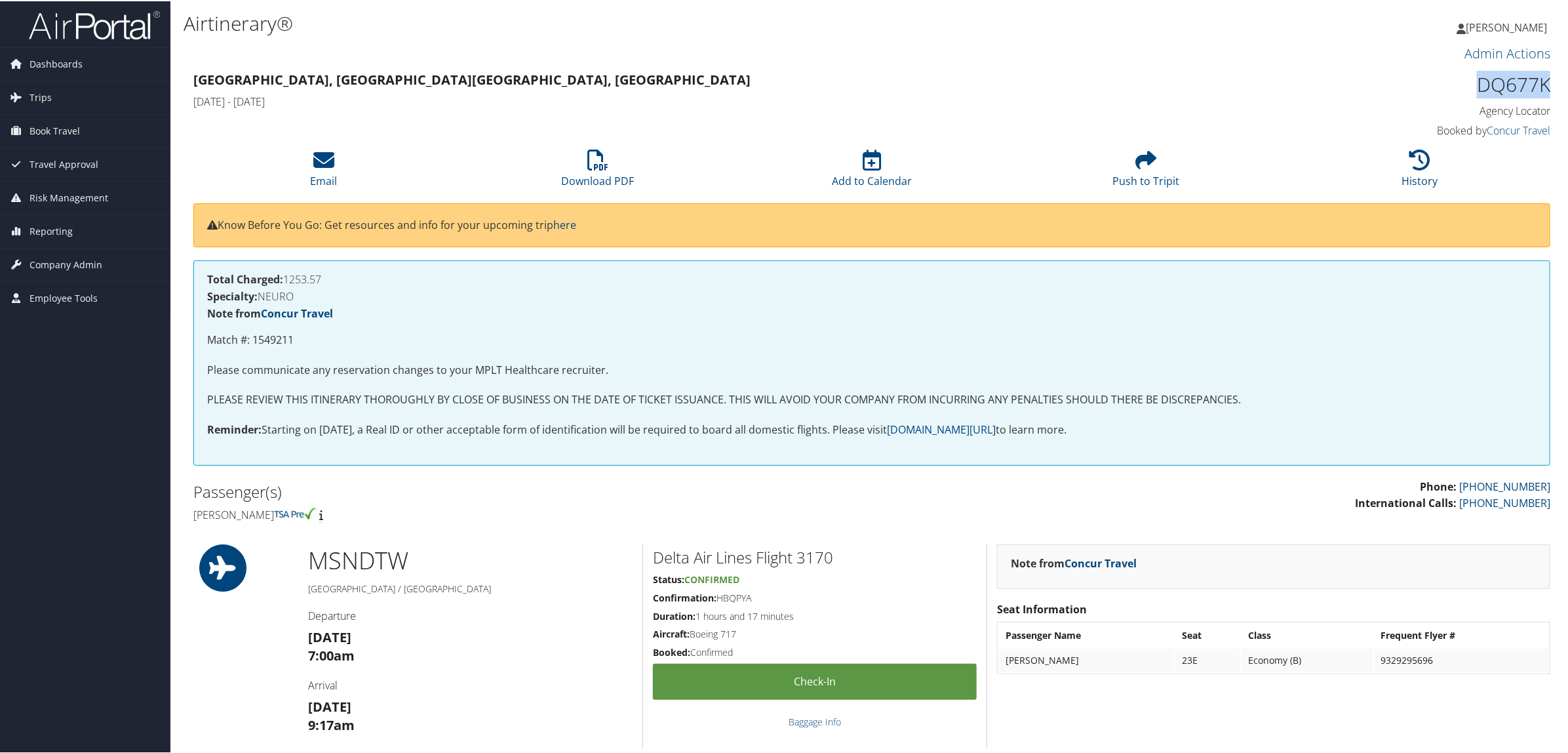
click at [1544, 86] on h1 "DQ677K" at bounding box center [1387, 83] width 324 height 27
copy h1 "DQ677K"
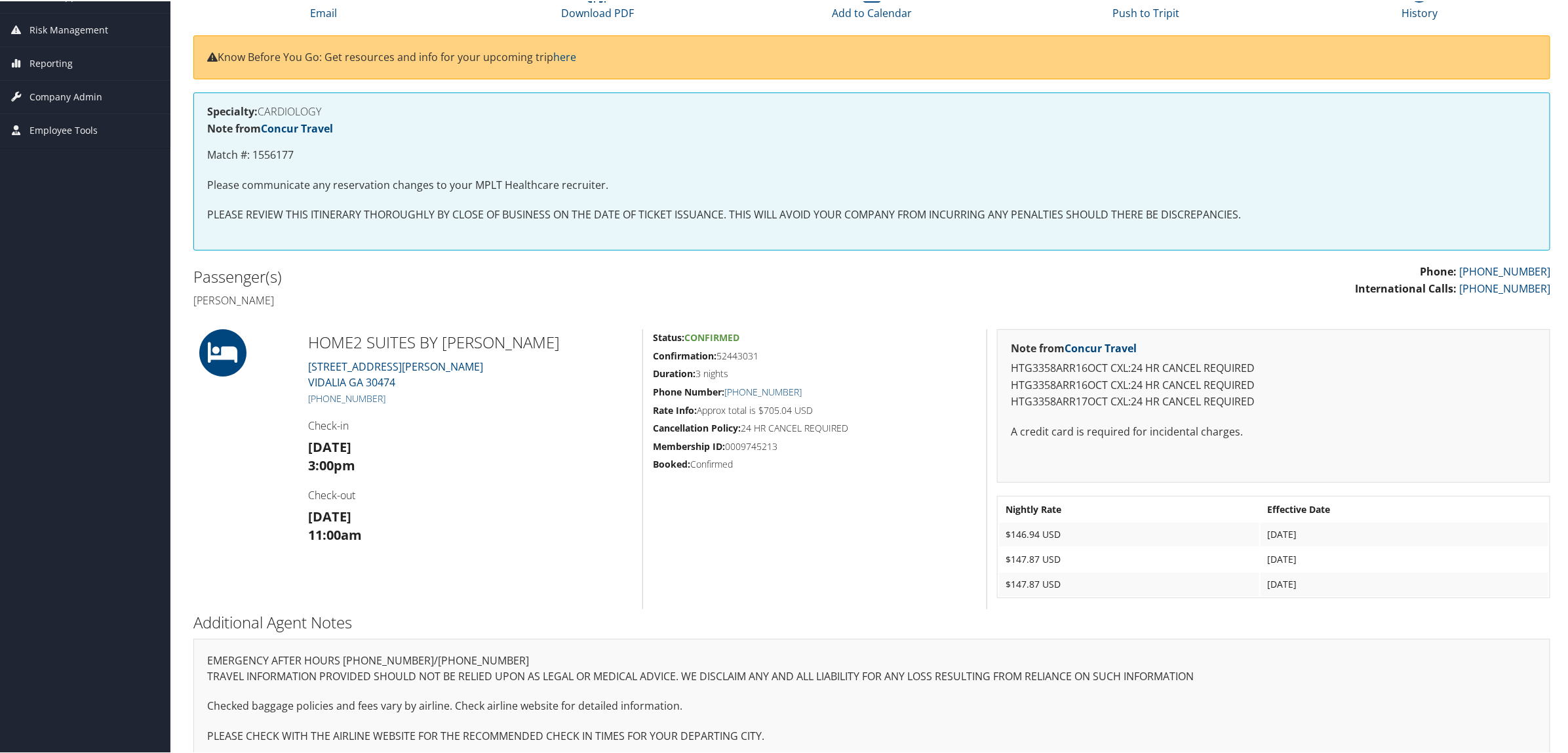
scroll to position [185, 0]
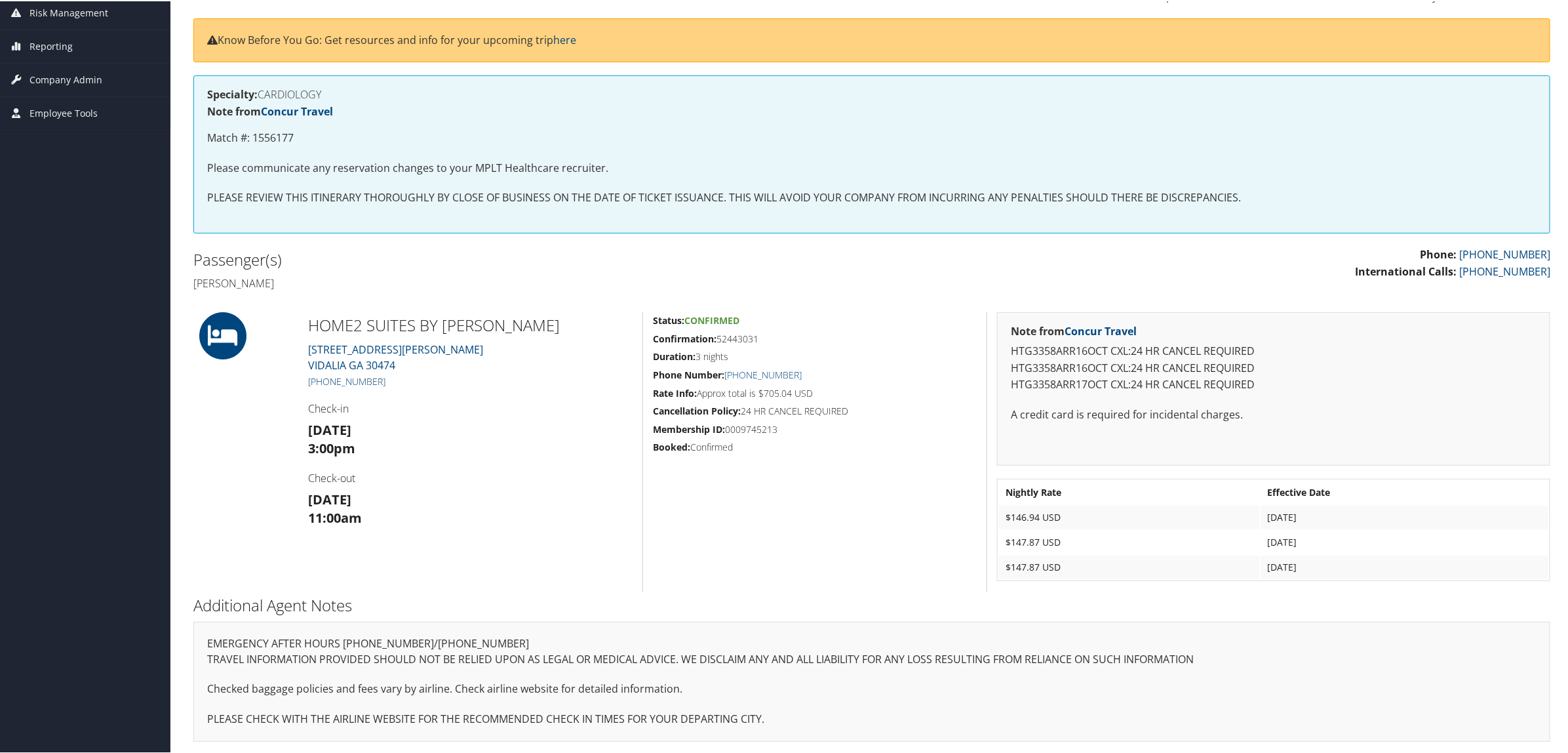
drag, startPoint x: 393, startPoint y: 375, endPoint x: 320, endPoint y: 381, distance: 73.2
click at [320, 381] on h5 "[PHONE_NUMBER]" at bounding box center [470, 380] width 324 height 13
copy link "[PHONE_NUMBER]"
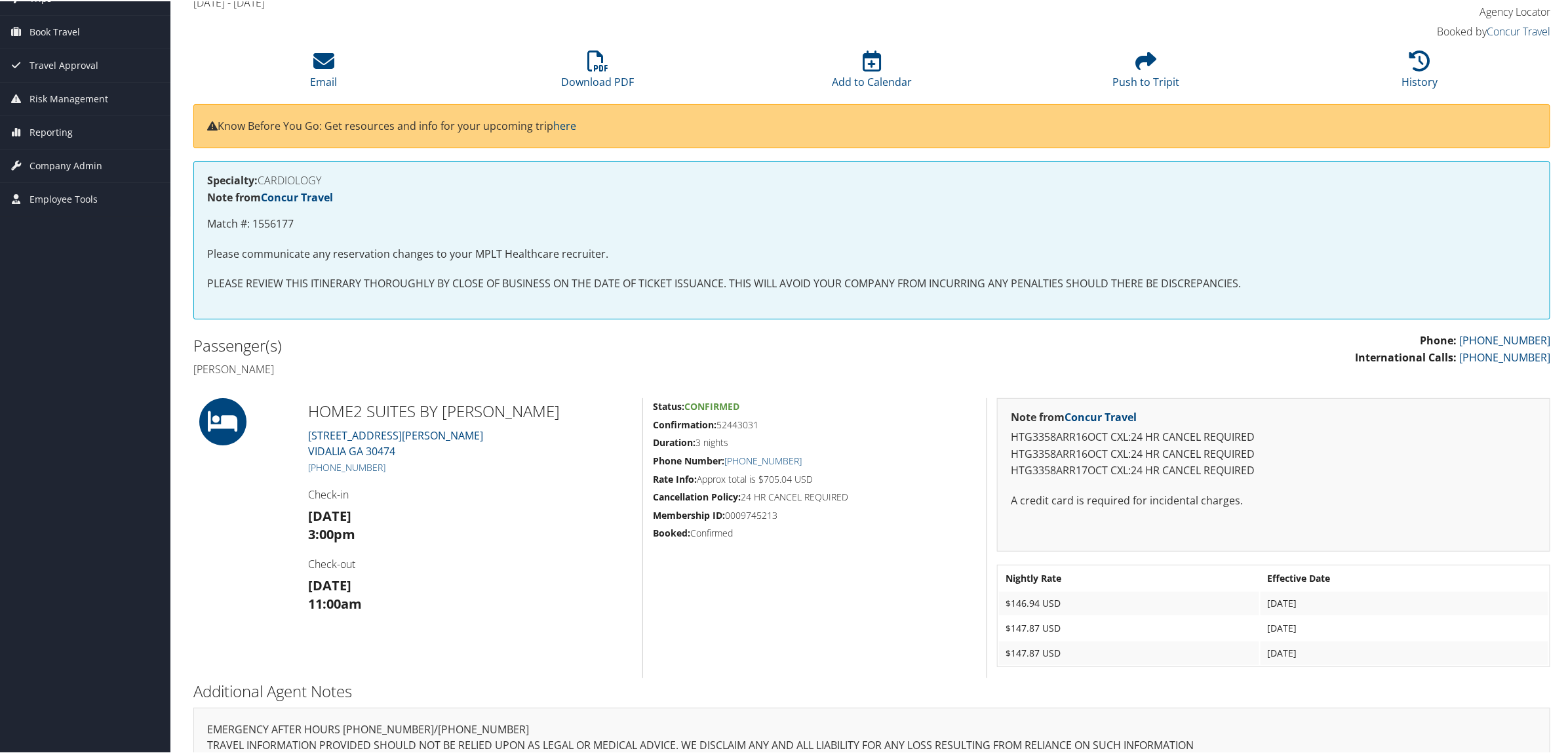
scroll to position [0, 0]
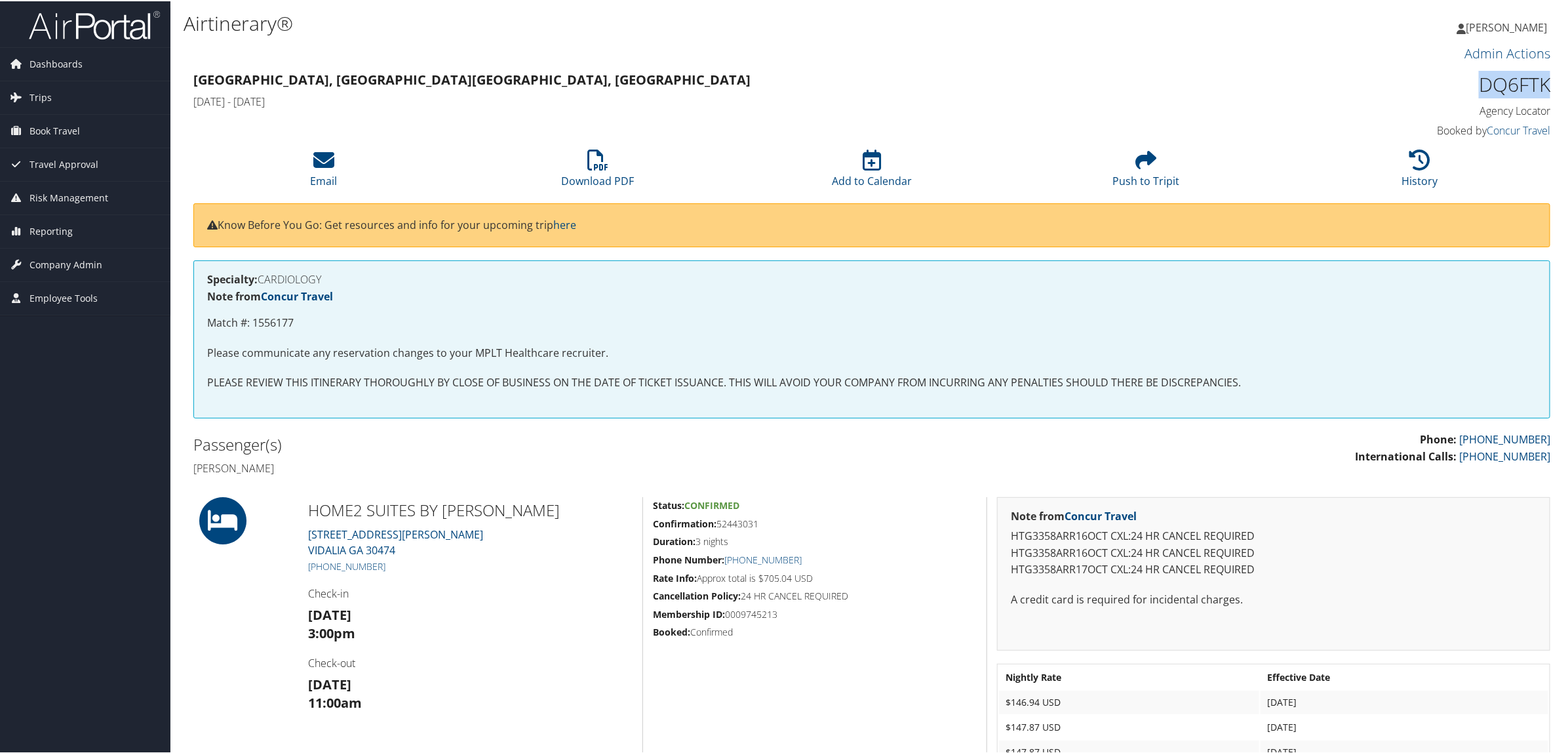
drag, startPoint x: 1470, startPoint y: 79, endPoint x: 1549, endPoint y: 86, distance: 79.3
click at [1549, 86] on div "DQ6FTK Agency Locator Agency Locator DQ6FTK Booked by Concur Travel Booked by C…" at bounding box center [1387, 104] width 345 height 75
copy h1 "DQ6FTK"
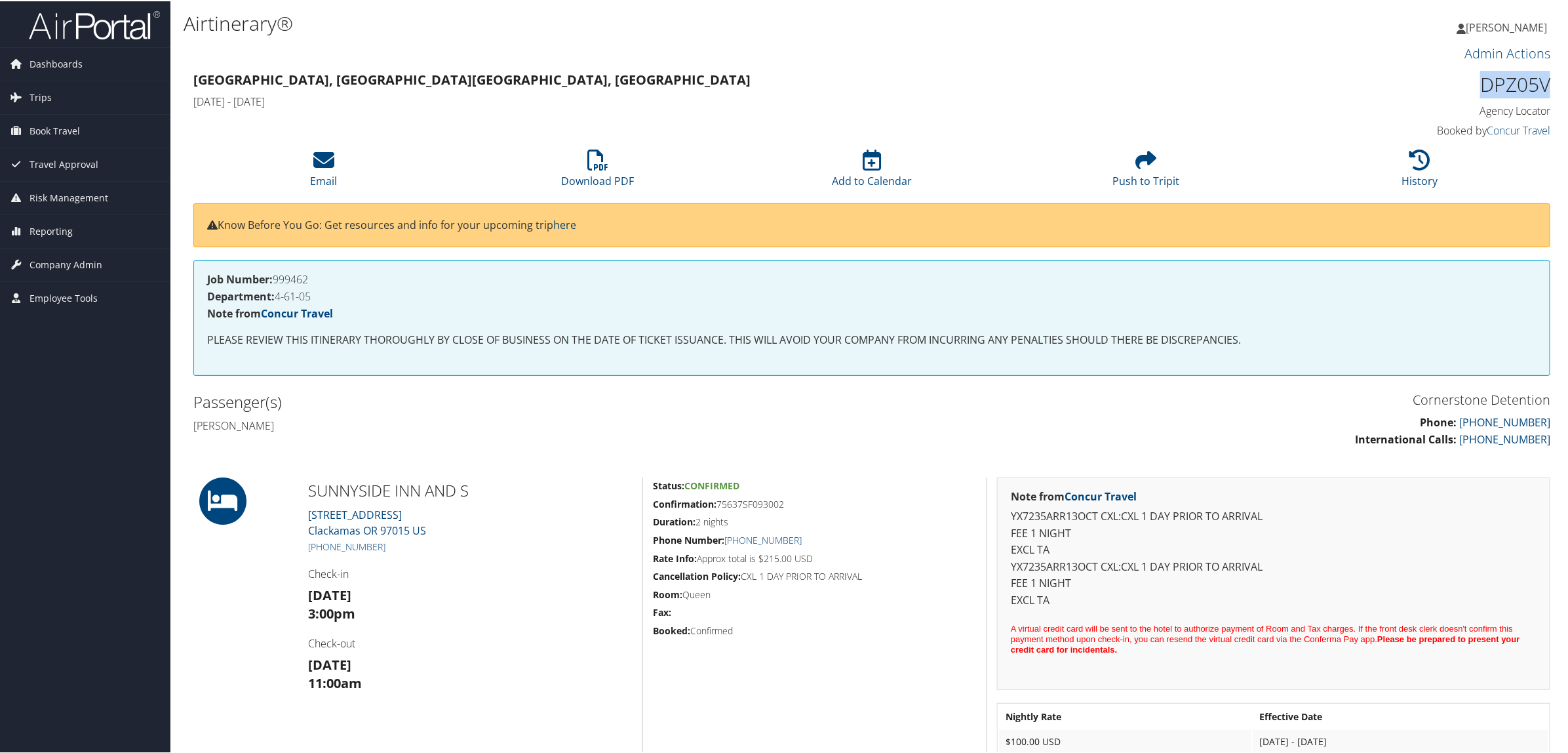
drag, startPoint x: 1472, startPoint y: 78, endPoint x: 1541, endPoint y: 86, distance: 69.5
click at [1541, 86] on h1 "DPZ05V" at bounding box center [1387, 83] width 324 height 27
copy h1 "DPZ05V"
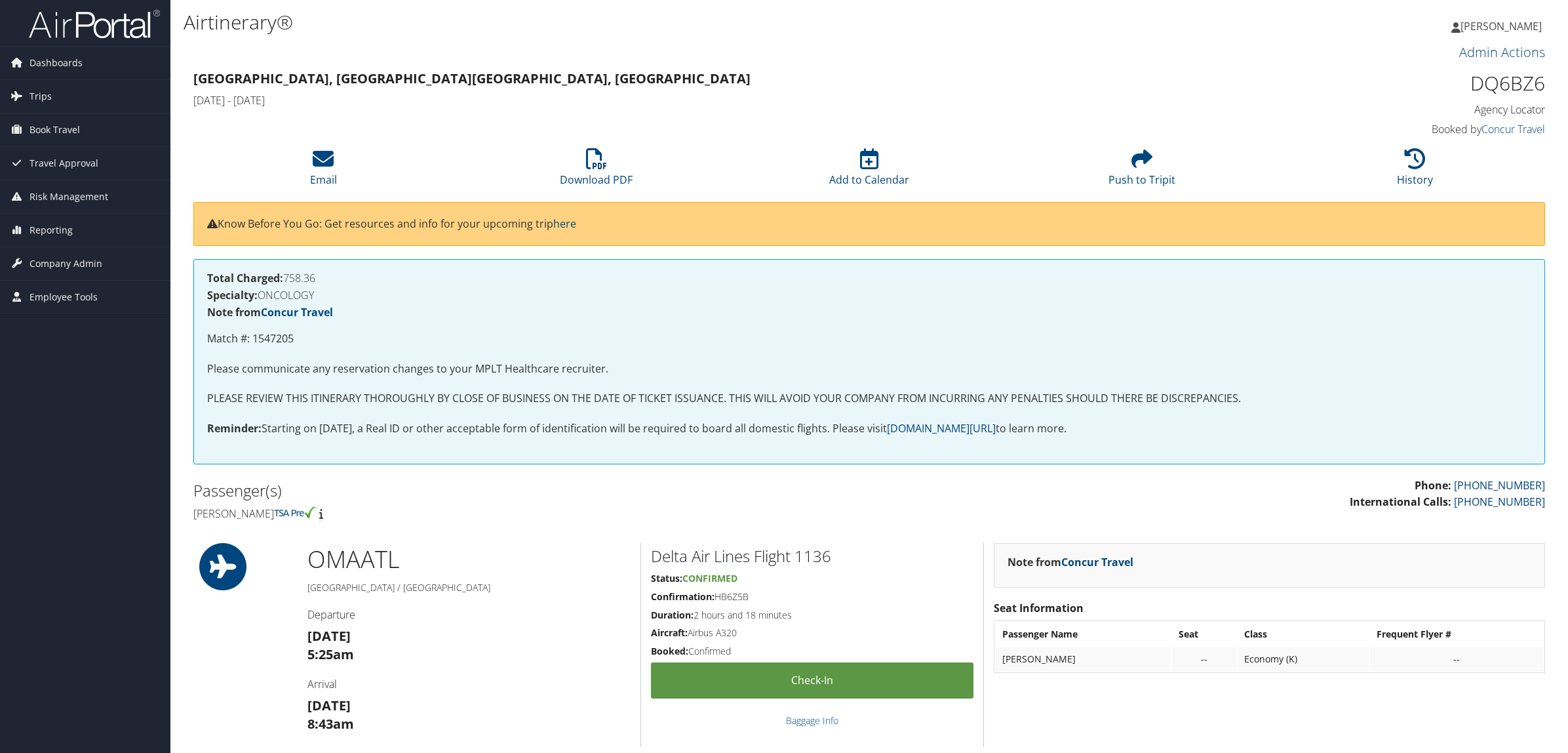
scroll to position [901, 0]
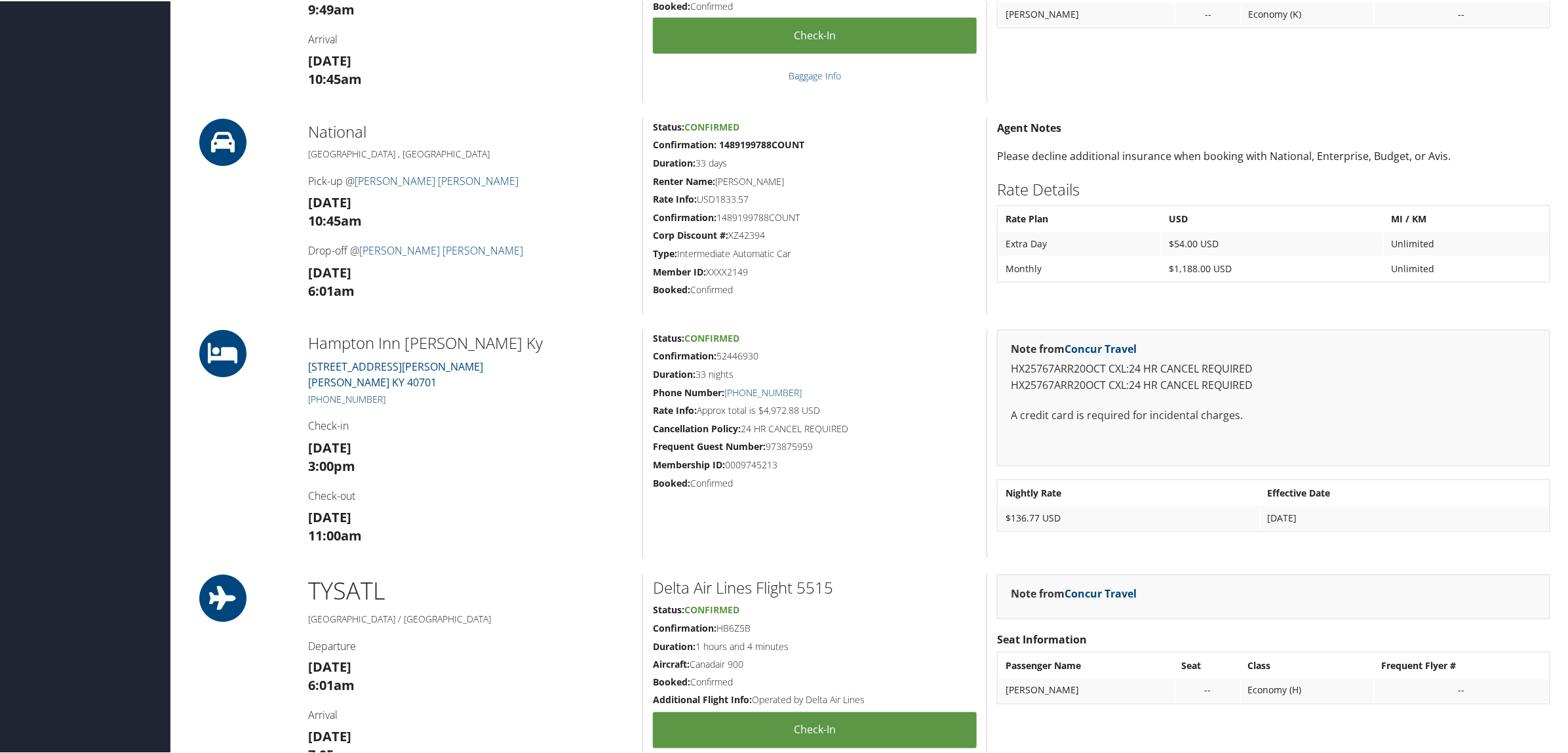
drag, startPoint x: 392, startPoint y: 394, endPoint x: 321, endPoint y: 397, distance: 71.1
click at [321, 397] on h5 "[PHONE_NUMBER]" at bounding box center [470, 398] width 324 height 13
copy link "[PHONE_NUMBER]"
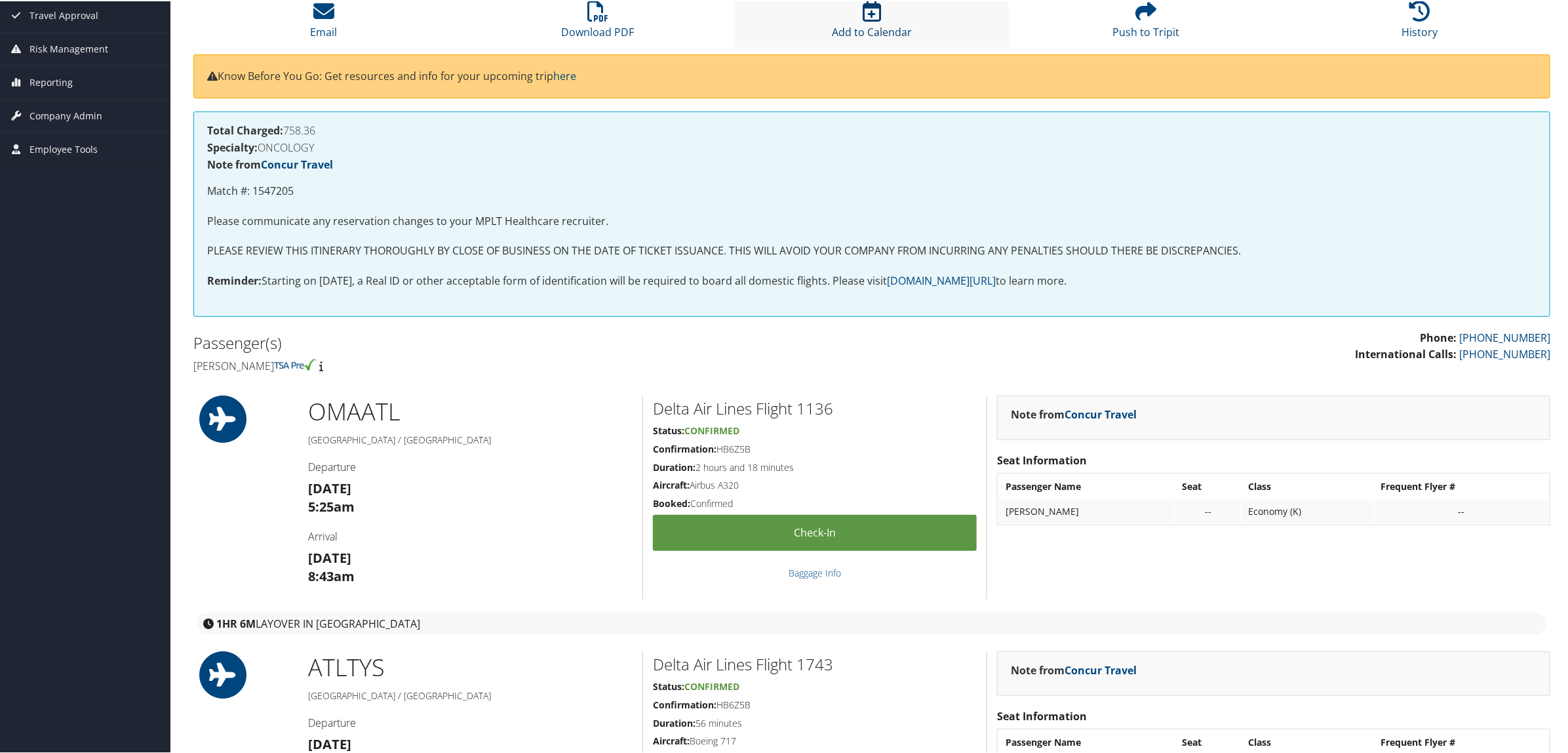
scroll to position [164, 0]
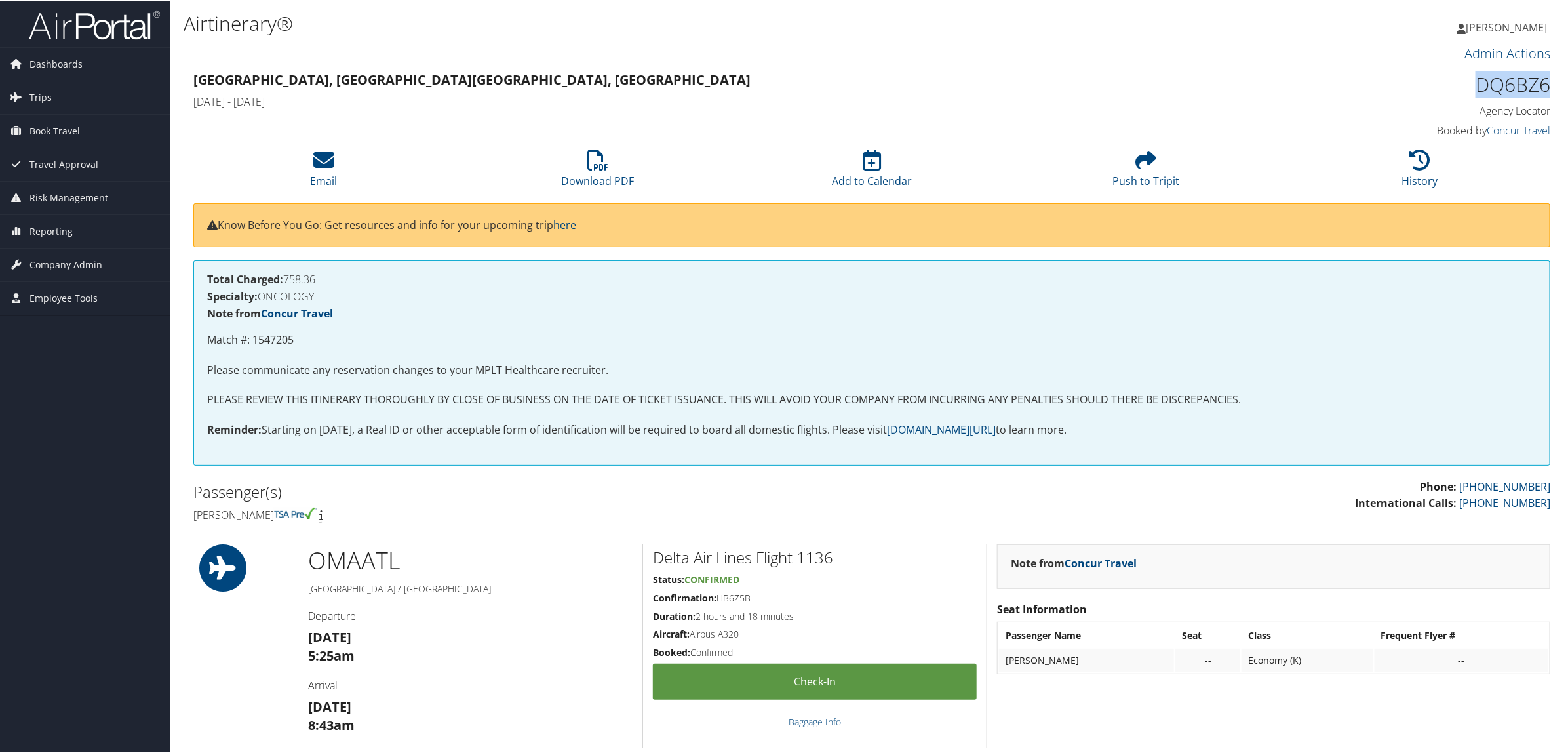
drag, startPoint x: 1486, startPoint y: 80, endPoint x: 1547, endPoint y: 80, distance: 61.0
click at [1547, 80] on div "DQ6BZ6 Agency Locator Agency Locator DQ6BZ6 Booked by Concur Travel Booked by C…" at bounding box center [1387, 104] width 345 height 75
copy h1 "DQ6BZ6"
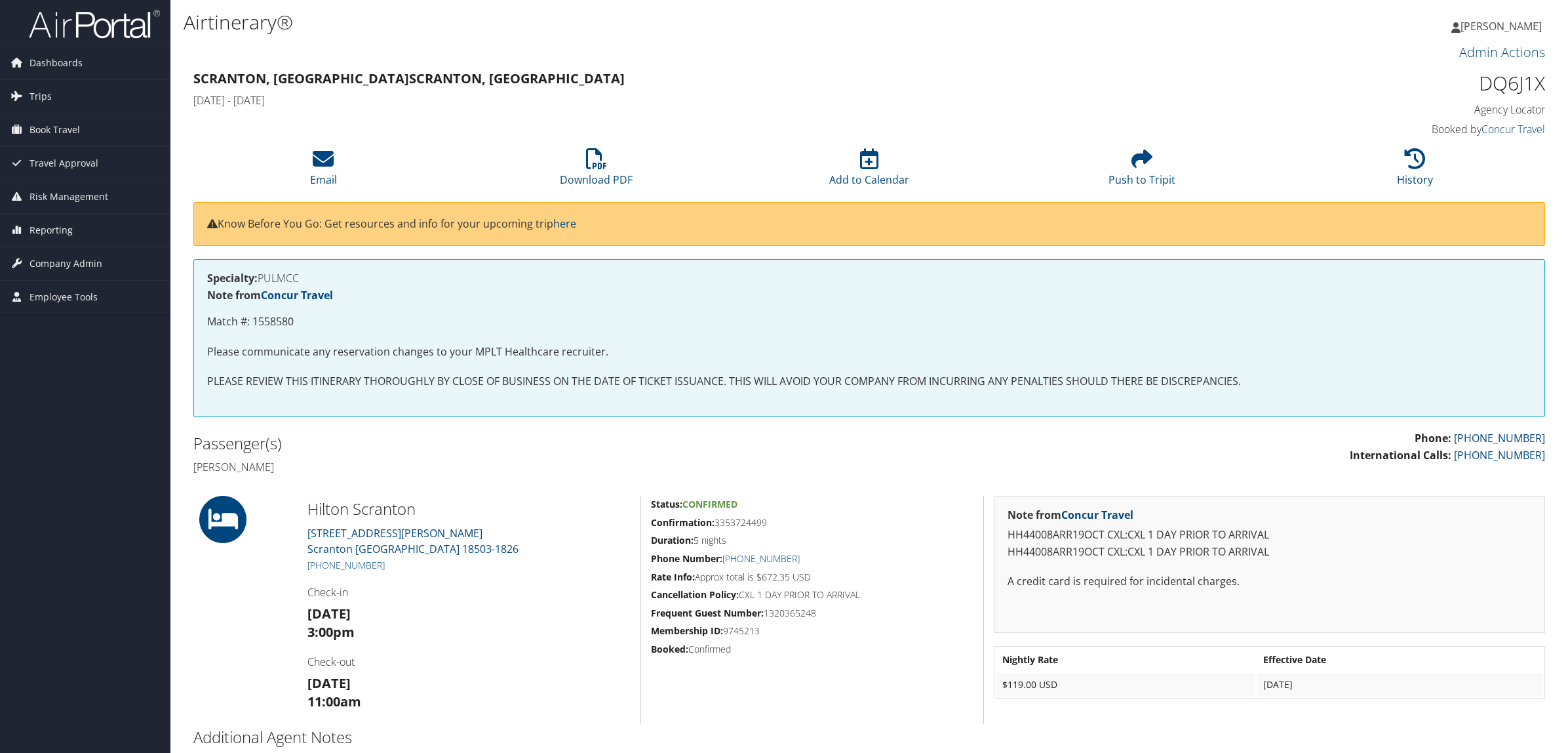
scroll to position [133, 0]
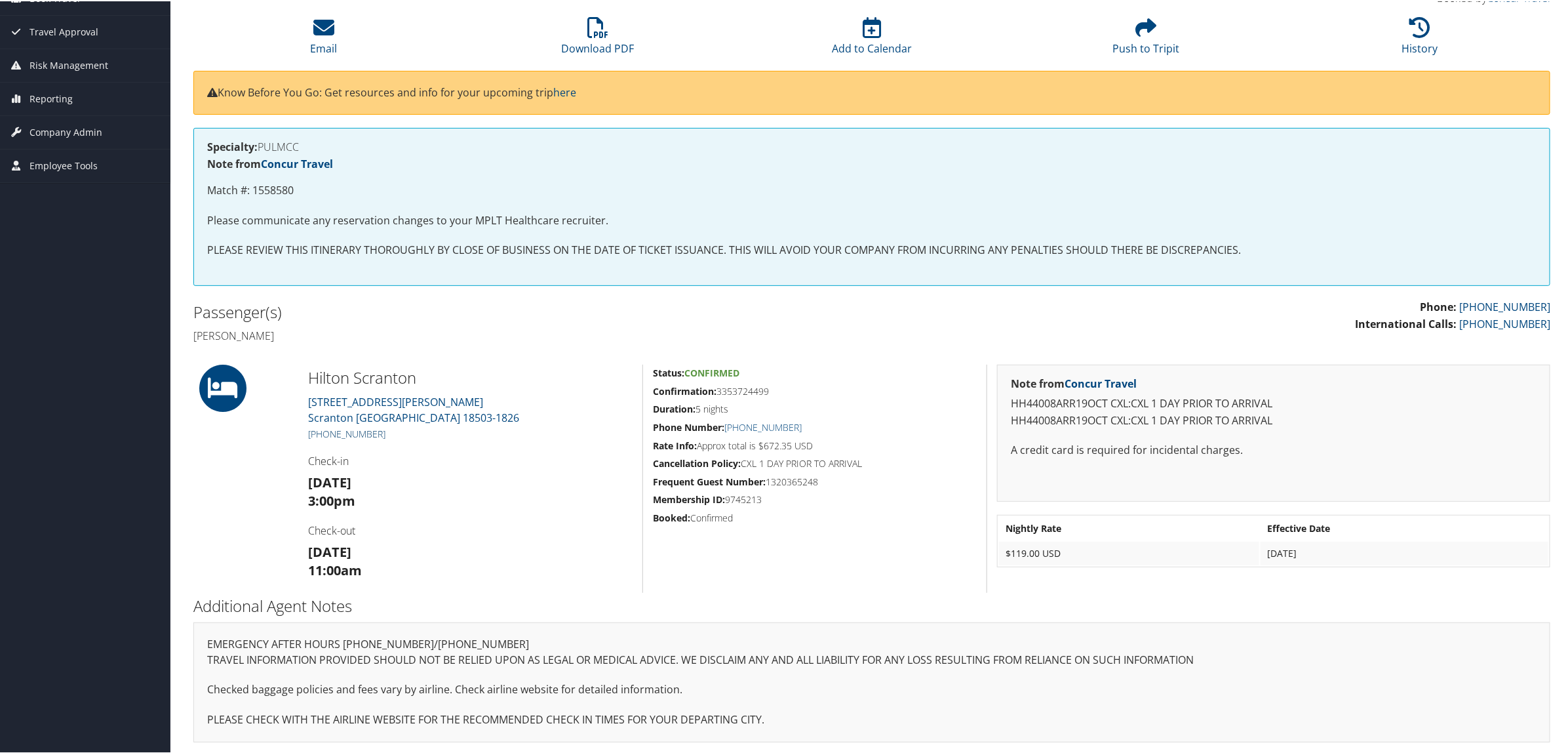
drag, startPoint x: 391, startPoint y: 430, endPoint x: 319, endPoint y: 431, distance: 72.0
click at [319, 431] on h5 "[PHONE_NUMBER]" at bounding box center [470, 433] width 324 height 13
copy link "[PHONE_NUMBER]"
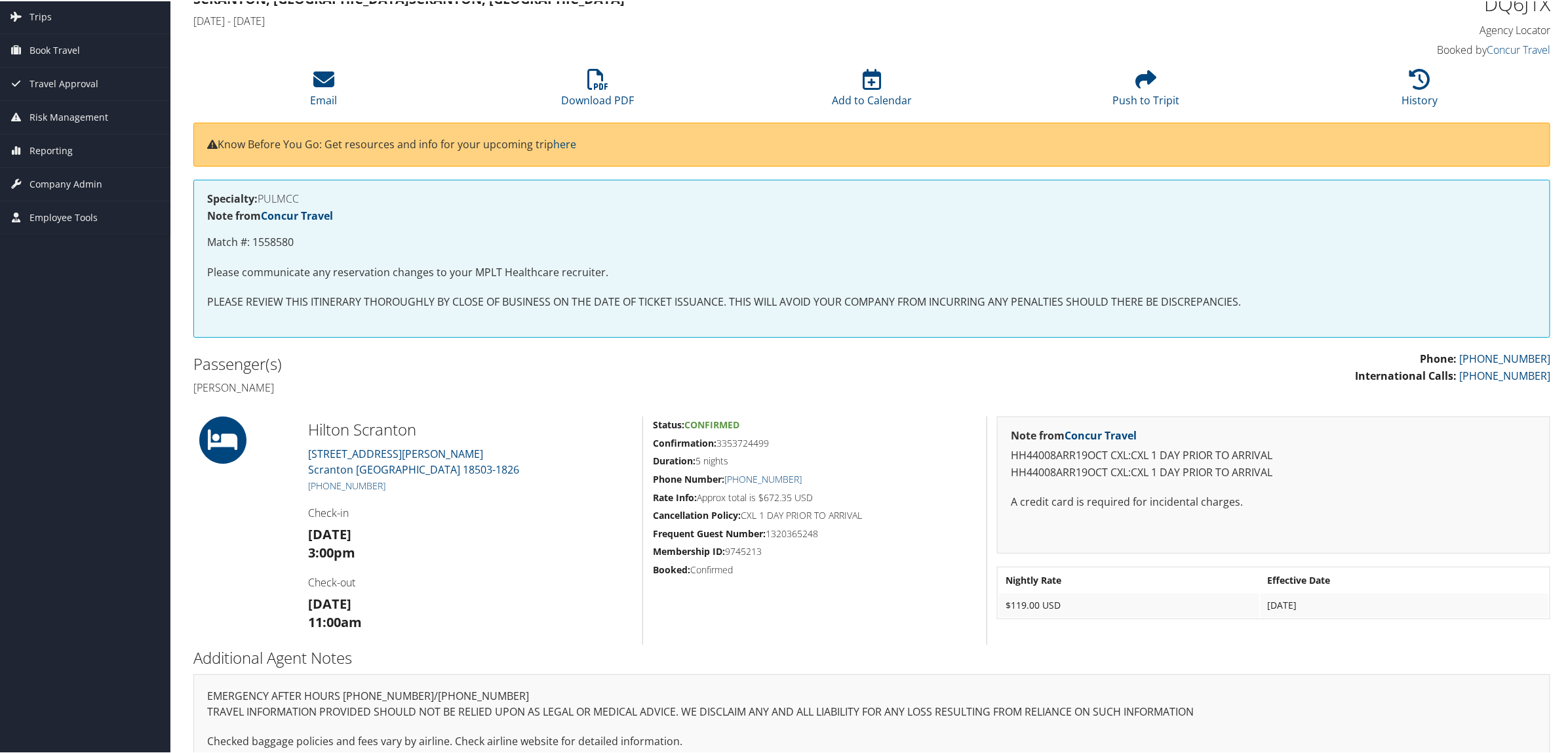
scroll to position [0, 0]
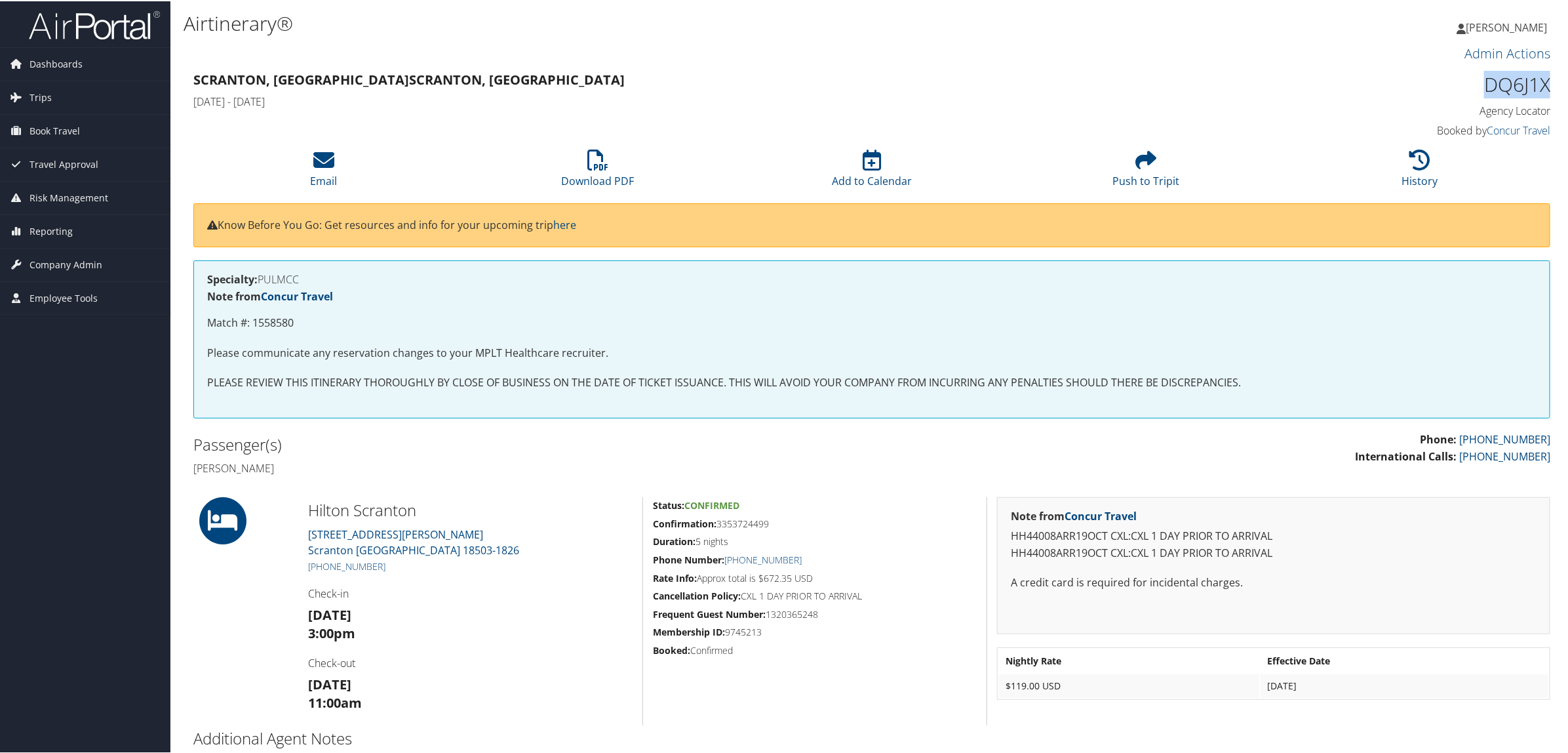
drag, startPoint x: 1482, startPoint y: 84, endPoint x: 1548, endPoint y: 84, distance: 66.0
click at [1548, 84] on div "DQ6J1X Agency Locator Agency Locator DQ6J1X Booked by Concur Travel Booked by C…" at bounding box center [1387, 104] width 345 height 75
copy h1 "DQ6J1X"
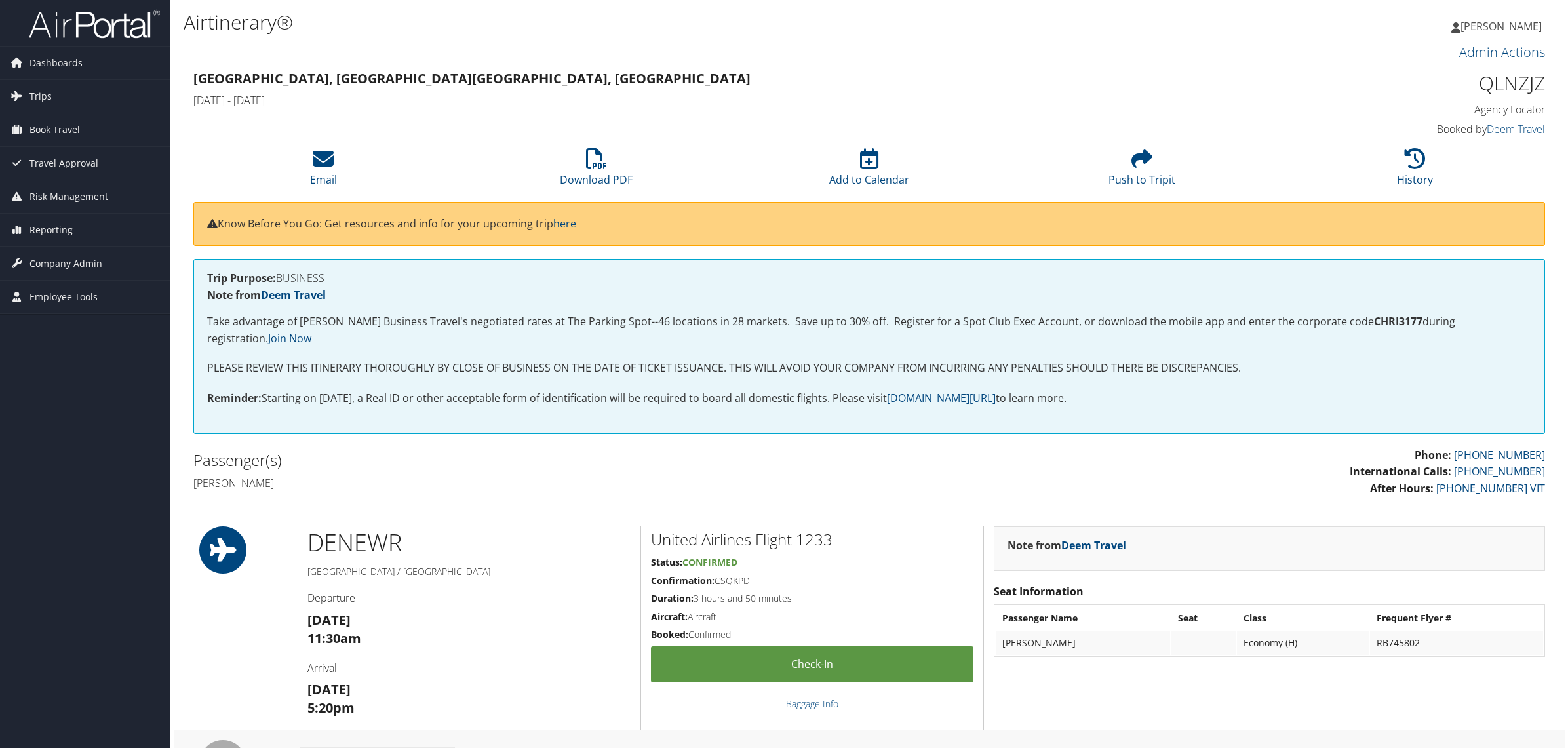
scroll to position [983, 0]
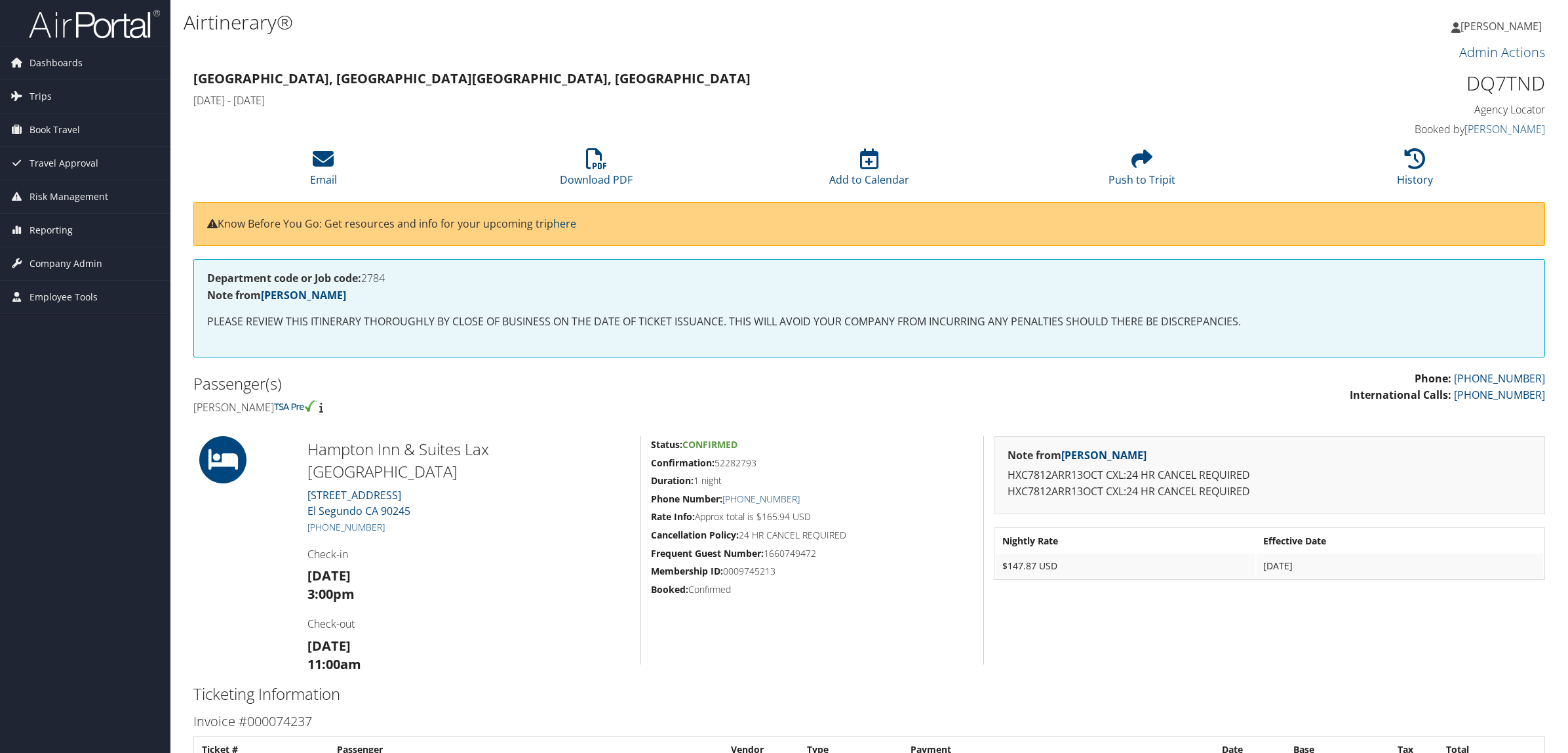
scroll to position [82, 0]
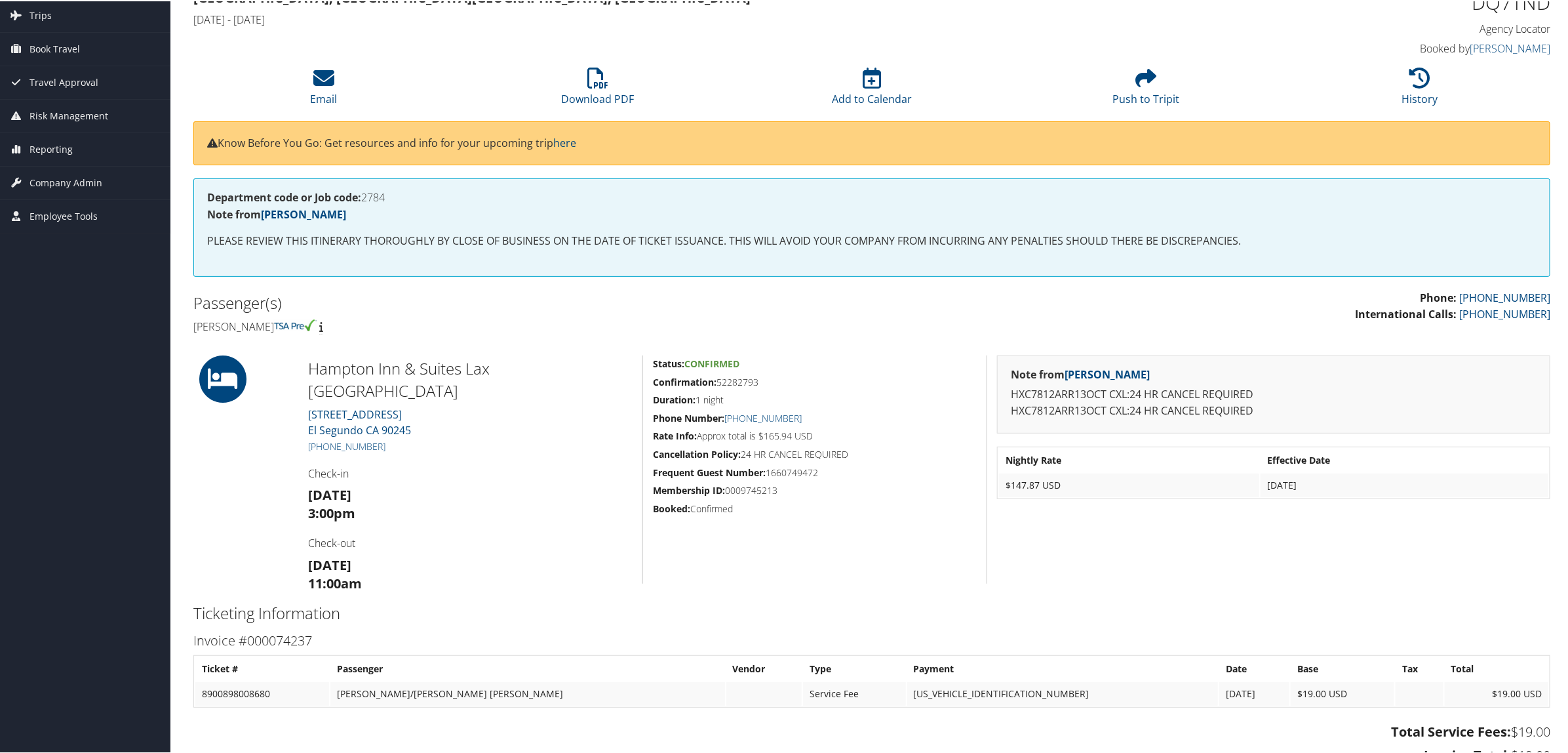
drag, startPoint x: 394, startPoint y: 420, endPoint x: 322, endPoint y: 415, distance: 72.2
click at [322, 415] on div "Hampton Inn & Suites Lax El Segundo 888 N. Pacific Coast Hwy El Segundo CA 9024…" at bounding box center [470, 468] width 345 height 228
copy link "310) 322-2900"
drag, startPoint x: 719, startPoint y: 382, endPoint x: 760, endPoint y: 381, distance: 41.0
click at [760, 381] on h5 "Confirmation: 52282793" at bounding box center [815, 381] width 324 height 13
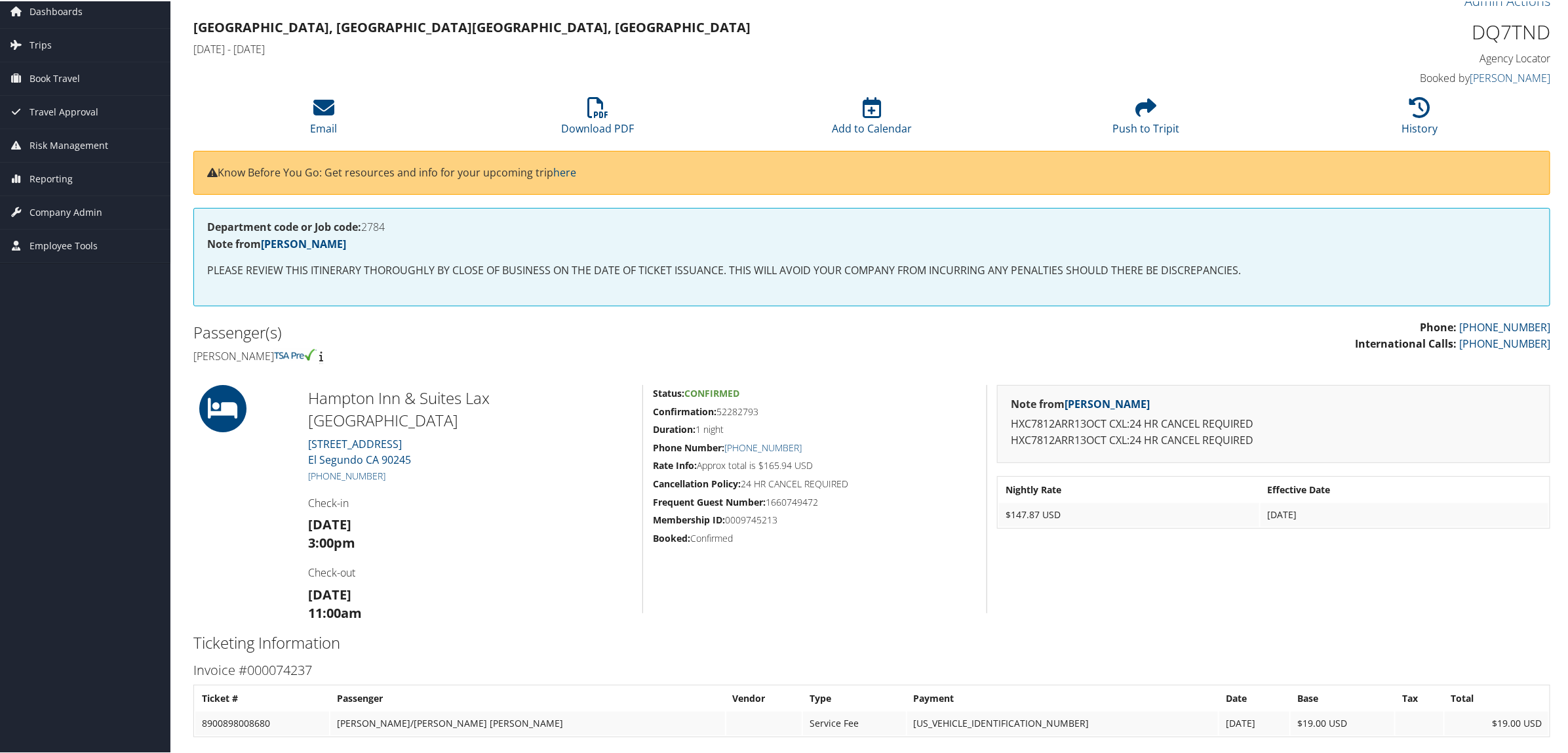
scroll to position [0, 0]
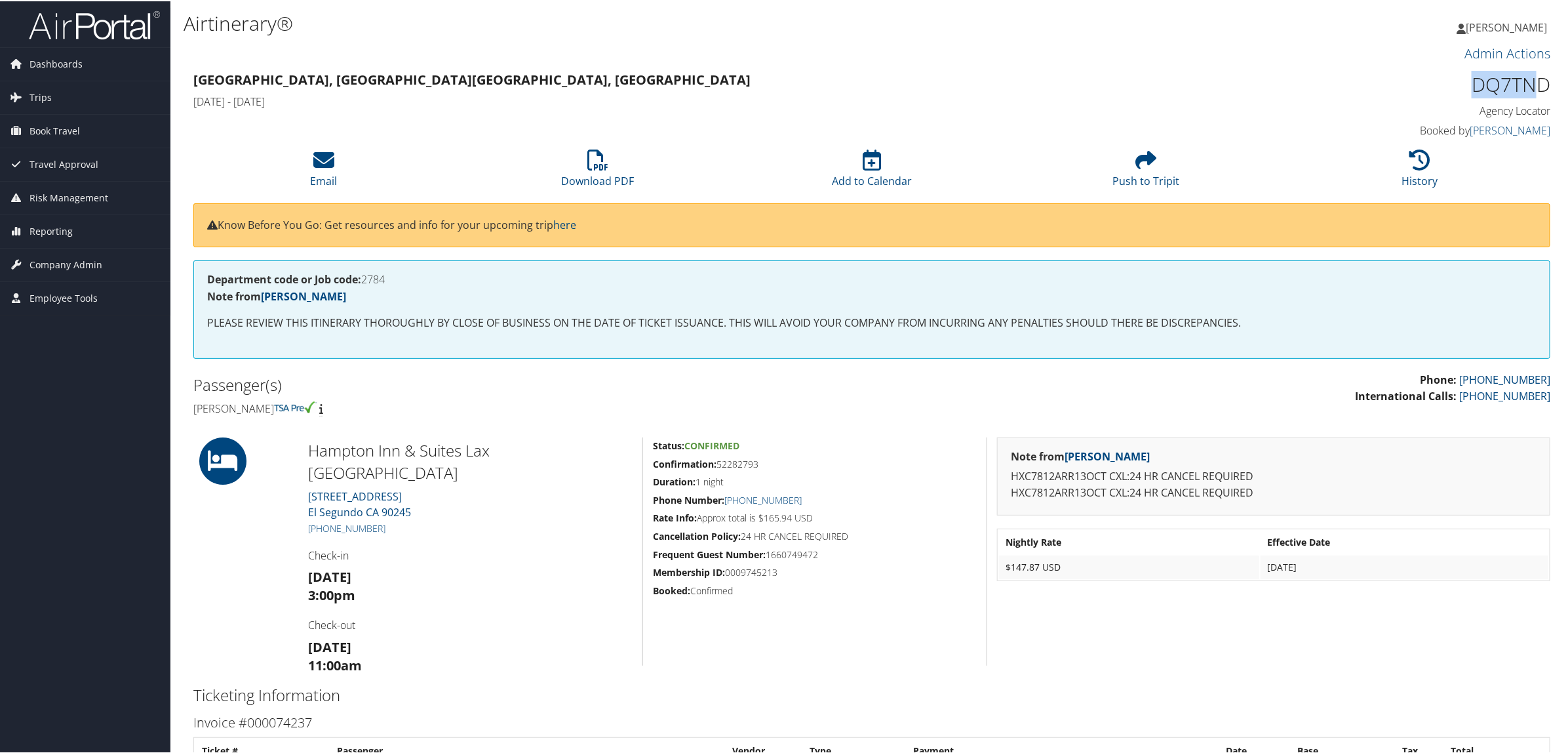
drag, startPoint x: 1460, startPoint y: 90, endPoint x: 1538, endPoint y: 82, distance: 78.4
click at [1538, 82] on h1 "DQ7TND" at bounding box center [1387, 83] width 324 height 27
drag, startPoint x: 1538, startPoint y: 82, endPoint x: 1413, endPoint y: 40, distance: 131.9
click at [1413, 40] on div "Airtinerary® Hope Ewing Hope Ewing My Settings Travel Agency Contacts Log Consu…" at bounding box center [871, 541] width 1402 height 1082
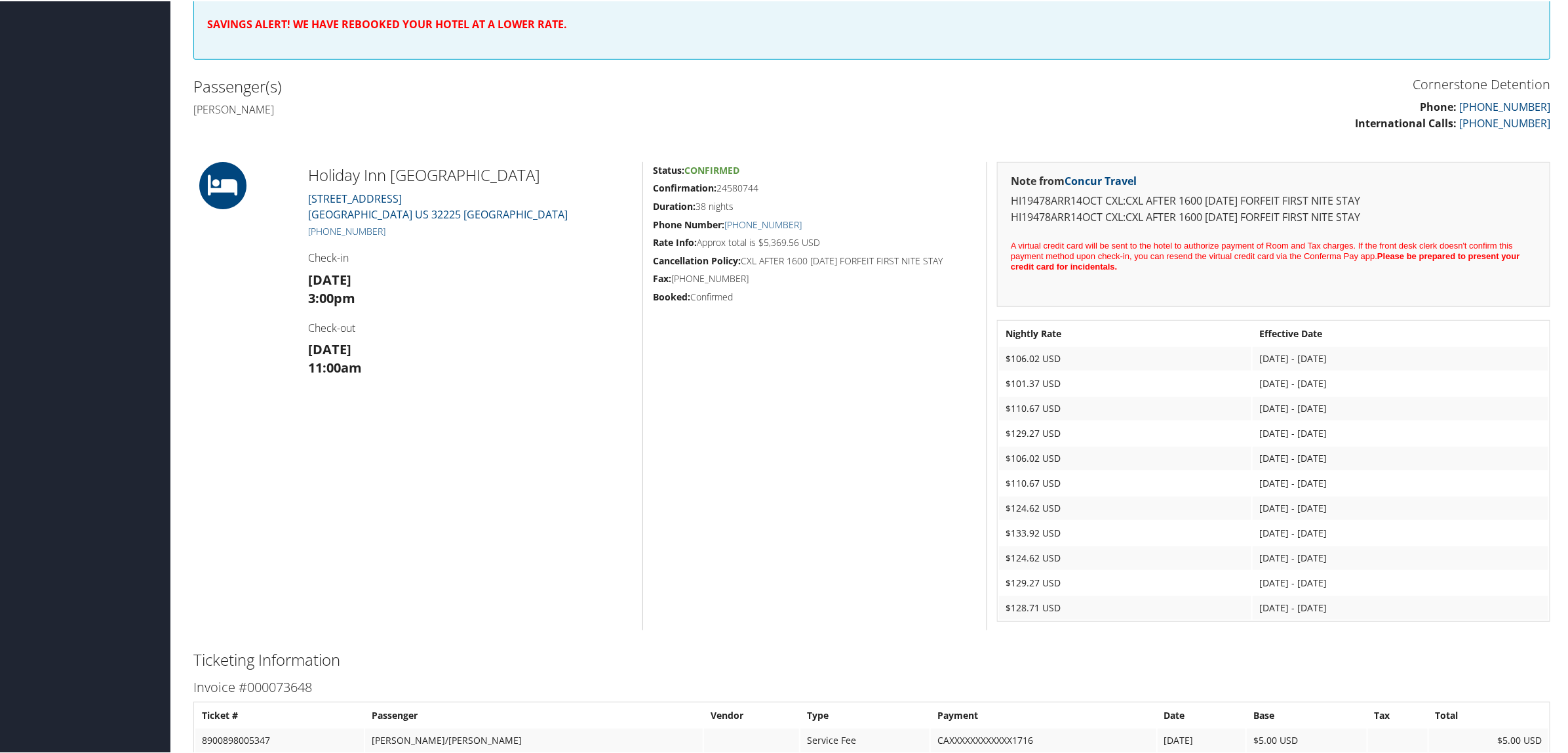
scroll to position [328, 0]
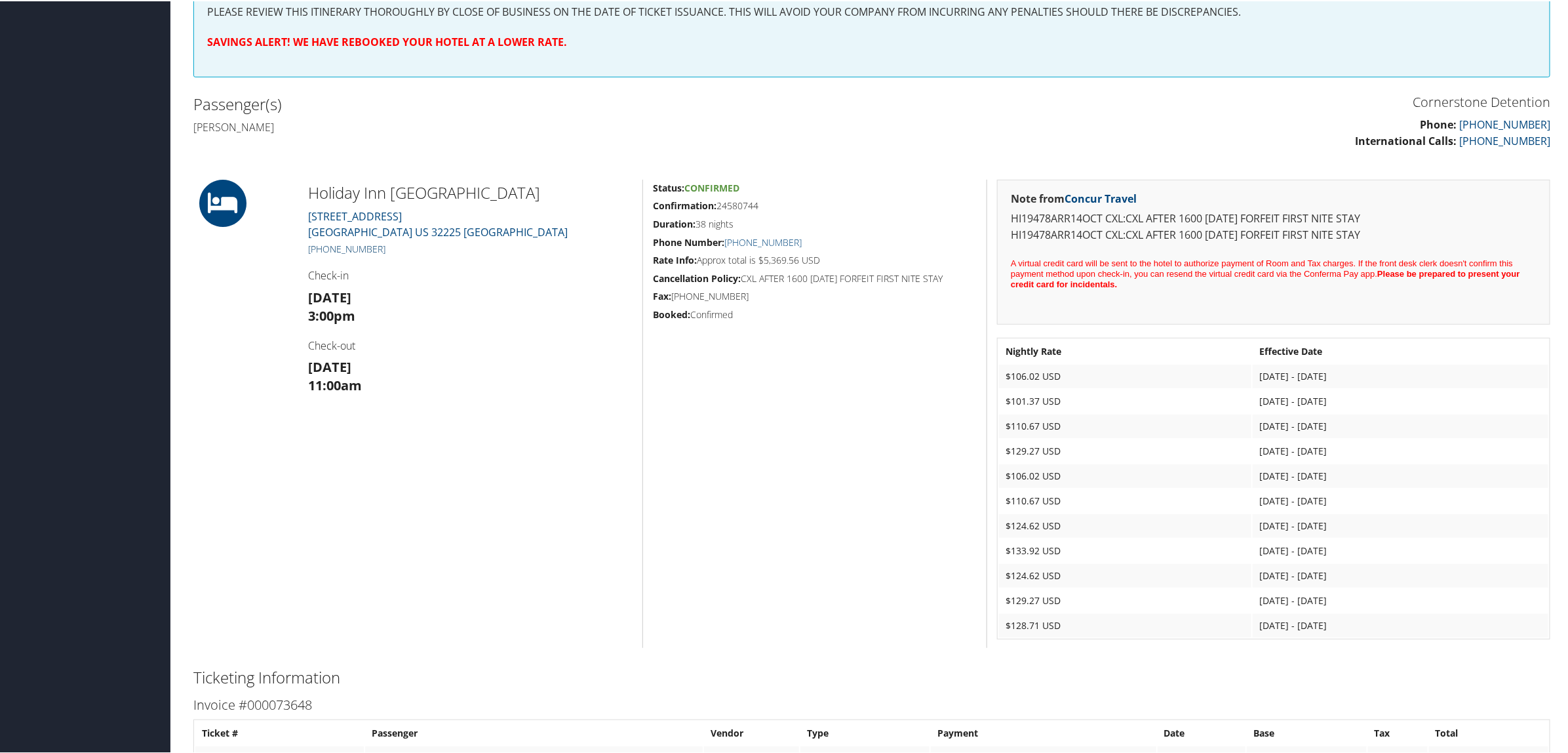
drag, startPoint x: 388, startPoint y: 243, endPoint x: 323, endPoint y: 250, distance: 65.4
click at [323, 250] on h5 "[PHONE_NUMBER]" at bounding box center [470, 247] width 324 height 13
copy link "904) 997-9190"
click at [977, 695] on h3 "Invoice #000073648" at bounding box center [871, 704] width 1357 height 18
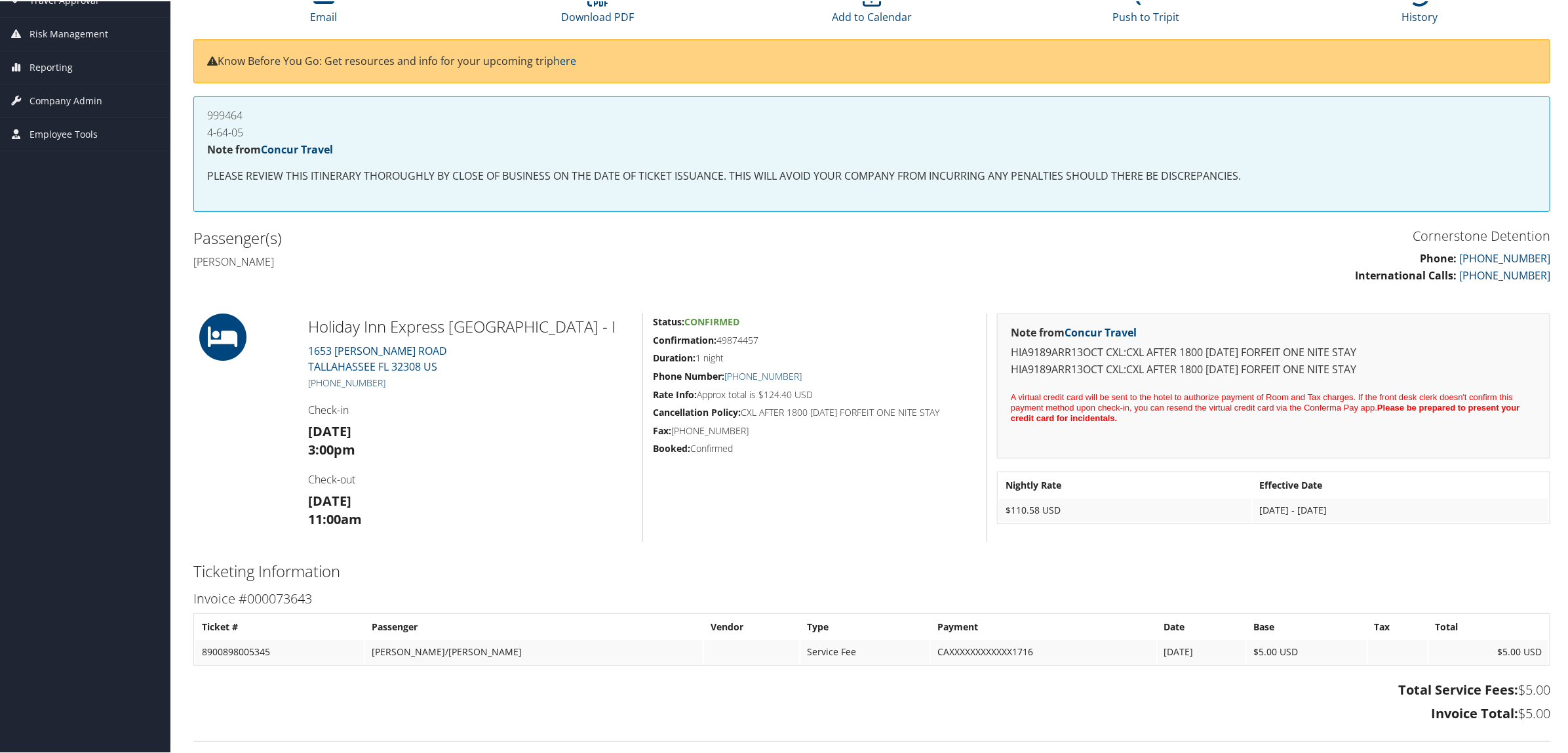
scroll to position [164, 0]
drag, startPoint x: 379, startPoint y: 382, endPoint x: 323, endPoint y: 378, distance: 56.1
click at [323, 378] on h5 "+1 (850) 386-7500" at bounding box center [470, 382] width 324 height 13
copy link "850) 386-7500"
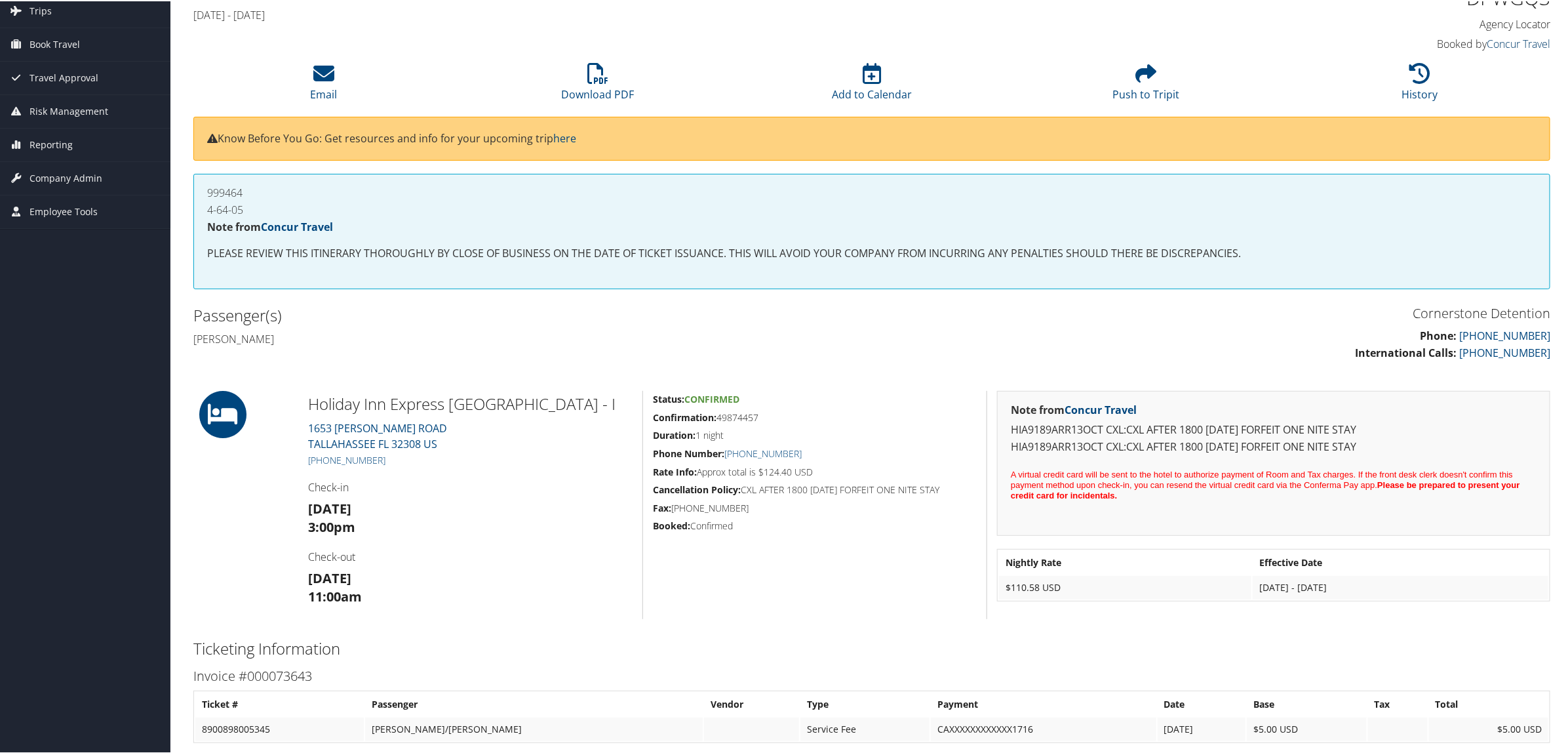
scroll to position [0, 0]
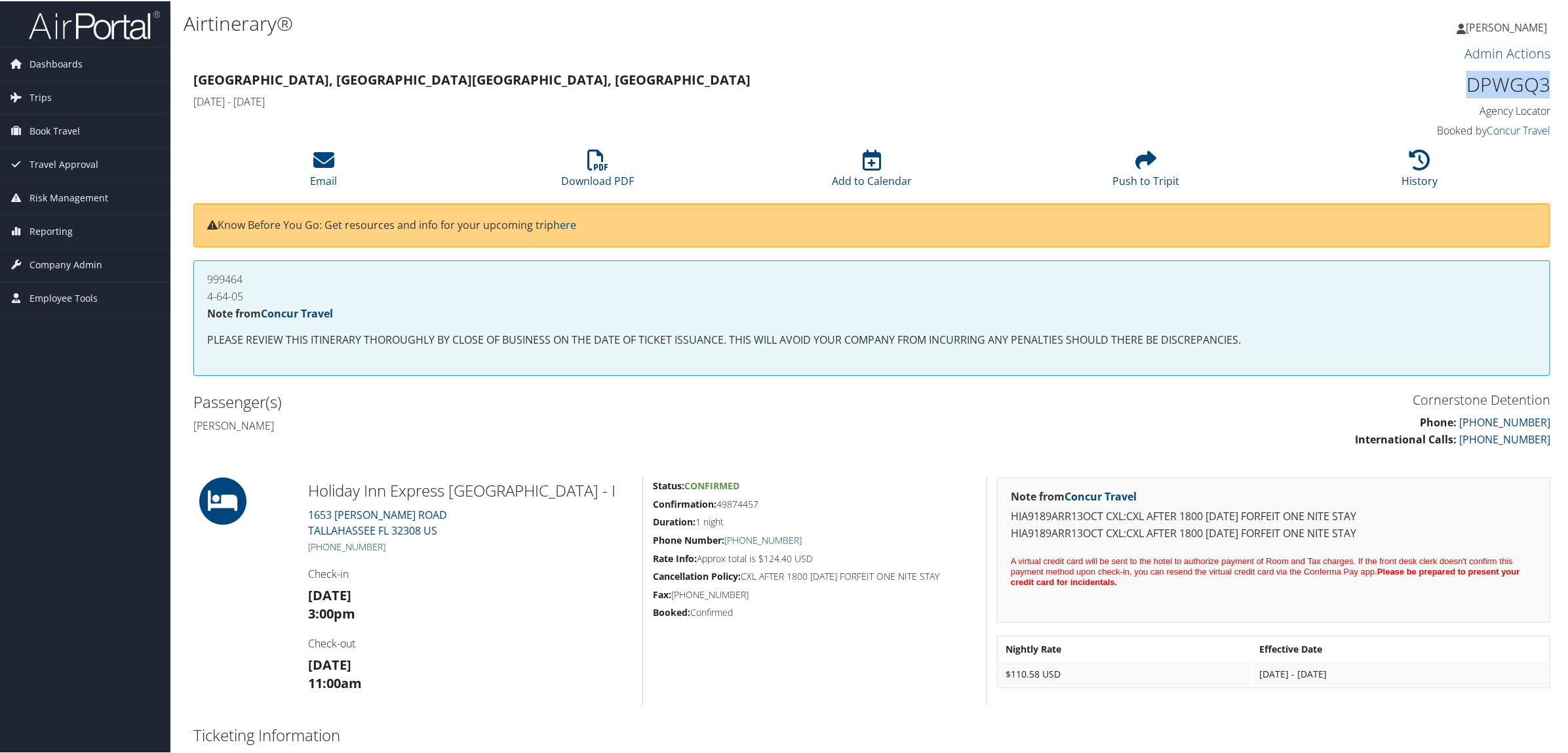
drag, startPoint x: 1486, startPoint y: 83, endPoint x: 1548, endPoint y: 90, distance: 62.4
click at [1548, 90] on div "DPWGQ3 Agency Locator Agency Locator DPWGQ3 Booked by Concur Travel Booked by C…" at bounding box center [1387, 104] width 345 height 75
copy h1 "DPWGQ3"
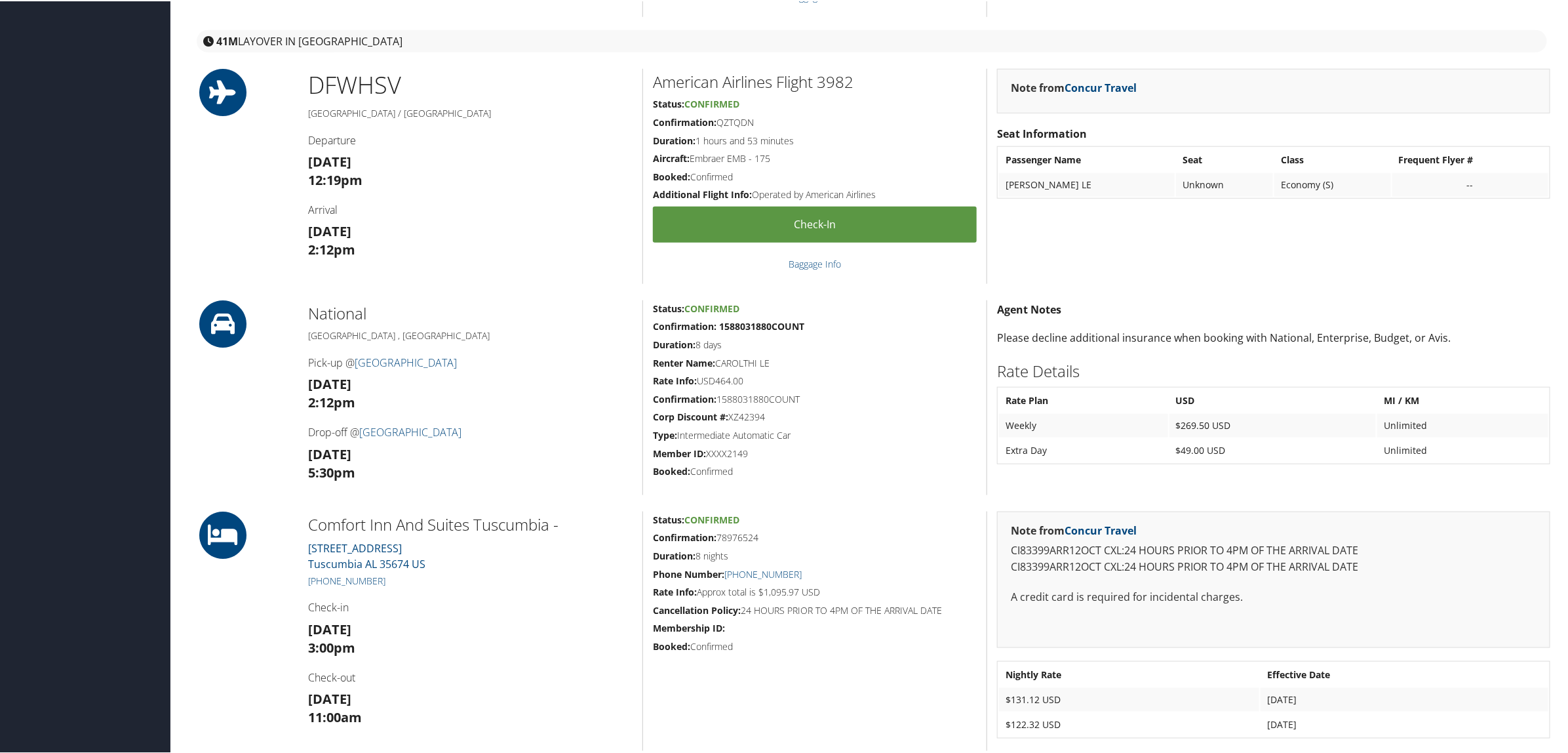
scroll to position [984, 0]
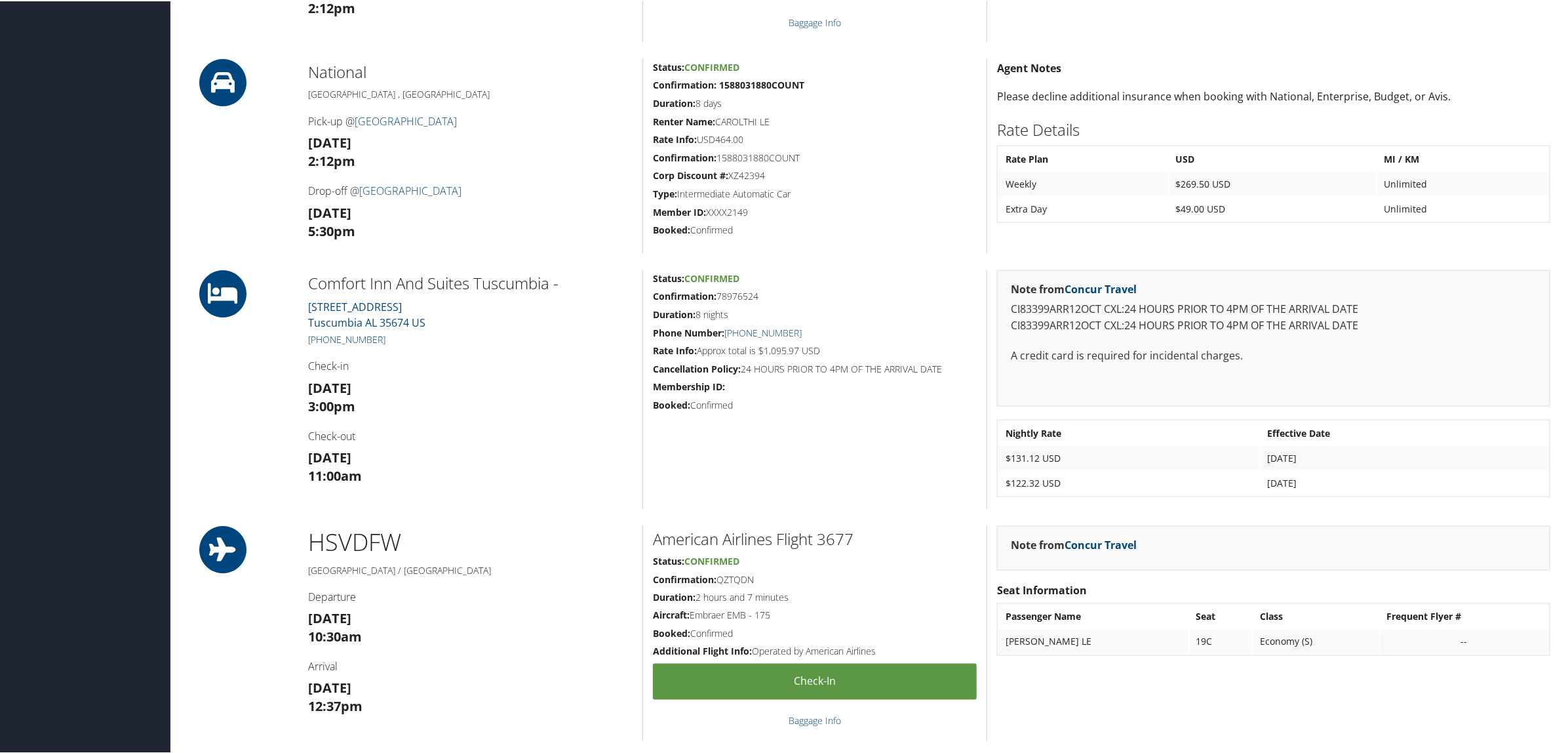
drag, startPoint x: 392, startPoint y: 343, endPoint x: 322, endPoint y: 341, distance: 70.0
click at [322, 341] on h5 "[PHONE_NUMBER]" at bounding box center [470, 338] width 324 height 13
copy link "256) 248-0850"
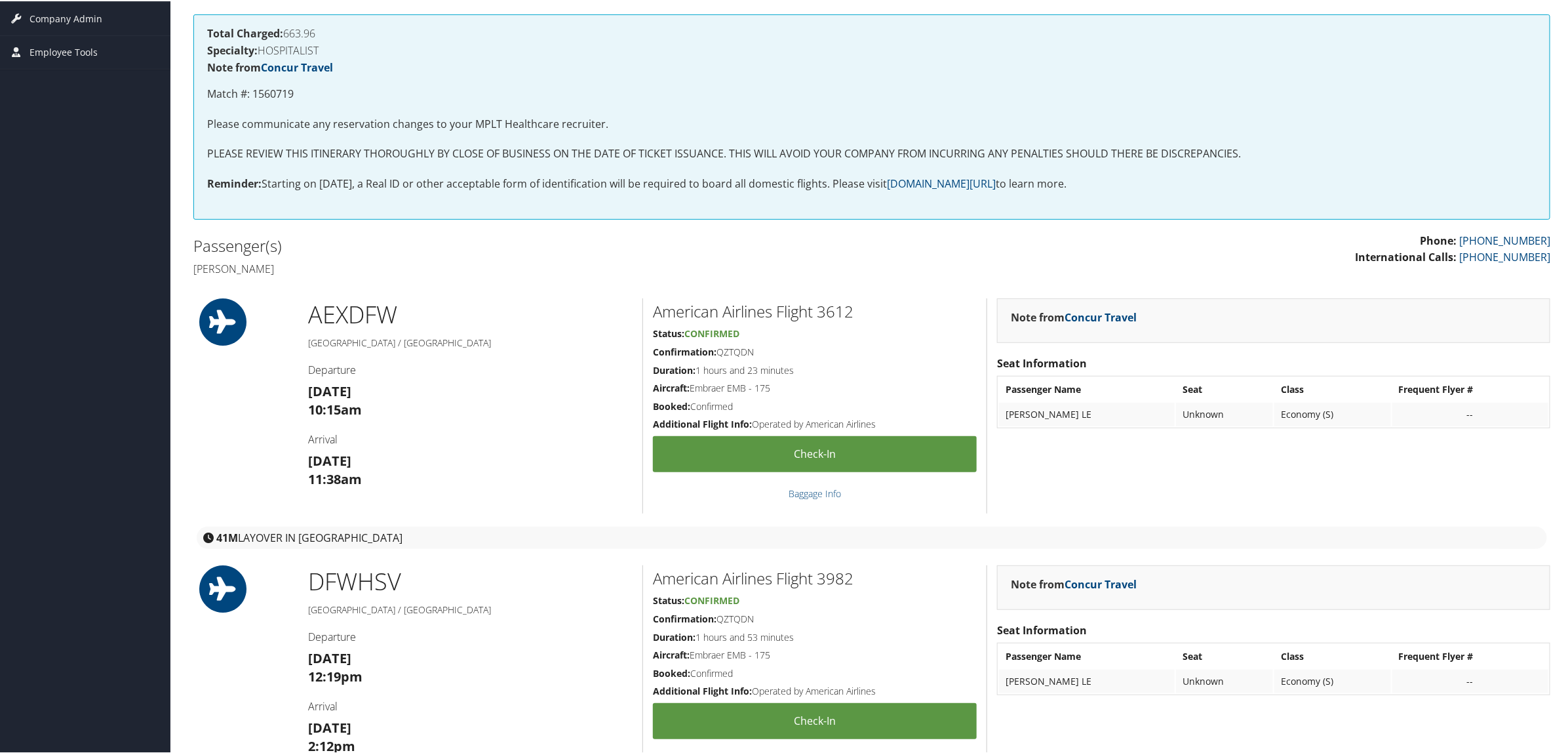
scroll to position [0, 0]
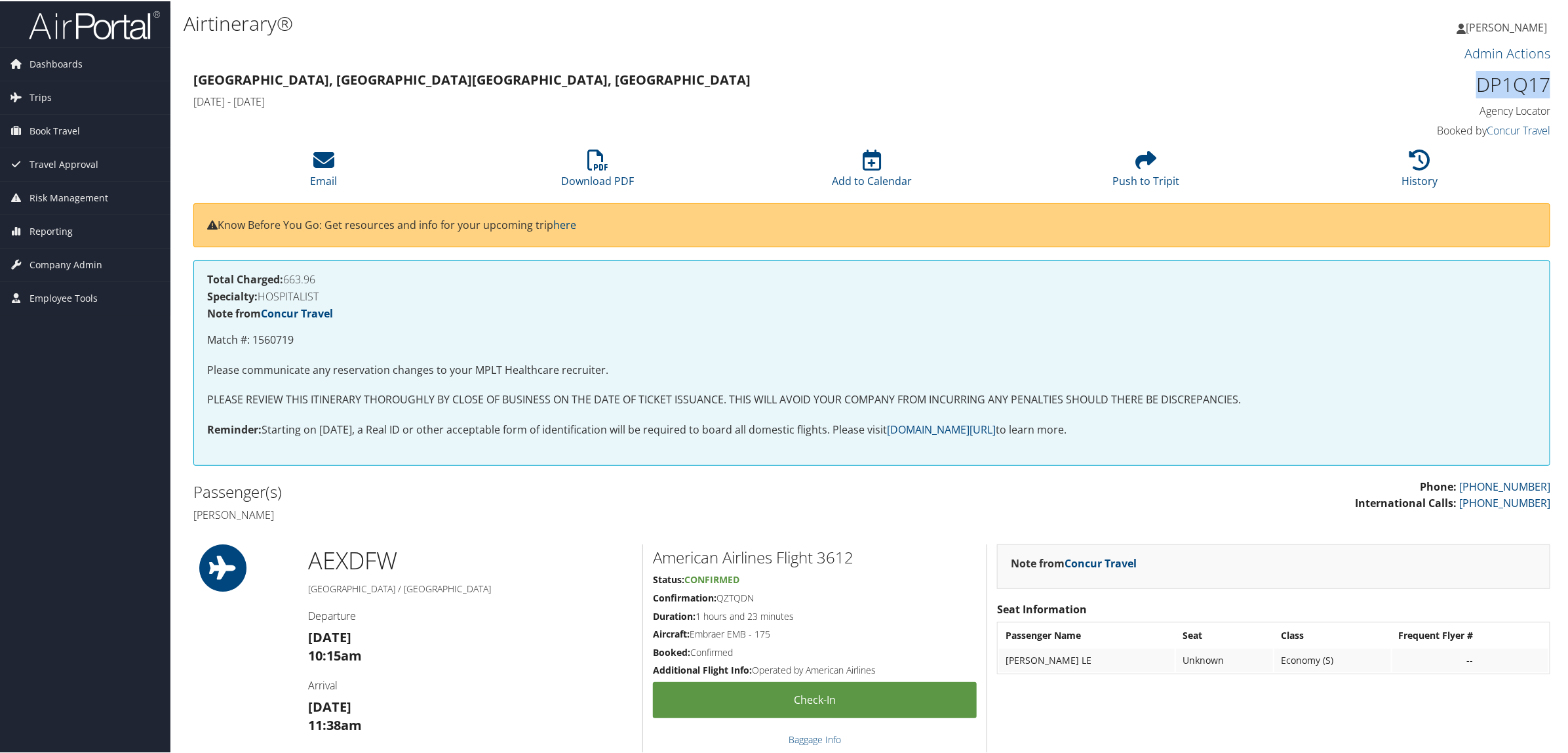
drag, startPoint x: 1470, startPoint y: 82, endPoint x: 1552, endPoint y: 82, distance: 82.0
click at [1552, 82] on div "DP1Q17 Agency Locator Agency Locator DP1Q17 Booked by Concur Travel Booked by C…" at bounding box center [1387, 104] width 345 height 75
copy h1 "DP1Q17"
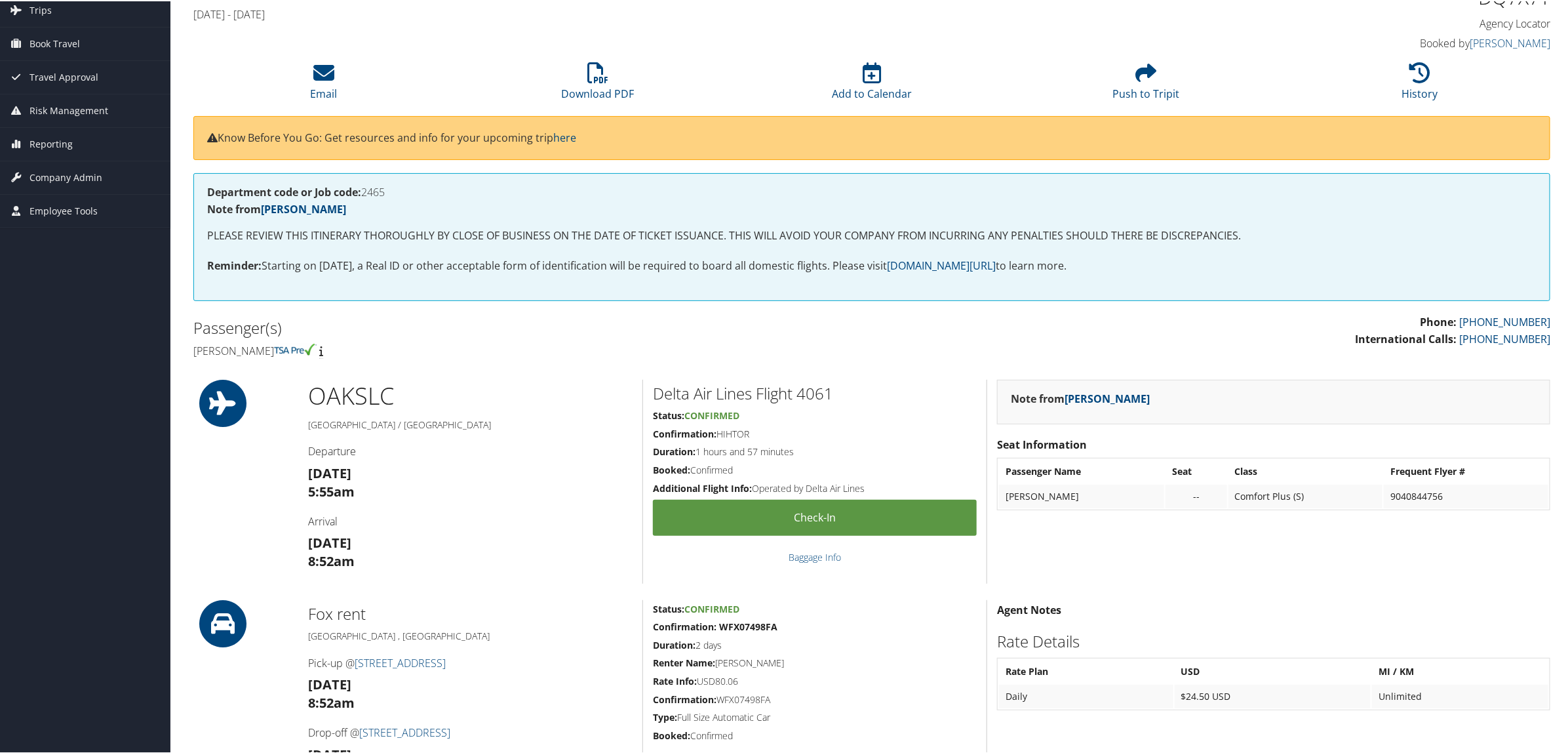
scroll to position [82, 0]
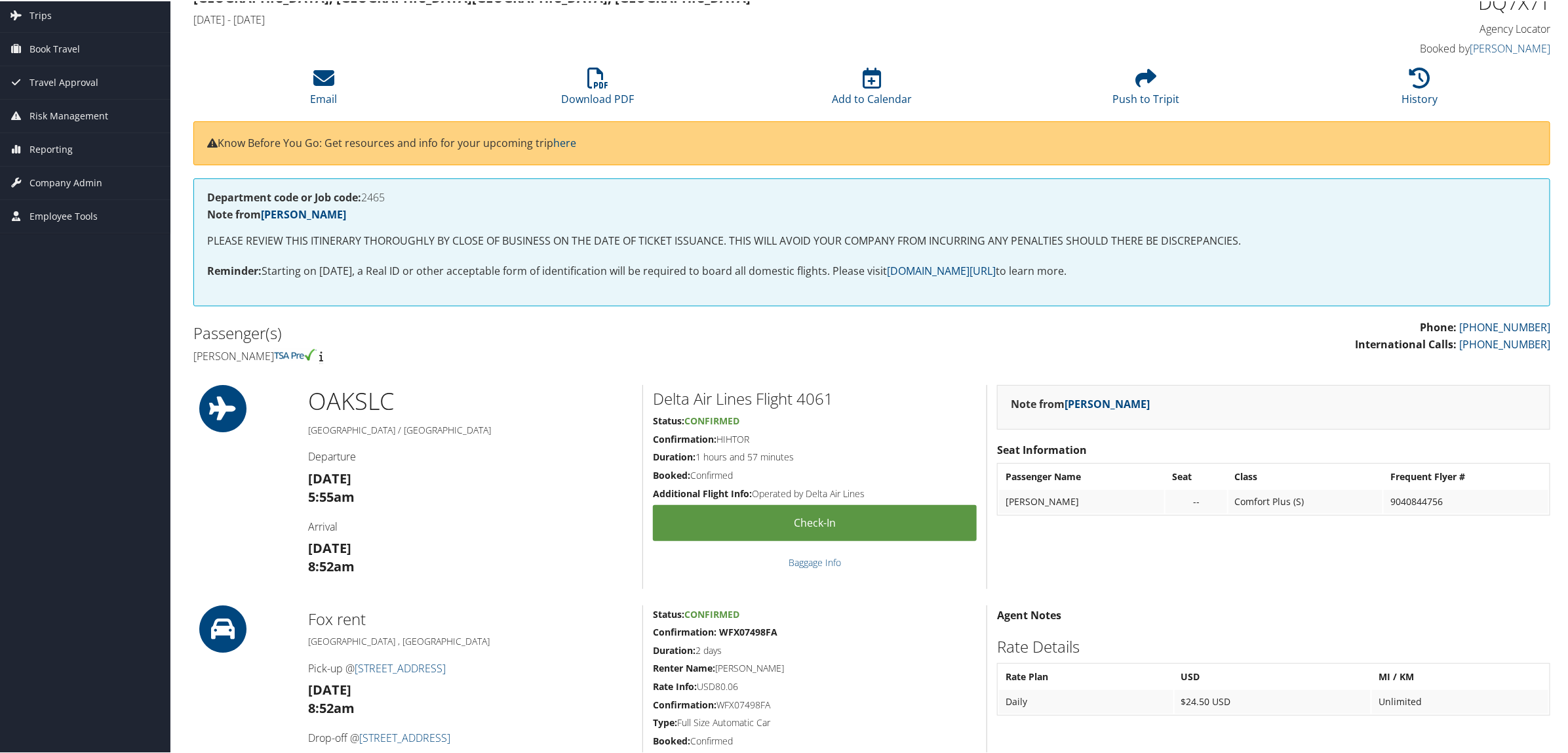
click at [524, 647] on div "Fox rent [GEOGRAPHIC_DATA] , [GEOGRAPHIC_DATA] Pick-up @ [STREET_ADDRESS] [DATE…" at bounding box center [470, 701] width 345 height 195
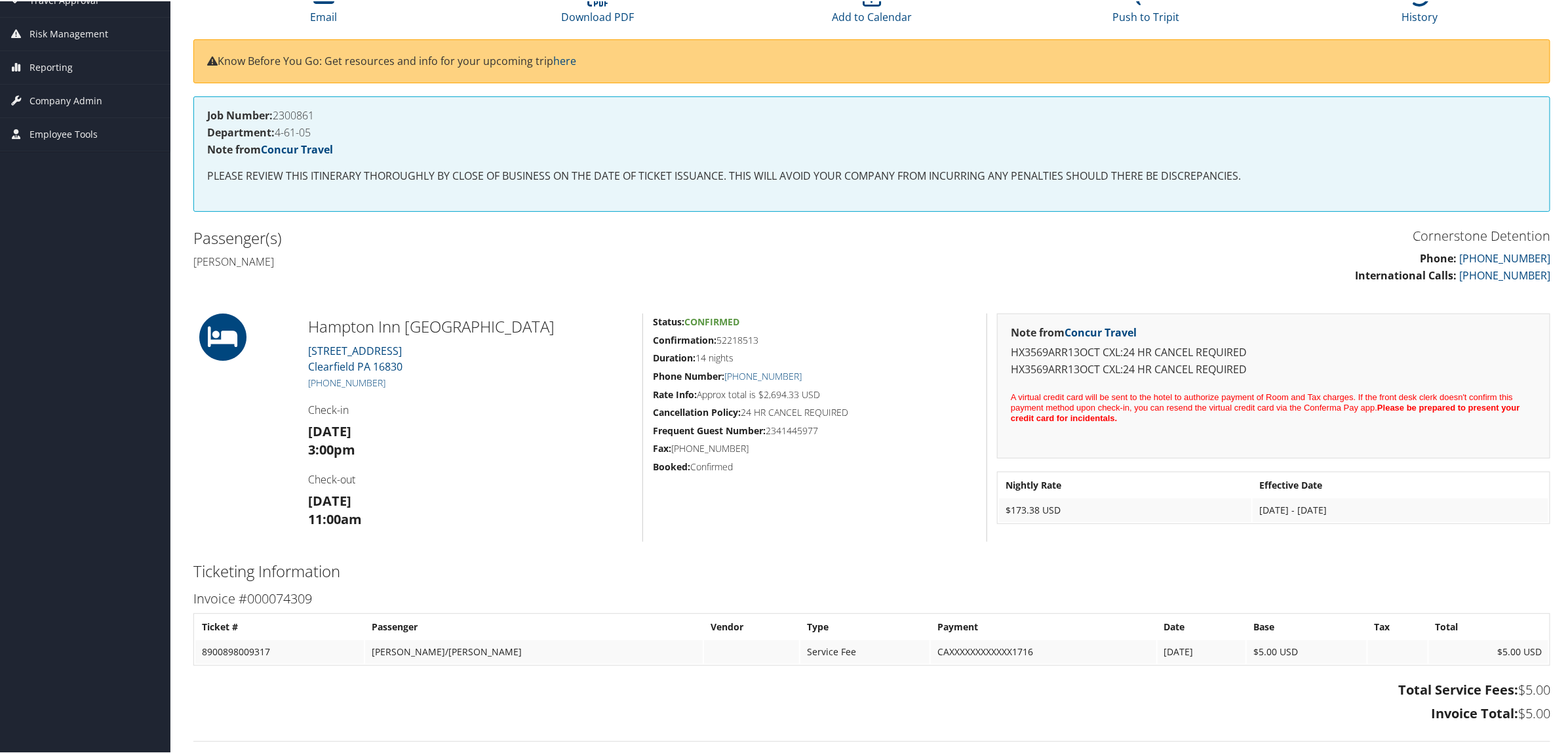
scroll to position [164, 0]
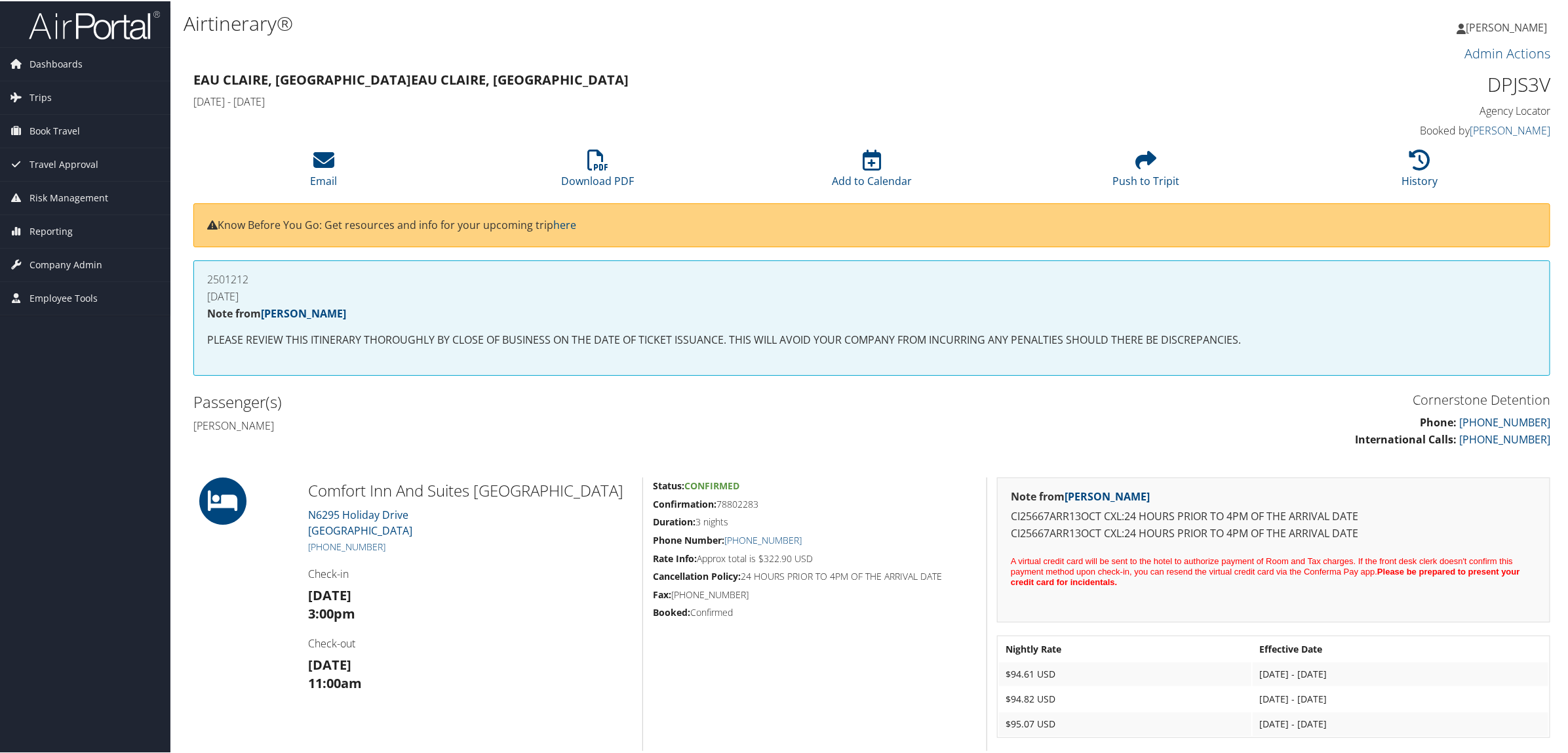
drag, startPoint x: 510, startPoint y: 666, endPoint x: 512, endPoint y: 729, distance: 63.0
click at [510, 666] on h3 "[DATE] 11:00am" at bounding box center [470, 673] width 324 height 37
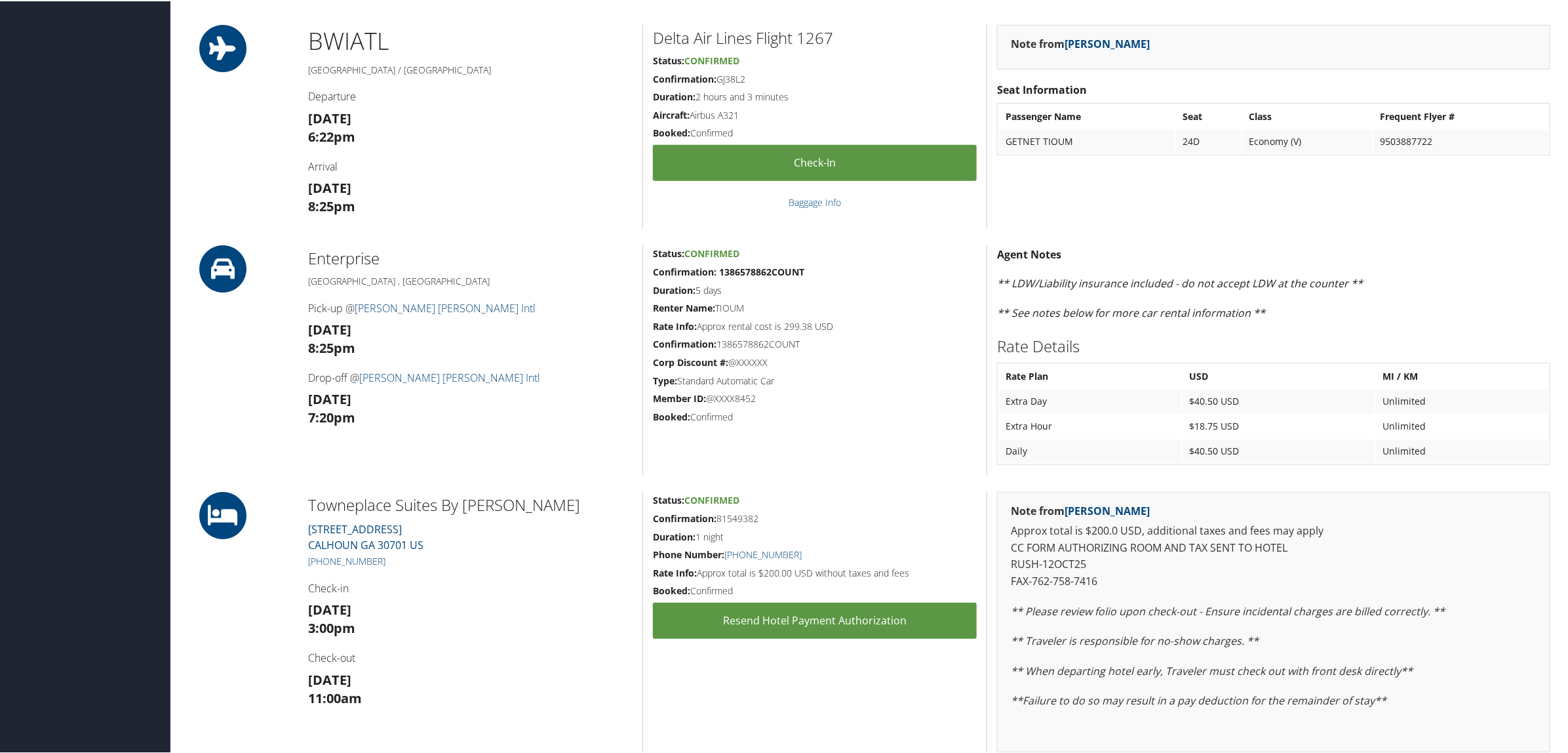
scroll to position [492, 0]
